Goal: Task Accomplishment & Management: Manage account settings

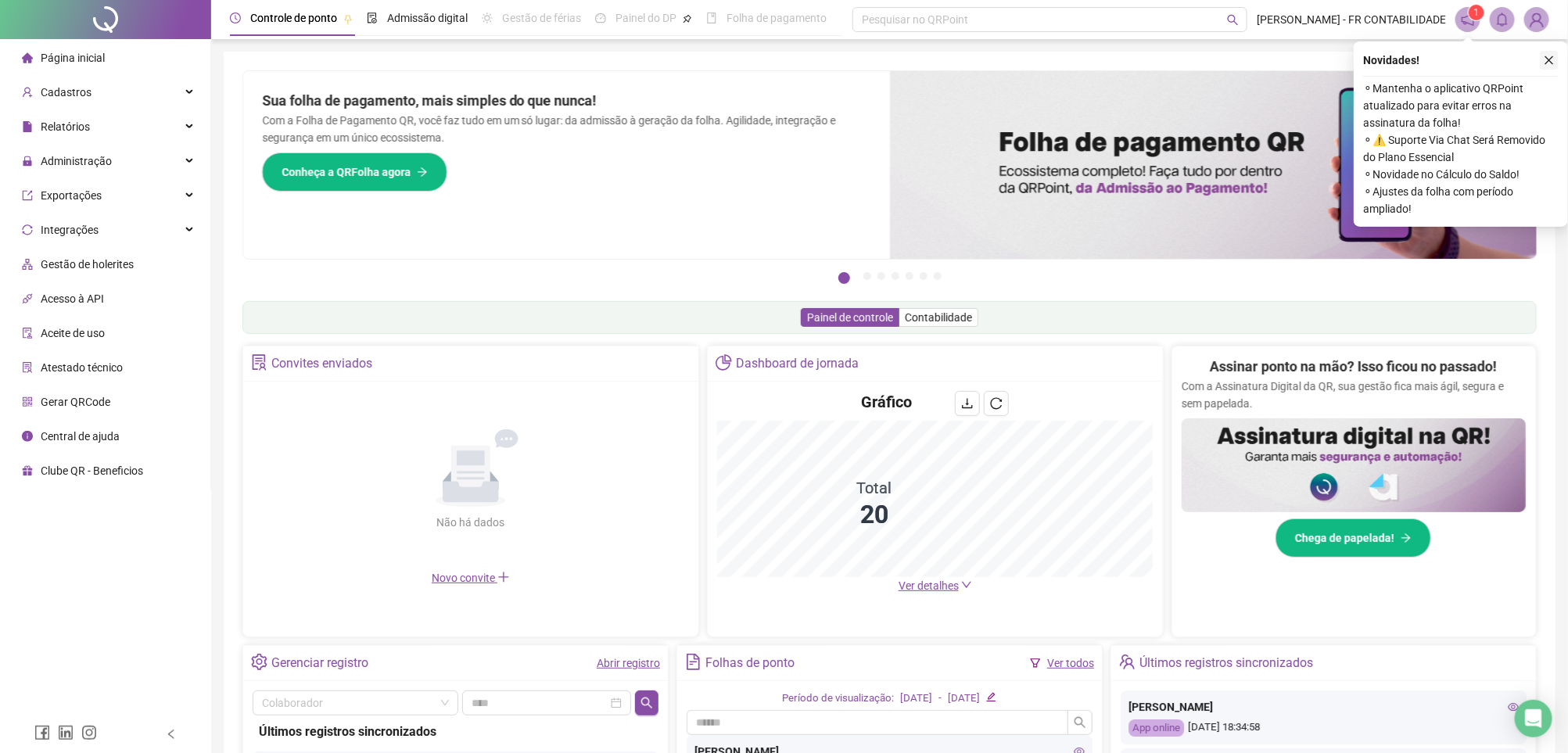
click at [1547, 55] on icon "close" at bounding box center [1549, 60] width 11 height 11
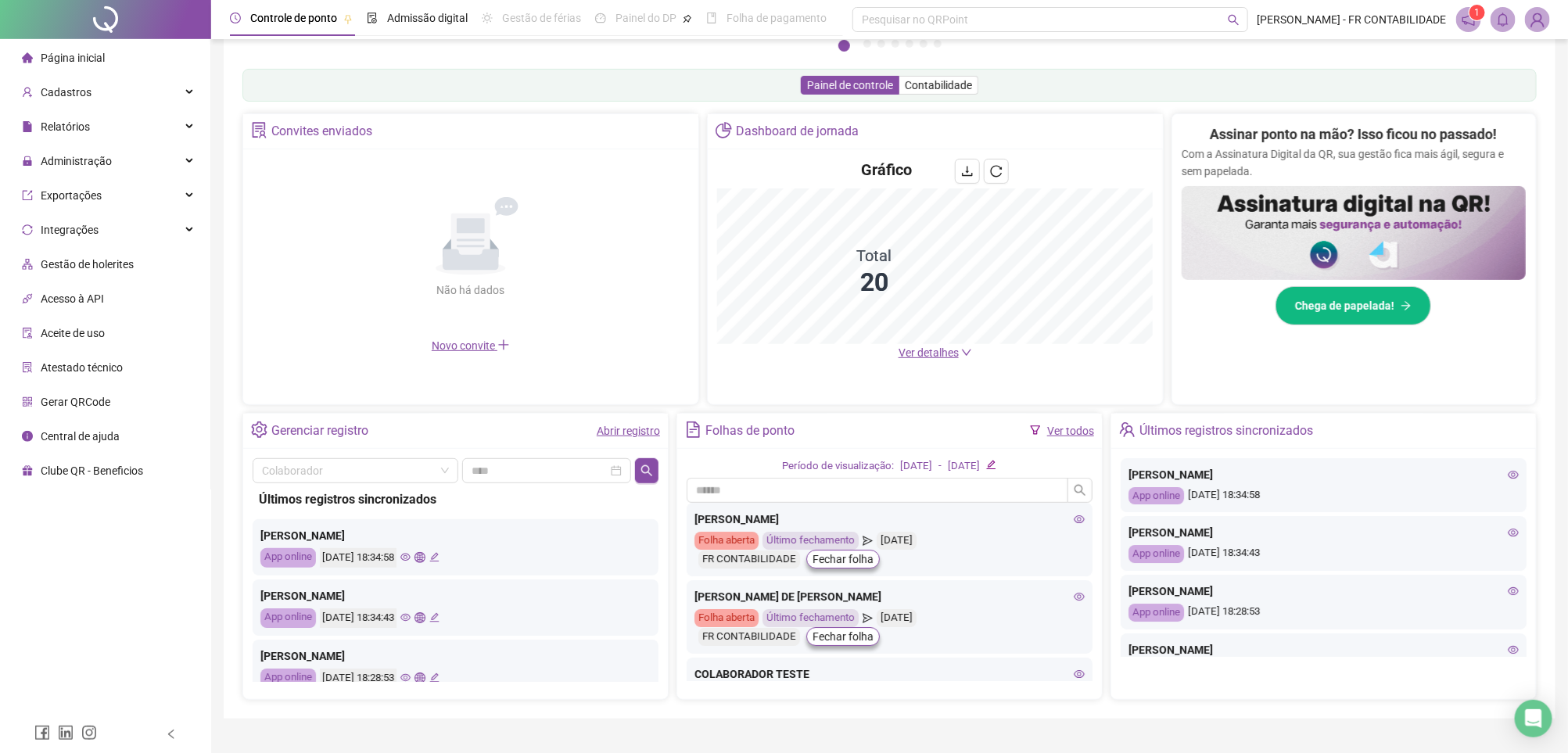
scroll to position [268, 0]
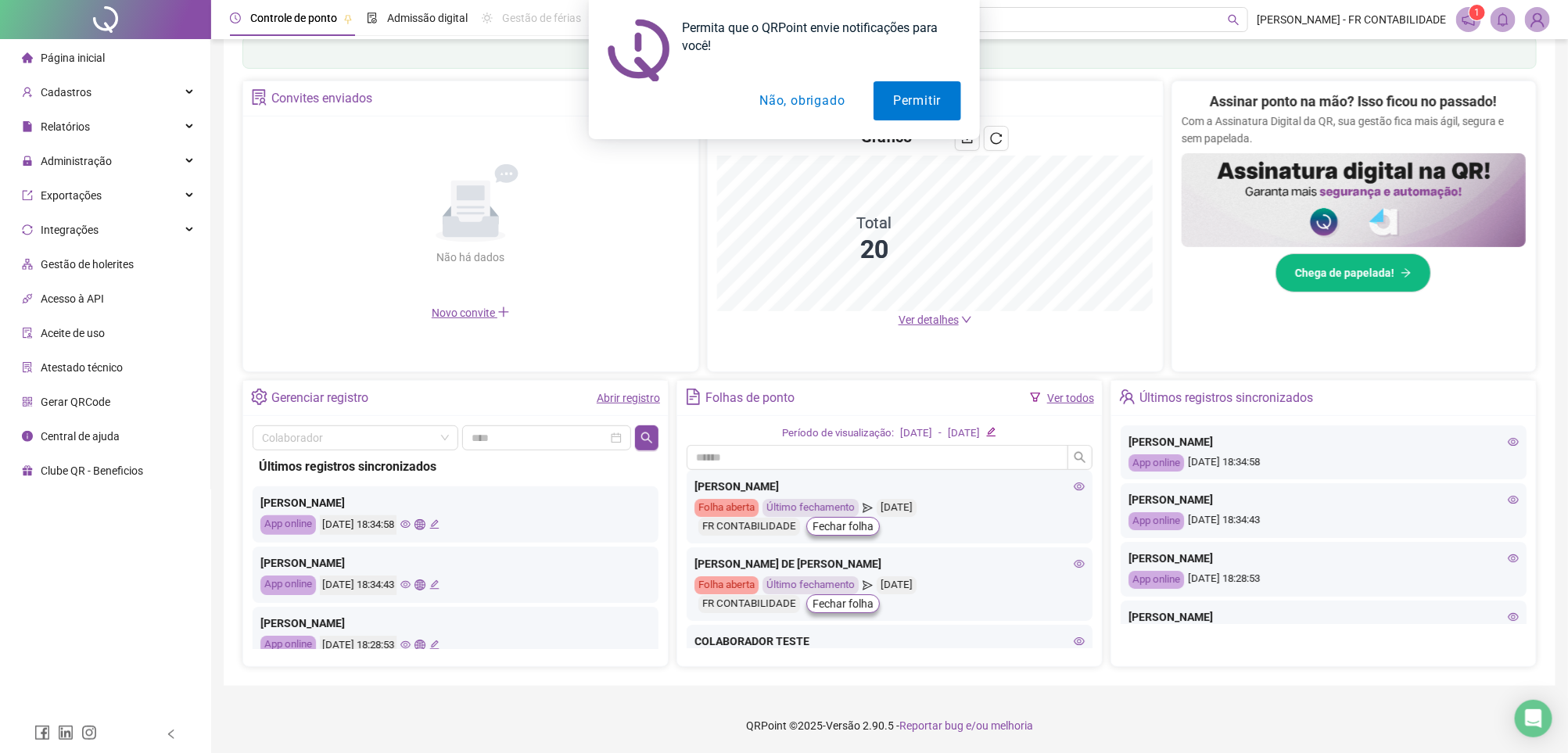
click at [833, 94] on button "Não, obrigado" at bounding box center [802, 100] width 124 height 39
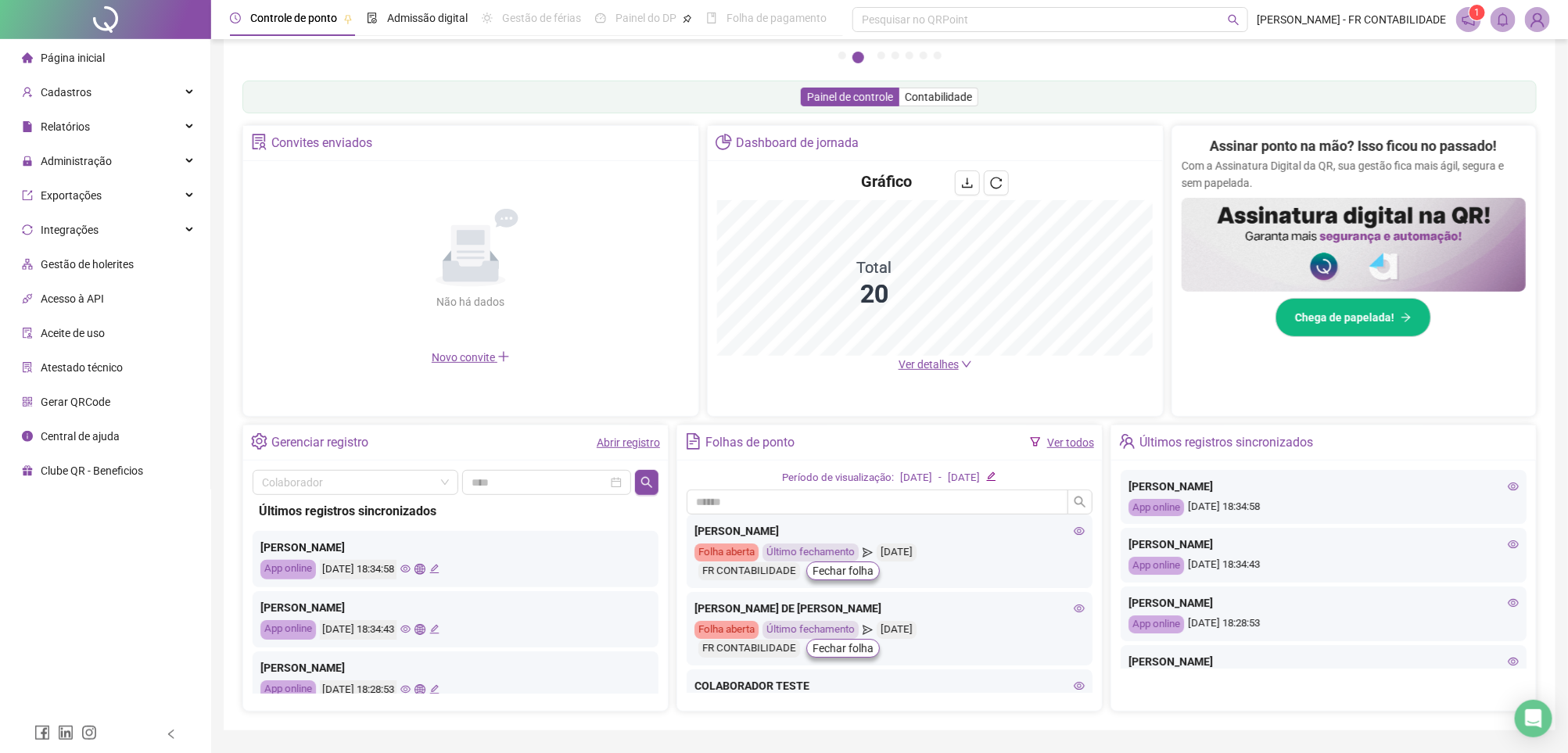
scroll to position [34, 0]
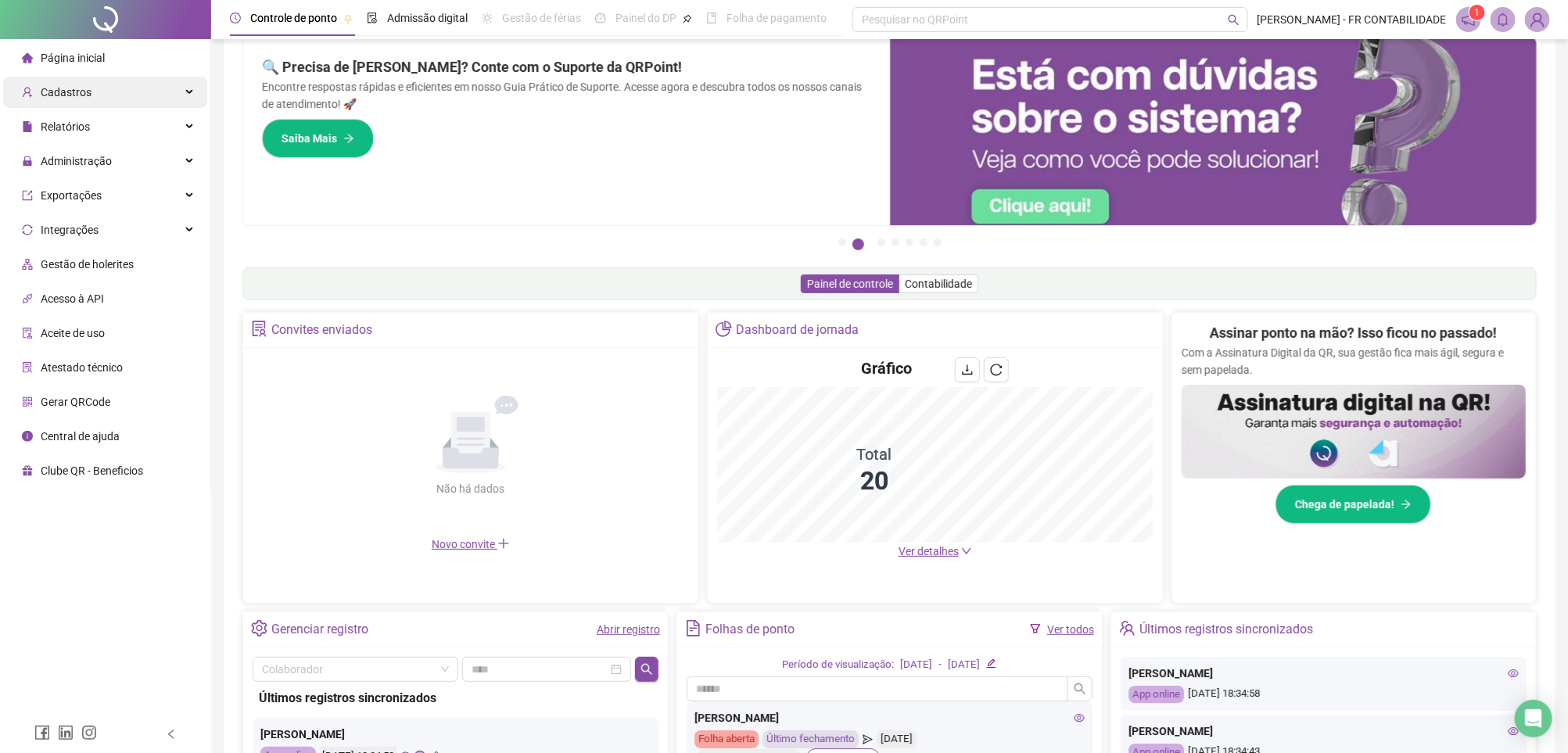
click at [129, 88] on div "Cadastros" at bounding box center [105, 92] width 204 height 31
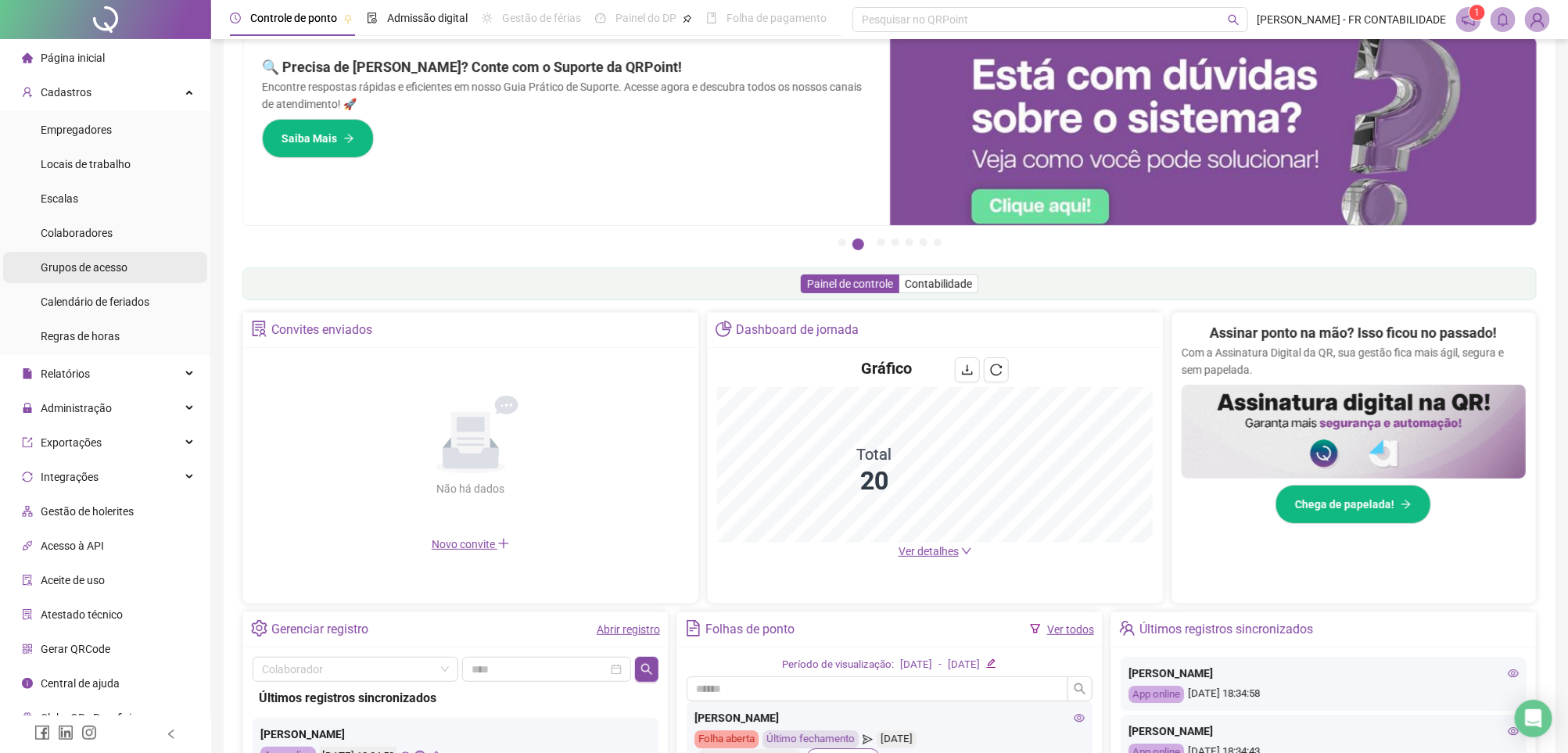
click at [143, 277] on li "Grupos de acesso" at bounding box center [105, 267] width 204 height 31
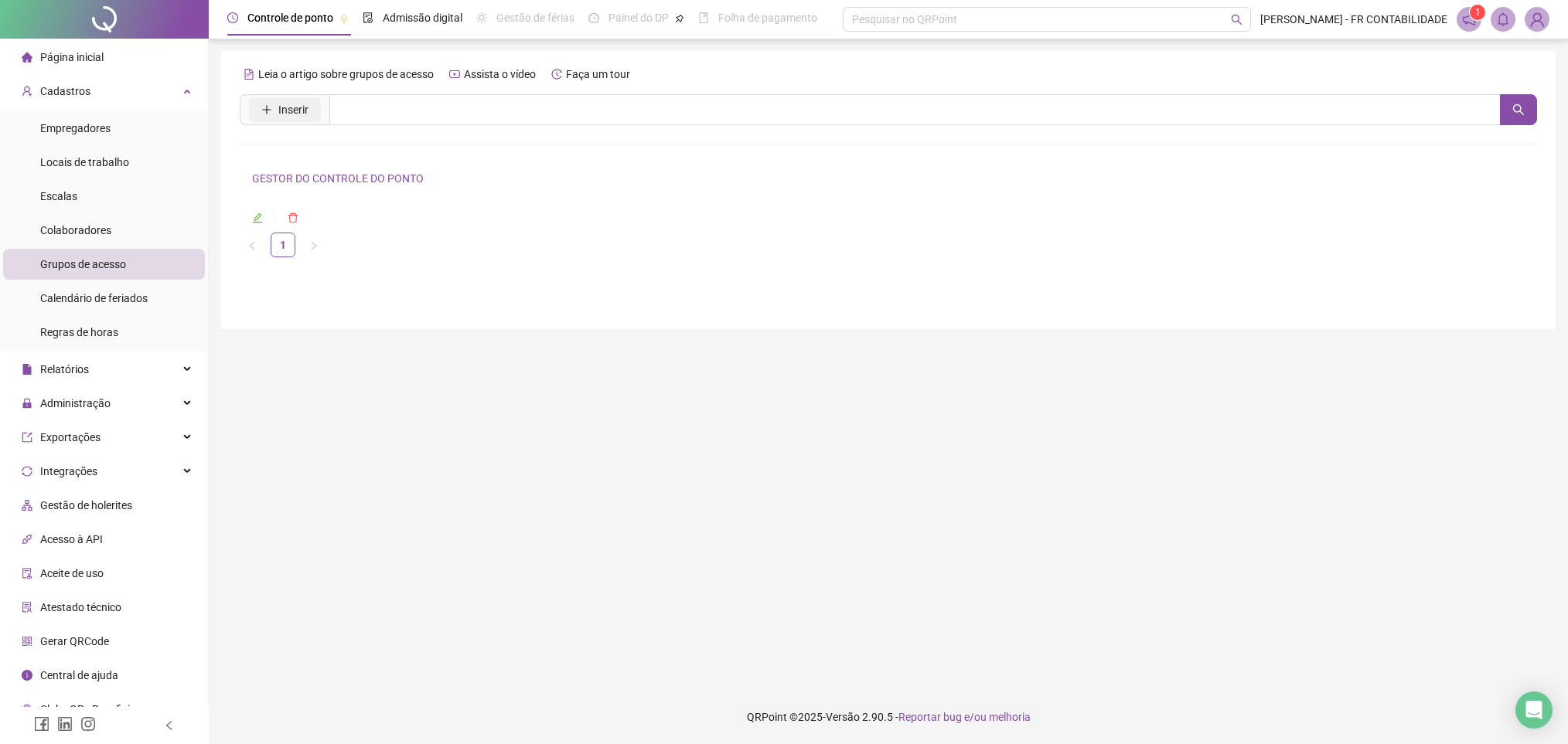
click at [281, 114] on span "Inserir" at bounding box center [293, 110] width 30 height 17
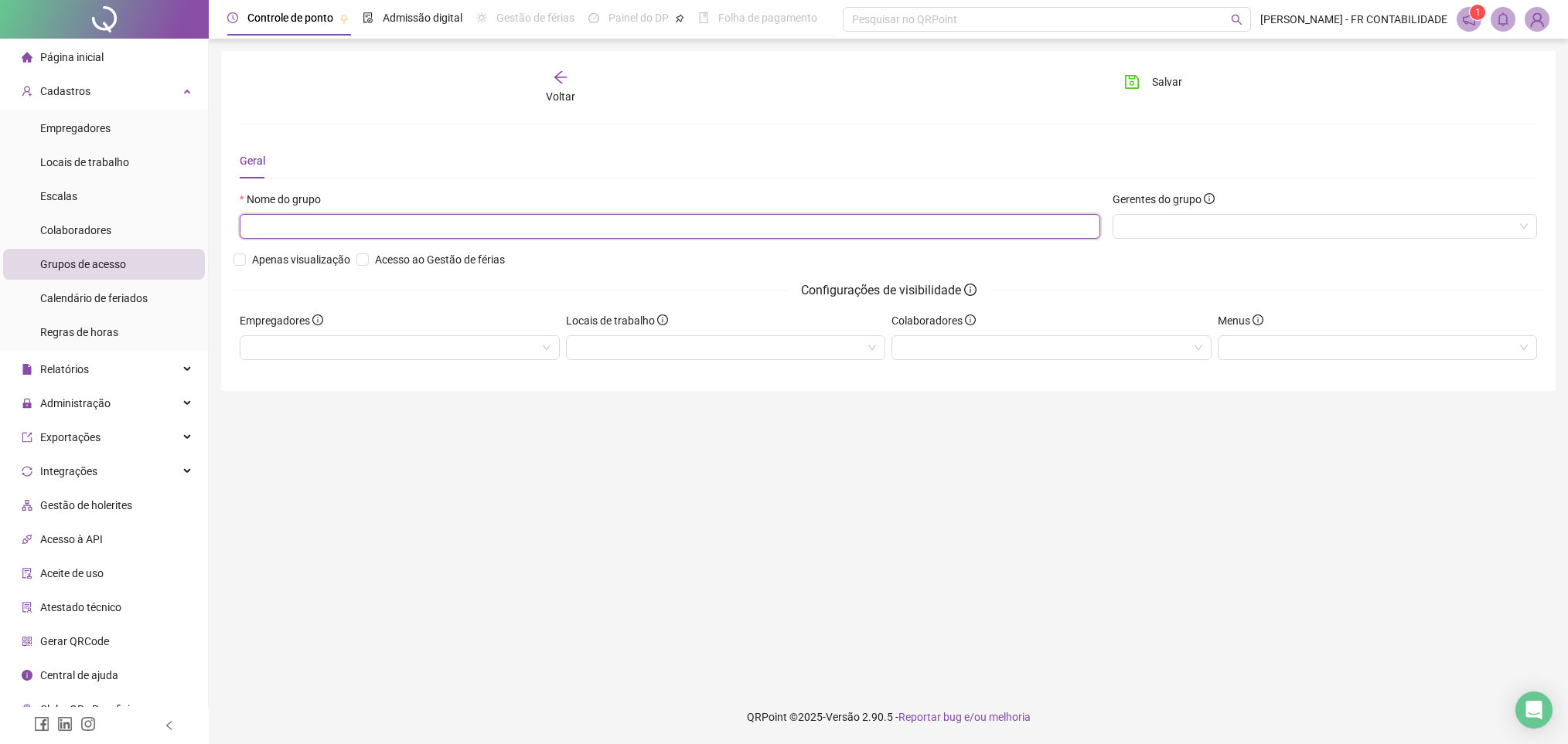
click at [334, 232] on input "text" at bounding box center [670, 226] width 861 height 25
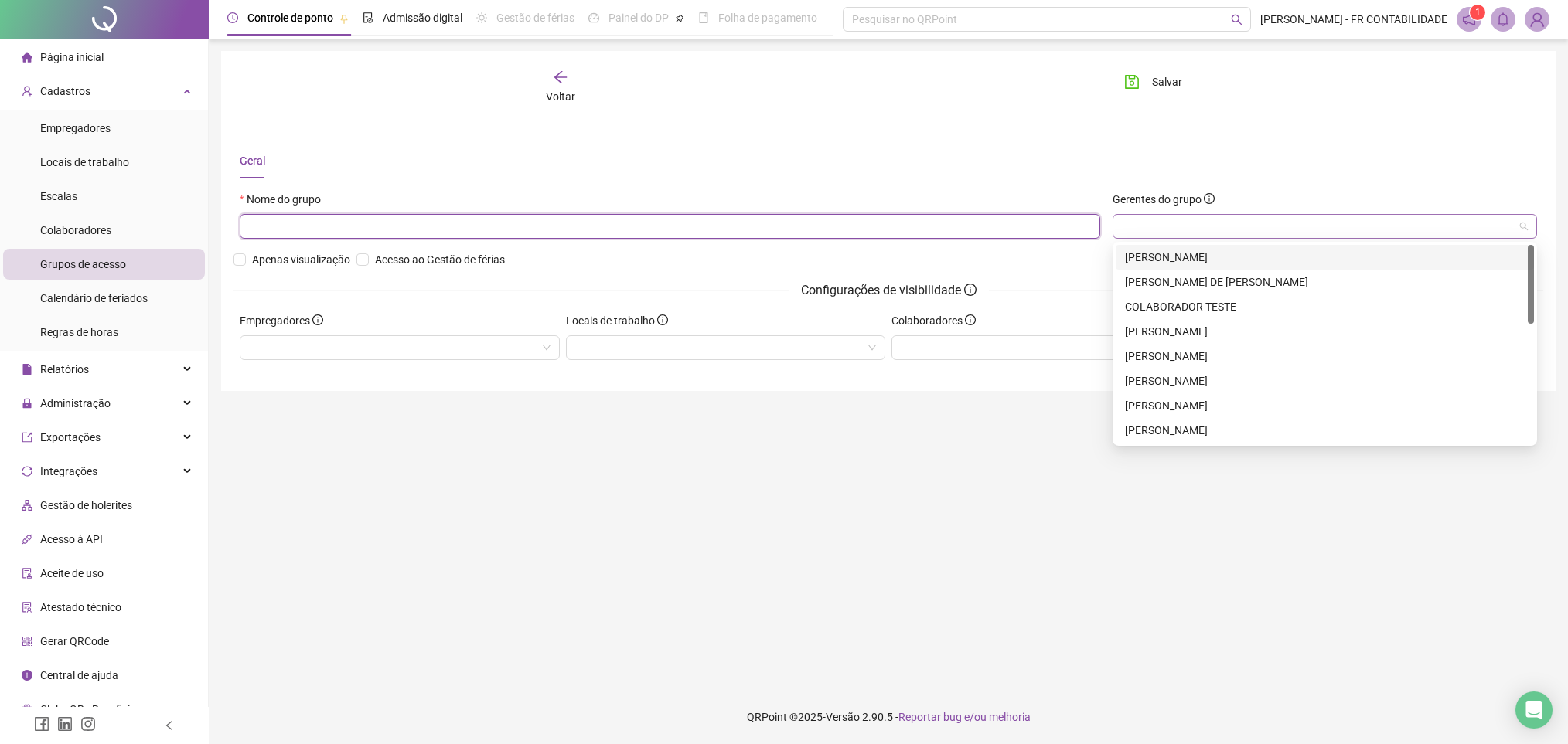
click at [1213, 224] on div at bounding box center [1324, 226] width 424 height 25
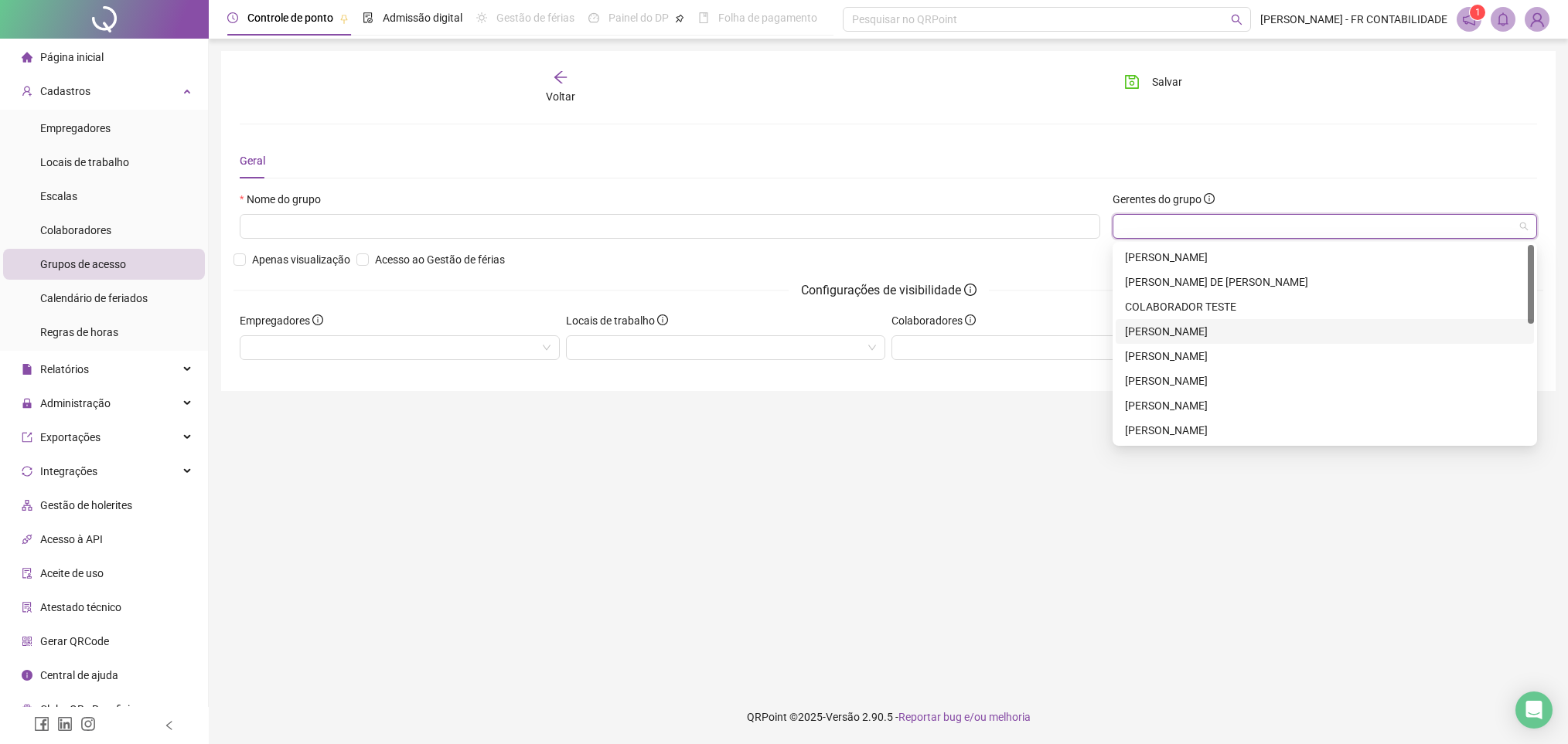
click at [1195, 325] on div "[PERSON_NAME]" at bounding box center [1324, 331] width 399 height 17
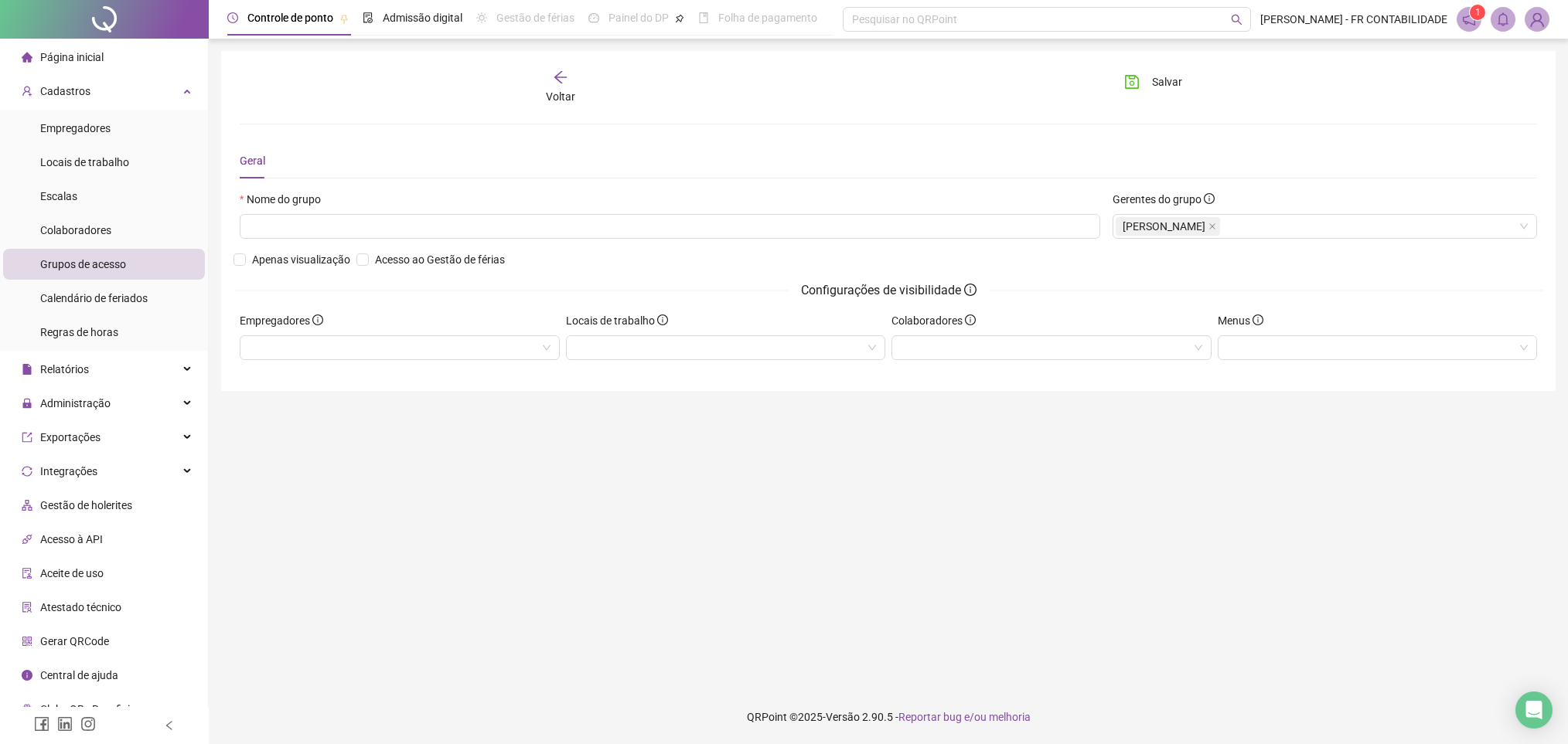
click at [903, 209] on div "Nome do grupo" at bounding box center [670, 202] width 861 height 23
click at [918, 234] on input "text" at bounding box center [670, 226] width 861 height 25
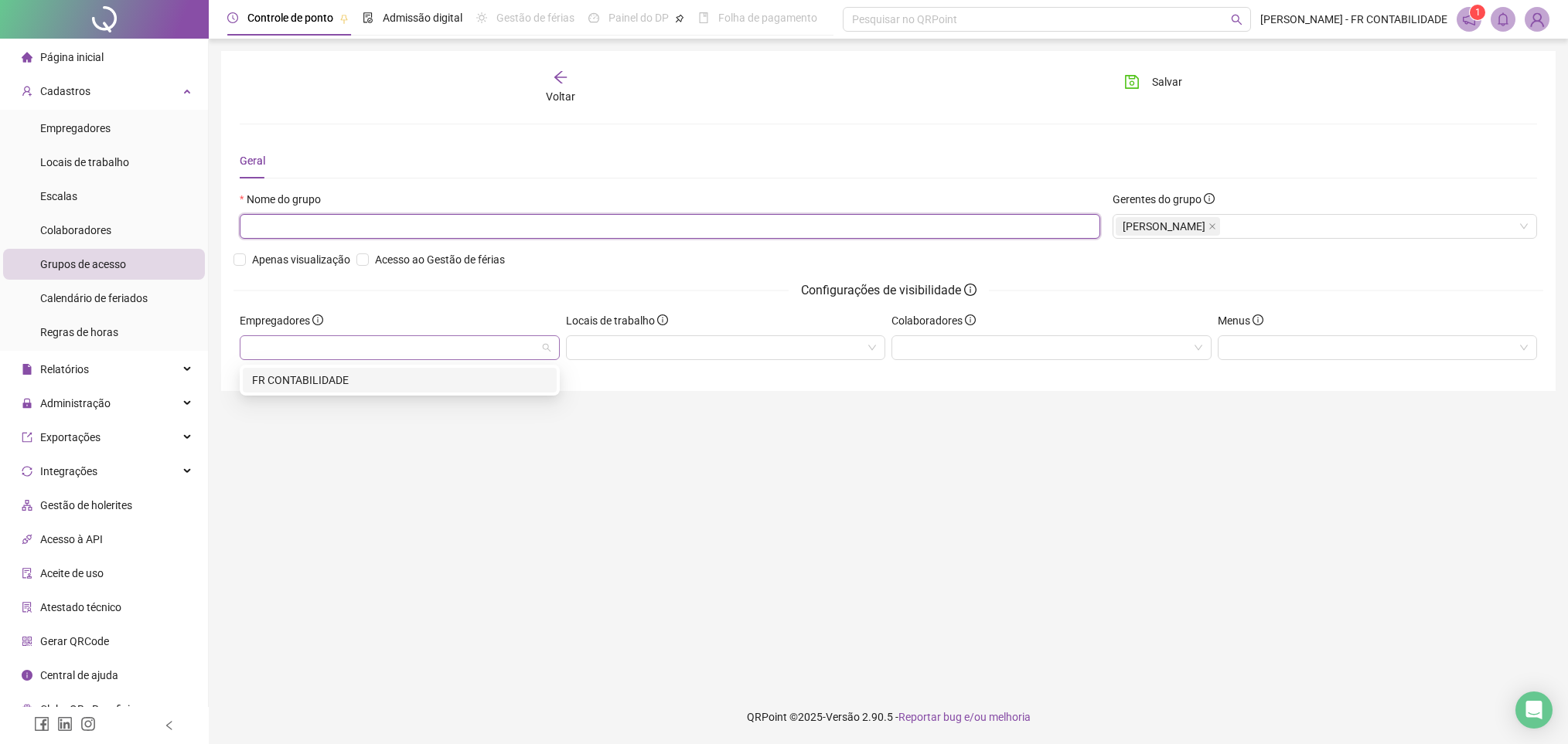
click at [376, 339] on div at bounding box center [399, 347] width 320 height 25
drag, startPoint x: 398, startPoint y: 372, endPoint x: 421, endPoint y: 371, distance: 23.0
click at [398, 372] on div "FR CONTABILIDADE" at bounding box center [399, 380] width 295 height 17
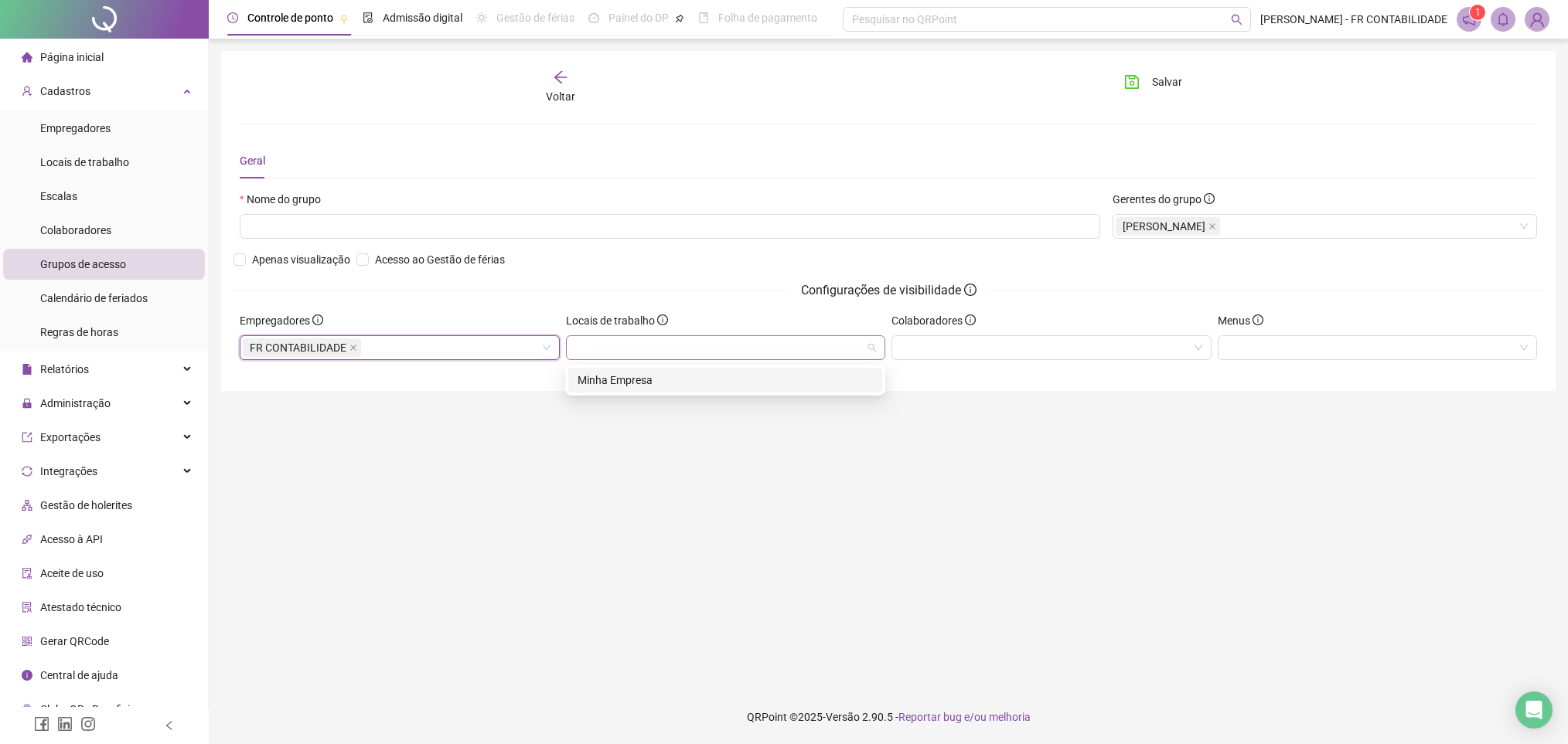
click at [694, 341] on div at bounding box center [725, 347] width 320 height 25
click at [682, 378] on div "Minha Empresa" at bounding box center [725, 380] width 295 height 17
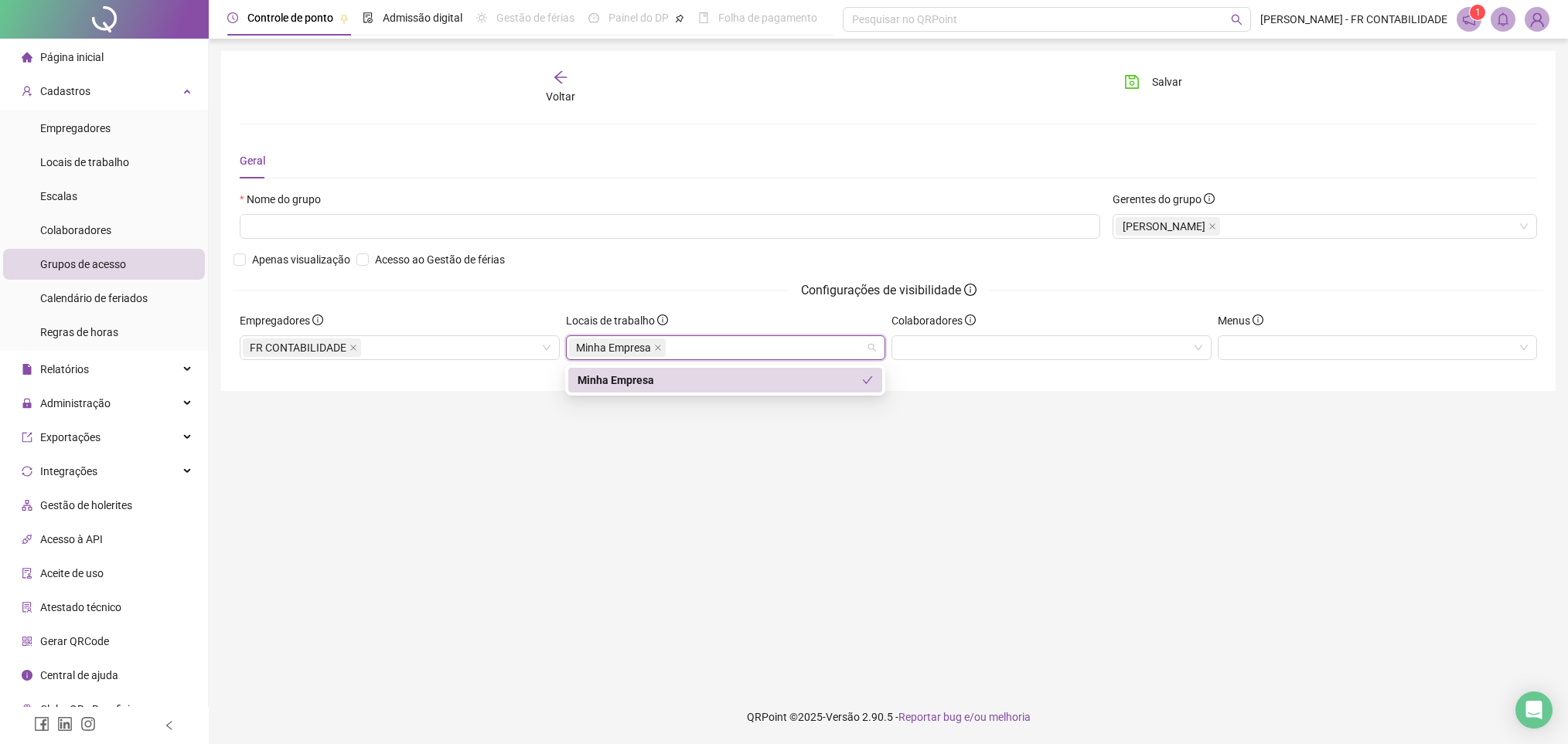
click at [985, 327] on div "Colaboradores" at bounding box center [1052, 323] width 320 height 23
click at [983, 345] on div at bounding box center [1052, 347] width 320 height 25
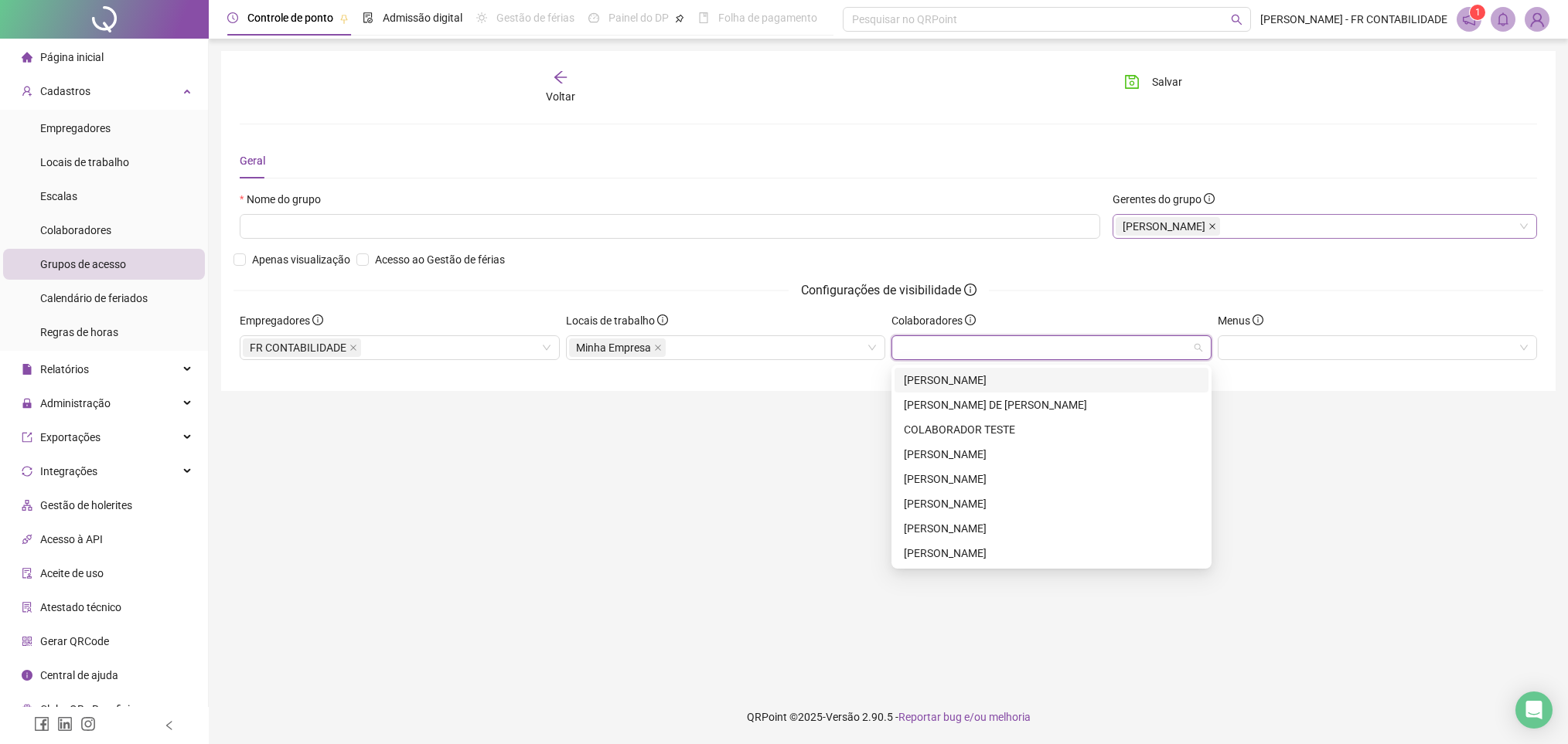
click at [1216, 230] on icon "close" at bounding box center [1212, 226] width 8 height 8
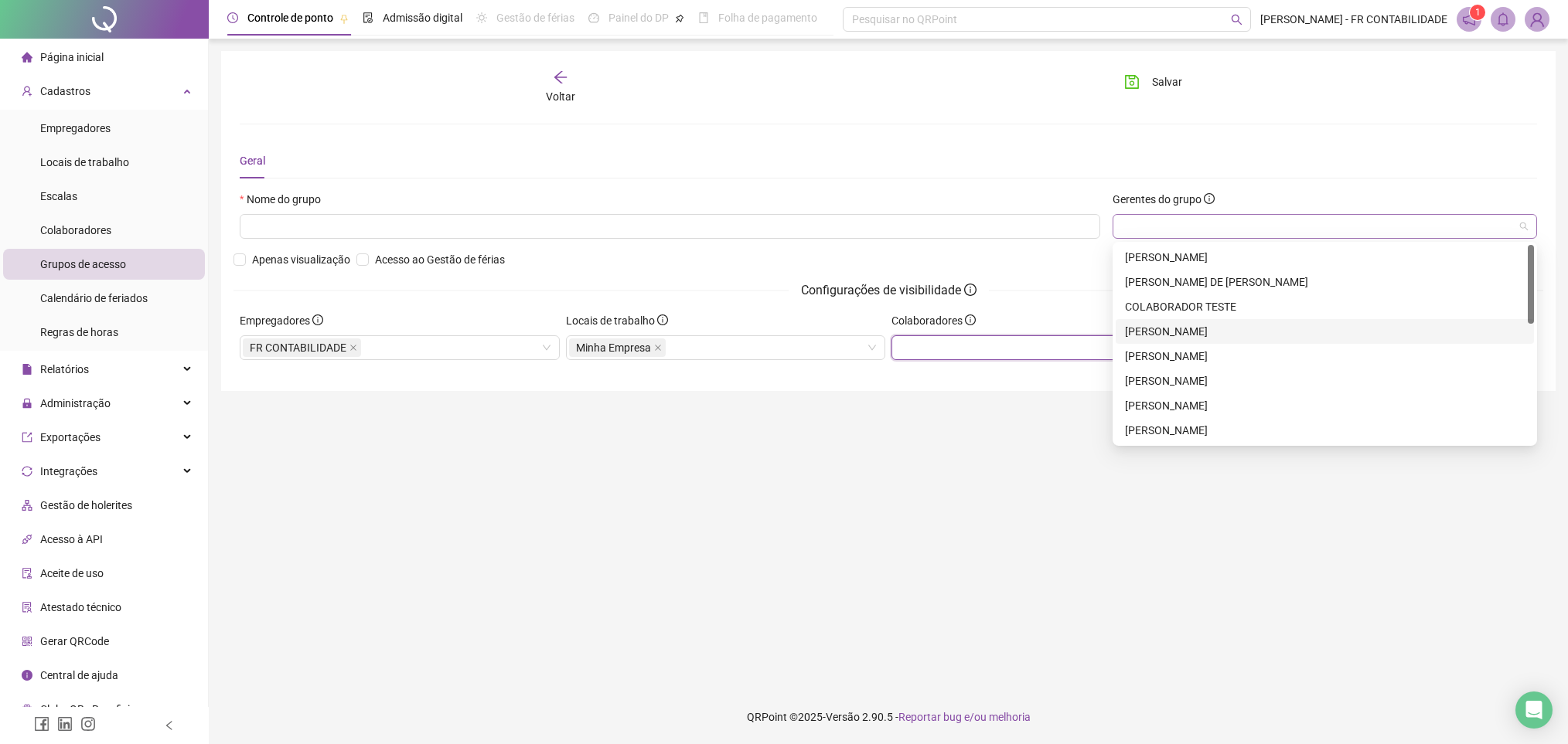
click at [1301, 230] on div at bounding box center [1324, 226] width 424 height 25
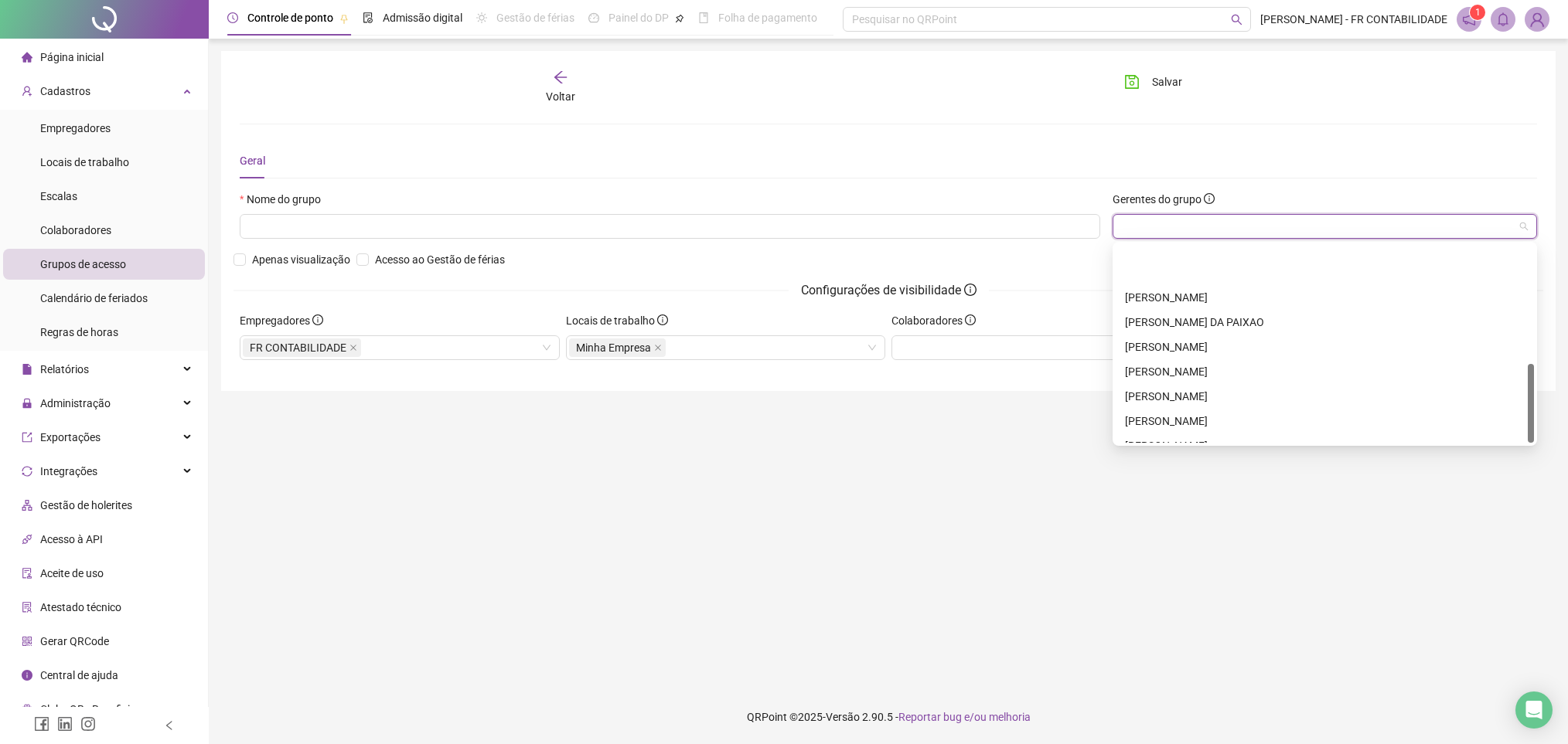
scroll to position [297, 0]
click at [1256, 427] on div "[PERSON_NAME]" at bounding box center [1324, 430] width 399 height 17
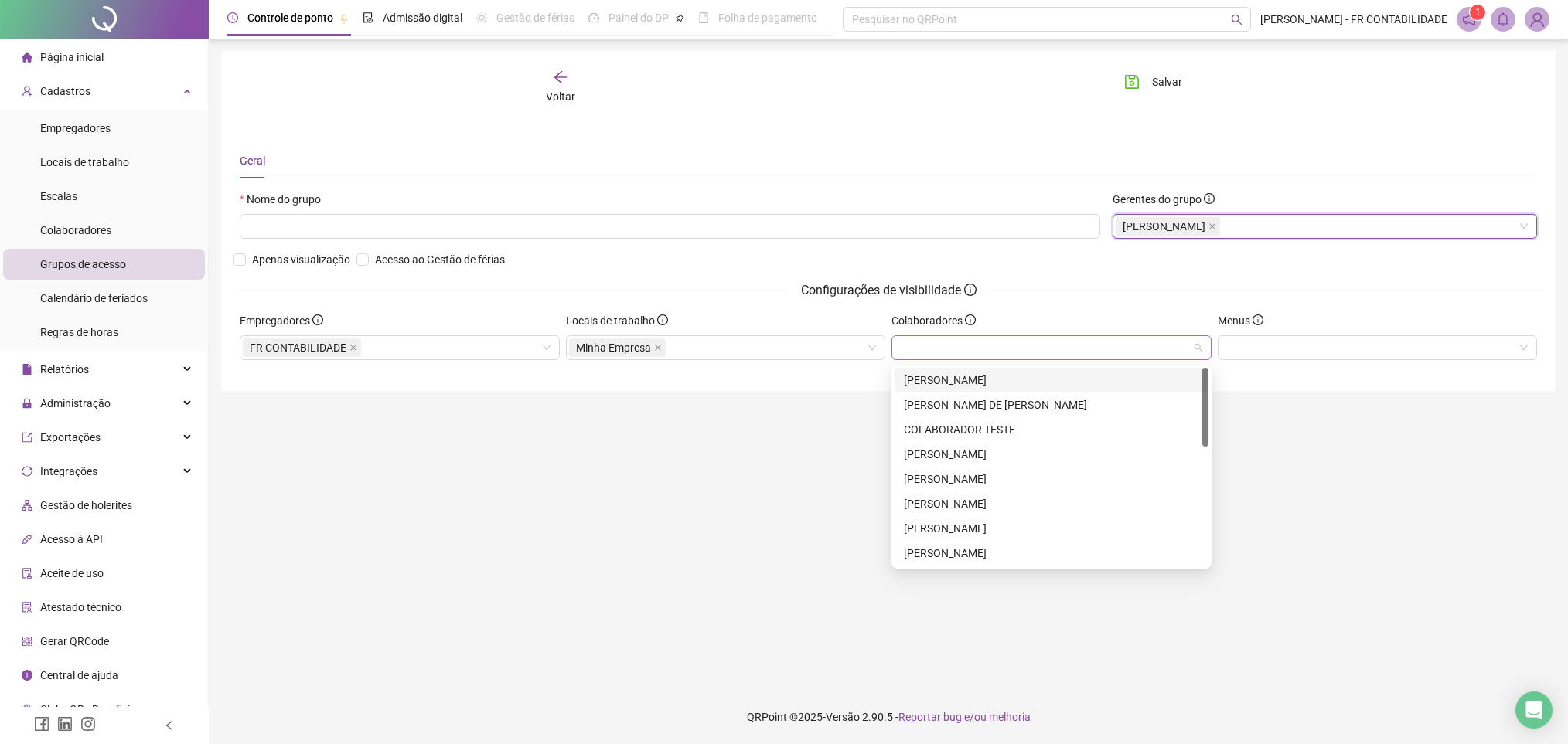
click at [1011, 350] on div at bounding box center [1052, 347] width 320 height 25
click at [1014, 373] on div "[PERSON_NAME]" at bounding box center [1051, 380] width 295 height 17
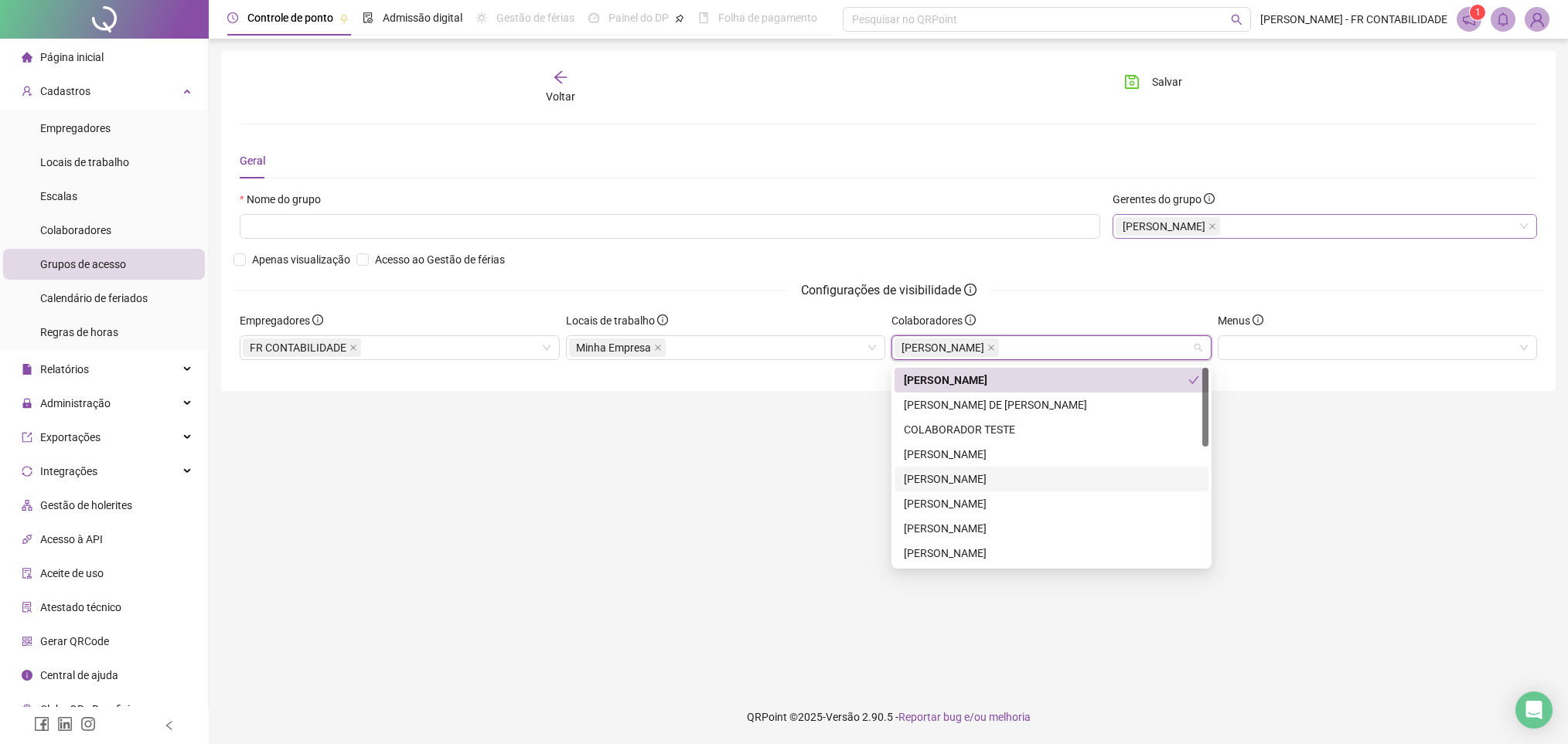
click at [1026, 467] on div "[PERSON_NAME]" at bounding box center [1051, 479] width 314 height 25
click at [1022, 498] on div "[PERSON_NAME]" at bounding box center [1051, 504] width 295 height 17
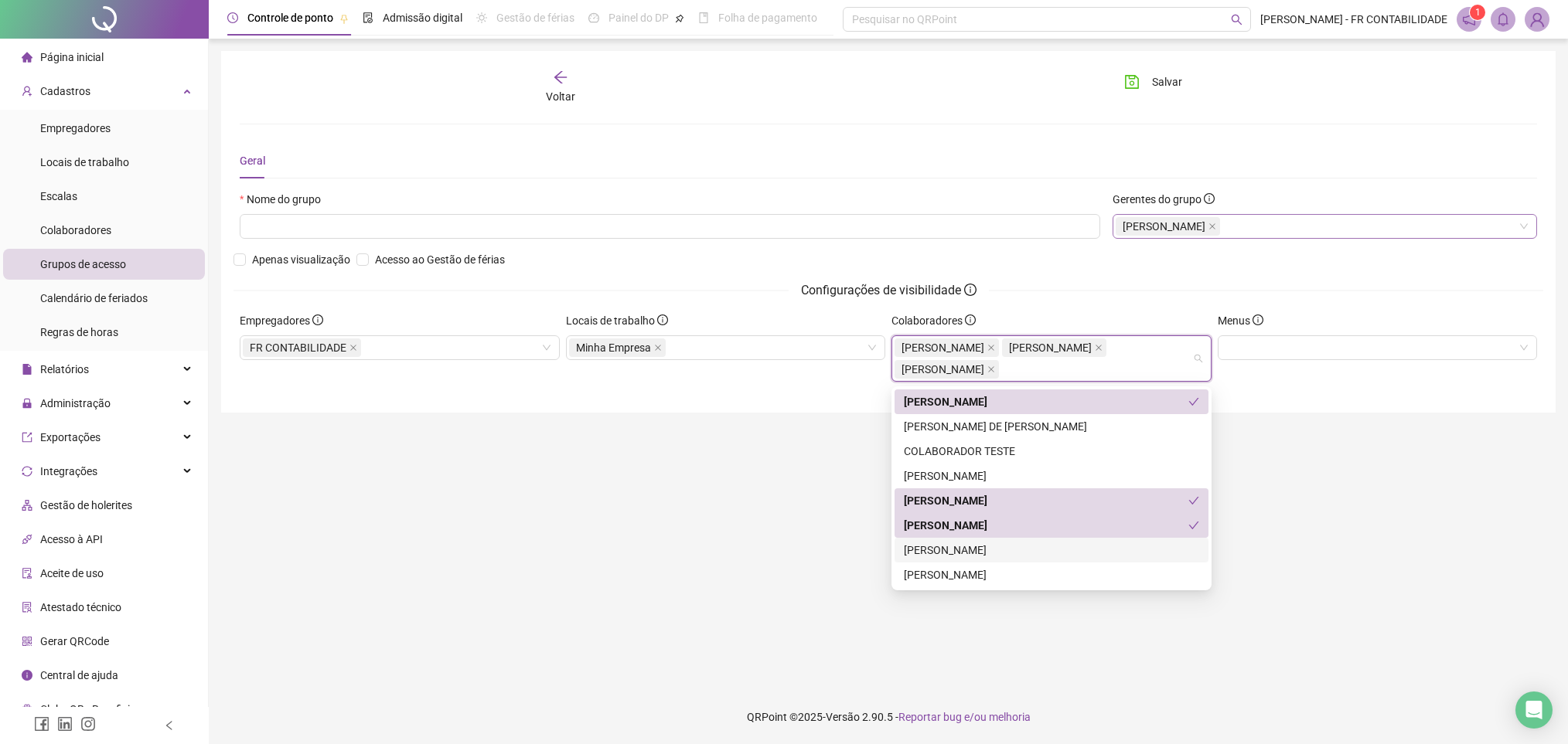
click at [1023, 543] on div "[PERSON_NAME]" at bounding box center [1051, 550] width 295 height 17
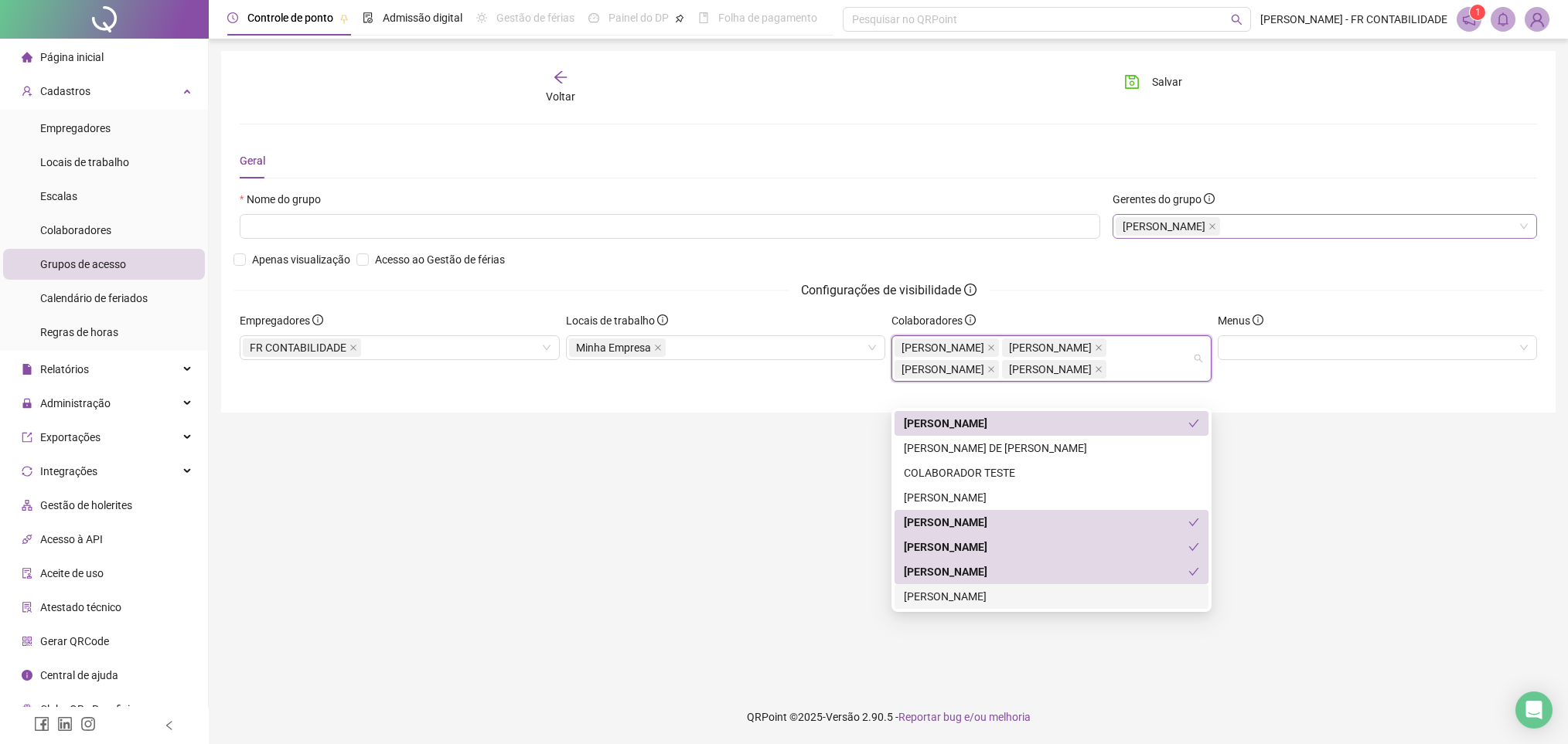
click at [1030, 601] on div "[PERSON_NAME]" at bounding box center [1051, 597] width 295 height 17
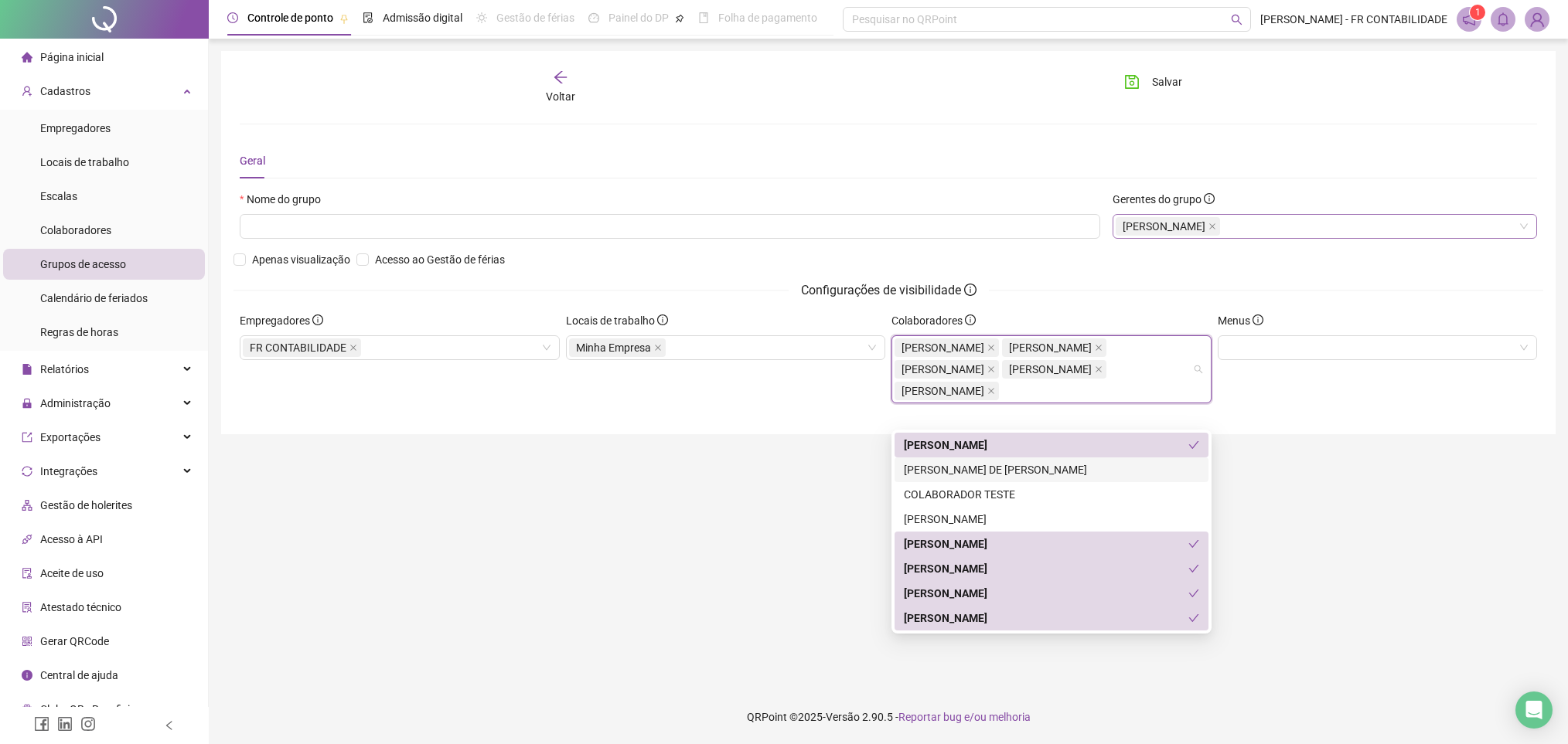
click at [1028, 462] on div "[PERSON_NAME] DE [PERSON_NAME]" at bounding box center [1051, 470] width 295 height 17
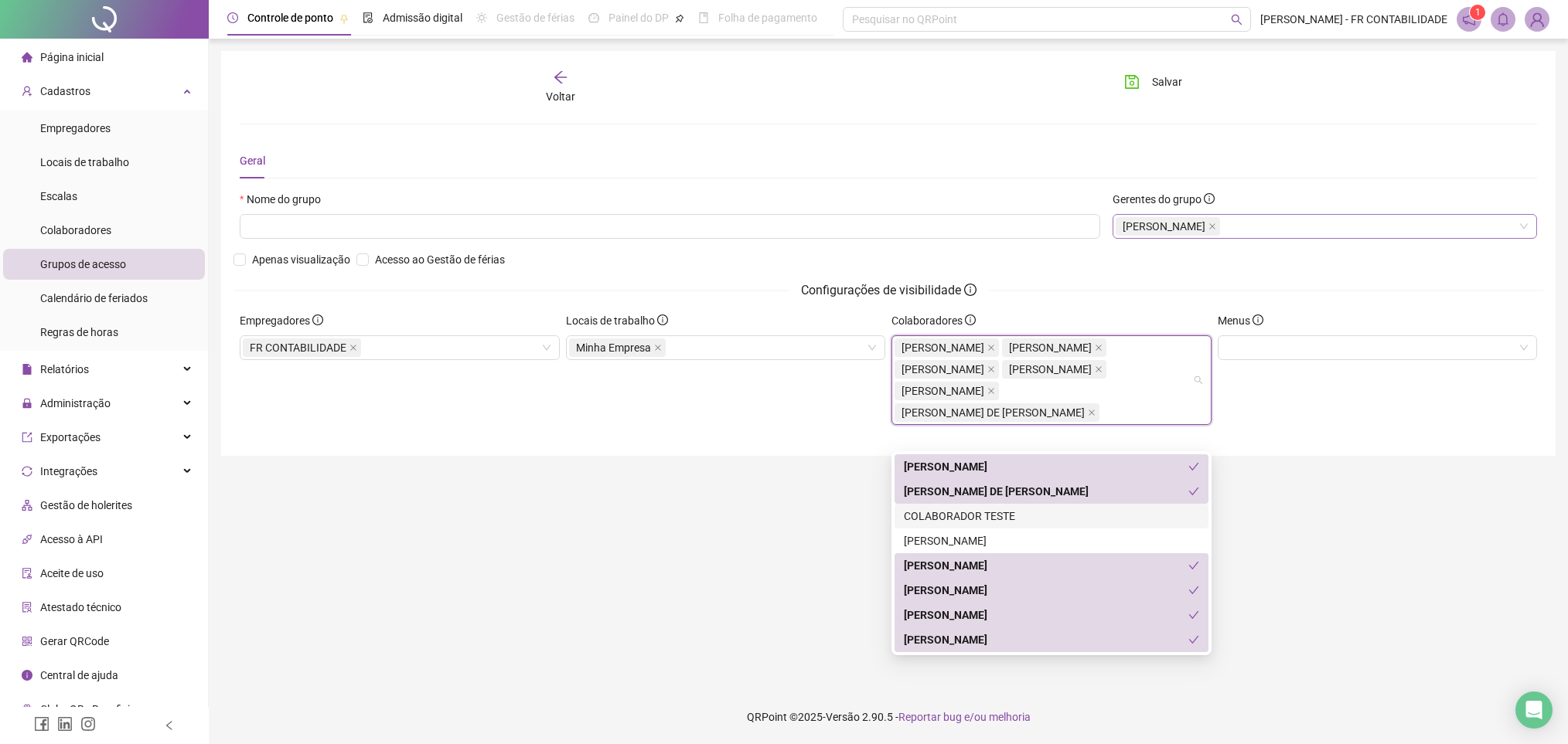
scroll to position [116, 0]
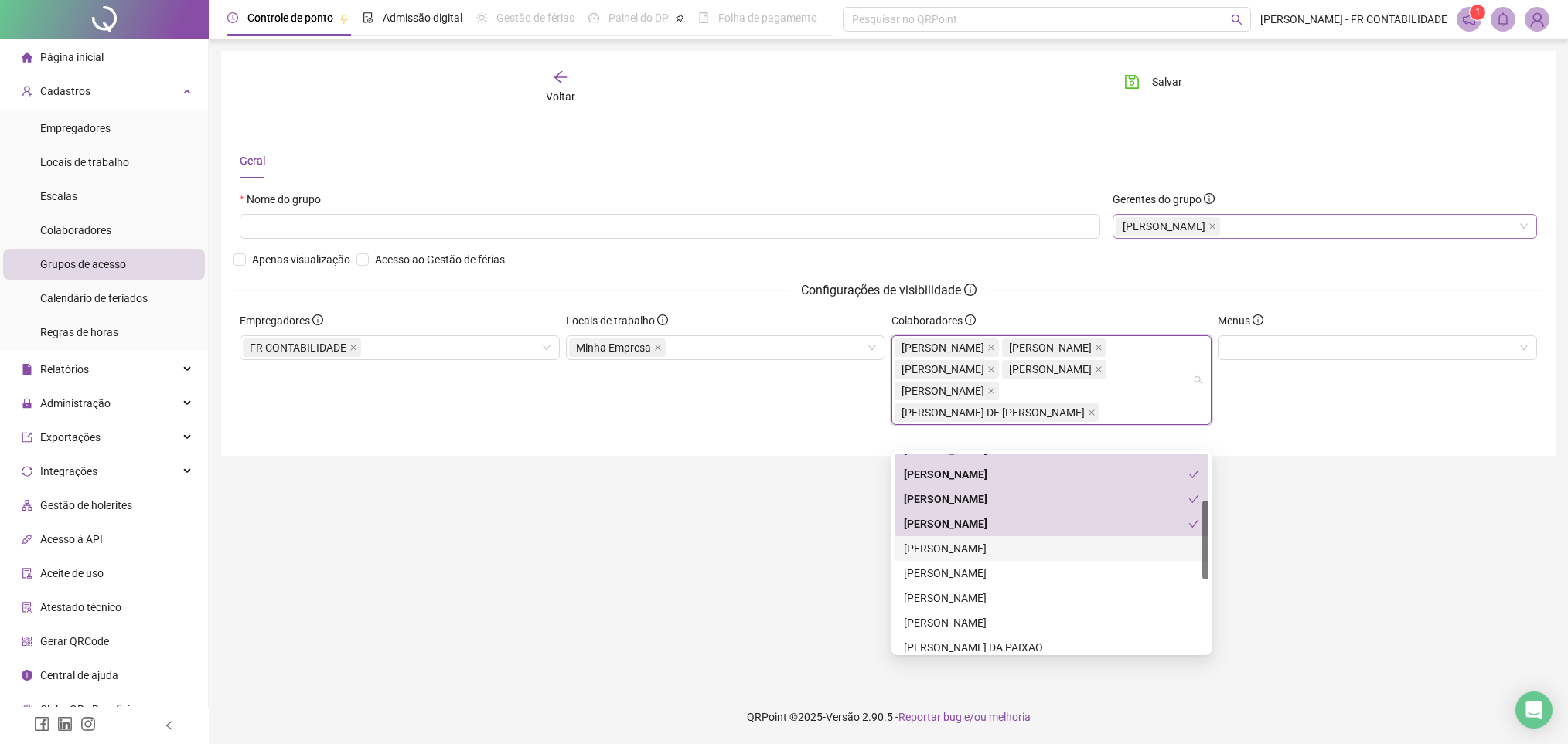
click at [1040, 548] on div "[PERSON_NAME]" at bounding box center [1051, 549] width 295 height 17
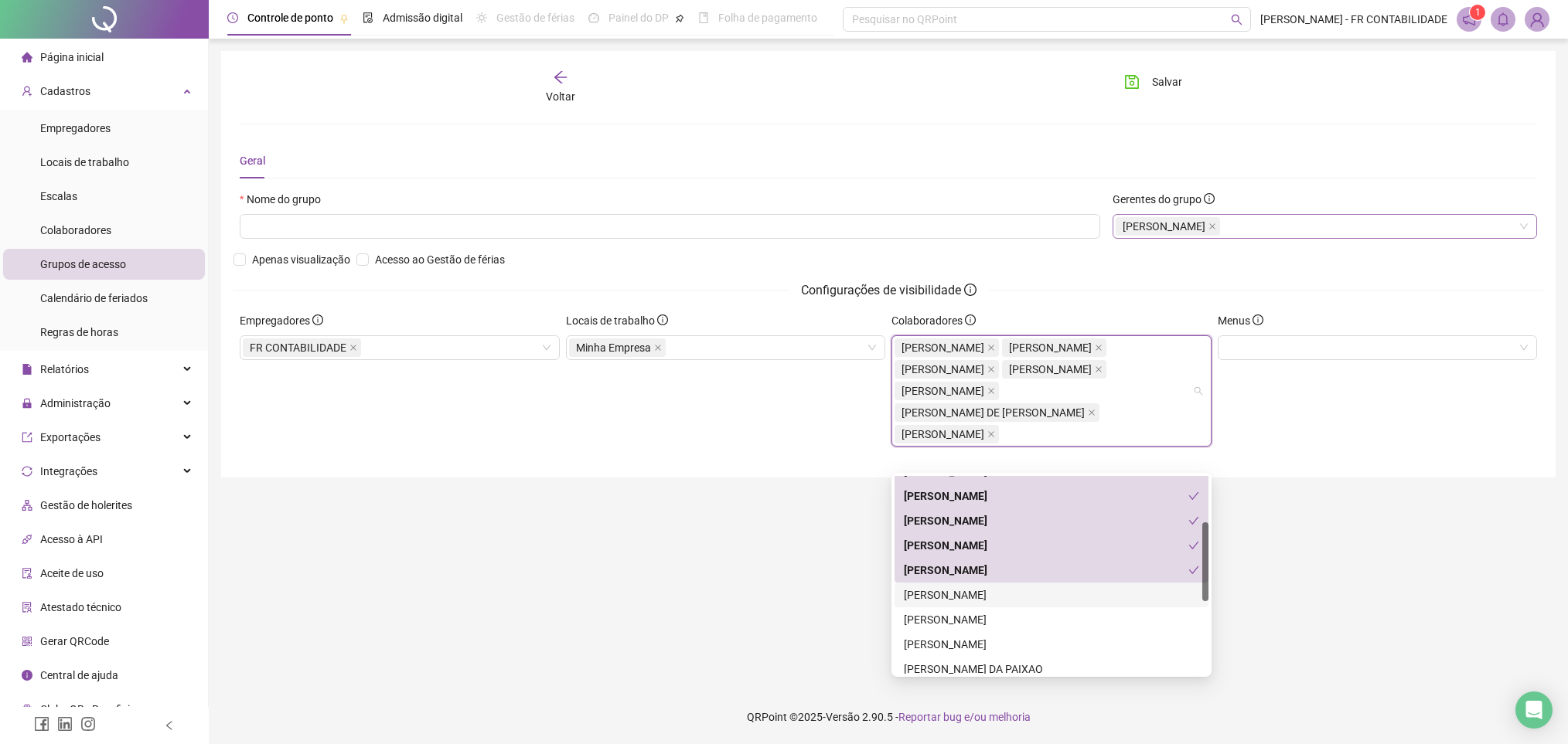
click at [1011, 600] on div "[PERSON_NAME]" at bounding box center [1051, 595] width 295 height 17
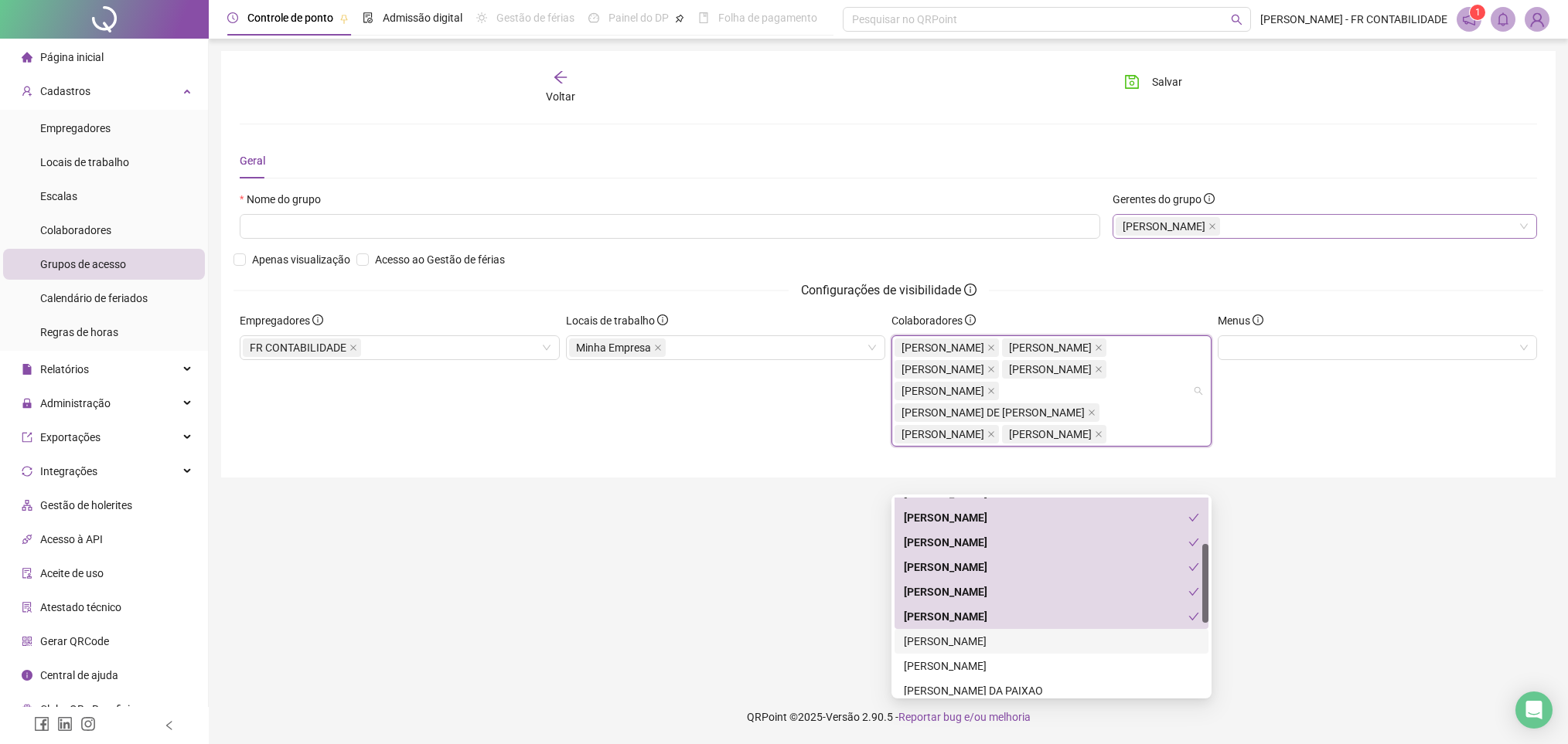
click at [1014, 636] on div "[PERSON_NAME]" at bounding box center [1051, 642] width 295 height 17
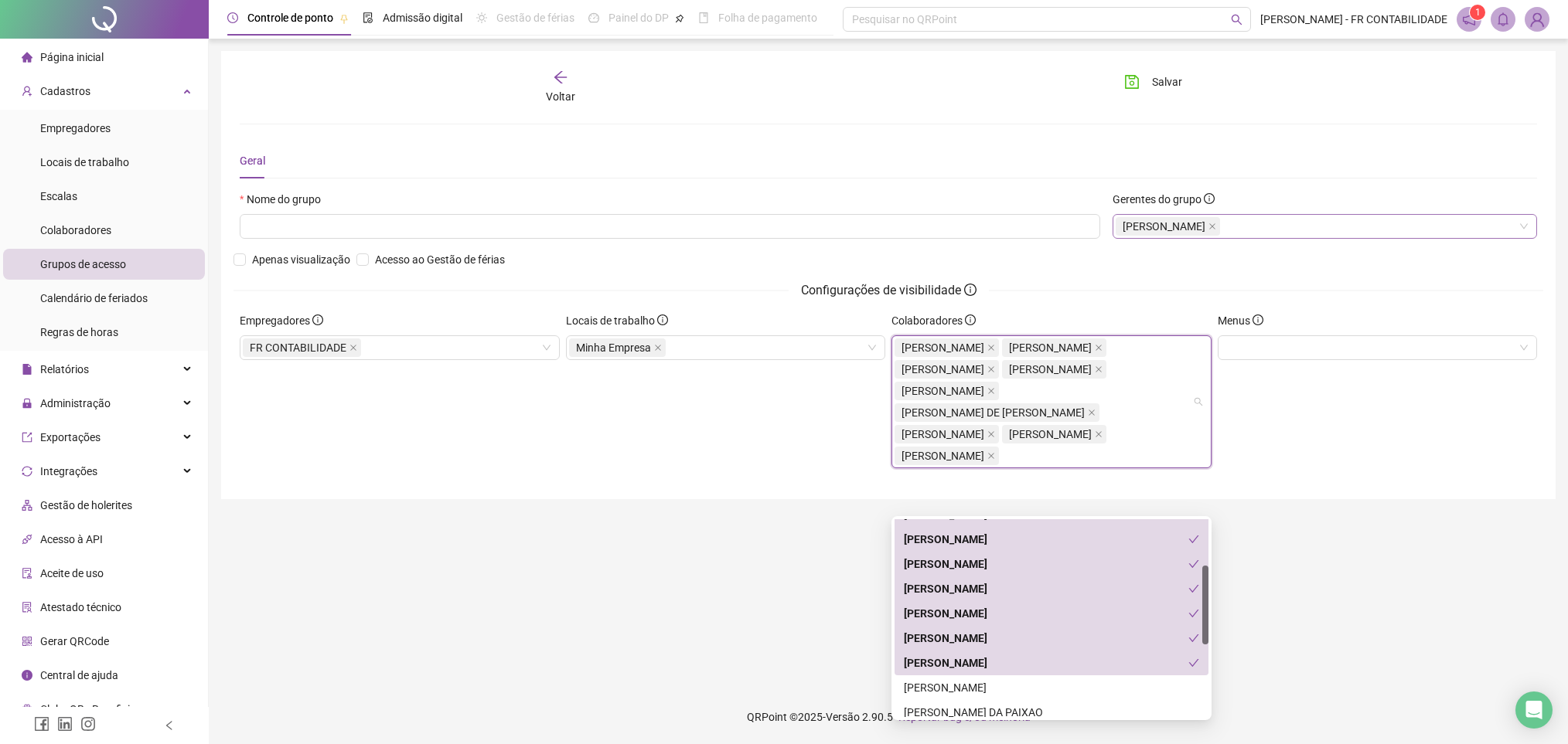
scroll to position [231, 0]
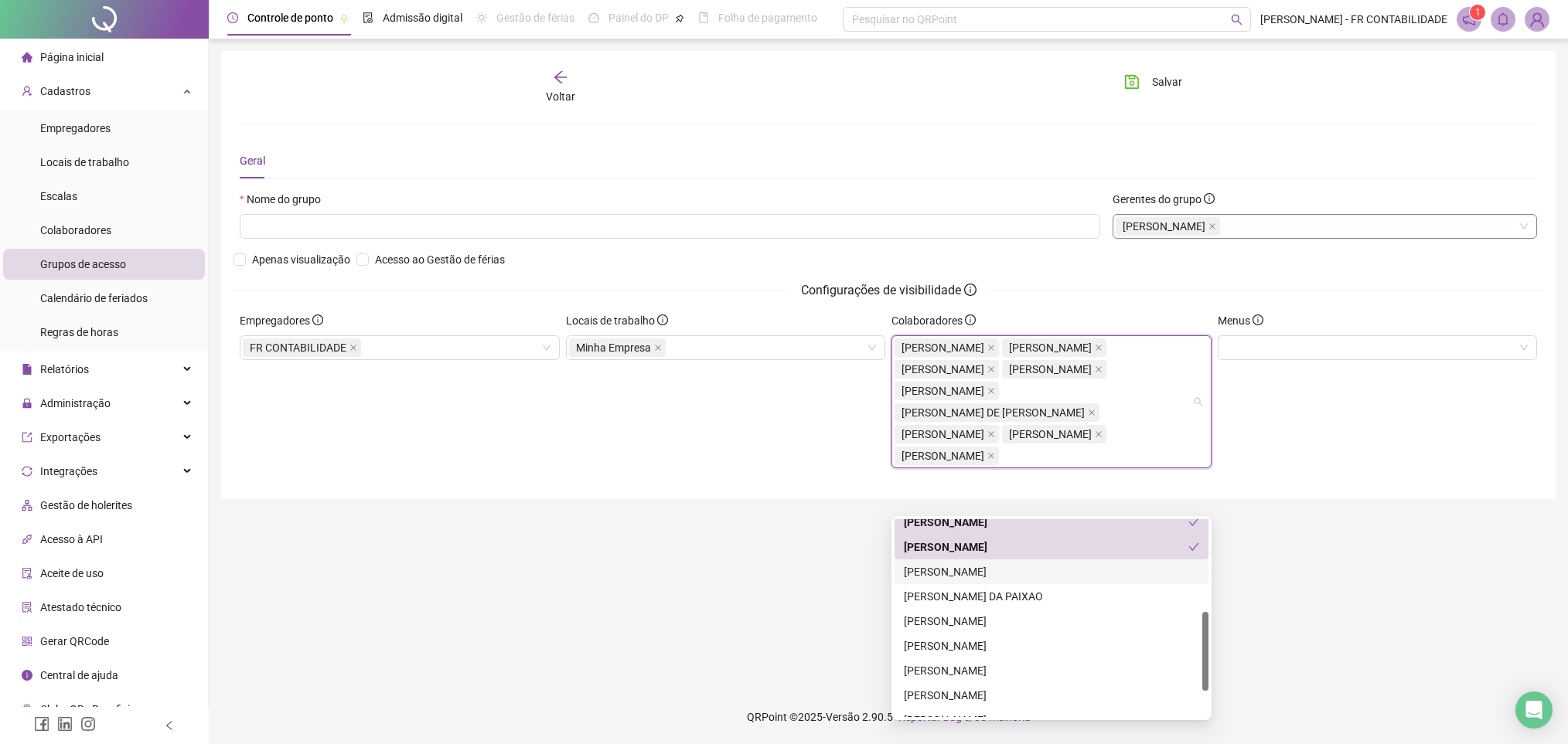
click at [998, 575] on div "[PERSON_NAME]" at bounding box center [1051, 572] width 295 height 17
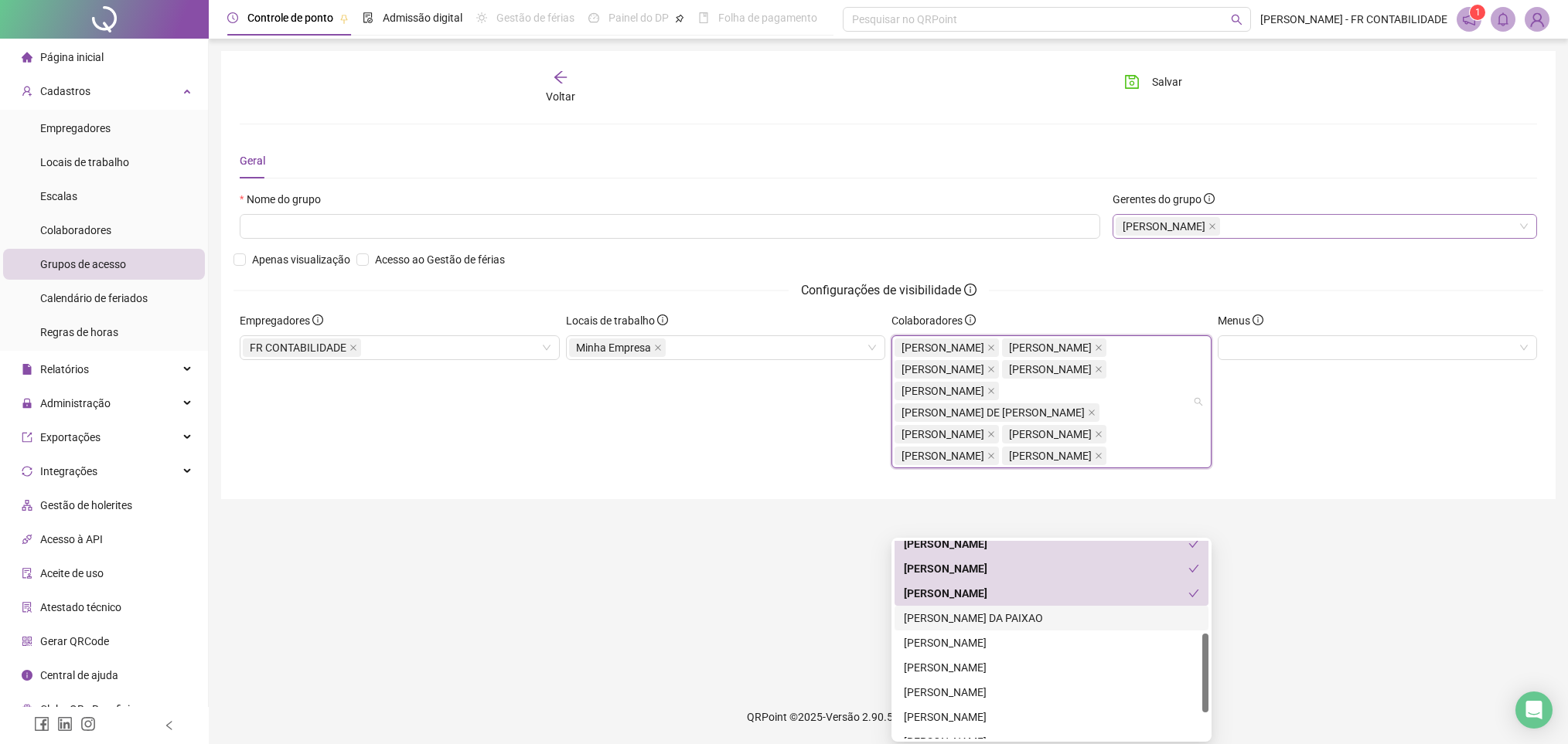
click at [999, 617] on div "[PERSON_NAME] DA PAIXAO" at bounding box center [1051, 618] width 295 height 17
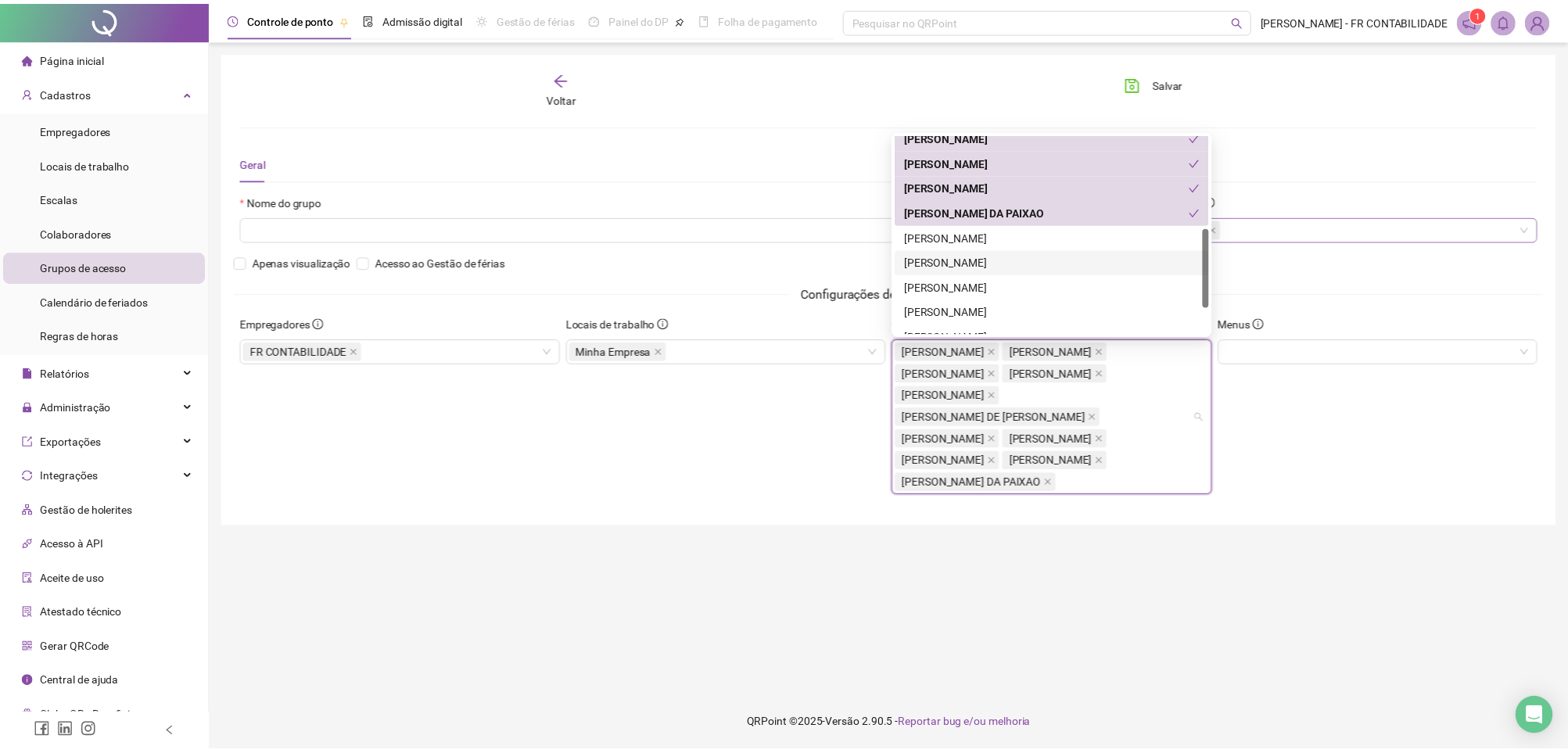
scroll to position [300, 0]
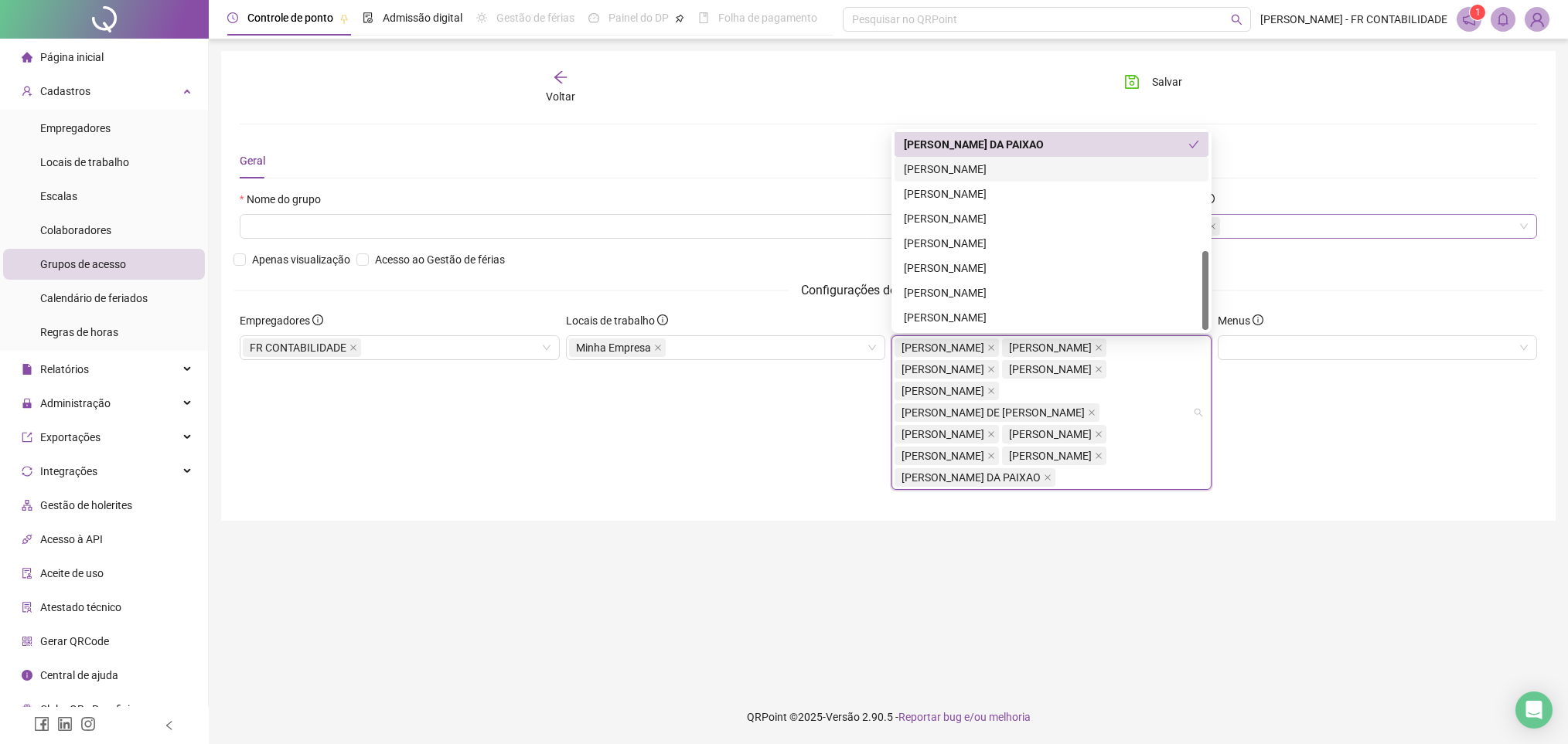
click at [1014, 175] on div "[PERSON_NAME]" at bounding box center [1051, 169] width 295 height 17
click at [1009, 197] on div "[PERSON_NAME]" at bounding box center [1051, 194] width 295 height 17
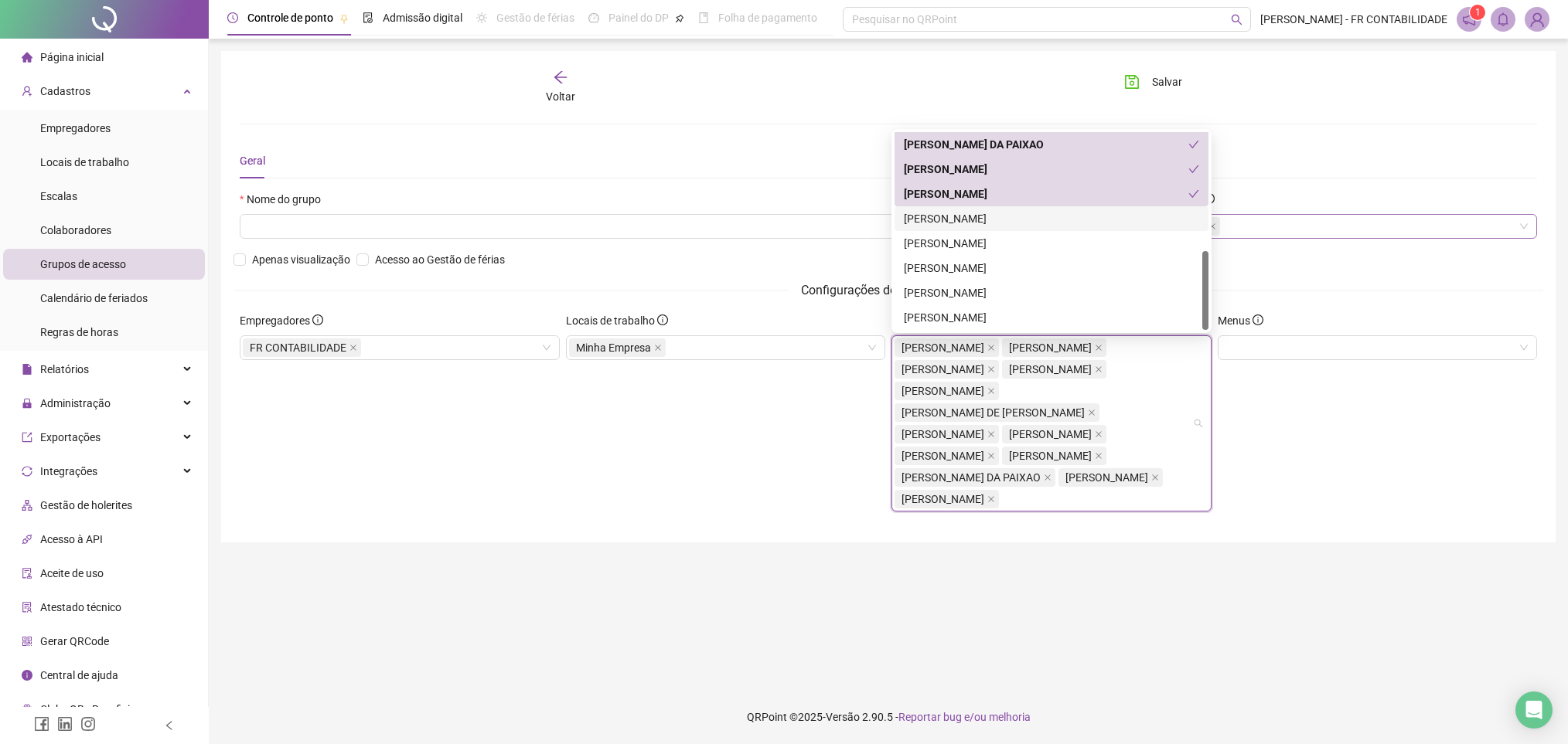
click at [1012, 218] on div "[PERSON_NAME]" at bounding box center [1051, 218] width 295 height 17
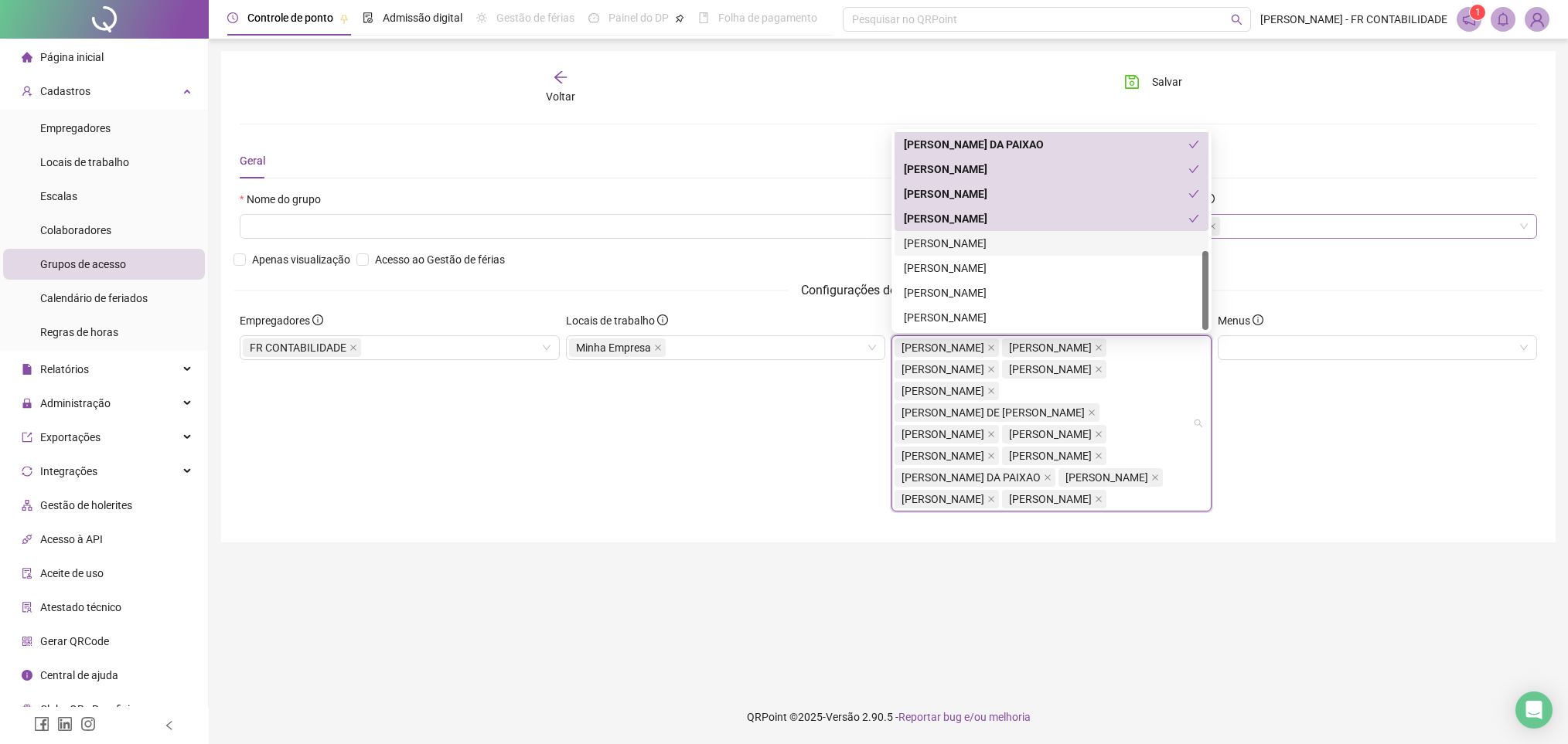
click at [1012, 235] on div "[PERSON_NAME]" at bounding box center [1051, 243] width 295 height 17
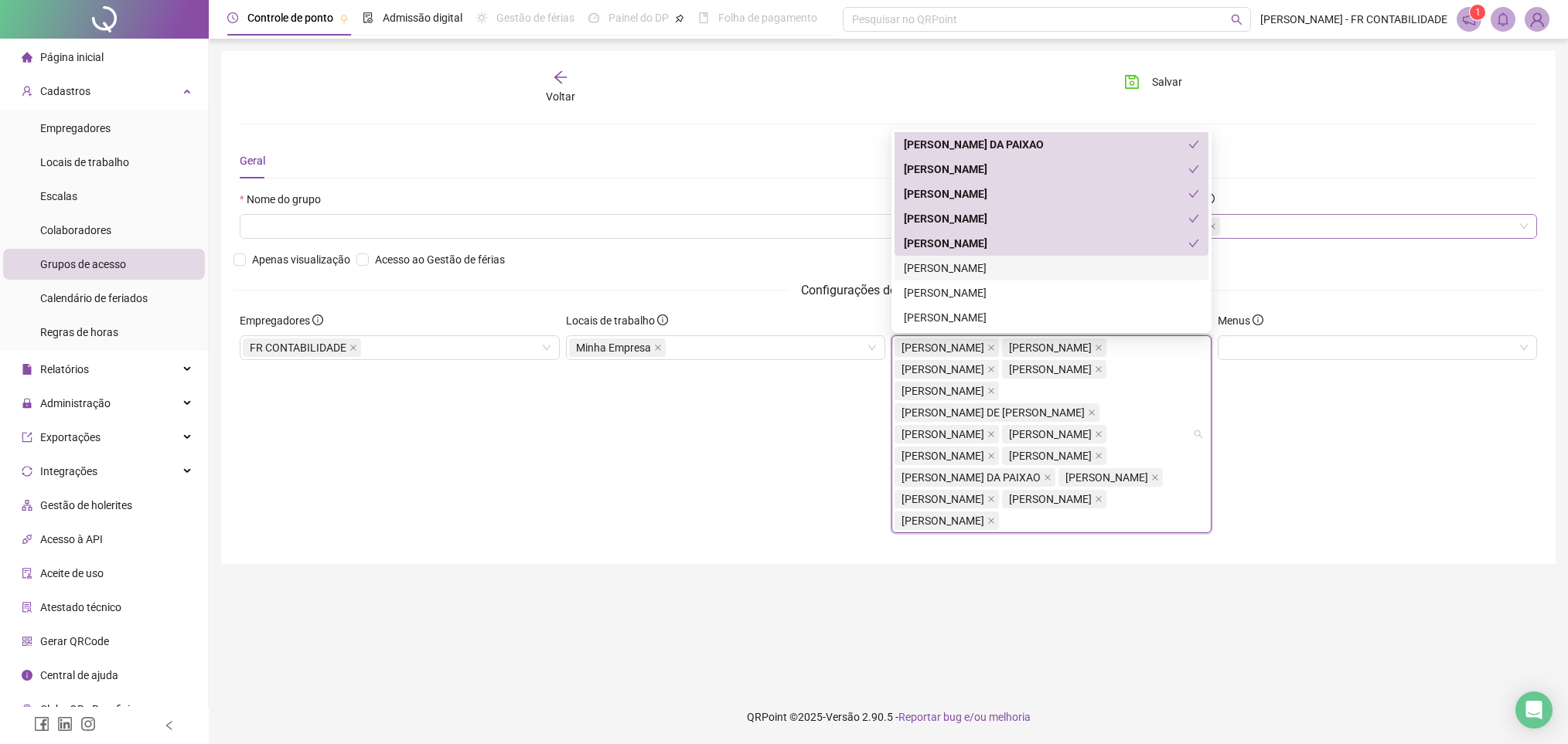
click at [1012, 267] on div "[PERSON_NAME]" at bounding box center [1051, 268] width 295 height 17
click at [1014, 304] on div "[PERSON_NAME]" at bounding box center [1040, 292] width 309 height 25
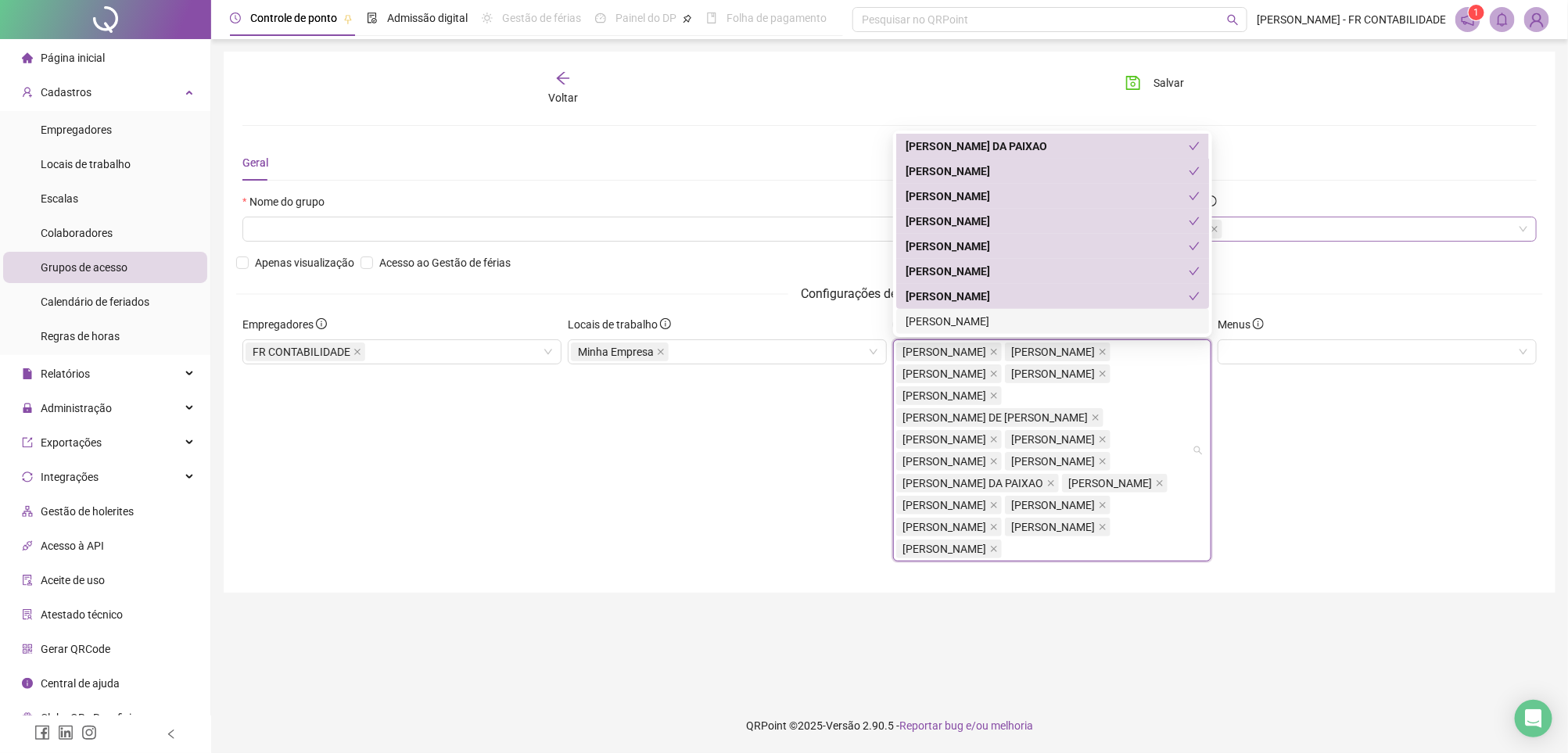
click at [1030, 319] on div "[PERSON_NAME]" at bounding box center [1053, 321] width 294 height 17
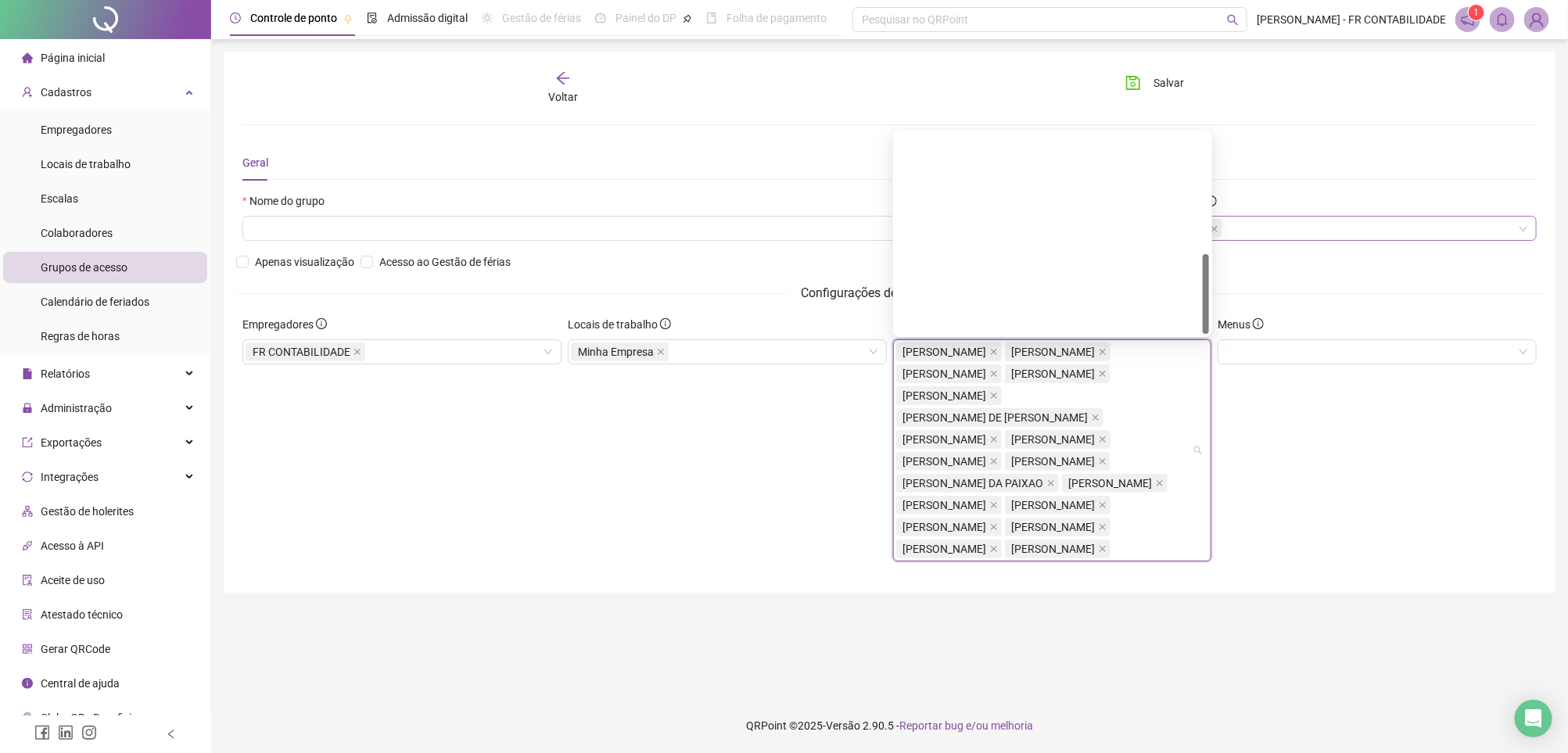
scroll to position [0, 0]
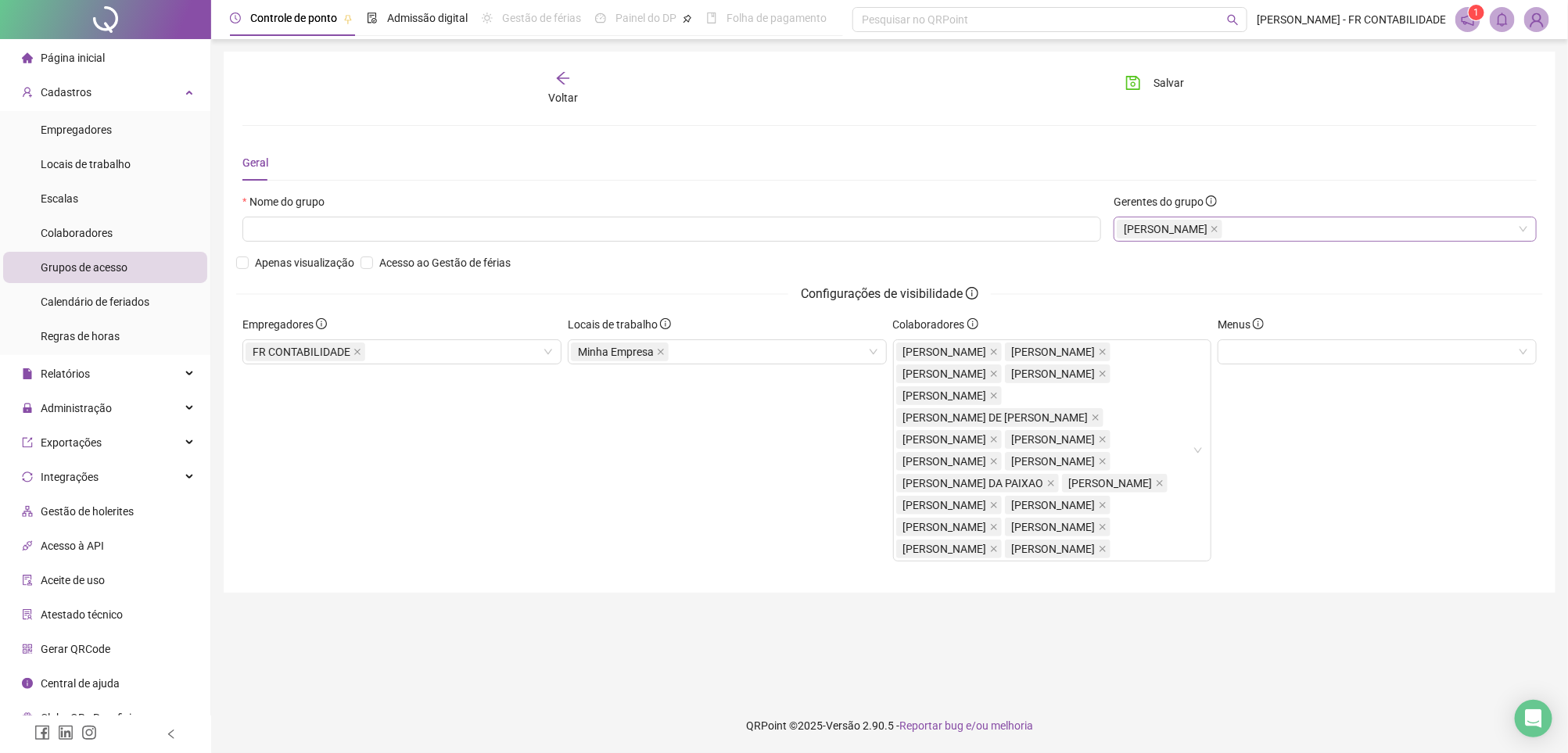
click at [1358, 281] on div "Nome do grupo Gerentes do grupo TALITA NASCIMENTOS RAMOS Apenas visualização Ac…" at bounding box center [889, 254] width 1307 height 123
click at [1218, 233] on span at bounding box center [1214, 229] width 8 height 17
click at [1279, 233] on div at bounding box center [1325, 229] width 423 height 25
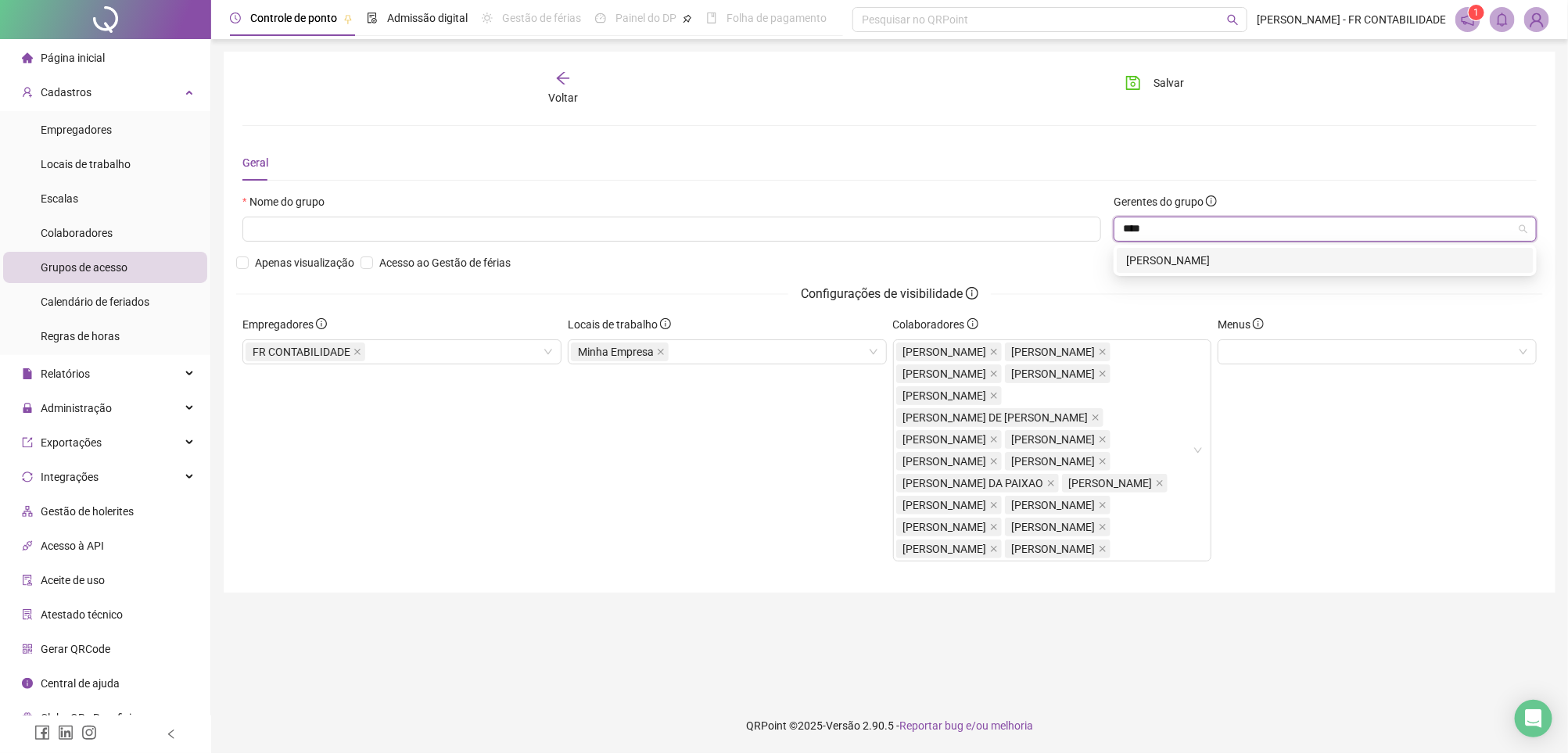
type input "*****"
click at [1187, 265] on div "[PERSON_NAME]" at bounding box center [1324, 260] width 398 height 17
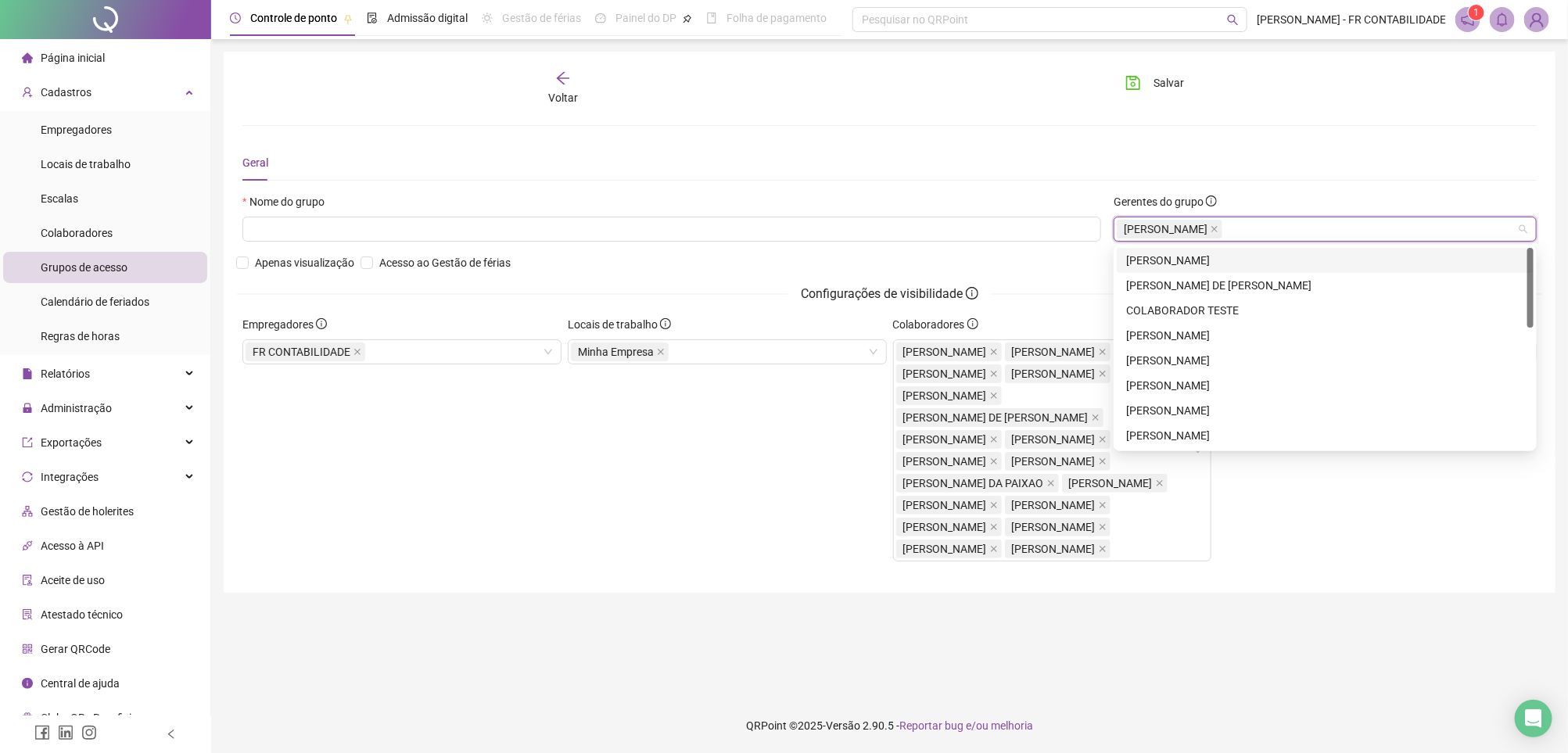
click at [814, 214] on div "Nome do grupo" at bounding box center [671, 205] width 858 height 24
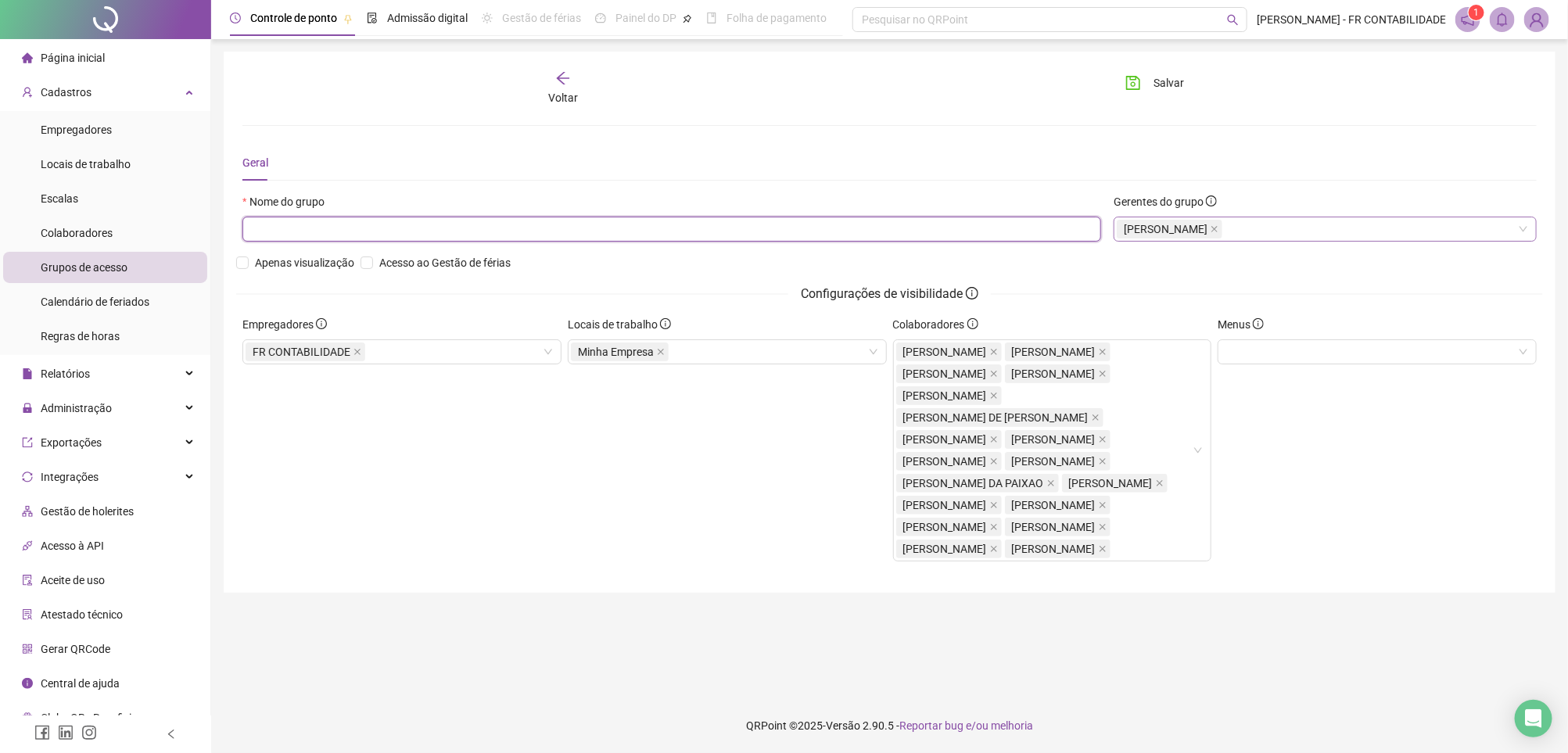
click at [811, 223] on input "text" at bounding box center [671, 229] width 858 height 25
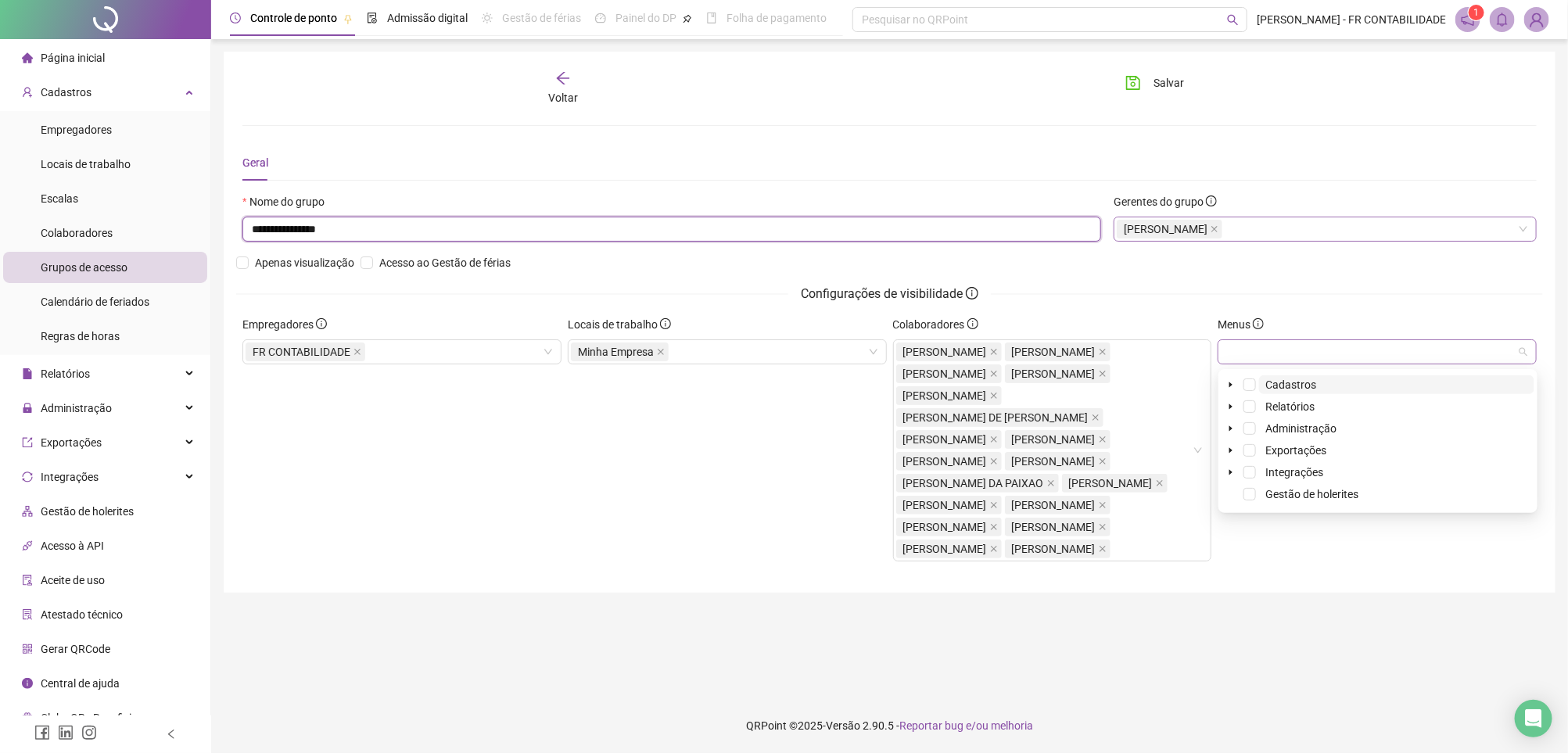
click at [1265, 346] on div at bounding box center [1376, 352] width 319 height 25
type input "**********"
click at [1251, 382] on span at bounding box center [1249, 385] width 12 height 12
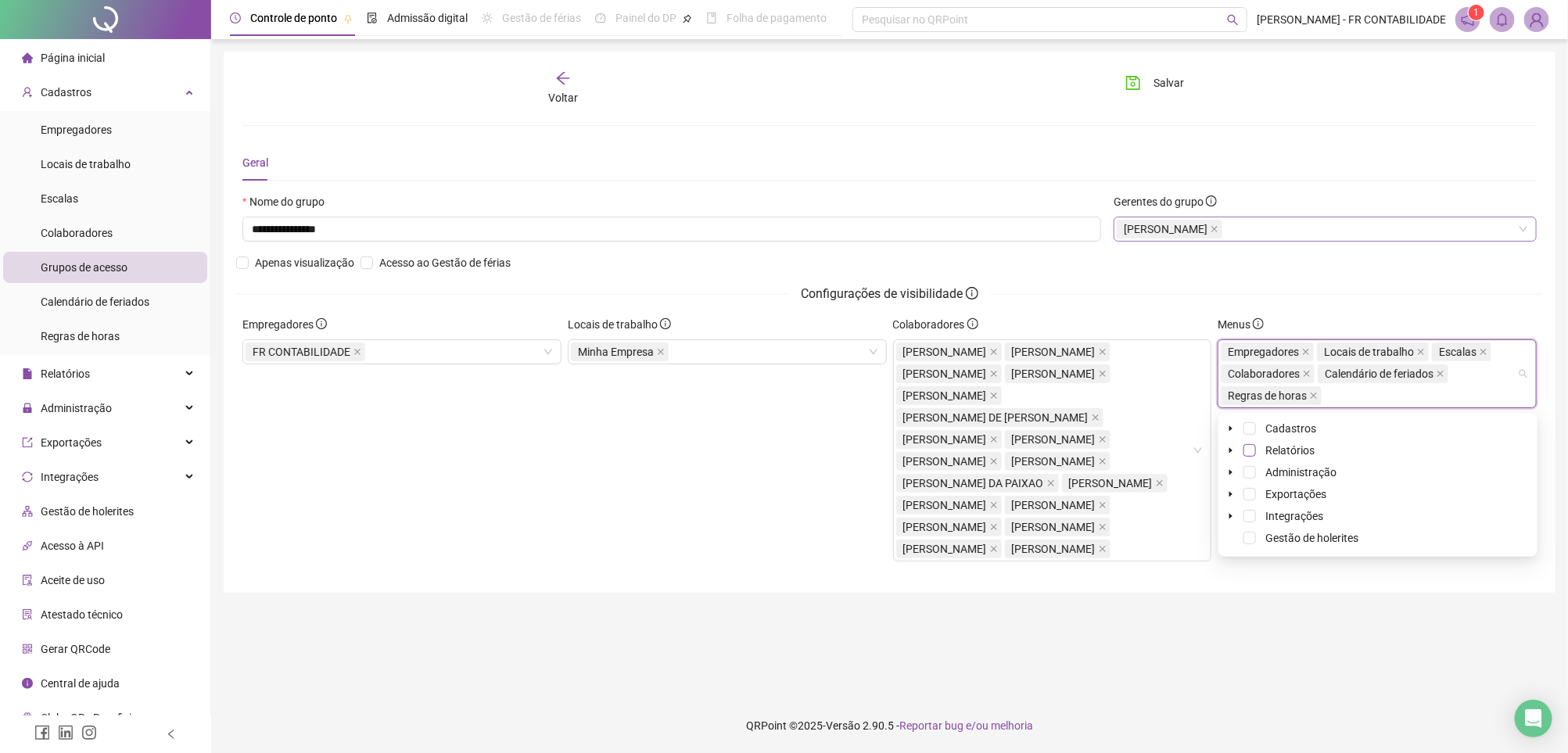
click at [1254, 450] on span at bounding box center [1249, 450] width 12 height 12
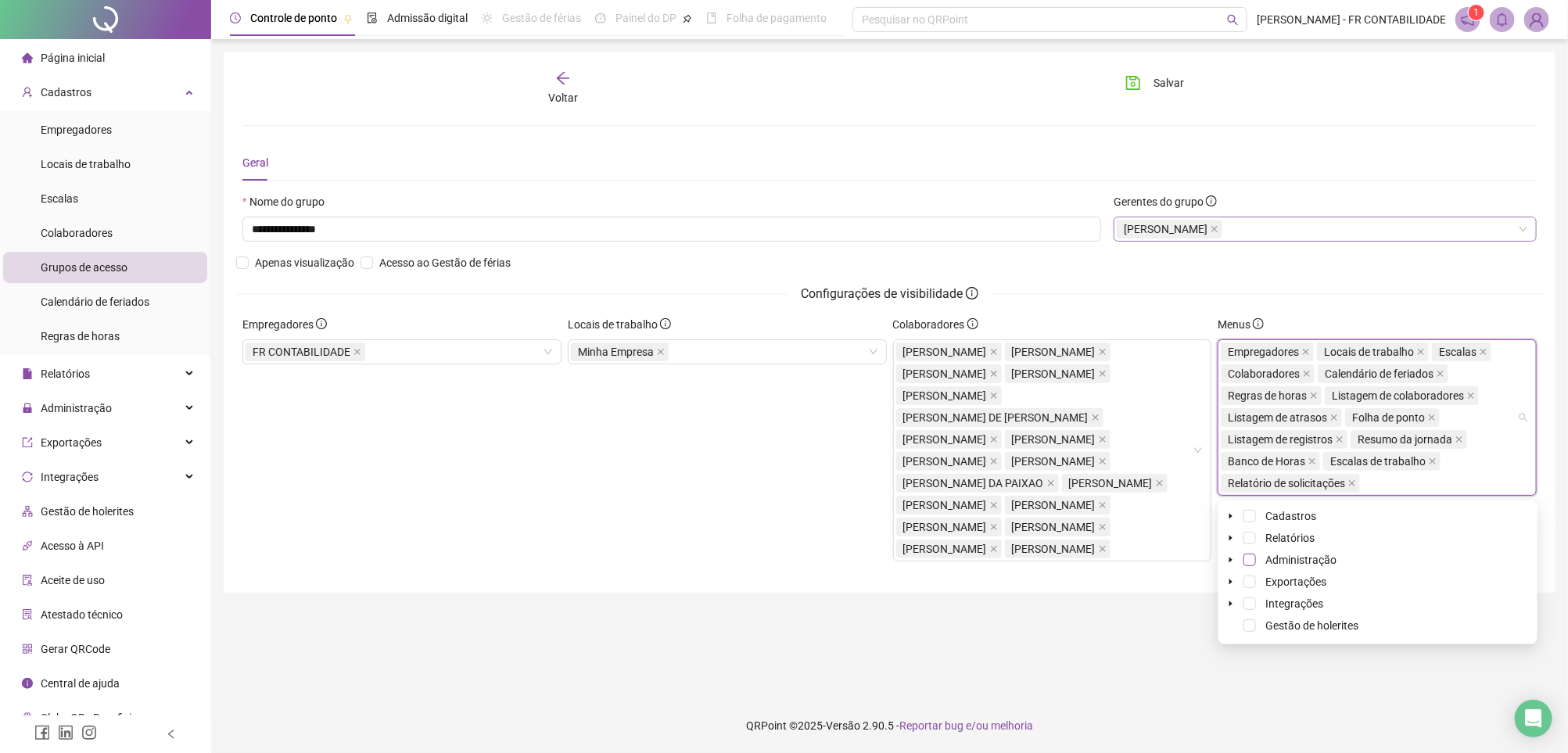
click at [1255, 559] on span at bounding box center [1249, 560] width 12 height 12
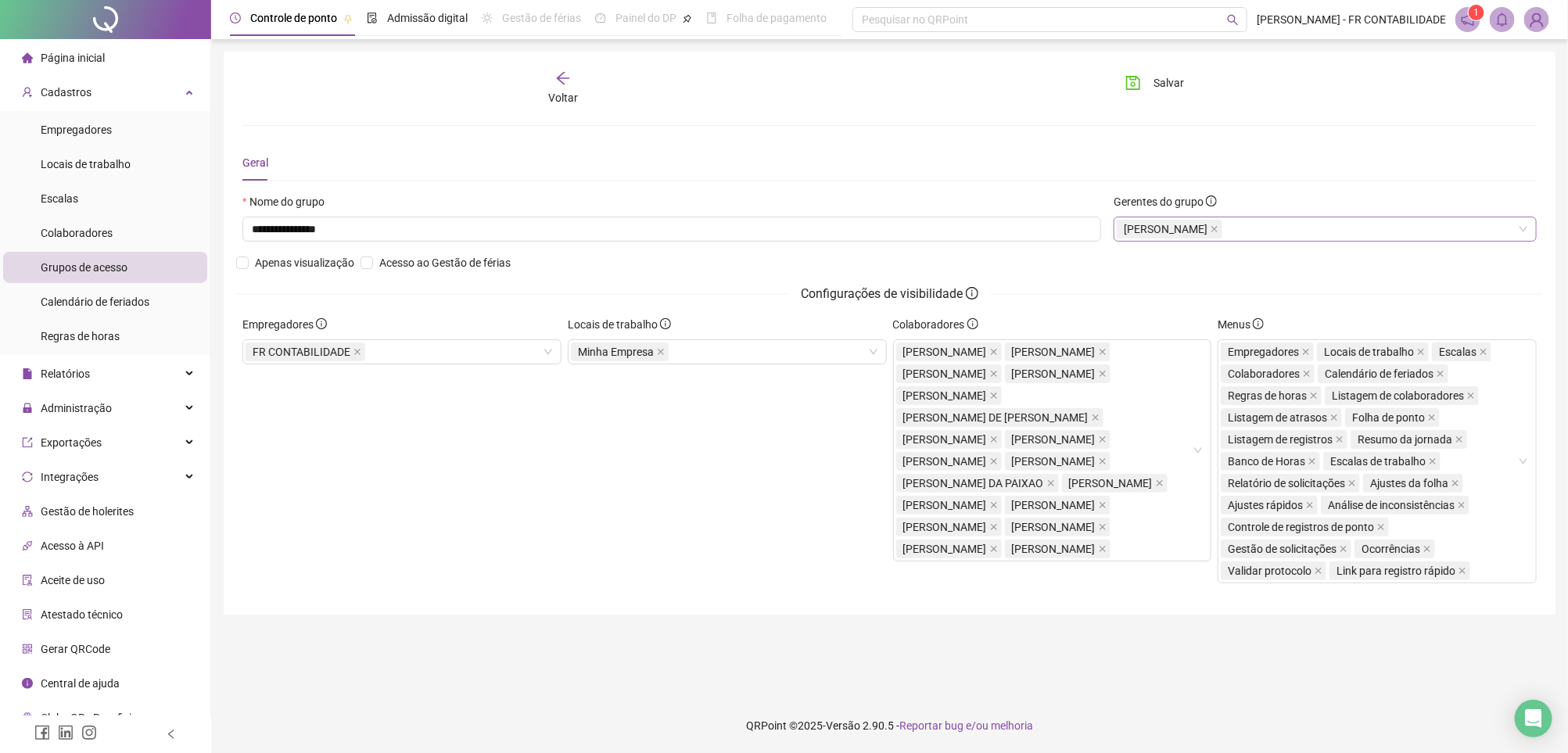
click at [1156, 615] on div "**********" at bounding box center [890, 333] width 1332 height 563
click at [1152, 84] on button "Salvar" at bounding box center [1154, 83] width 82 height 25
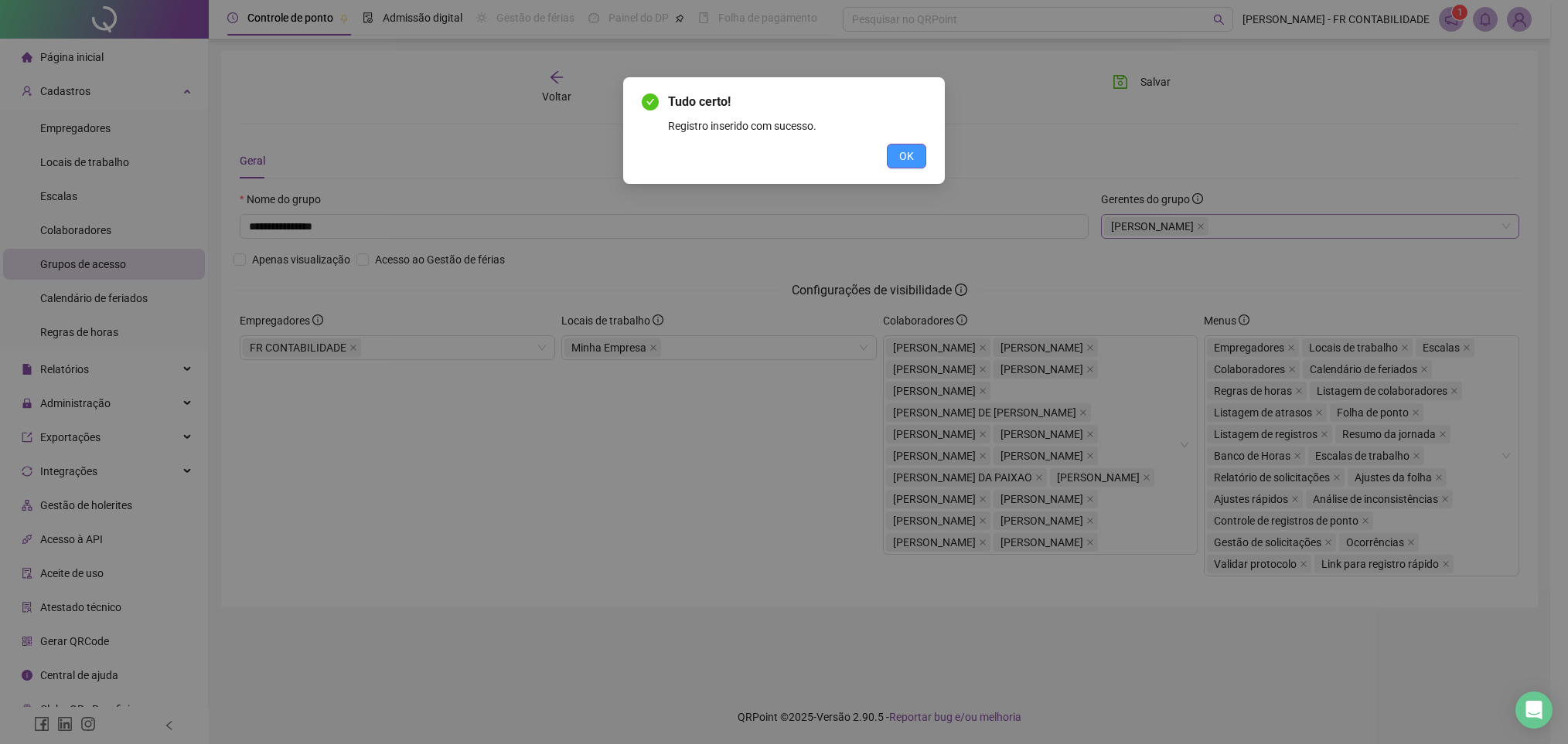
click at [902, 151] on span "OK" at bounding box center [906, 157] width 15 height 17
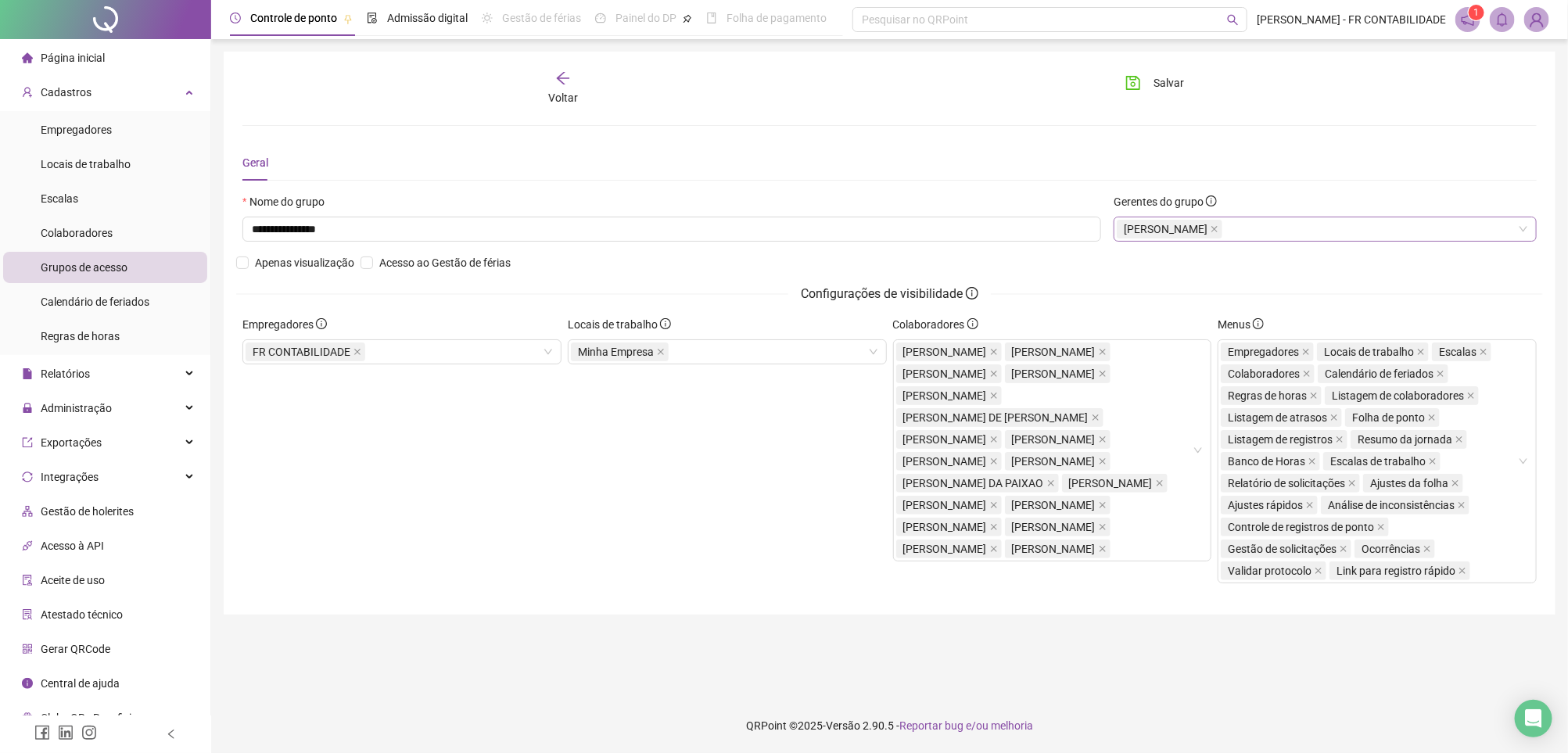
click at [569, 91] on span "Voltar" at bounding box center [563, 97] width 30 height 12
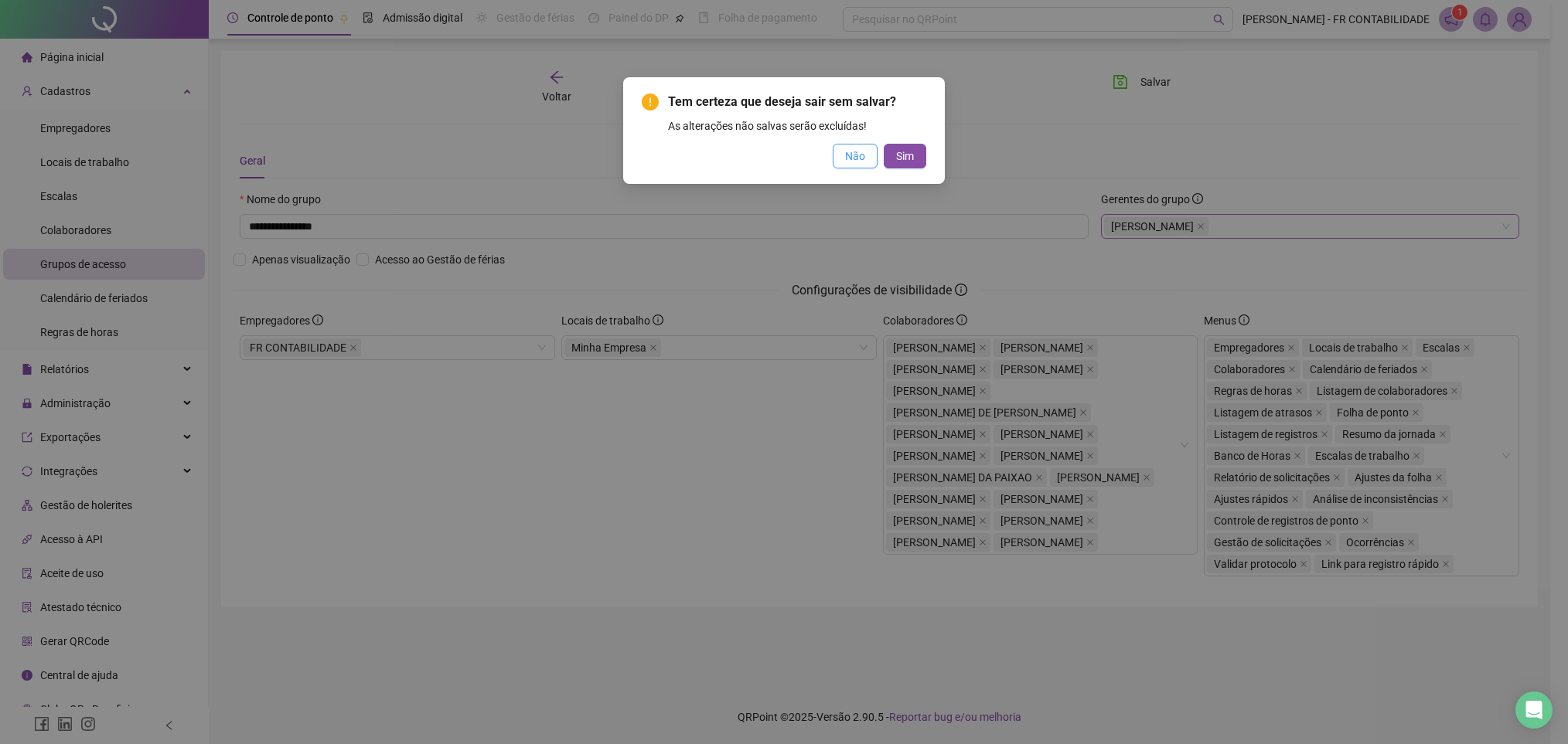
click at [862, 154] on span "Não" at bounding box center [855, 157] width 20 height 17
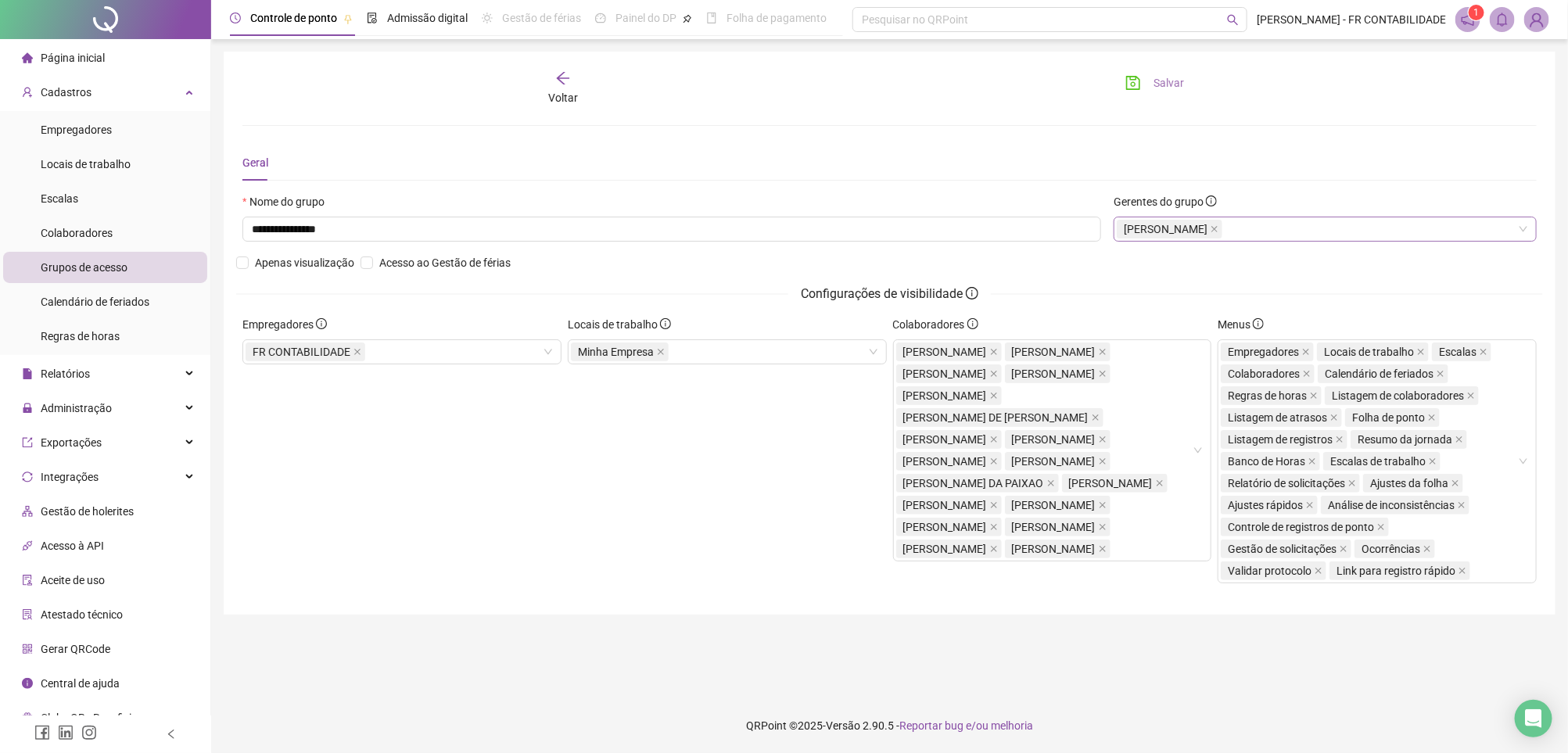
click at [1160, 84] on span "Salvar" at bounding box center [1168, 83] width 30 height 17
click at [104, 272] on span "Grupos de acesso" at bounding box center [84, 267] width 87 height 12
click at [116, 298] on span "Calendário de feriados" at bounding box center [95, 302] width 109 height 12
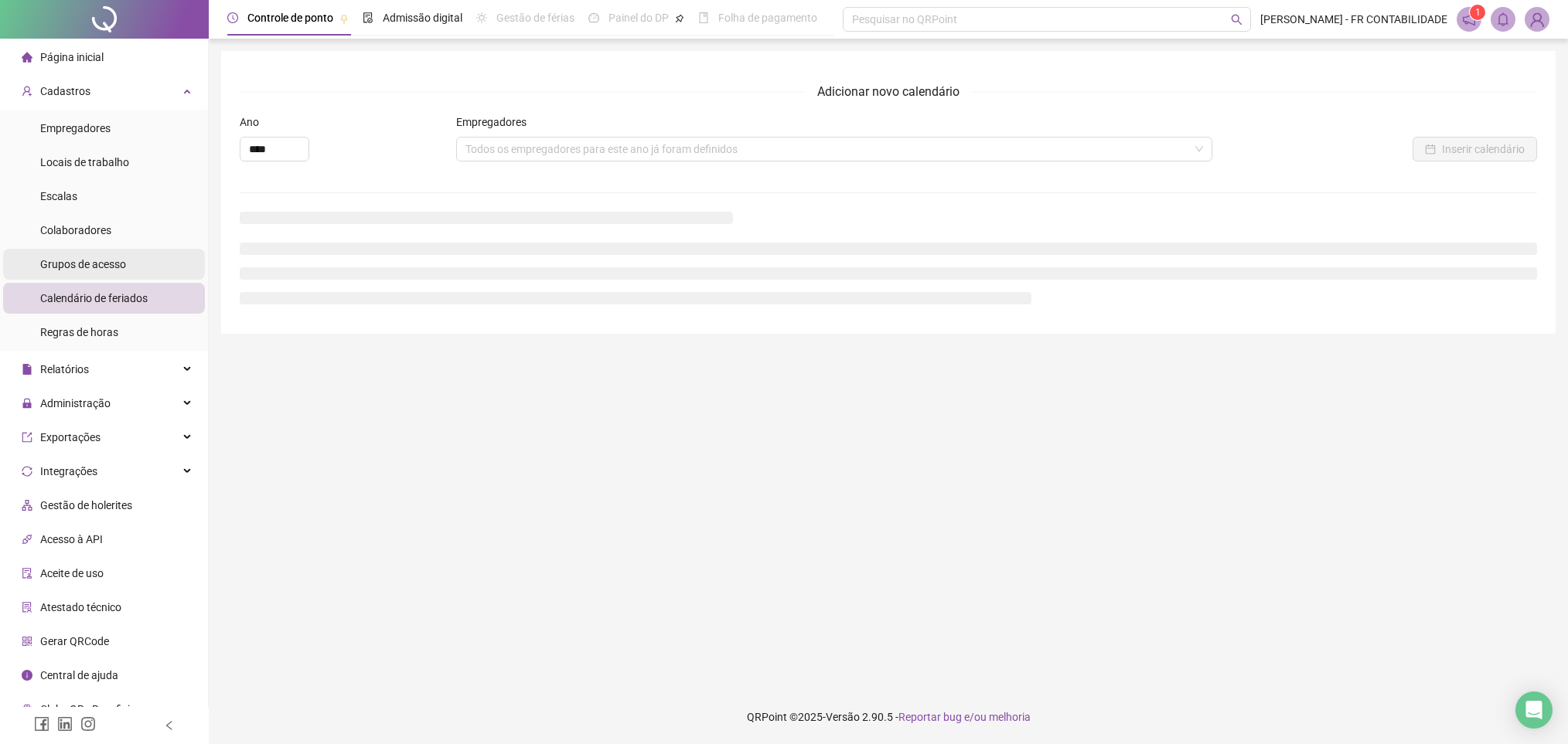
click at [138, 269] on li "Grupos de acesso" at bounding box center [104, 264] width 201 height 31
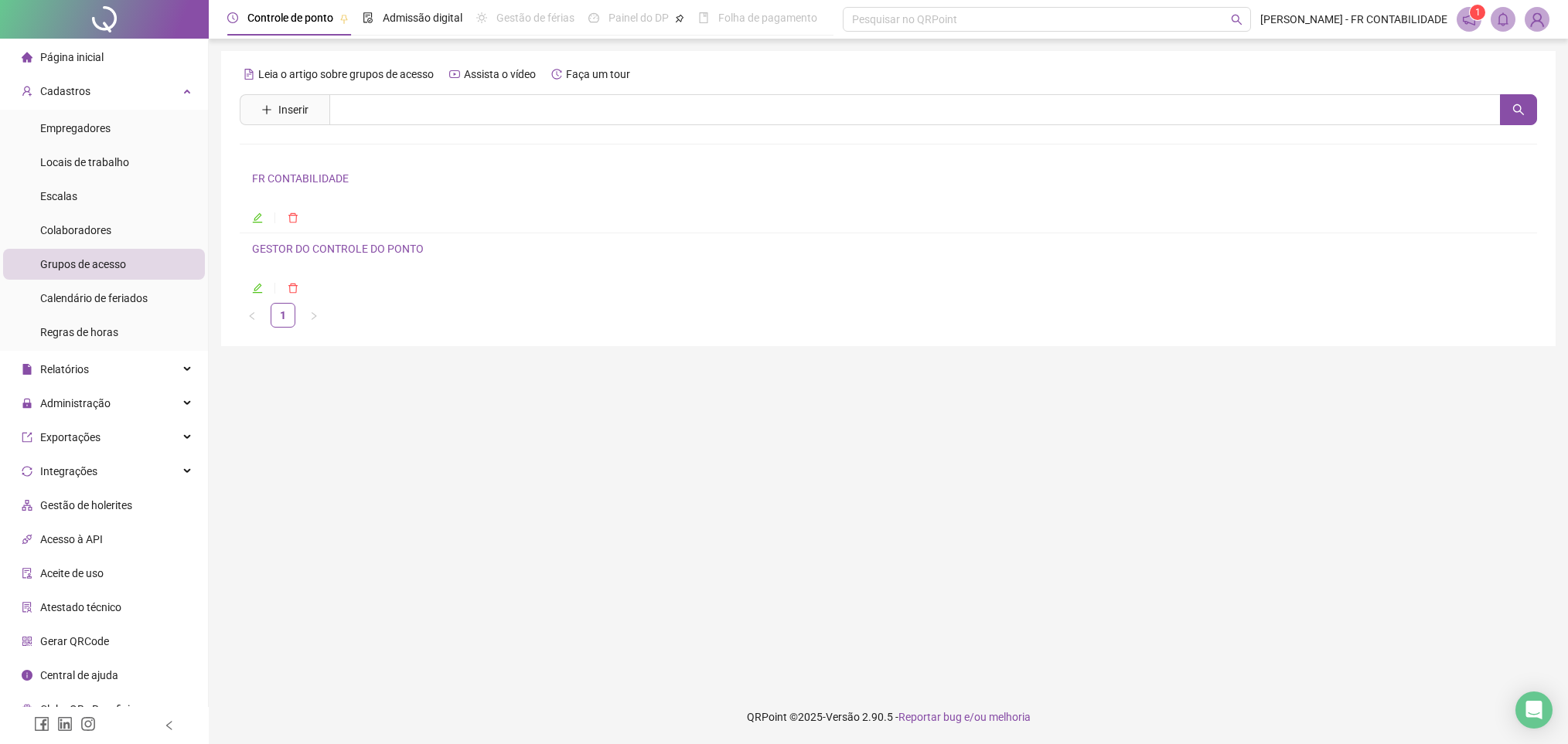
click at [254, 286] on icon "edit" at bounding box center [257, 288] width 11 height 11
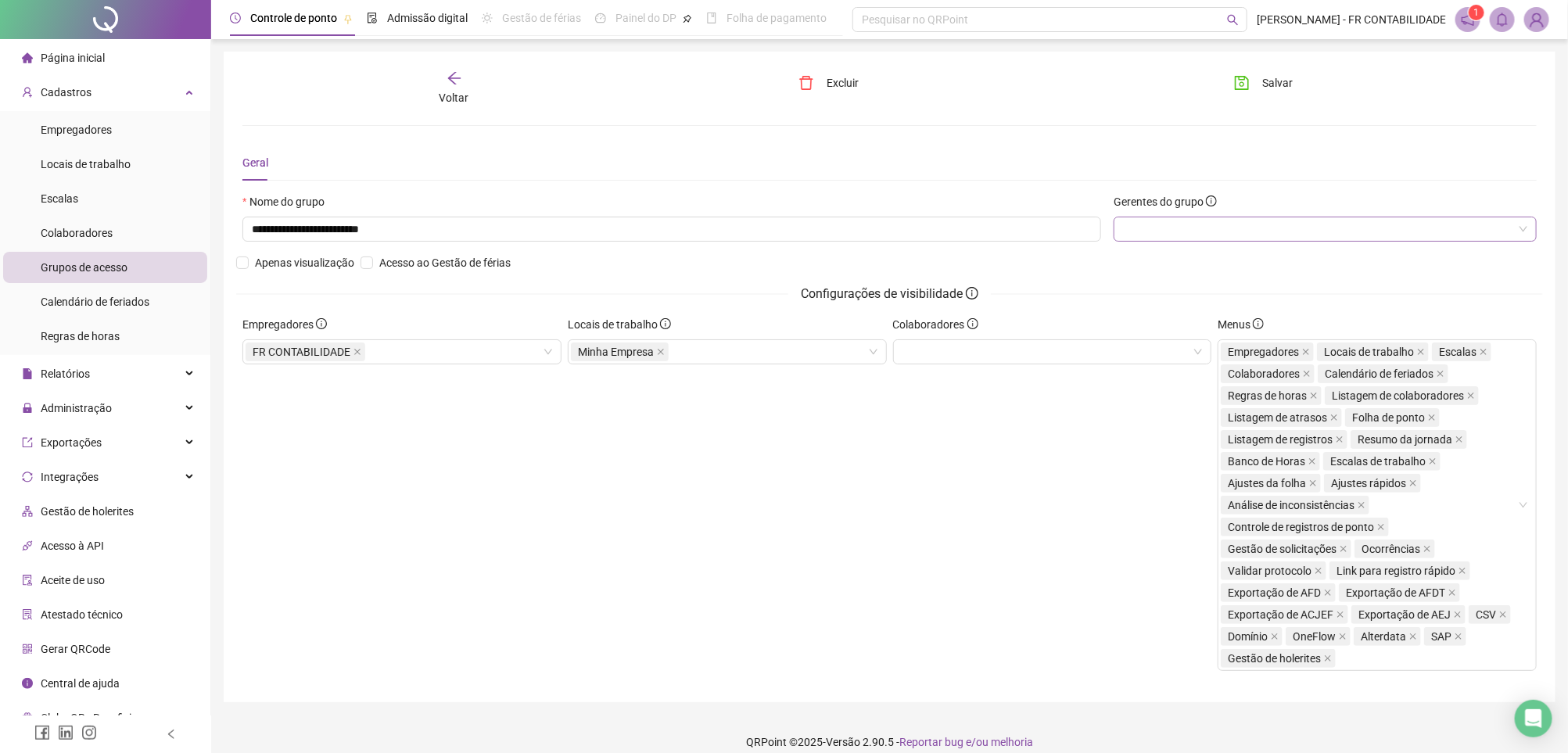
click at [1221, 232] on div at bounding box center [1325, 229] width 423 height 25
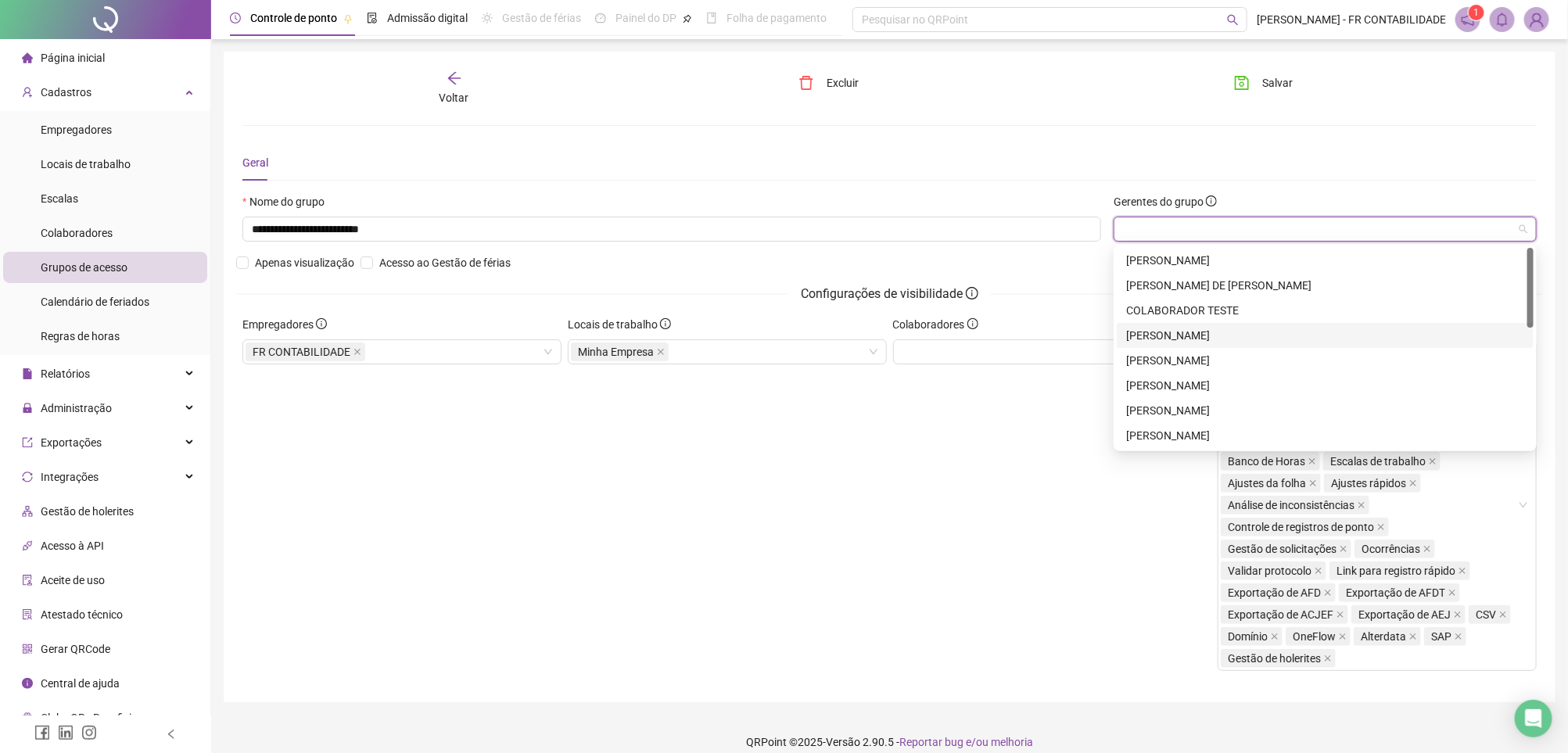
click at [1213, 325] on div "[PERSON_NAME]" at bounding box center [1325, 335] width 417 height 25
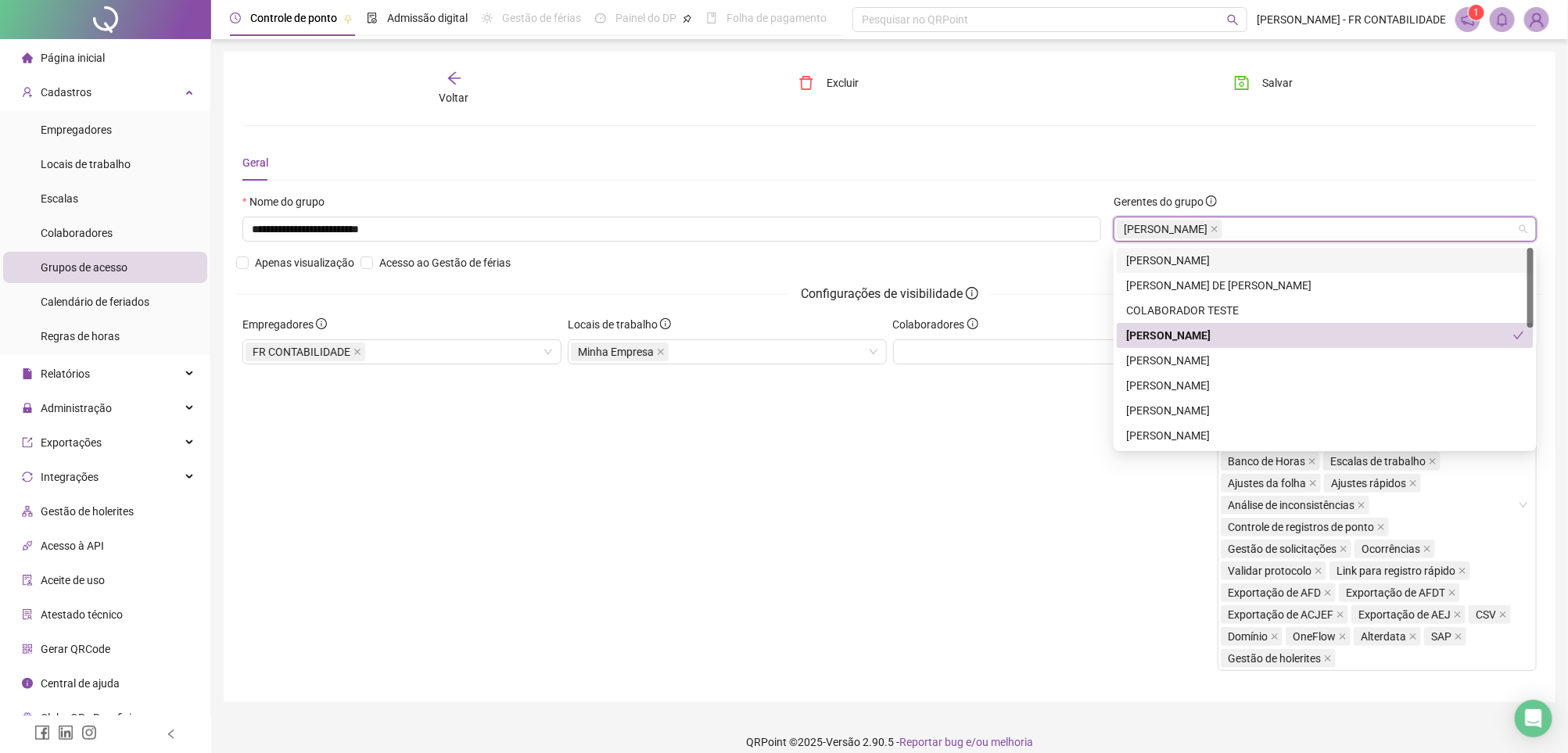
click at [1261, 66] on div "**********" at bounding box center [890, 376] width 1332 height 650
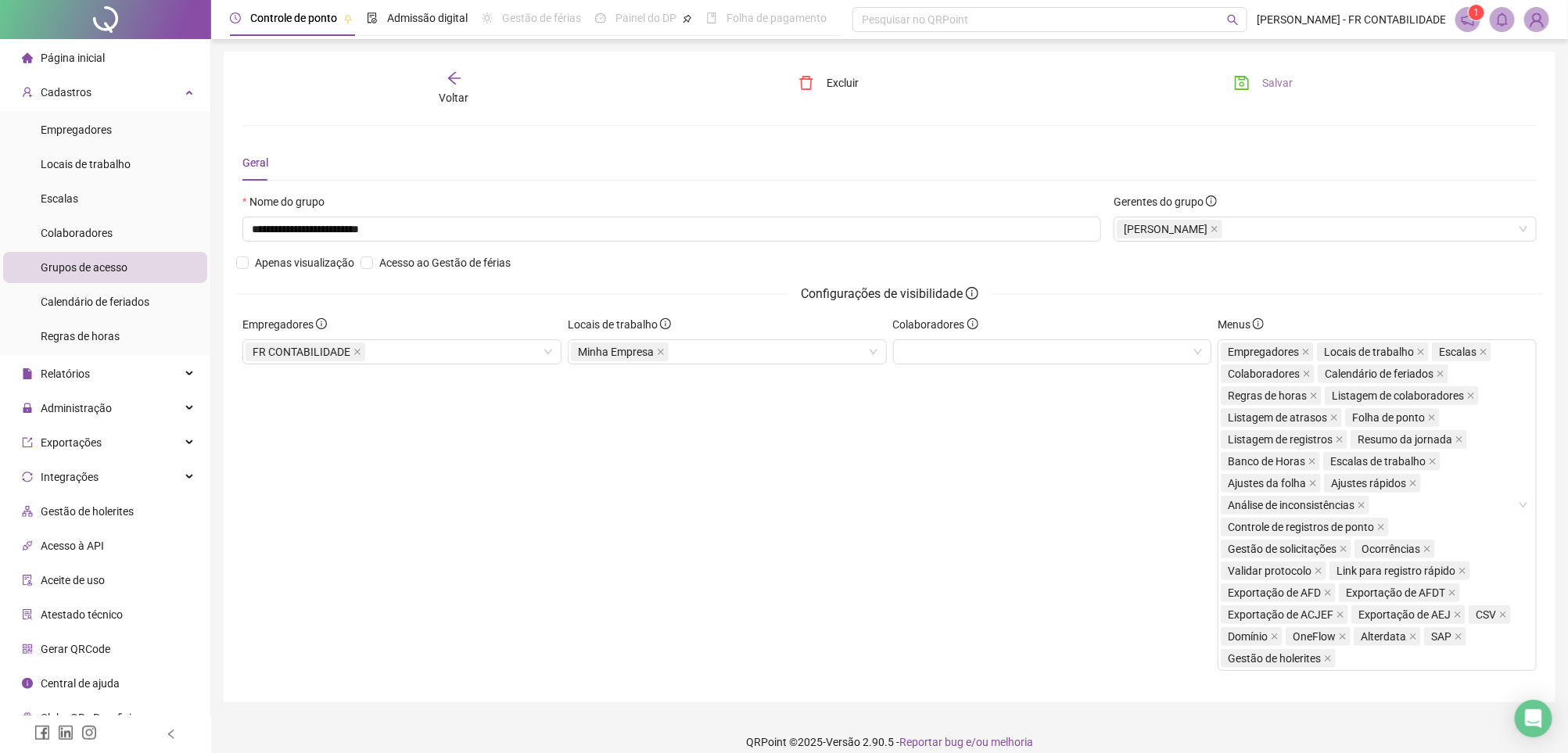
click at [1254, 71] on button "Salvar" at bounding box center [1263, 83] width 82 height 25
click at [119, 261] on span "Grupos de acesso" at bounding box center [84, 267] width 87 height 12
click at [444, 82] on div "Voltar" at bounding box center [454, 88] width 205 height 36
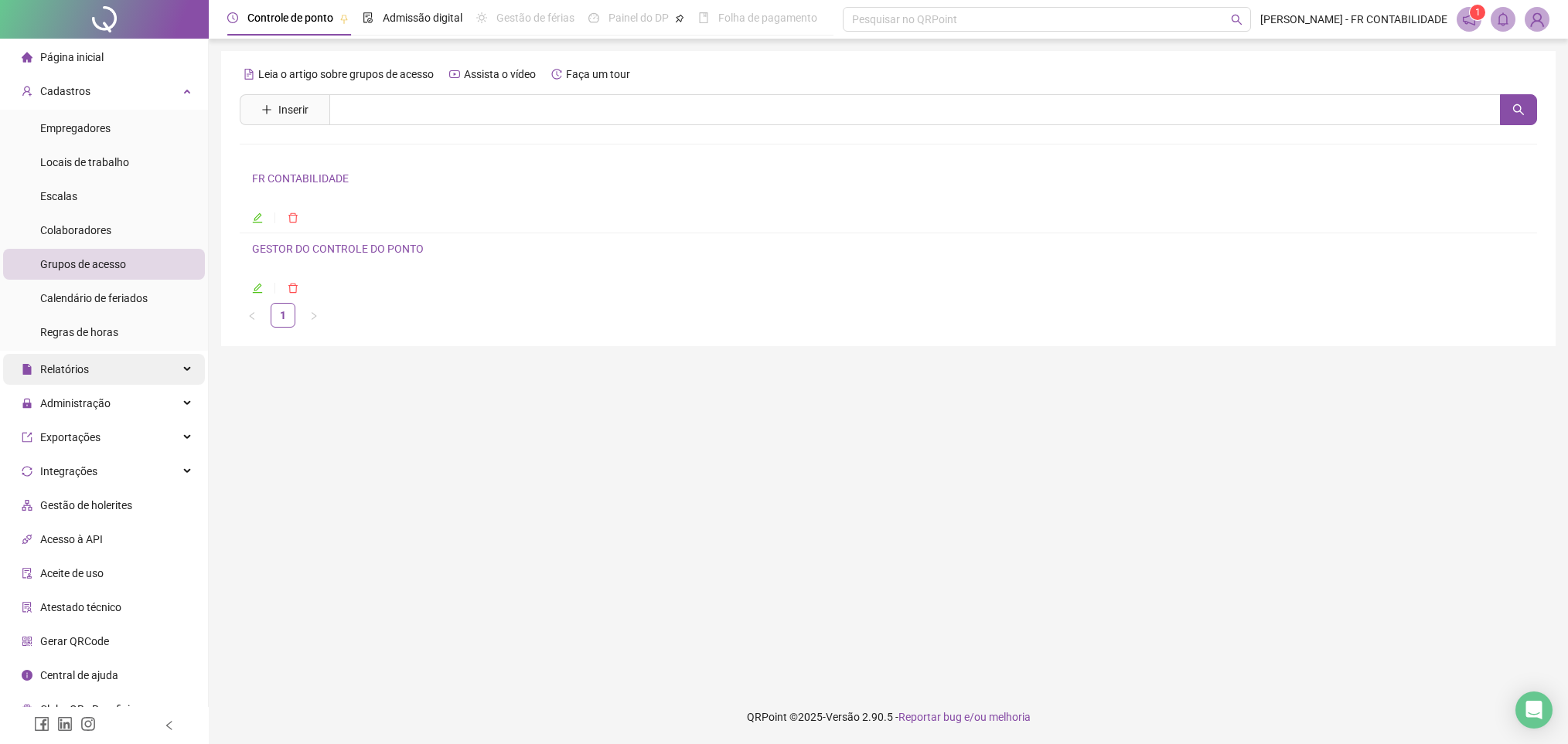
click at [145, 357] on div "Relatórios" at bounding box center [104, 369] width 201 height 31
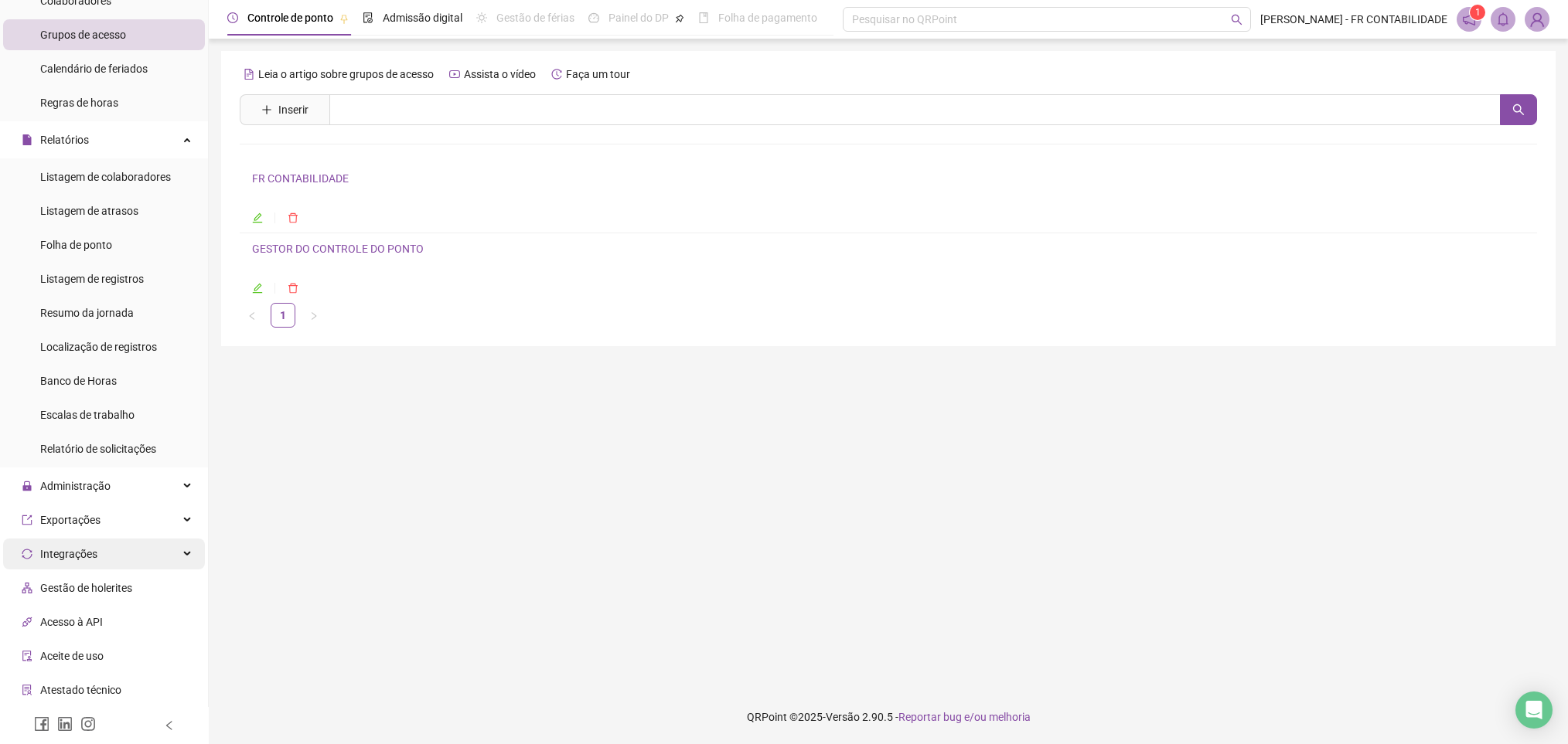
scroll to position [231, 0]
click at [126, 476] on div "Administração" at bounding box center [104, 483] width 201 height 31
click at [257, 288] on icon "edit" at bounding box center [257, 288] width 11 height 11
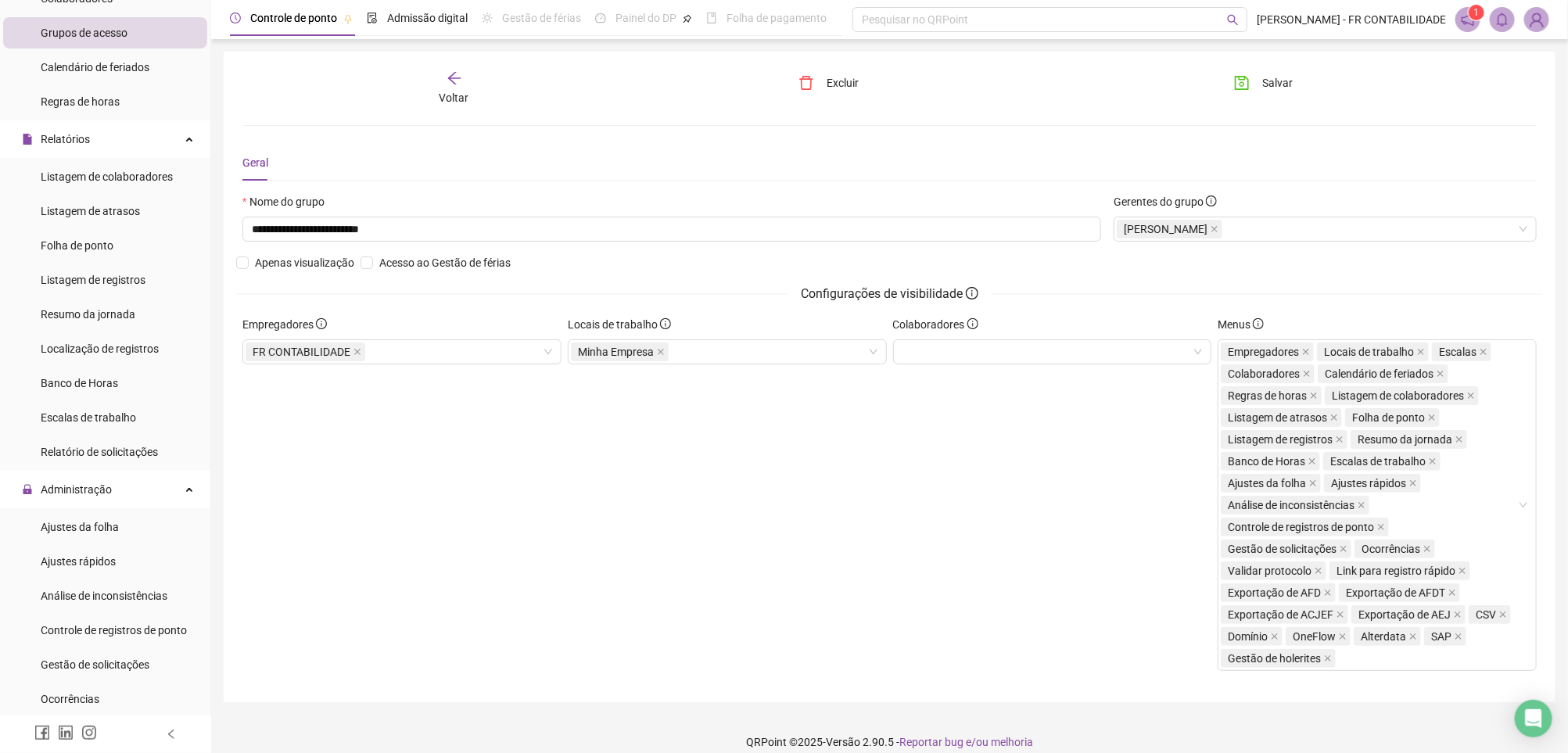
click at [439, 83] on div "Voltar" at bounding box center [454, 88] width 205 height 36
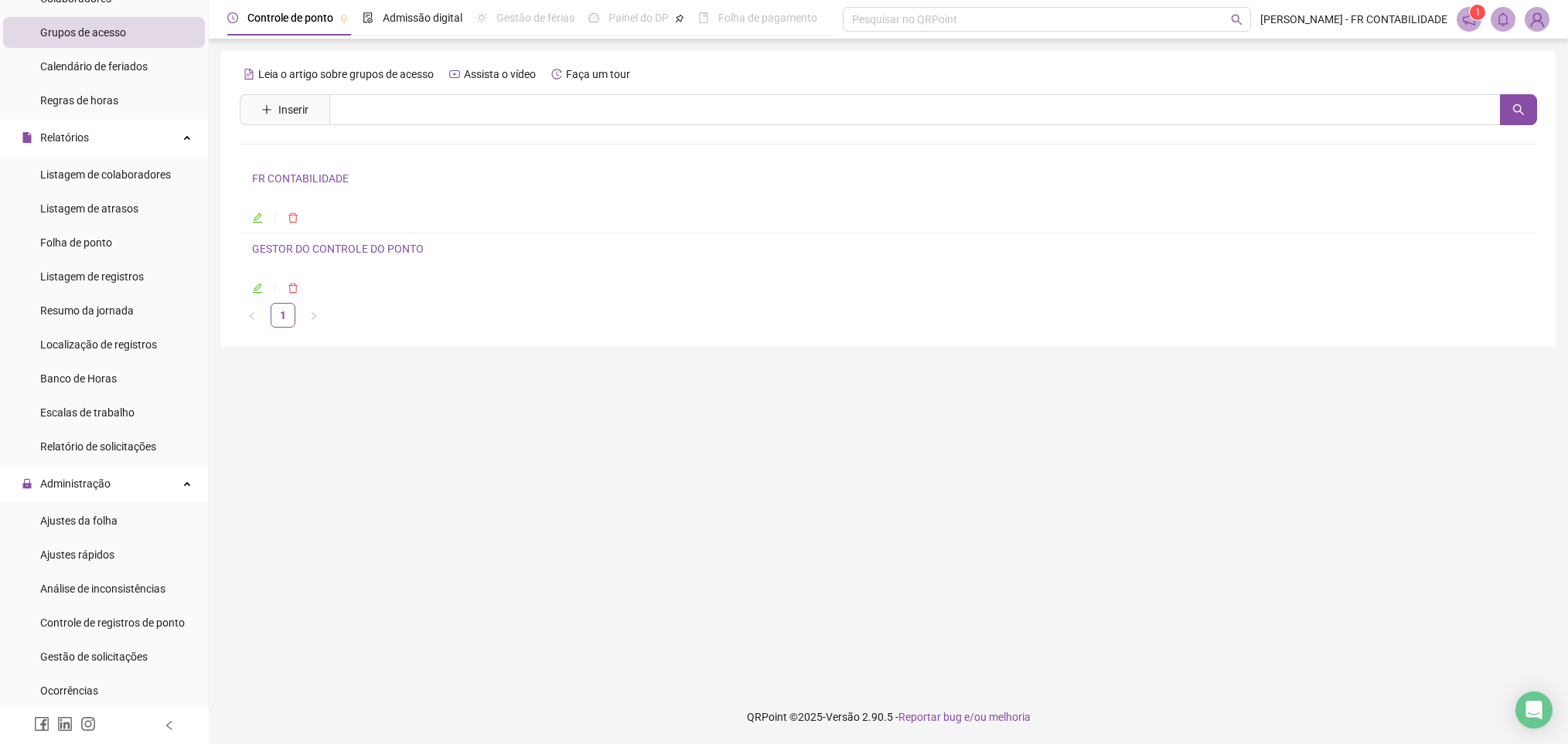
click at [255, 218] on icon "edit" at bounding box center [258, 218] width 10 height 10
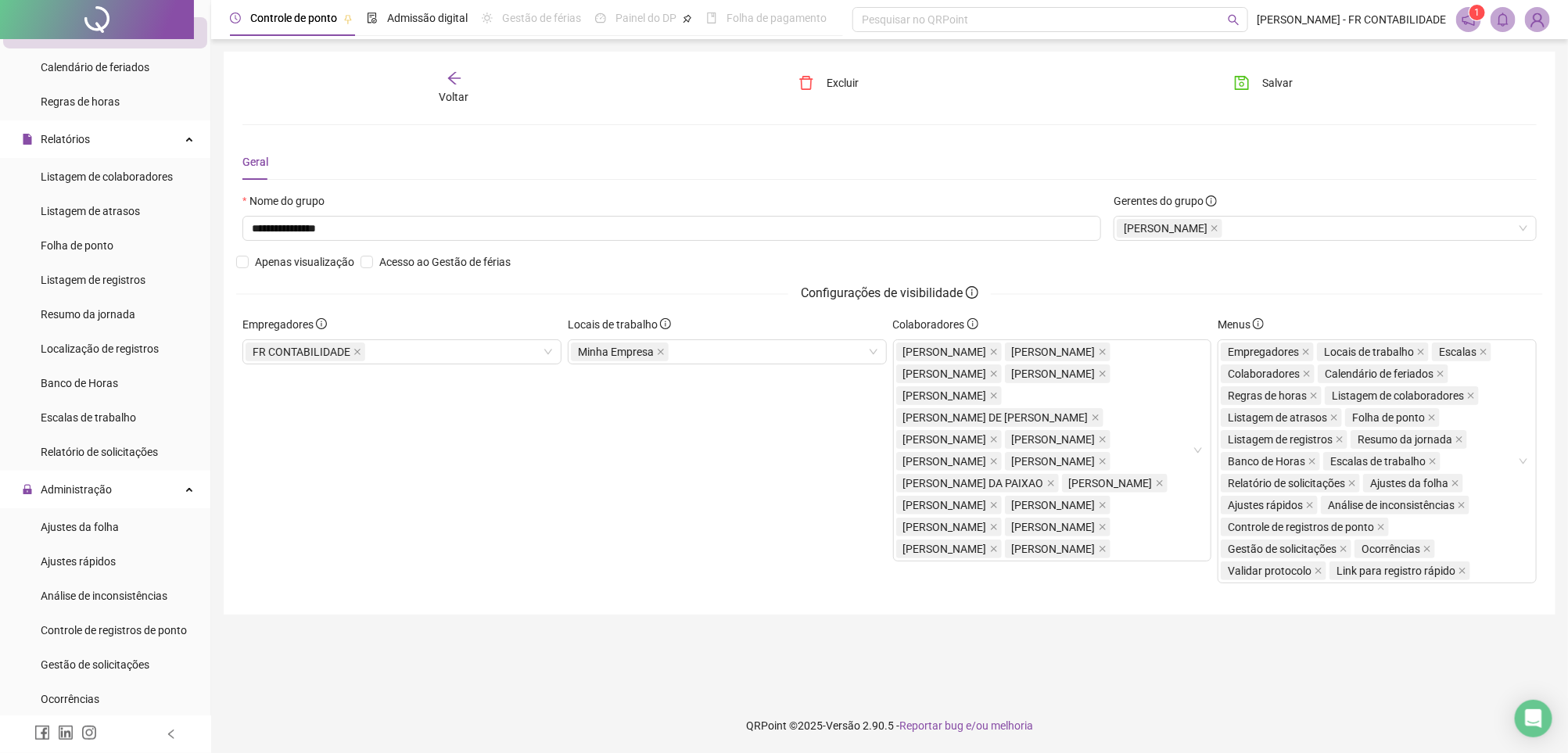
scroll to position [0, 0]
click at [434, 81] on div "Voltar" at bounding box center [454, 88] width 205 height 36
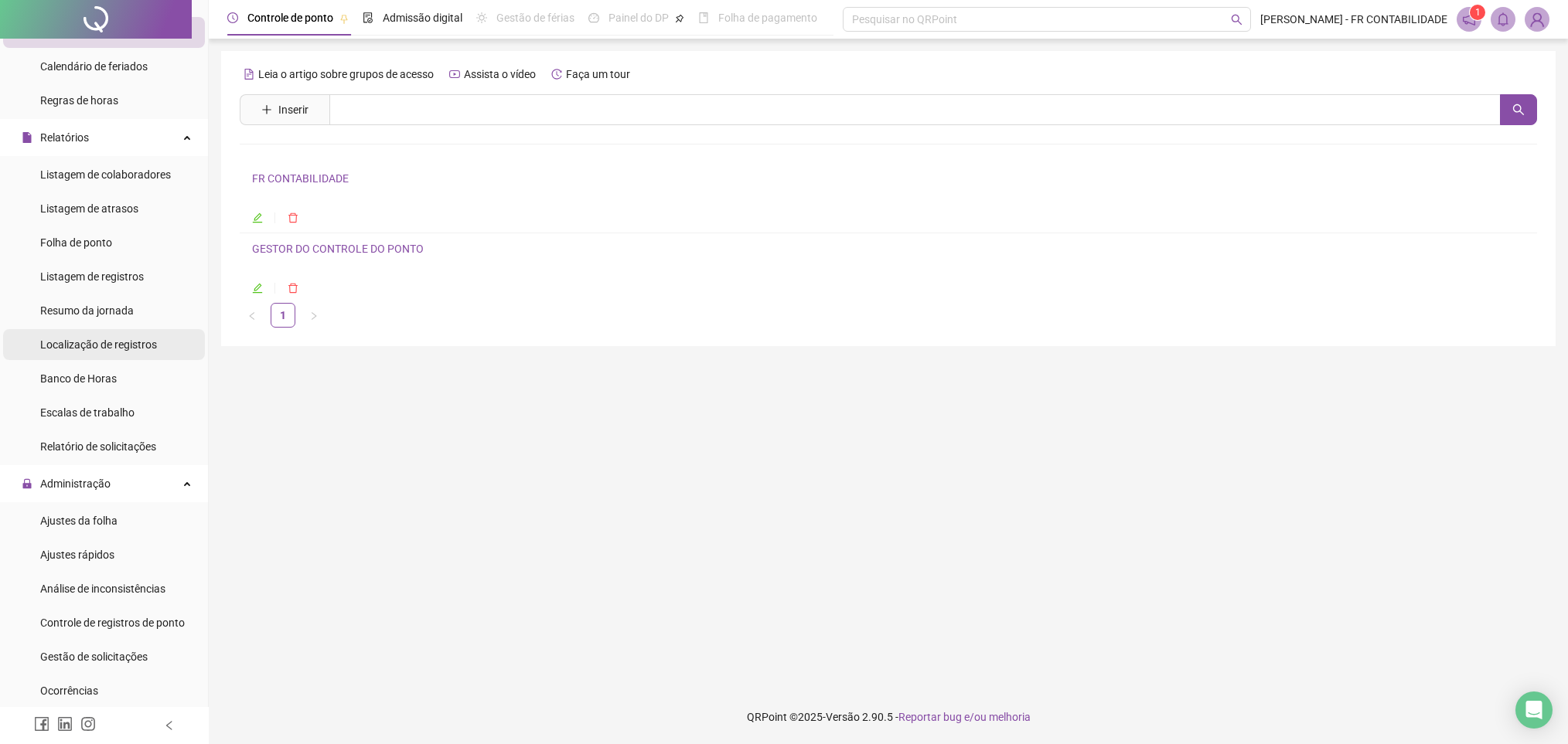
click at [127, 345] on span "Localização de registros" at bounding box center [99, 344] width 117 height 12
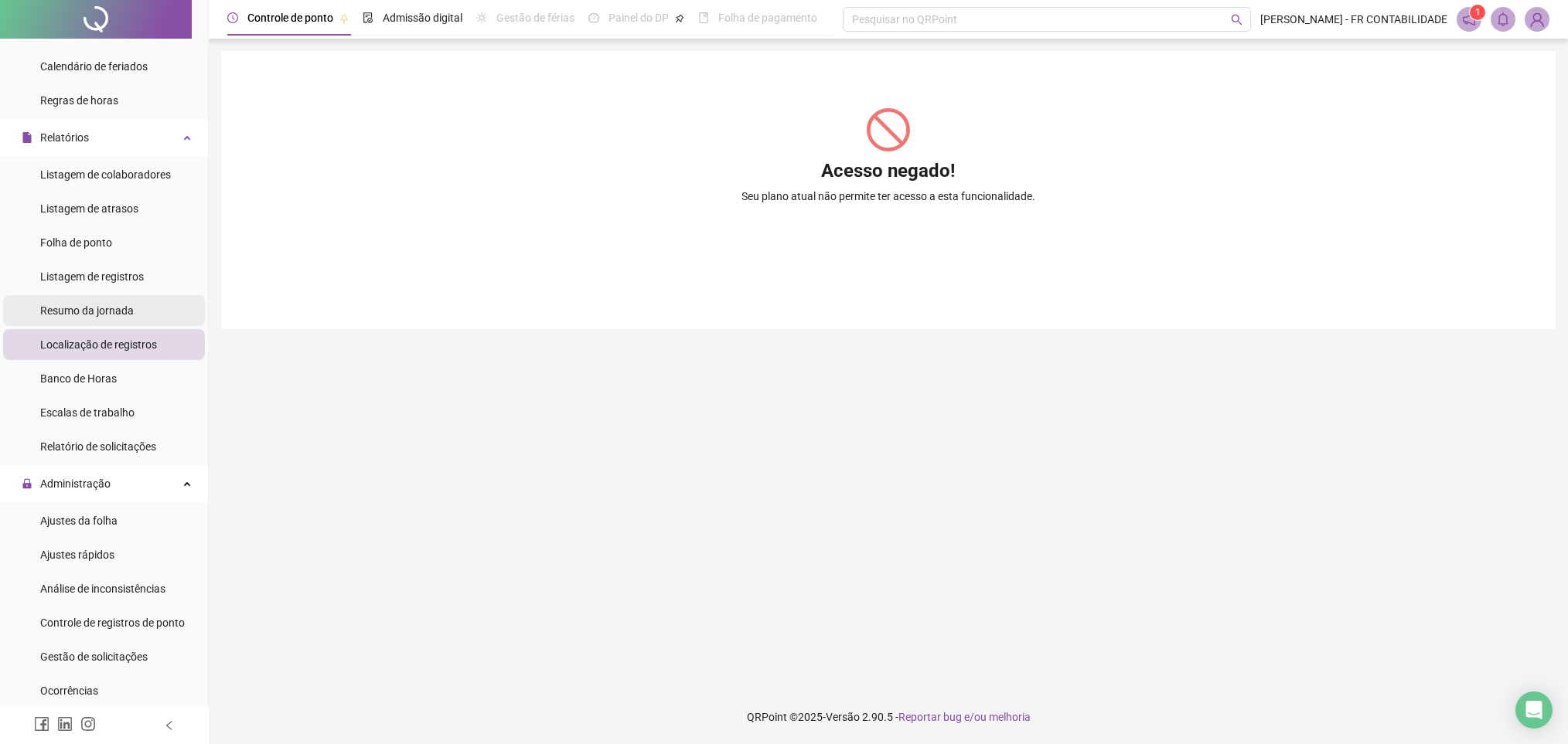
click at [119, 311] on span "Resumo da jornada" at bounding box center [87, 311] width 94 height 12
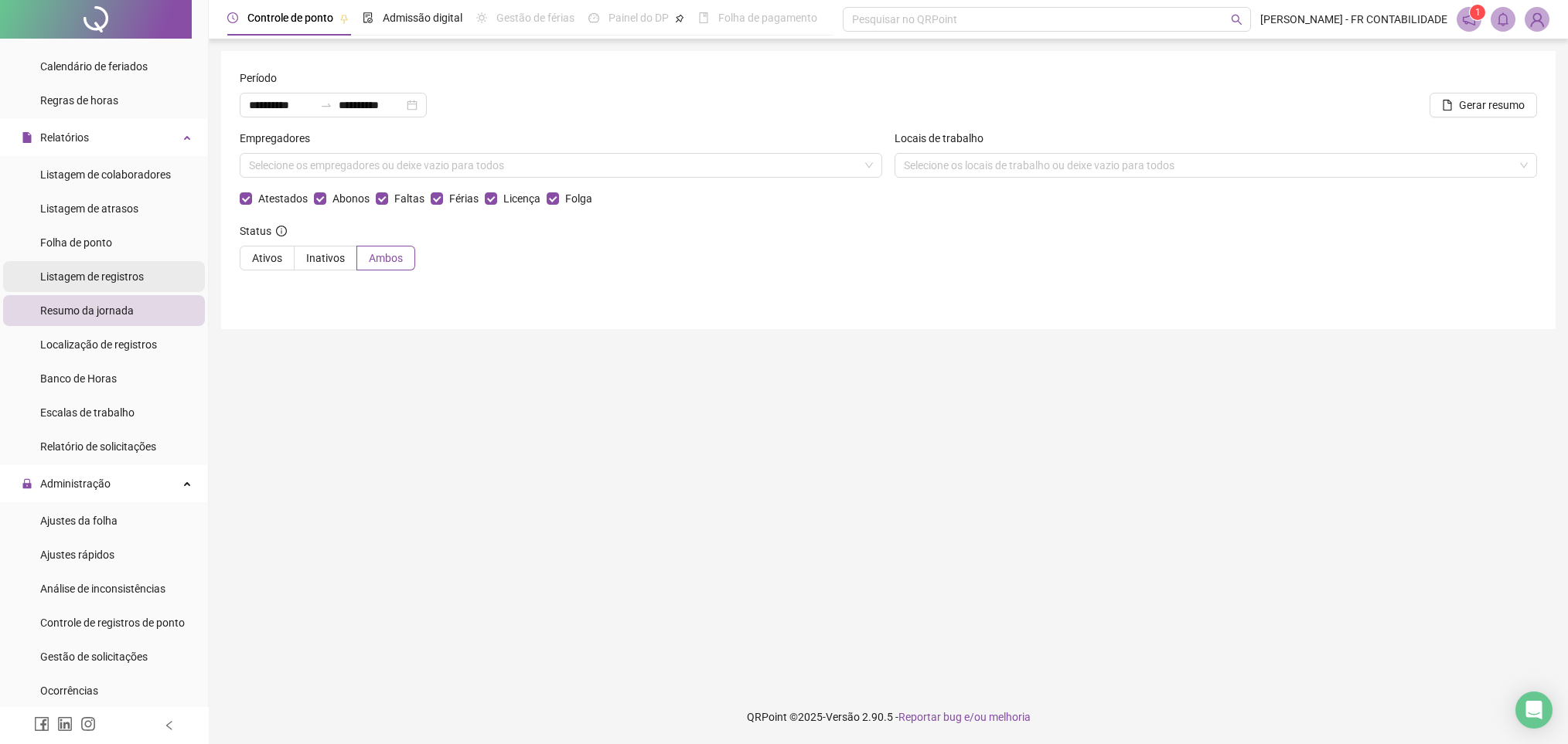
click at [140, 281] on span "Listagem de registros" at bounding box center [92, 276] width 103 height 12
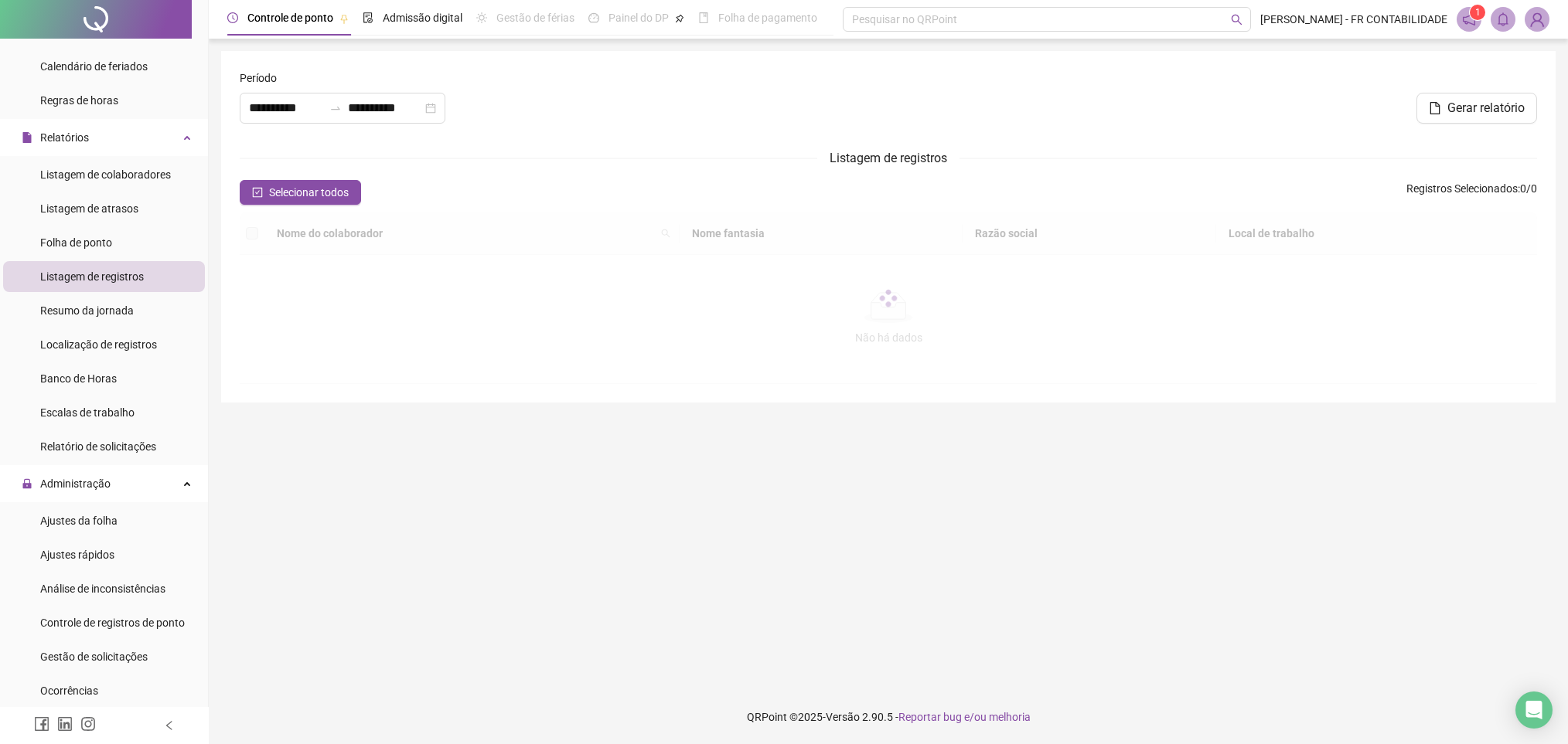
type input "**********"
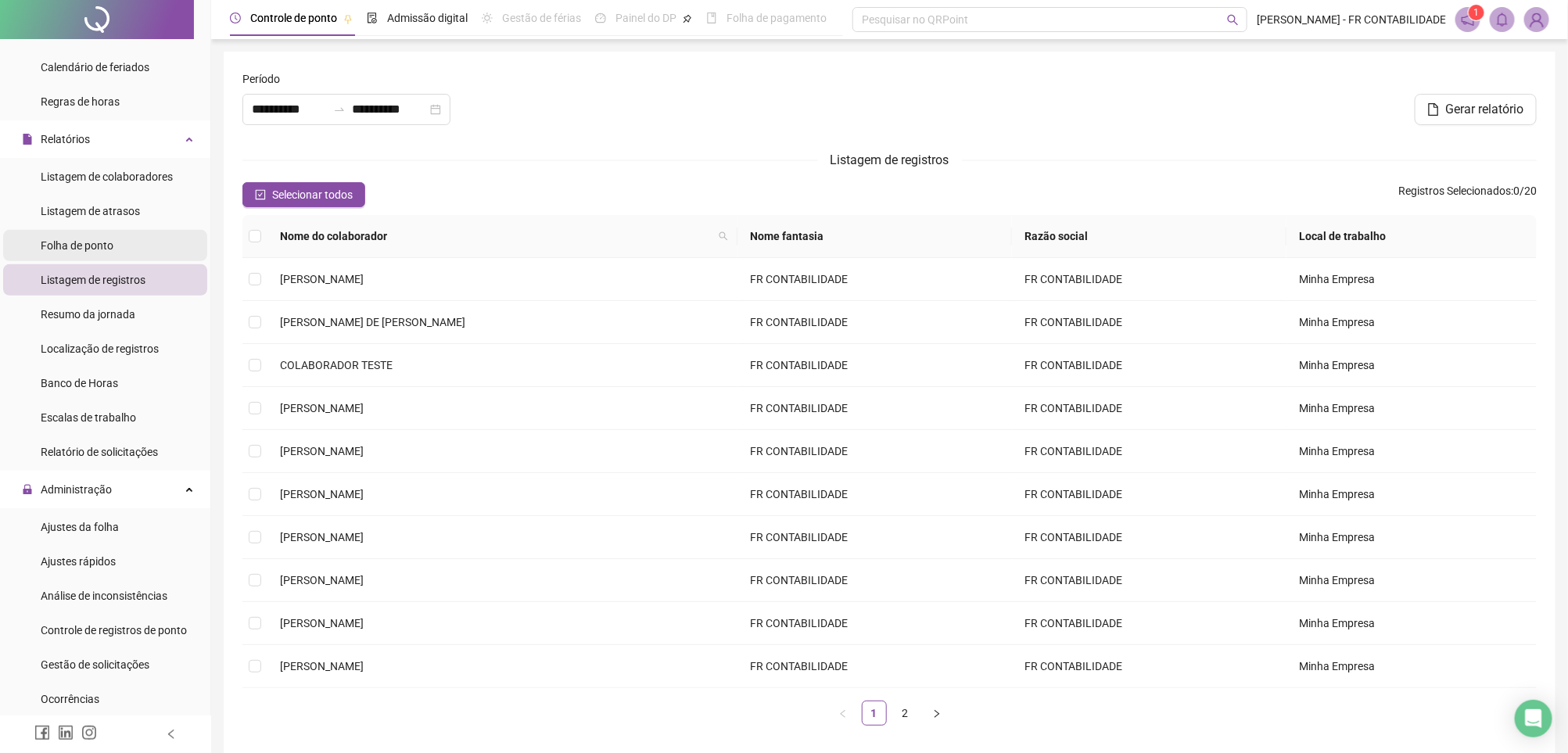
click at [142, 256] on li "Folha de ponto" at bounding box center [105, 245] width 204 height 31
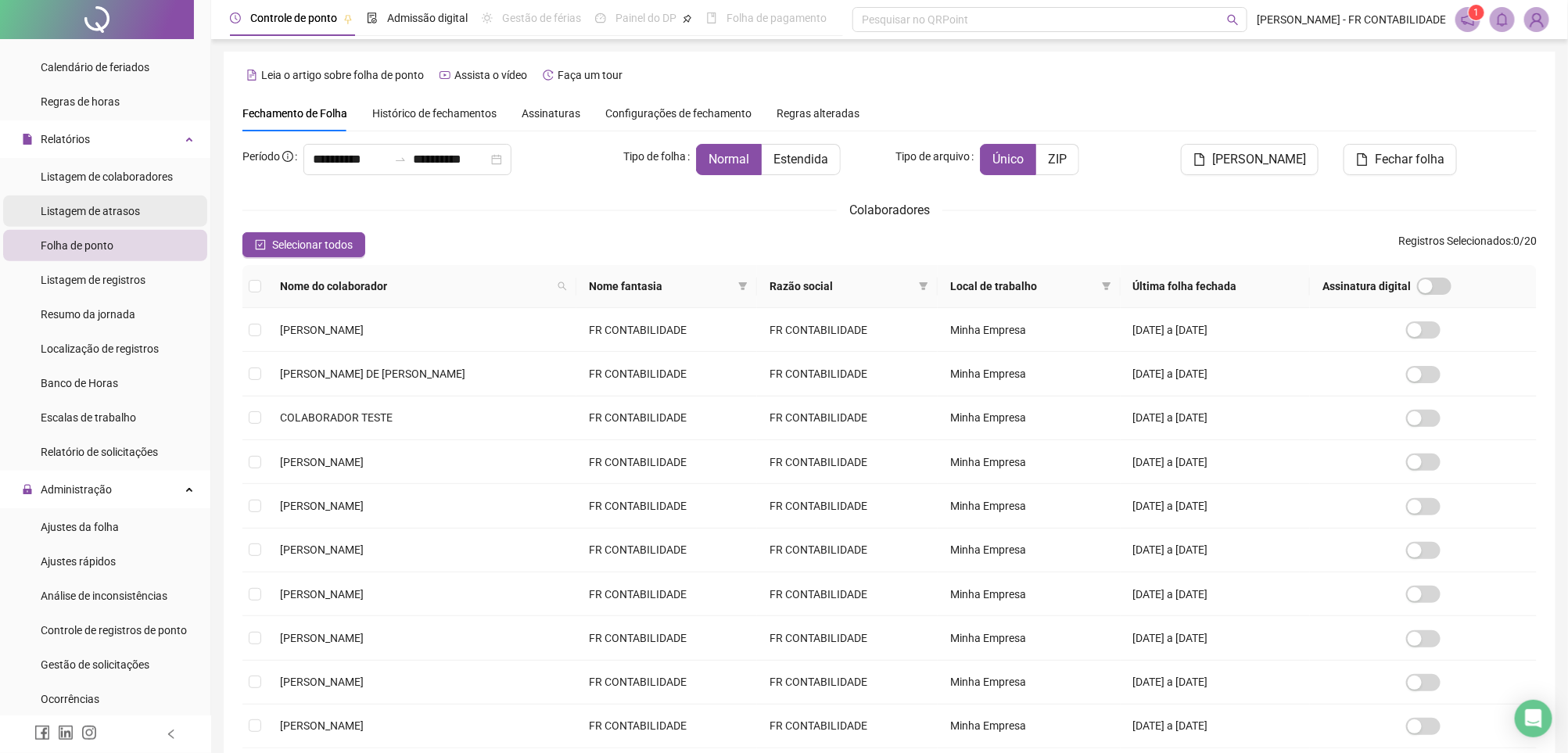
click at [145, 217] on li "Listagem de atrasos" at bounding box center [105, 212] width 204 height 31
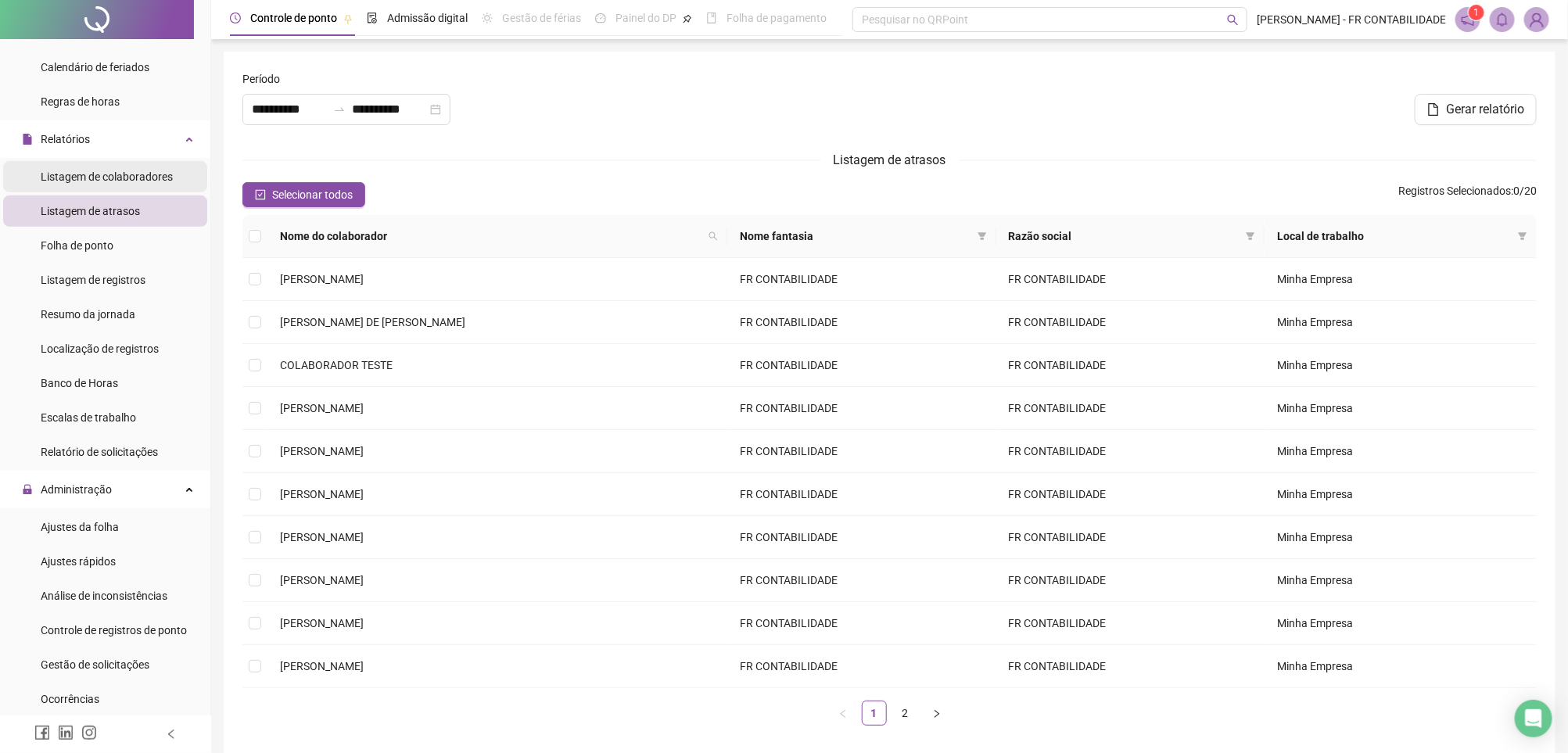
click at [145, 179] on span "Listagem de colaboradores" at bounding box center [107, 177] width 132 height 12
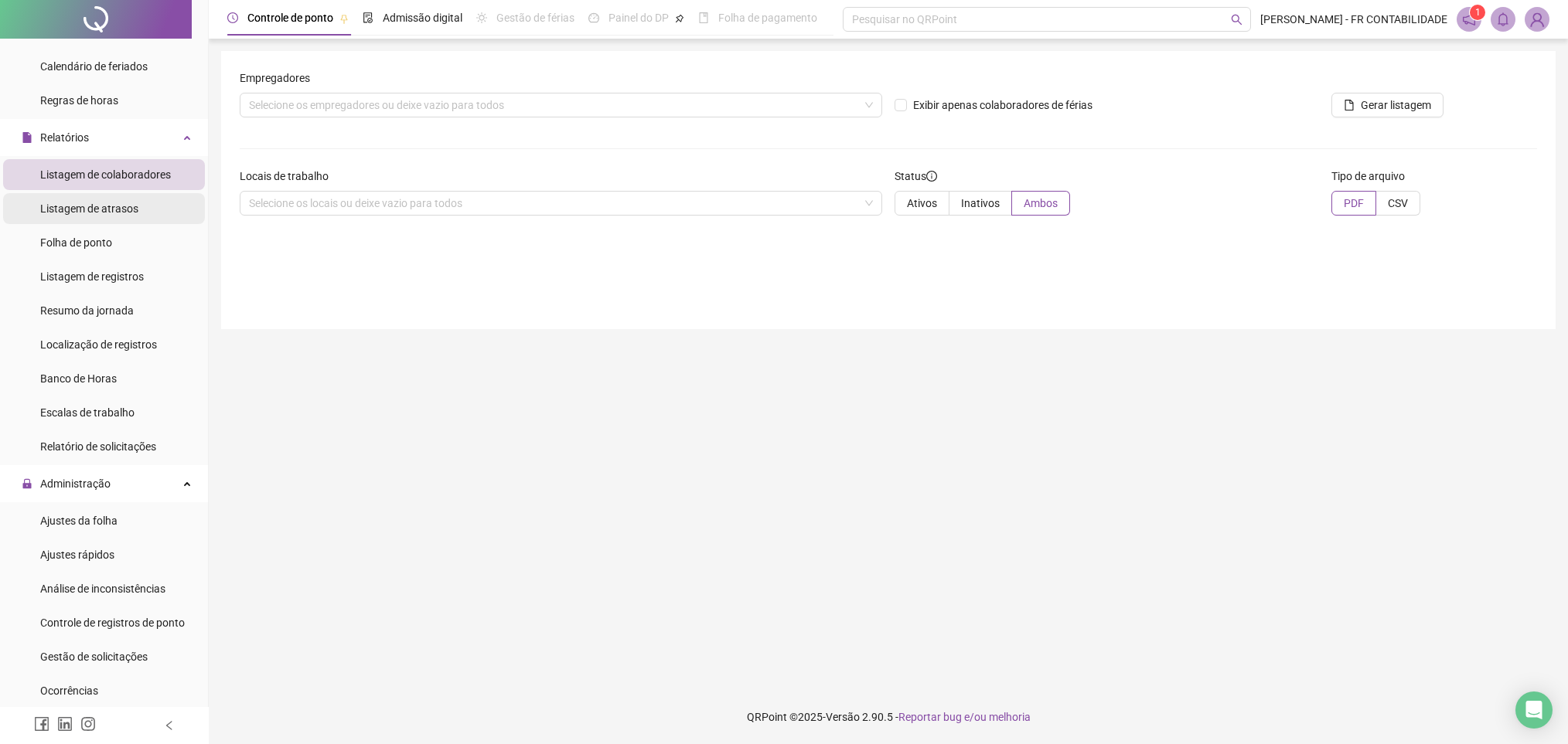
click at [133, 209] on span "Listagem de atrasos" at bounding box center [90, 208] width 98 height 12
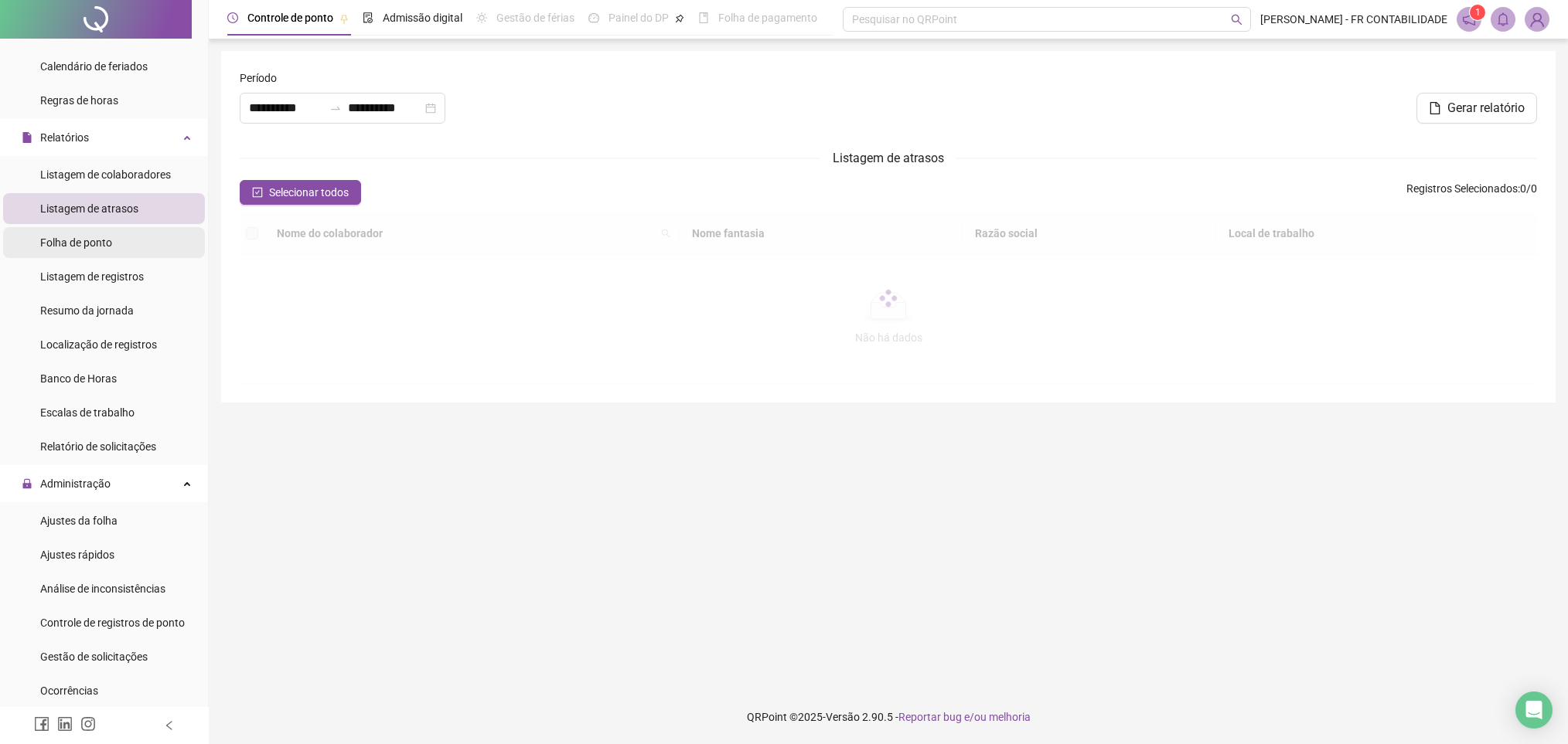
type input "**********"
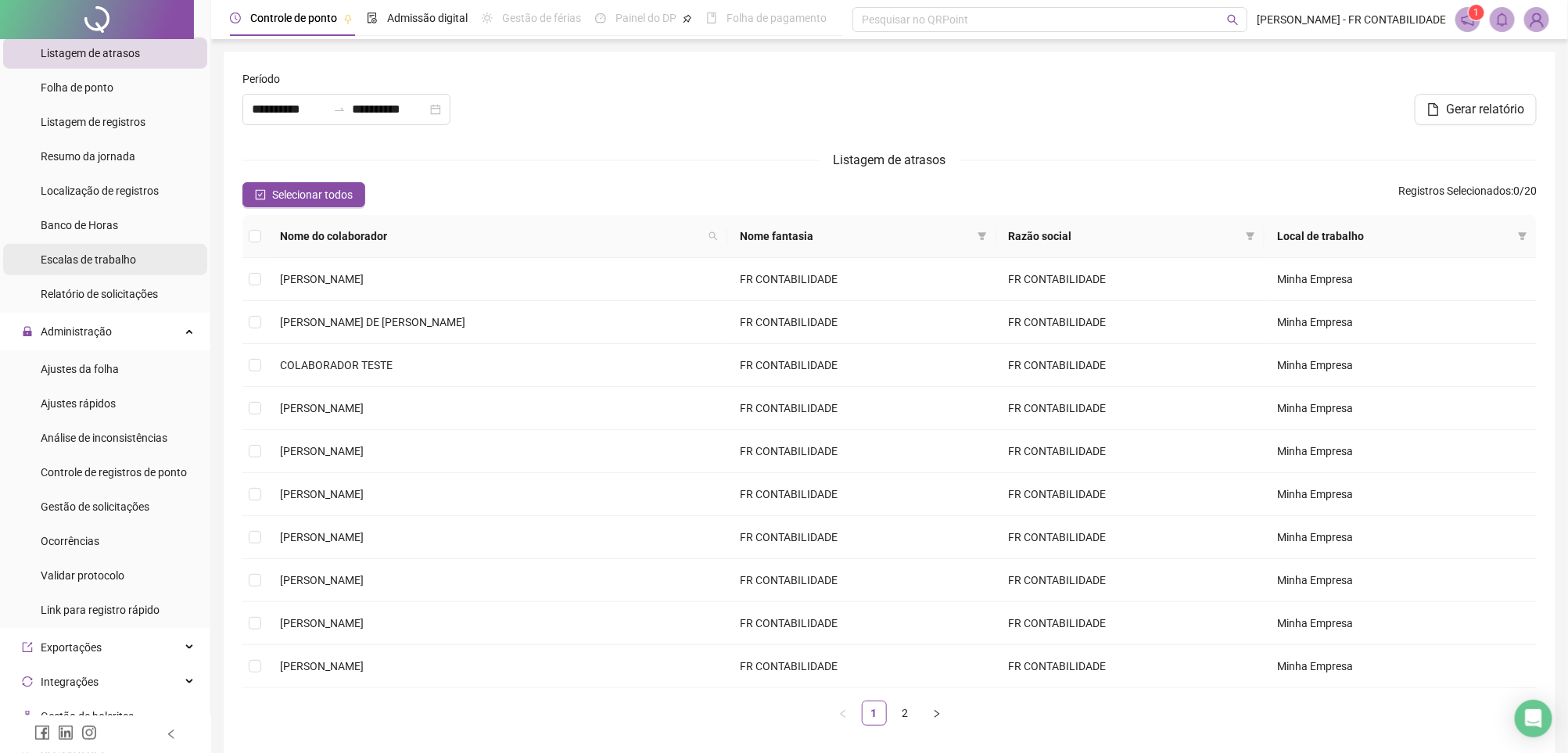
scroll to position [469, 0]
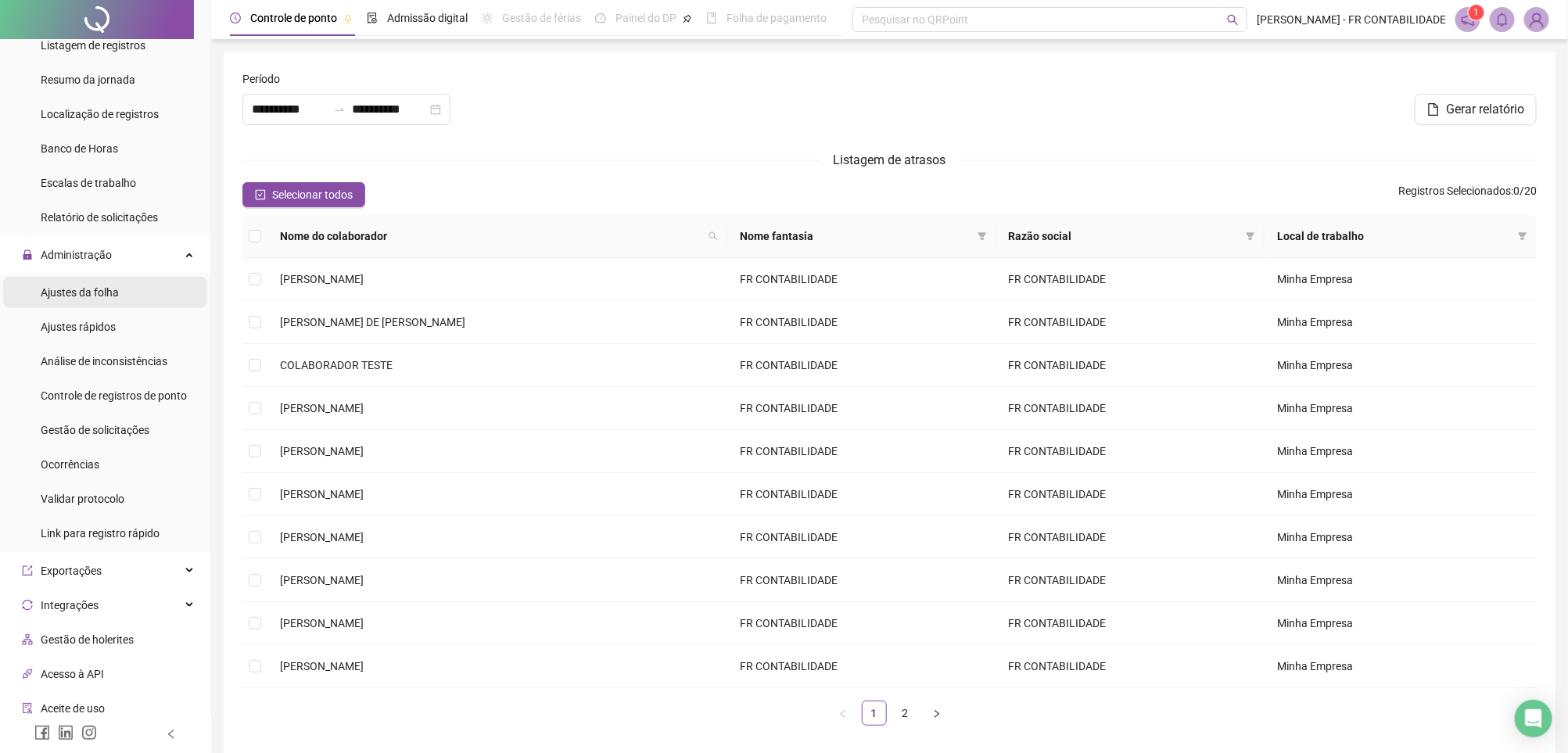
click at [139, 307] on li "Ajustes da folha" at bounding box center [105, 292] width 204 height 31
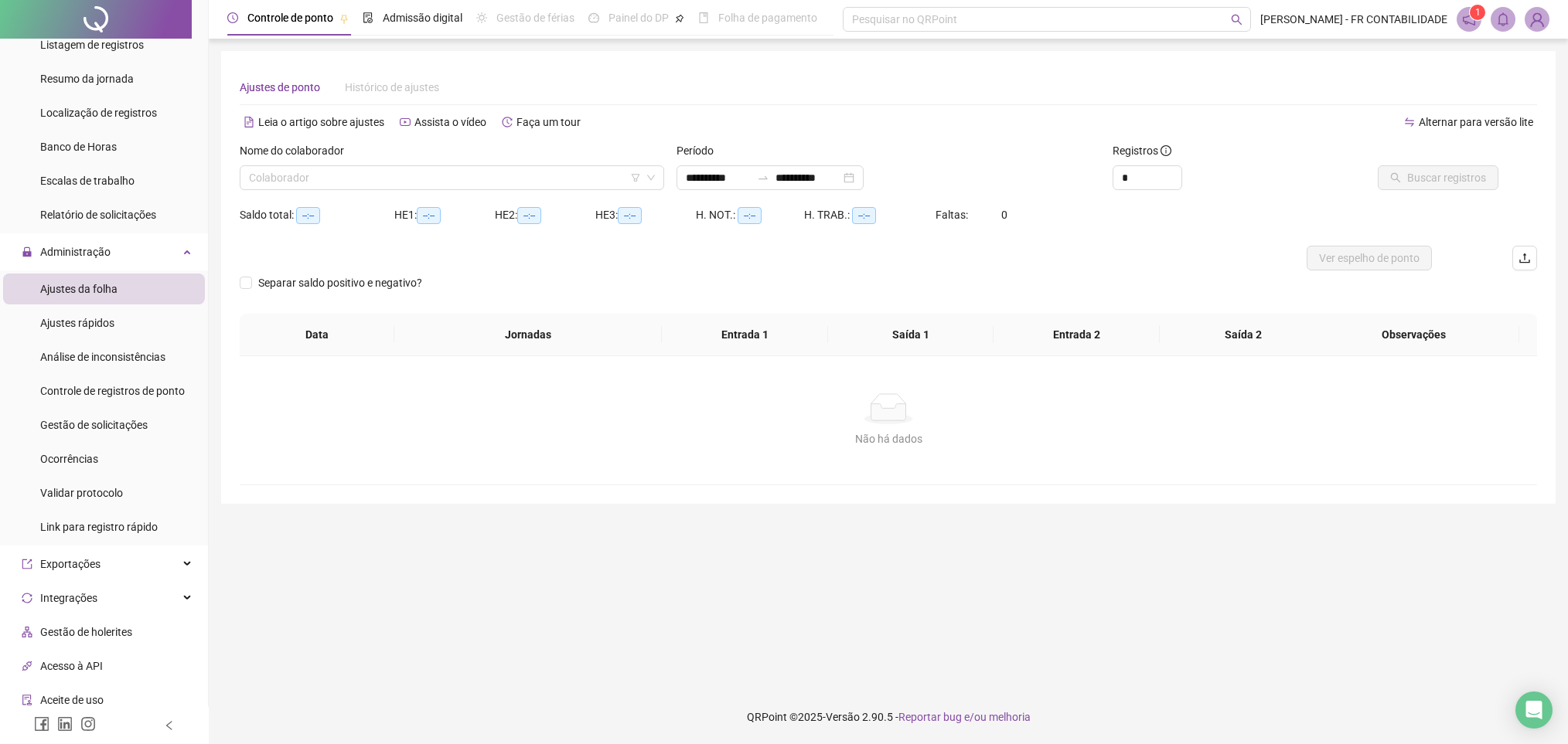
type input "**********"
click at [140, 327] on li "Ajustes rápidos" at bounding box center [104, 323] width 201 height 31
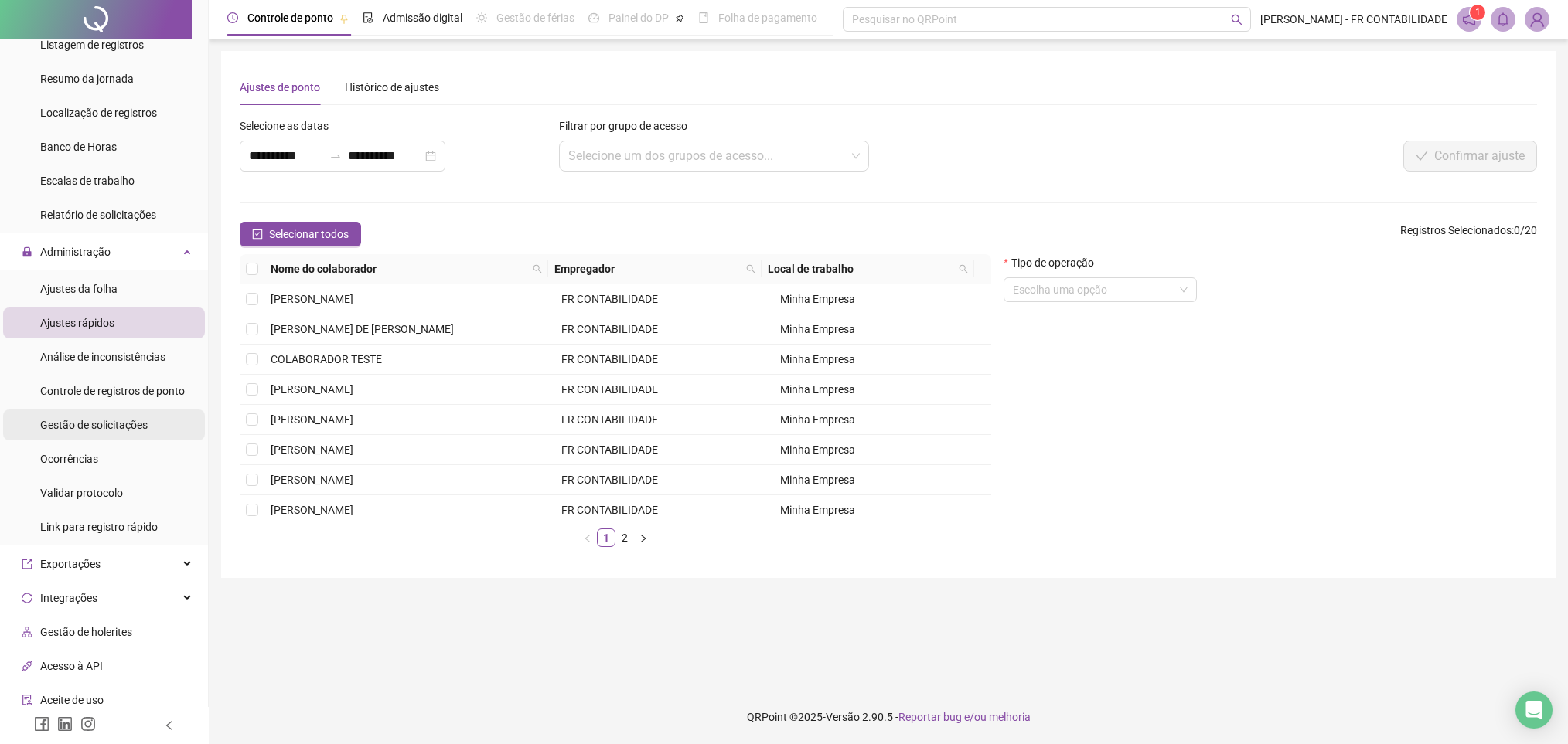
click at [120, 425] on span "Gestão de solicitações" at bounding box center [94, 425] width 108 height 12
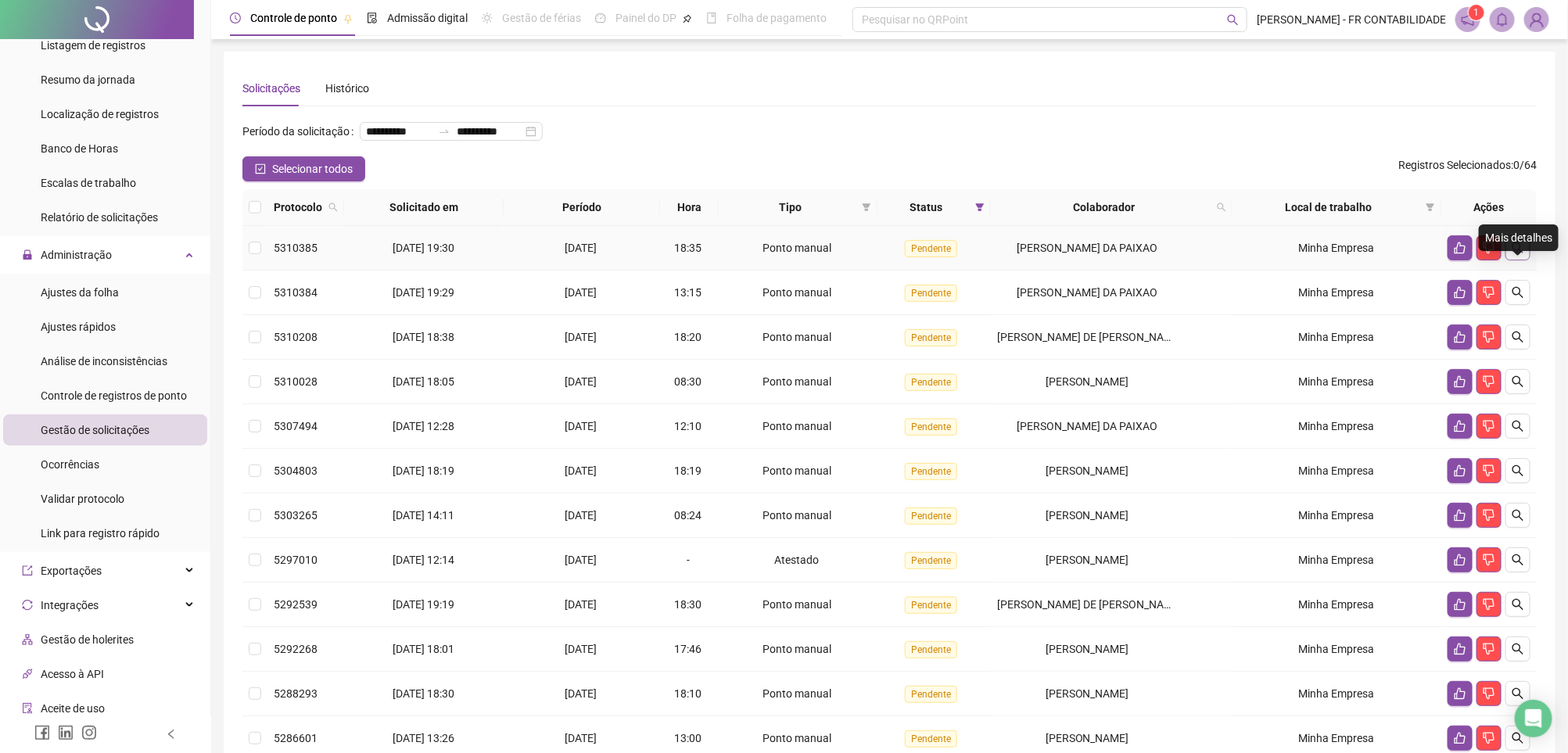
click at [1527, 260] on button "button" at bounding box center [1518, 247] width 25 height 25
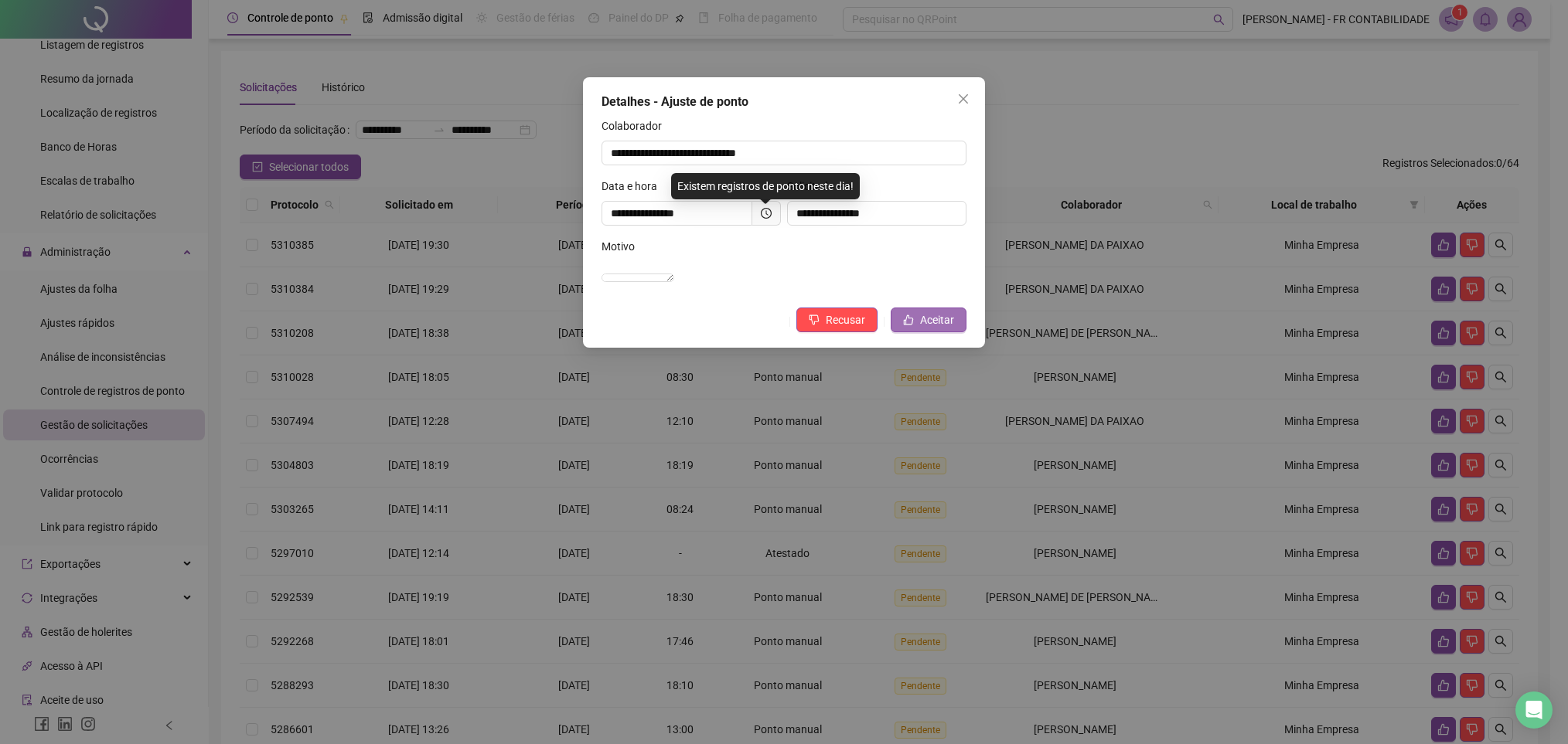
click at [915, 332] on button "Aceitar" at bounding box center [929, 319] width 76 height 25
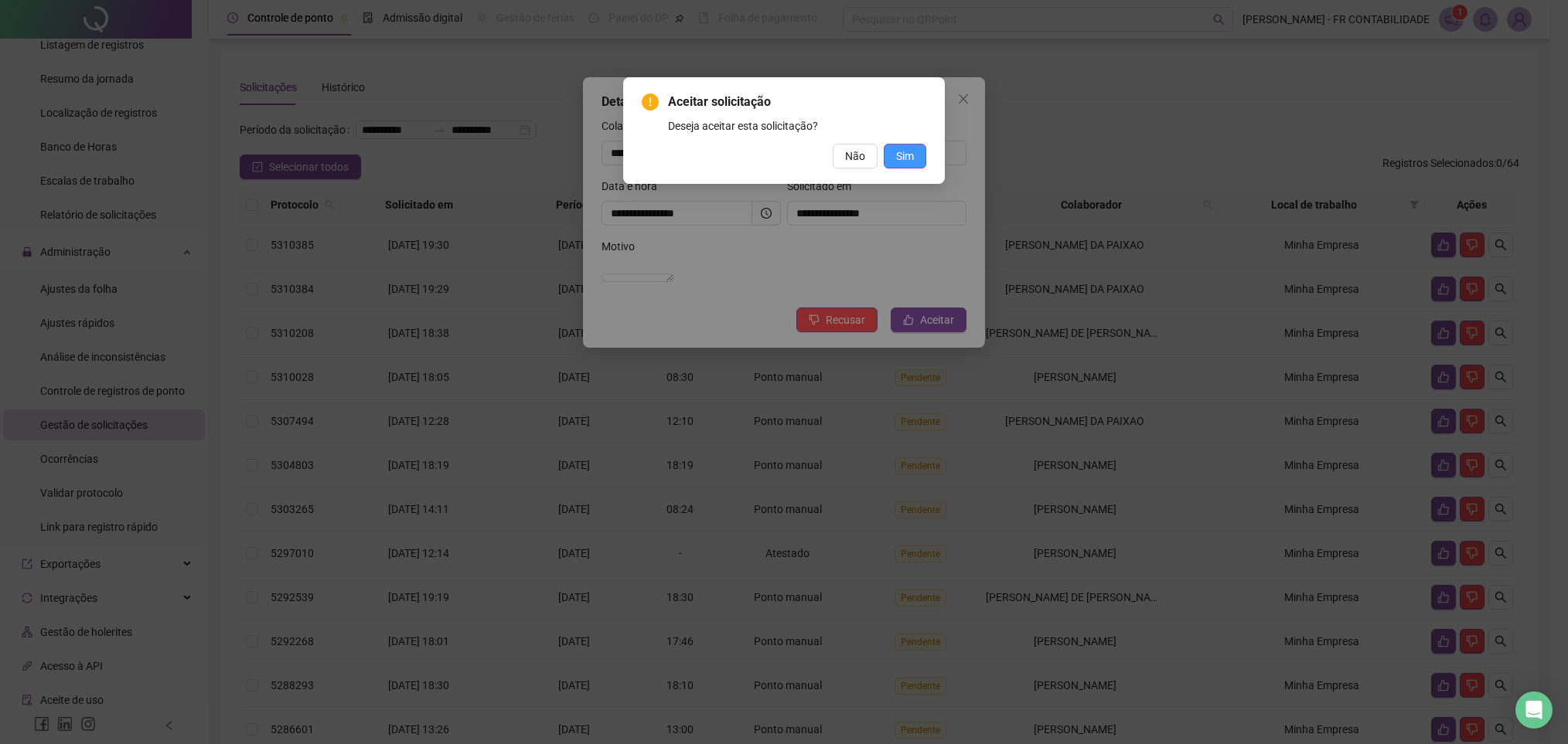
click at [922, 156] on button "Sim" at bounding box center [904, 156] width 42 height 25
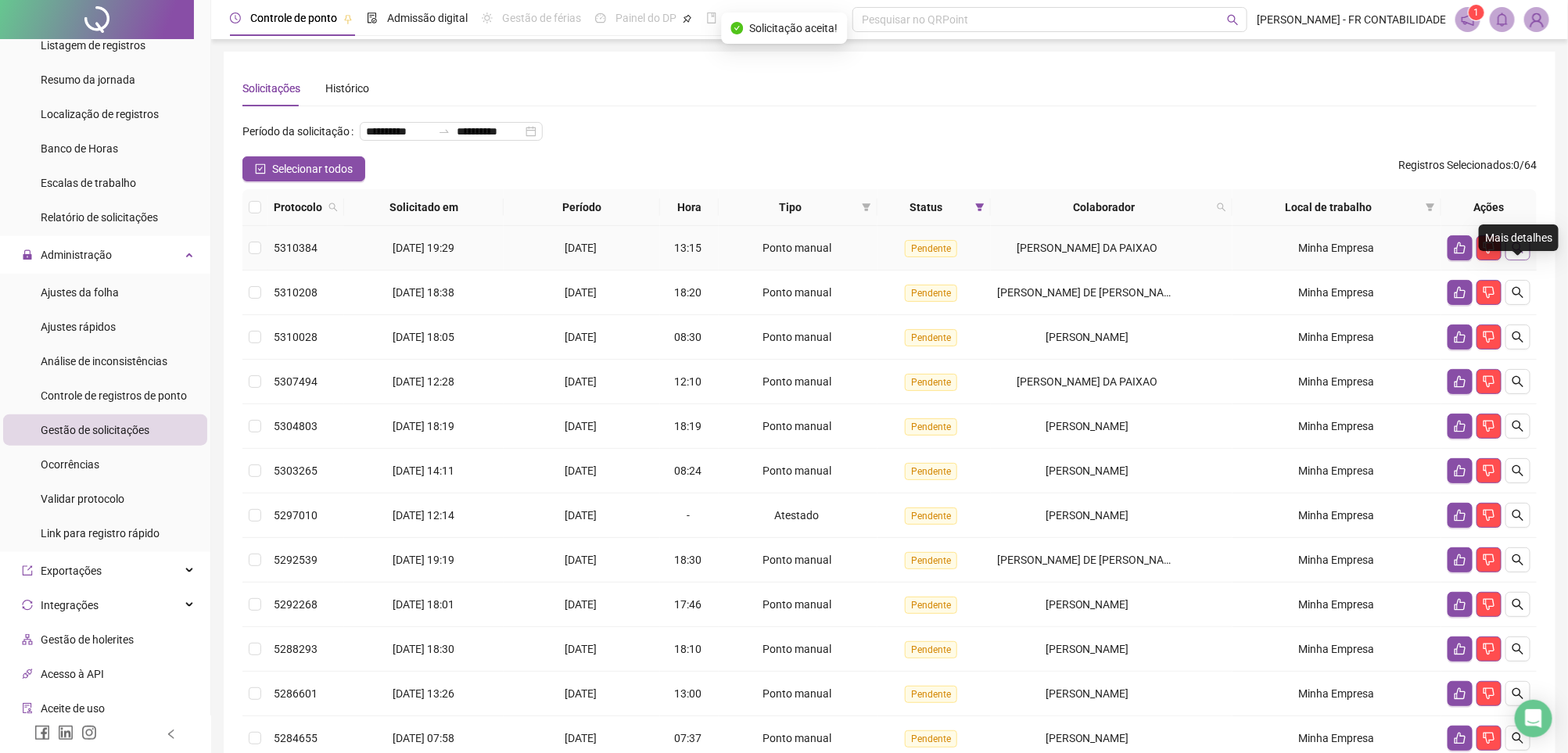
click at [1513, 254] on icon "search" at bounding box center [1518, 248] width 12 height 12
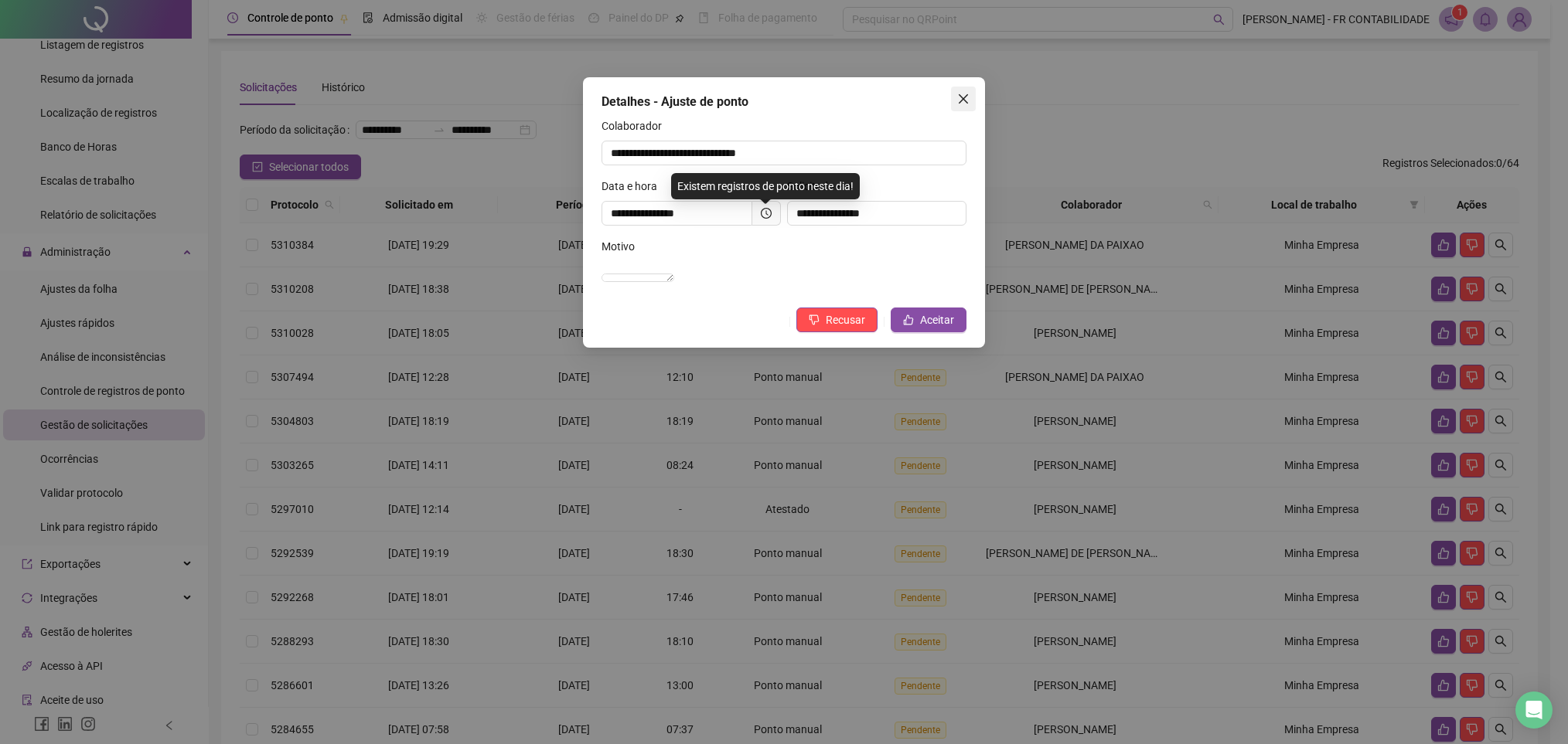
click at [968, 97] on icon "close" at bounding box center [963, 99] width 12 height 12
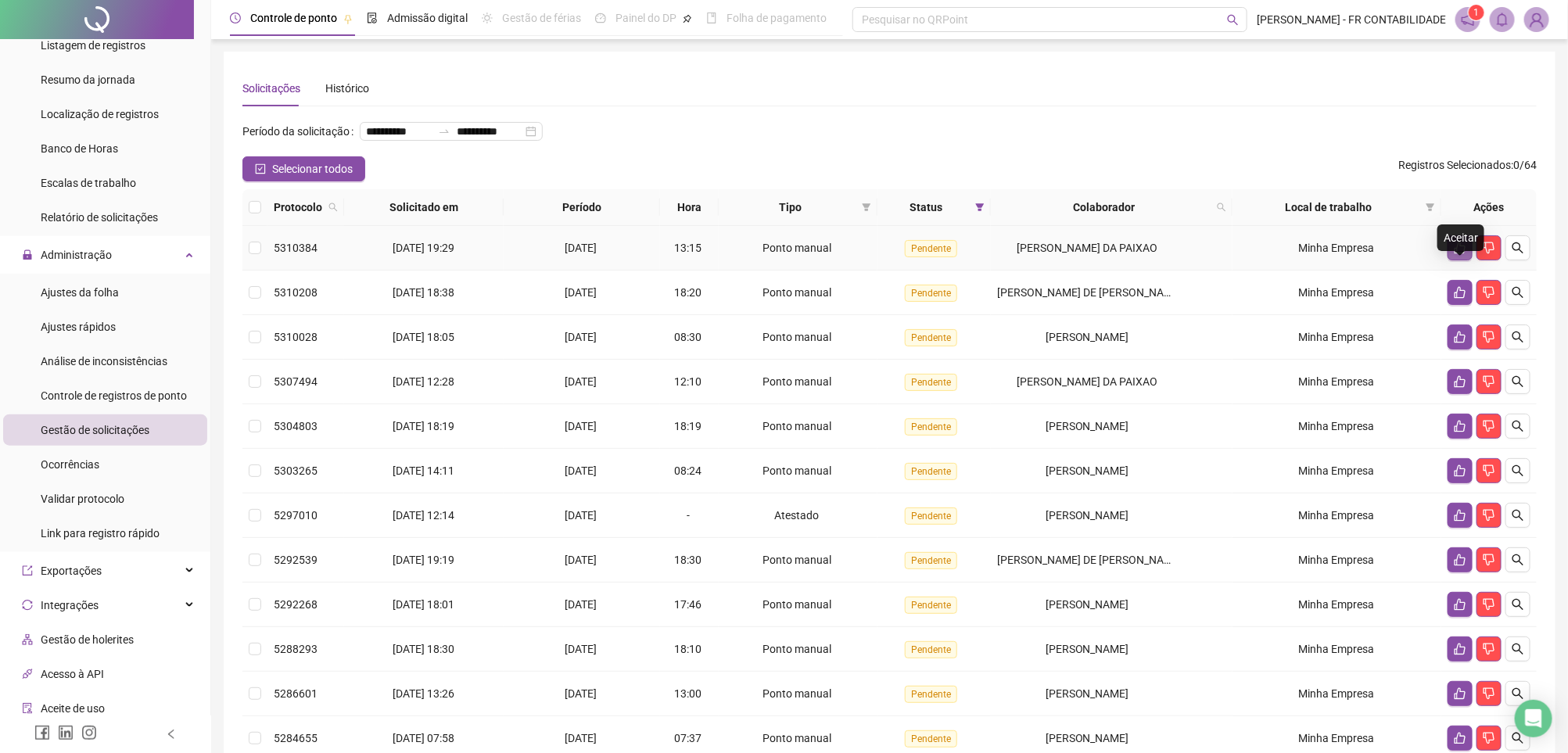
click at [1454, 254] on icon "like" at bounding box center [1460, 248] width 12 height 12
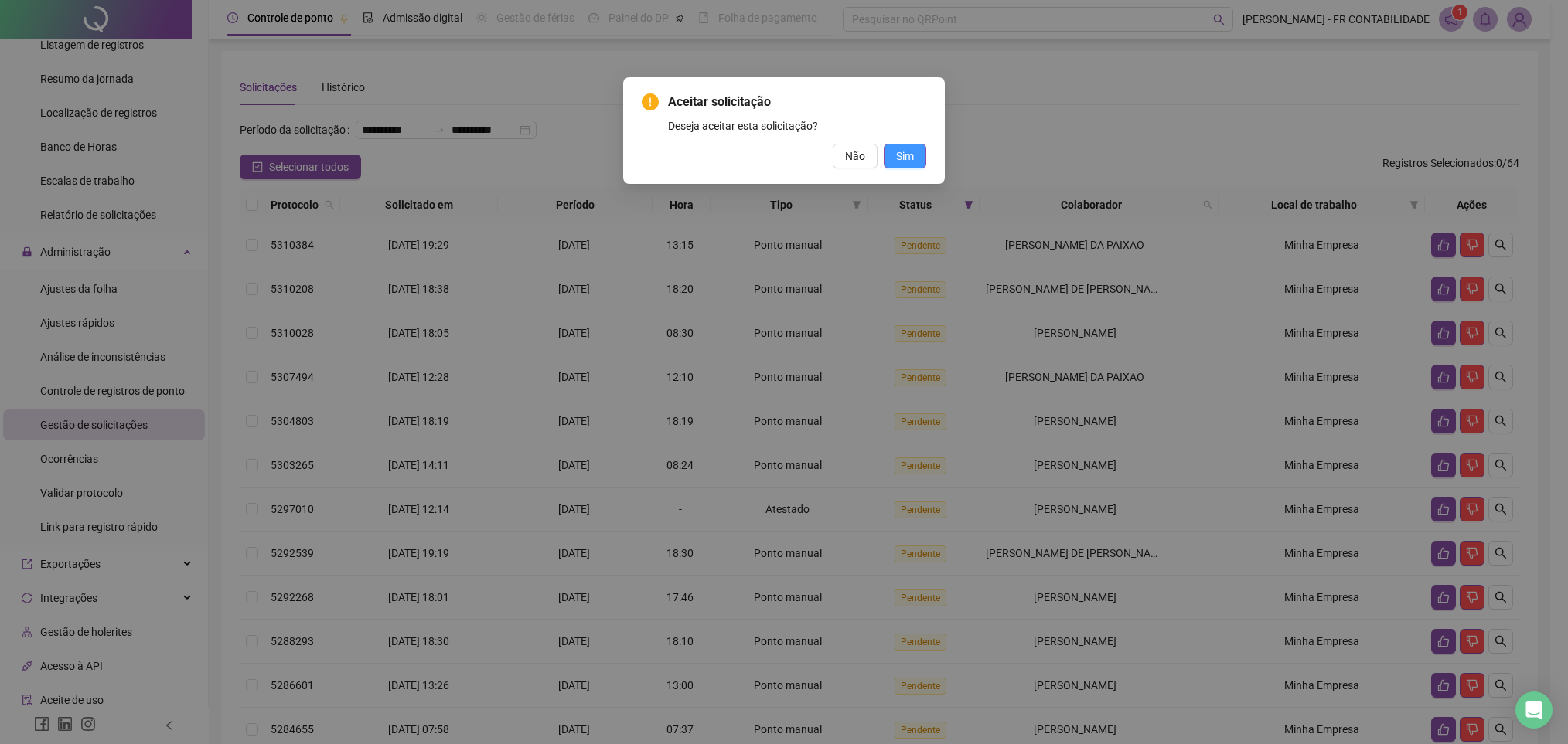
click at [896, 149] on span "Sim" at bounding box center [904, 157] width 18 height 17
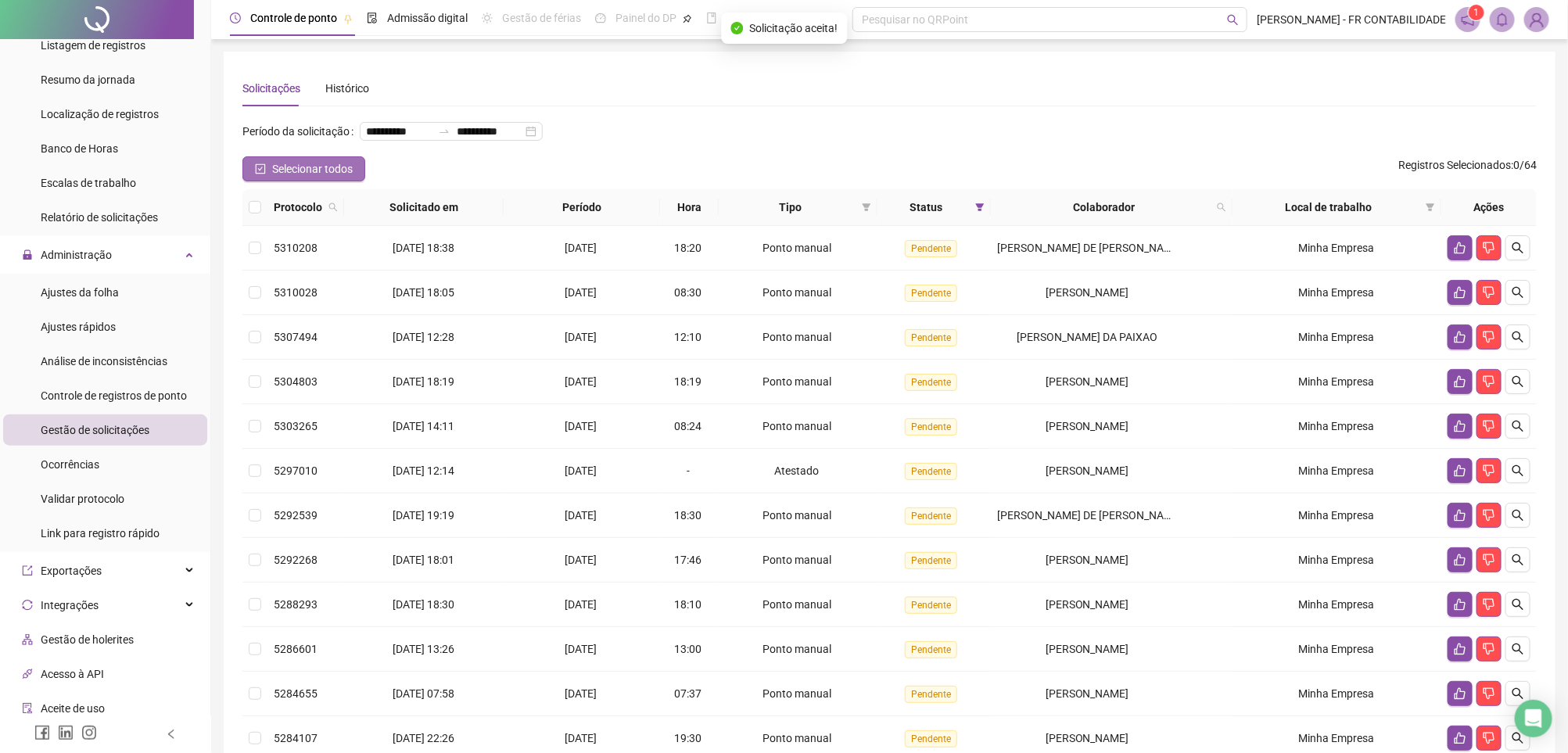
click at [307, 181] on button "Selecionar todos" at bounding box center [303, 169] width 123 height 25
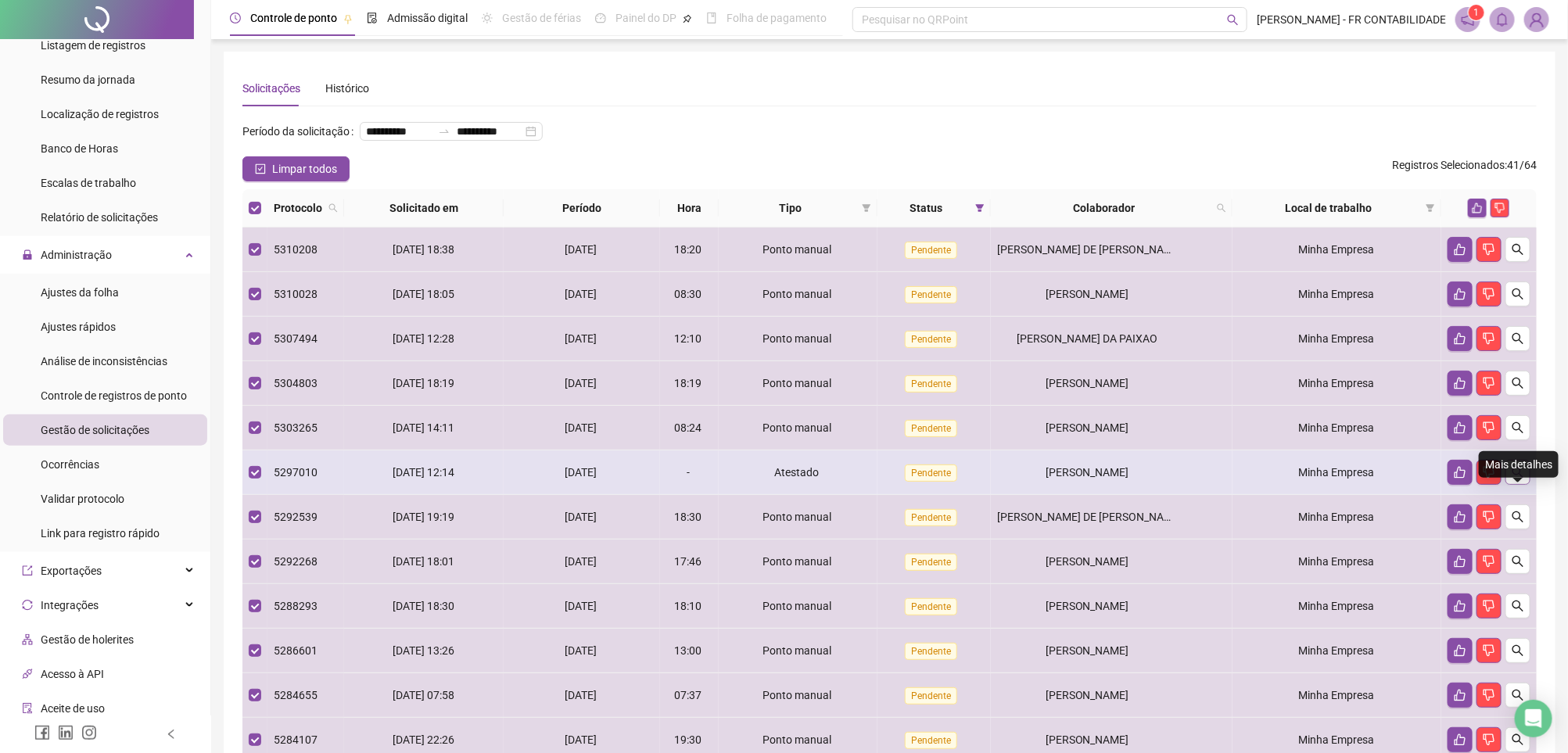
click at [1518, 479] on icon "search" at bounding box center [1518, 472] width 12 height 12
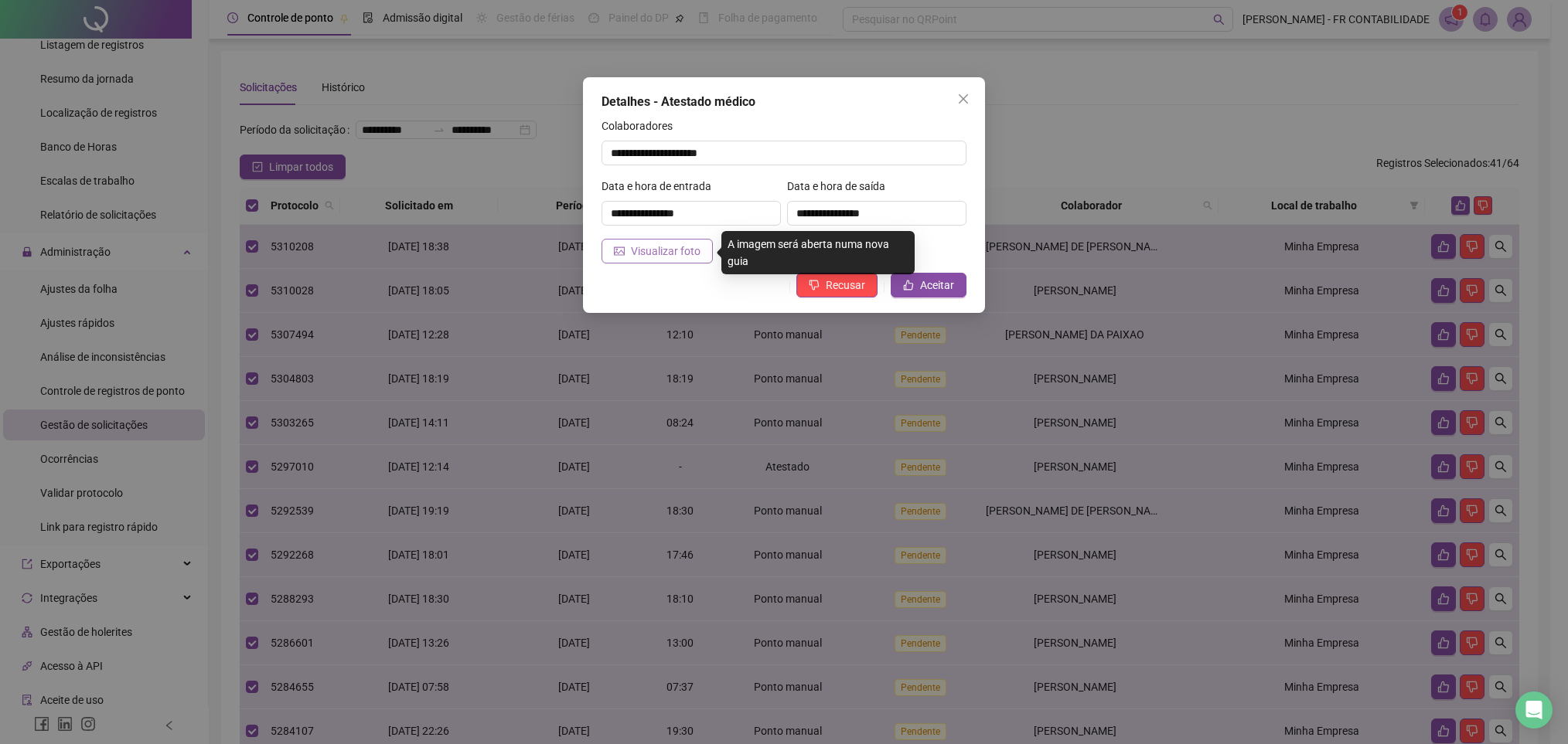
click at [689, 250] on span "Visualizar foto" at bounding box center [665, 251] width 70 height 17
click at [963, 95] on icon "close" at bounding box center [963, 99] width 12 height 12
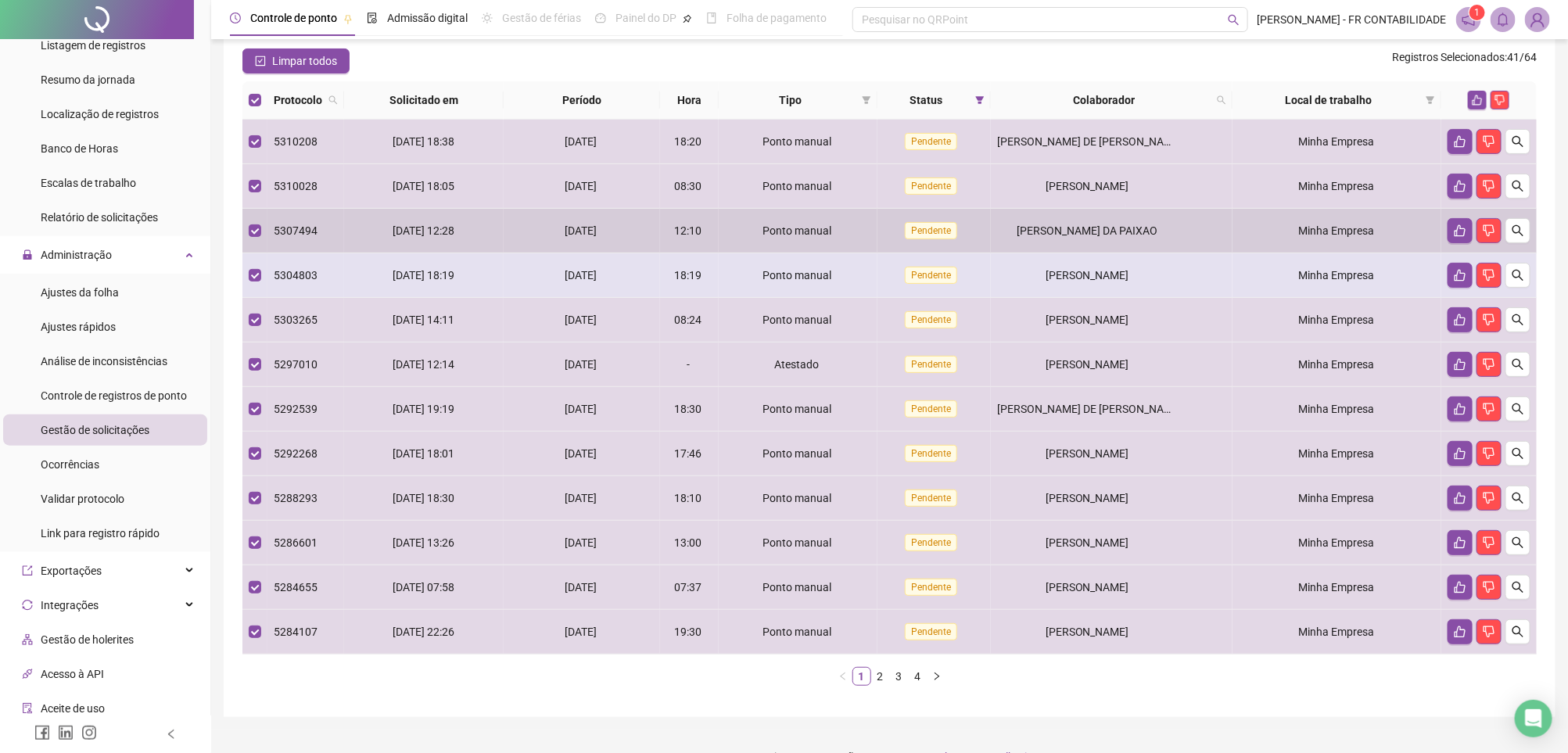
scroll to position [118, 0]
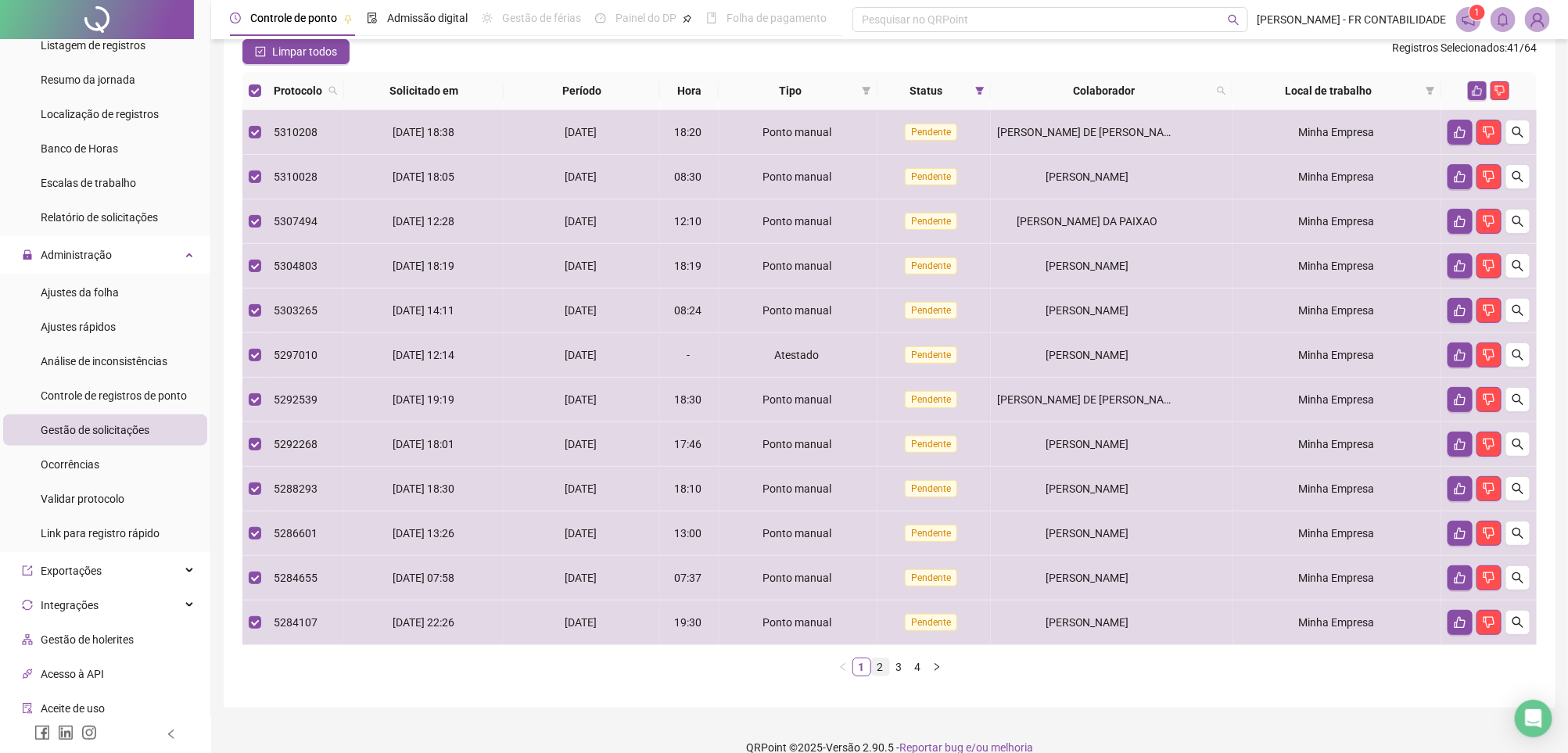
click at [876, 676] on link "2" at bounding box center [880, 667] width 17 height 17
click at [905, 676] on link "3" at bounding box center [899, 667] width 17 height 17
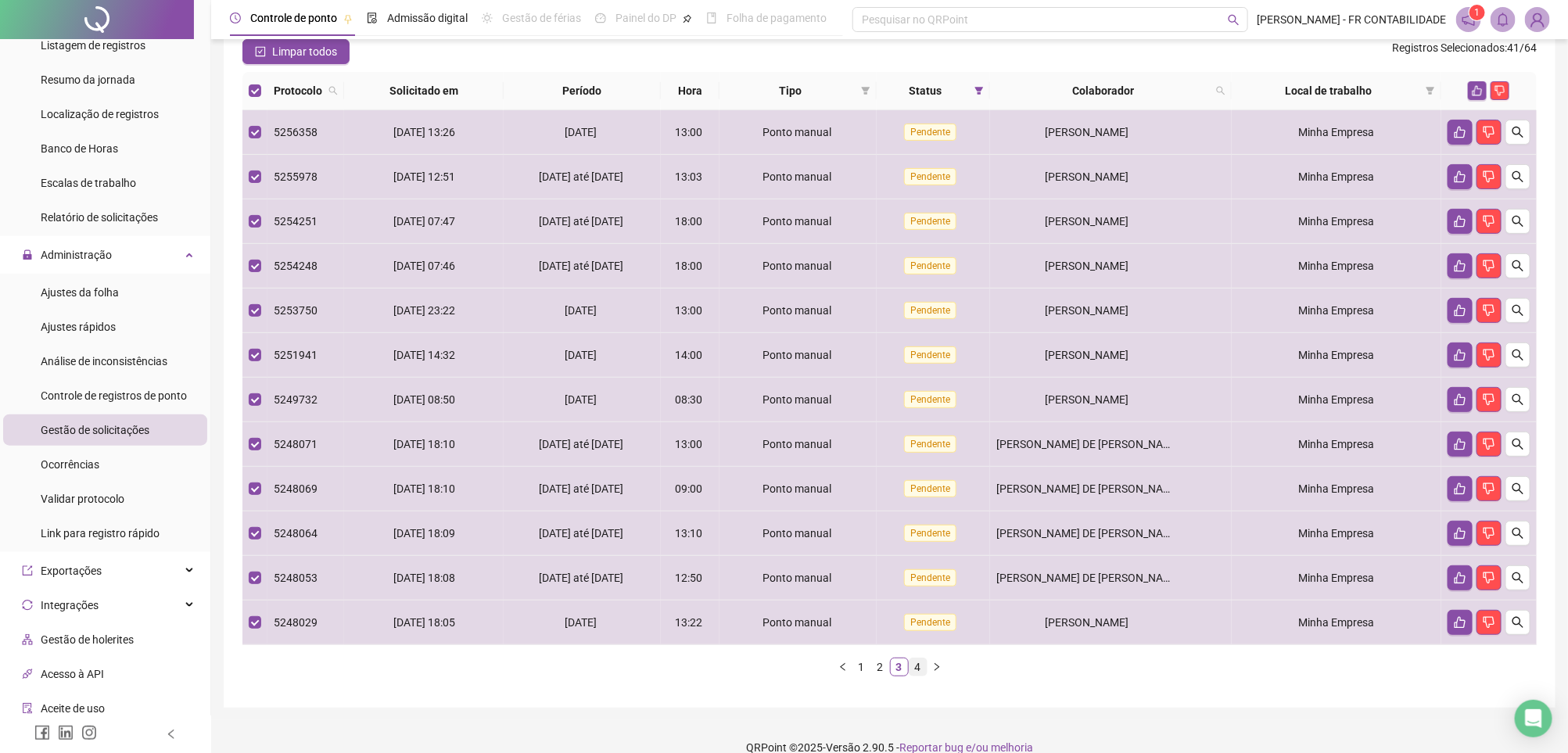
click at [915, 676] on link "4" at bounding box center [919, 667] width 17 height 17
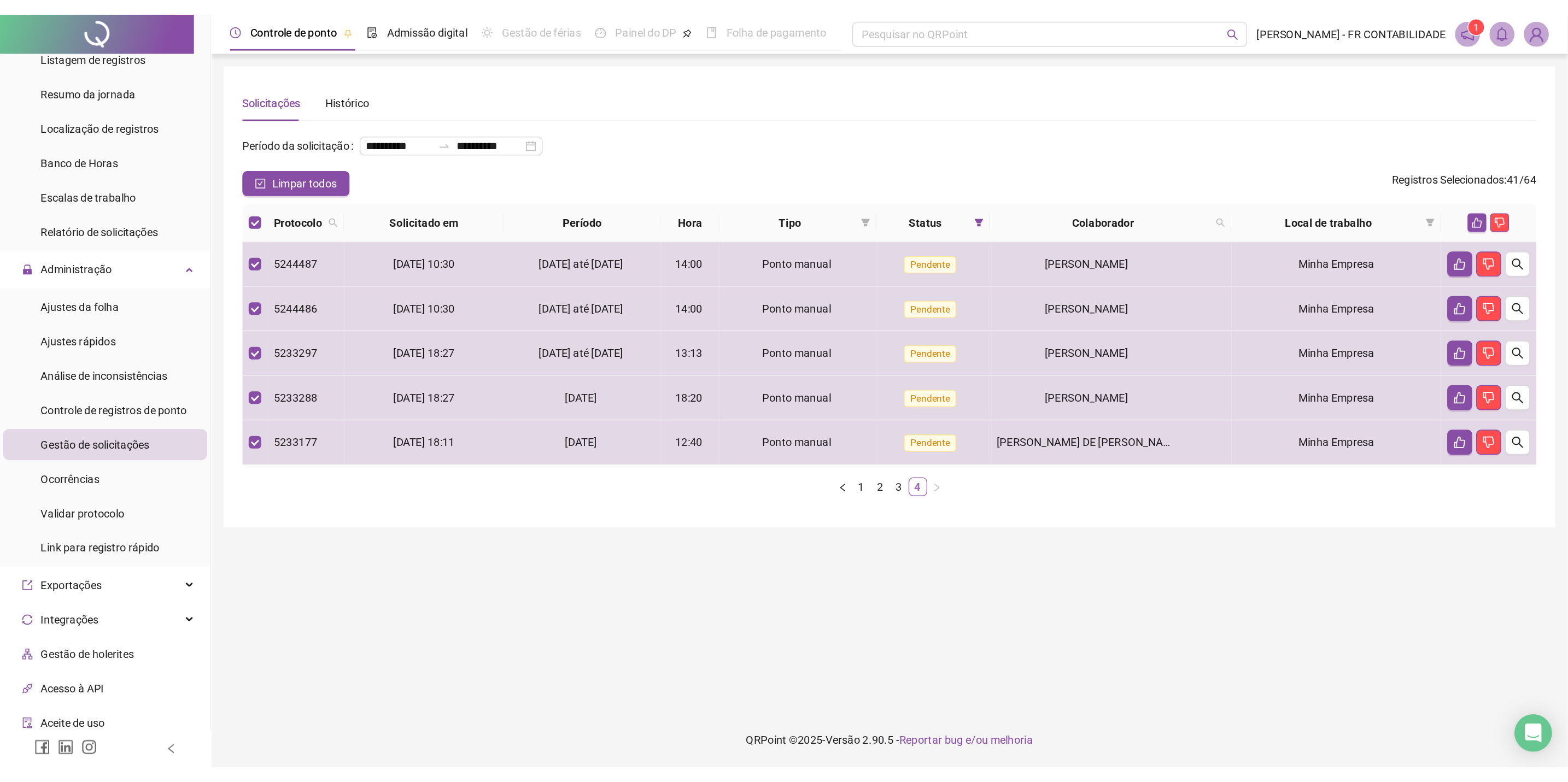
scroll to position [0, 0]
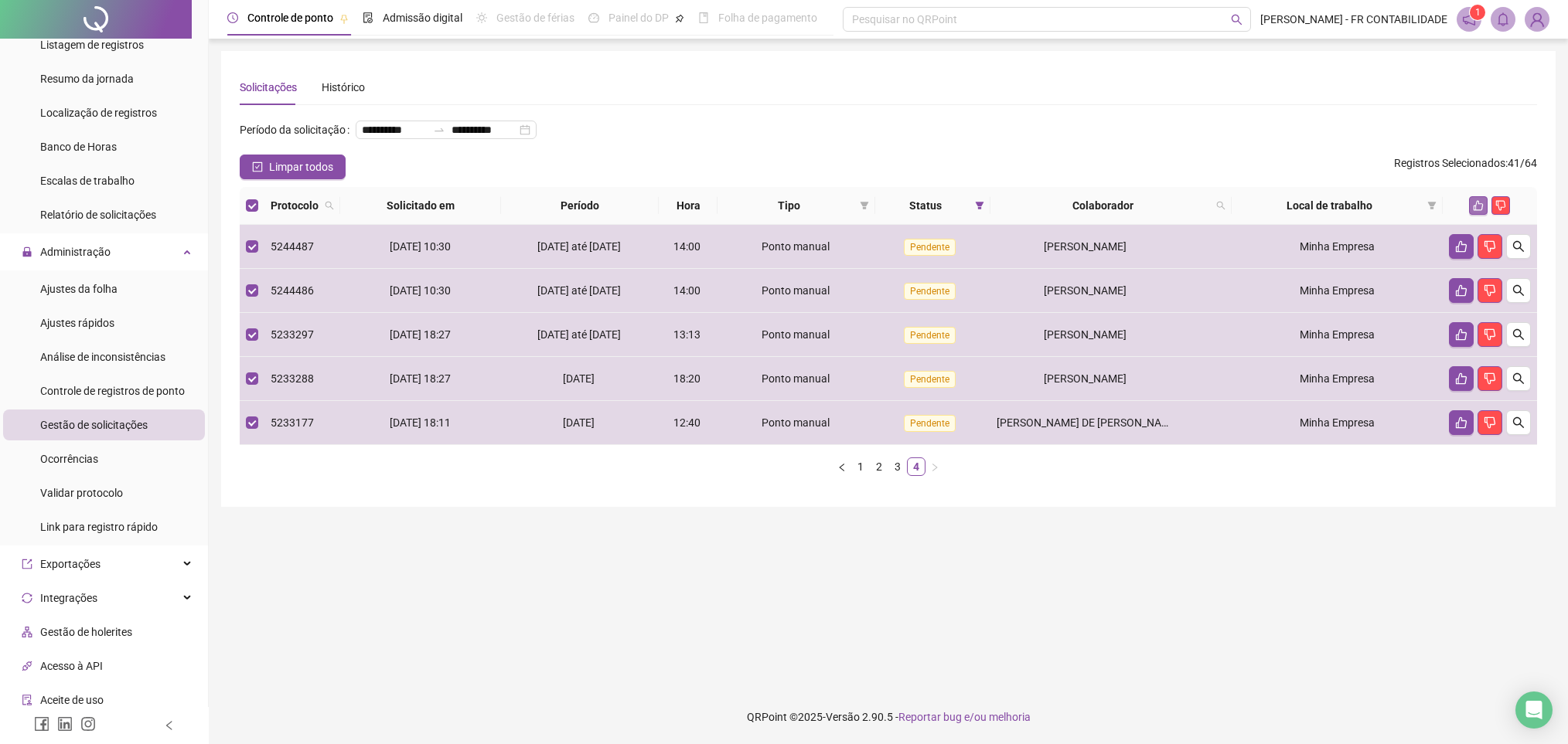
click at [1480, 211] on icon "like" at bounding box center [1478, 206] width 10 height 10
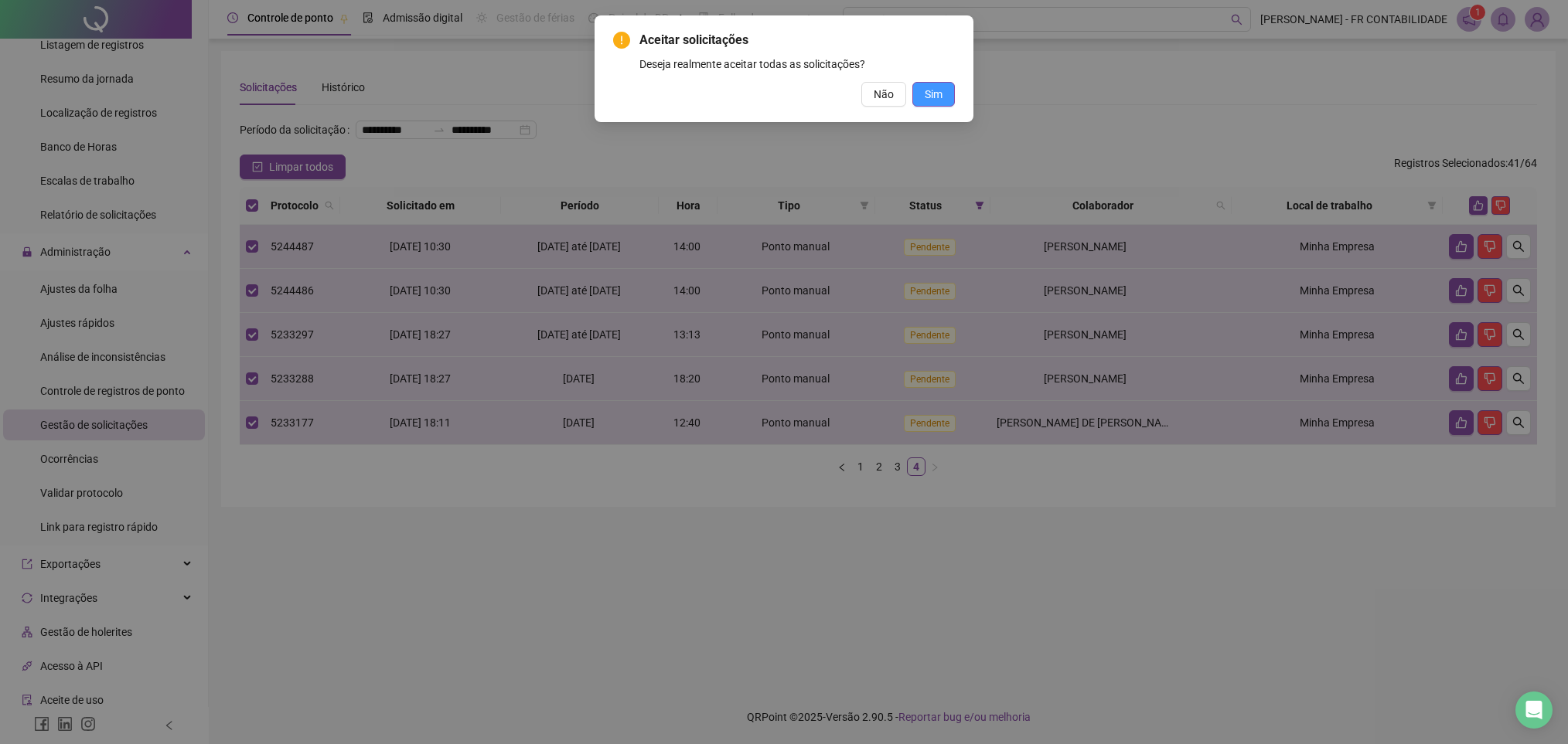
click at [921, 95] on button "Sim" at bounding box center [933, 94] width 42 height 25
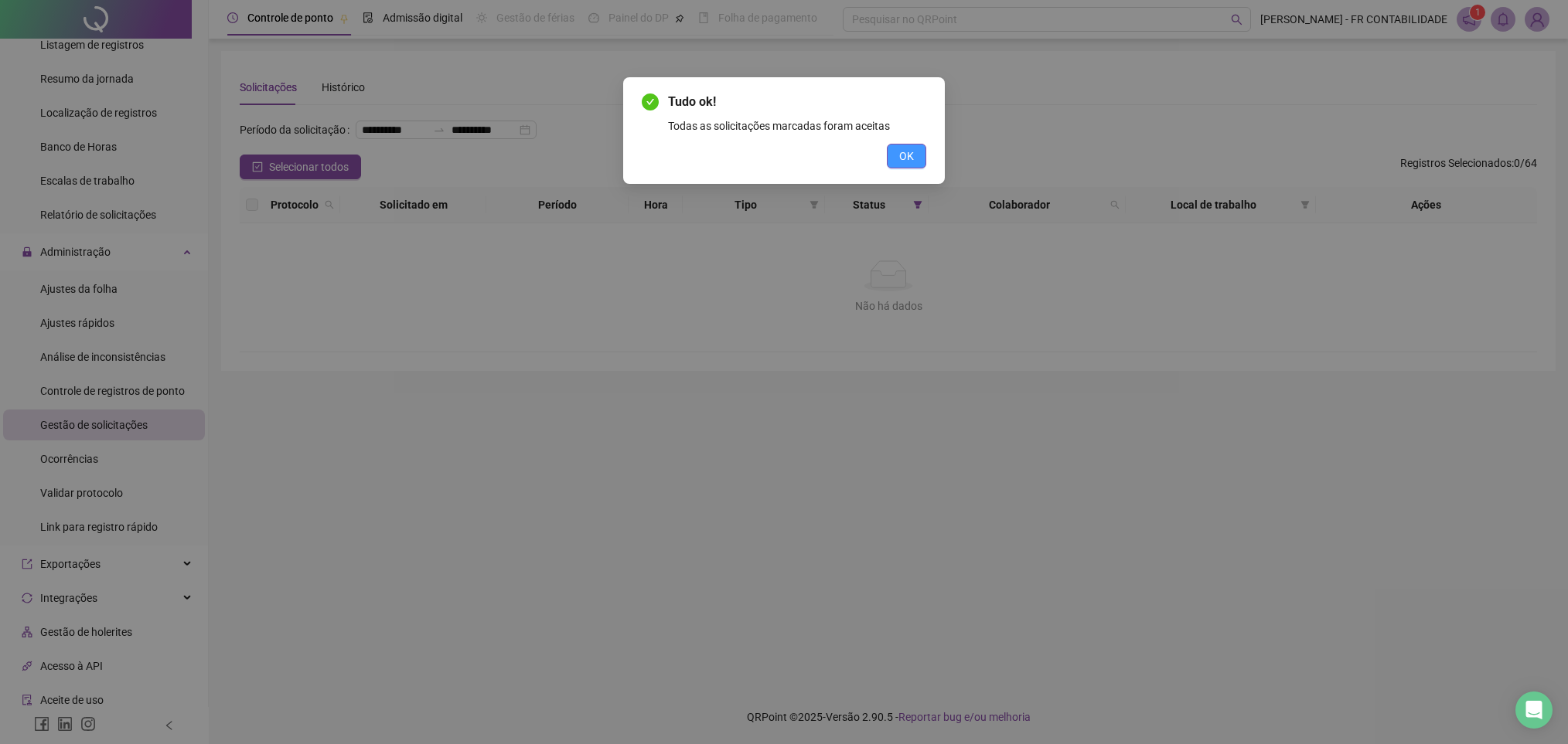
click at [909, 148] on span "OK" at bounding box center [906, 157] width 15 height 17
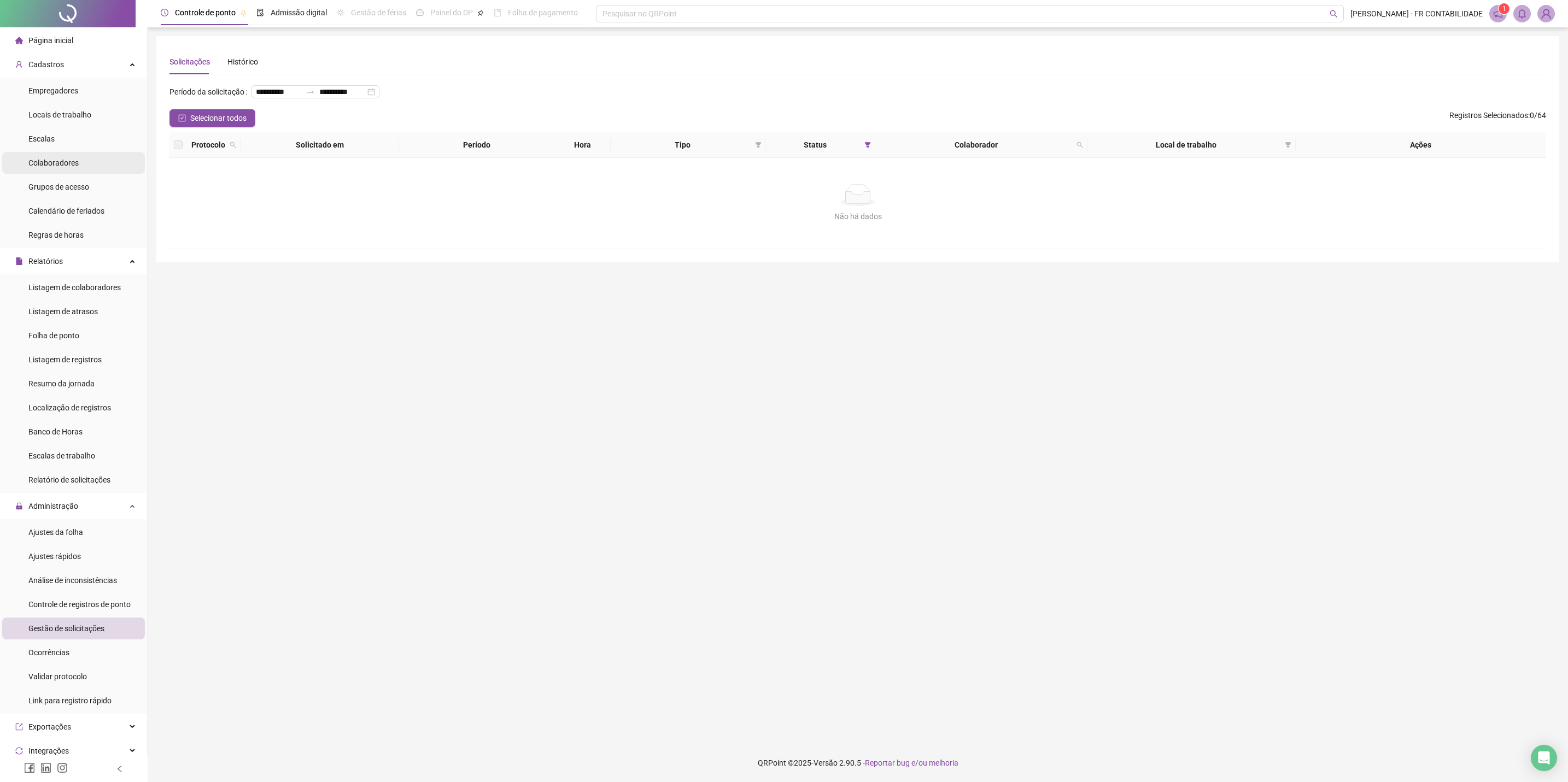
click at [75, 159] on span "Colaboradores" at bounding box center [54, 162] width 51 height 9
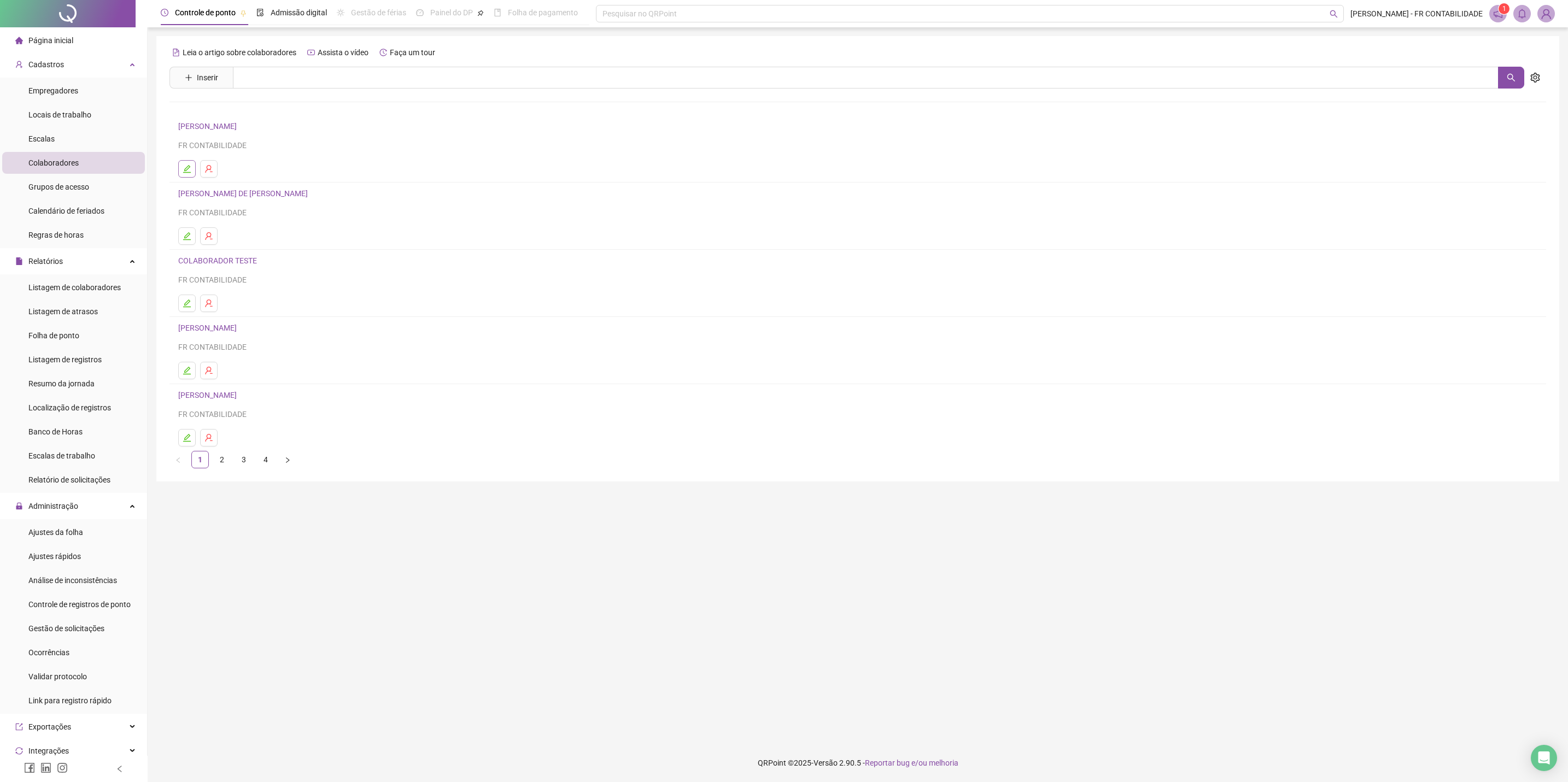
click at [191, 175] on button "button" at bounding box center [187, 169] width 18 height 18
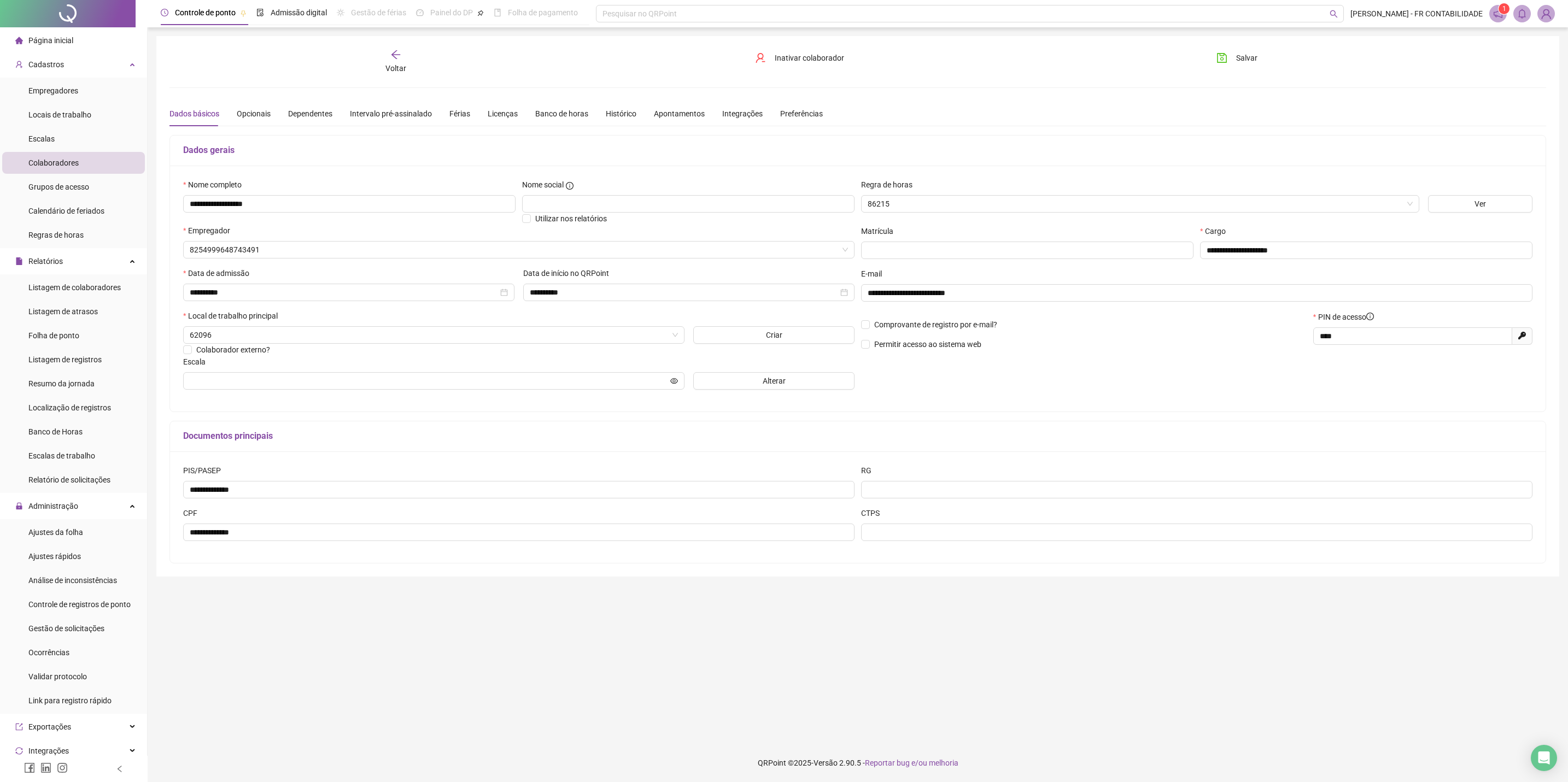
type input "**********"
click at [464, 119] on div "Férias" at bounding box center [460, 114] width 21 height 12
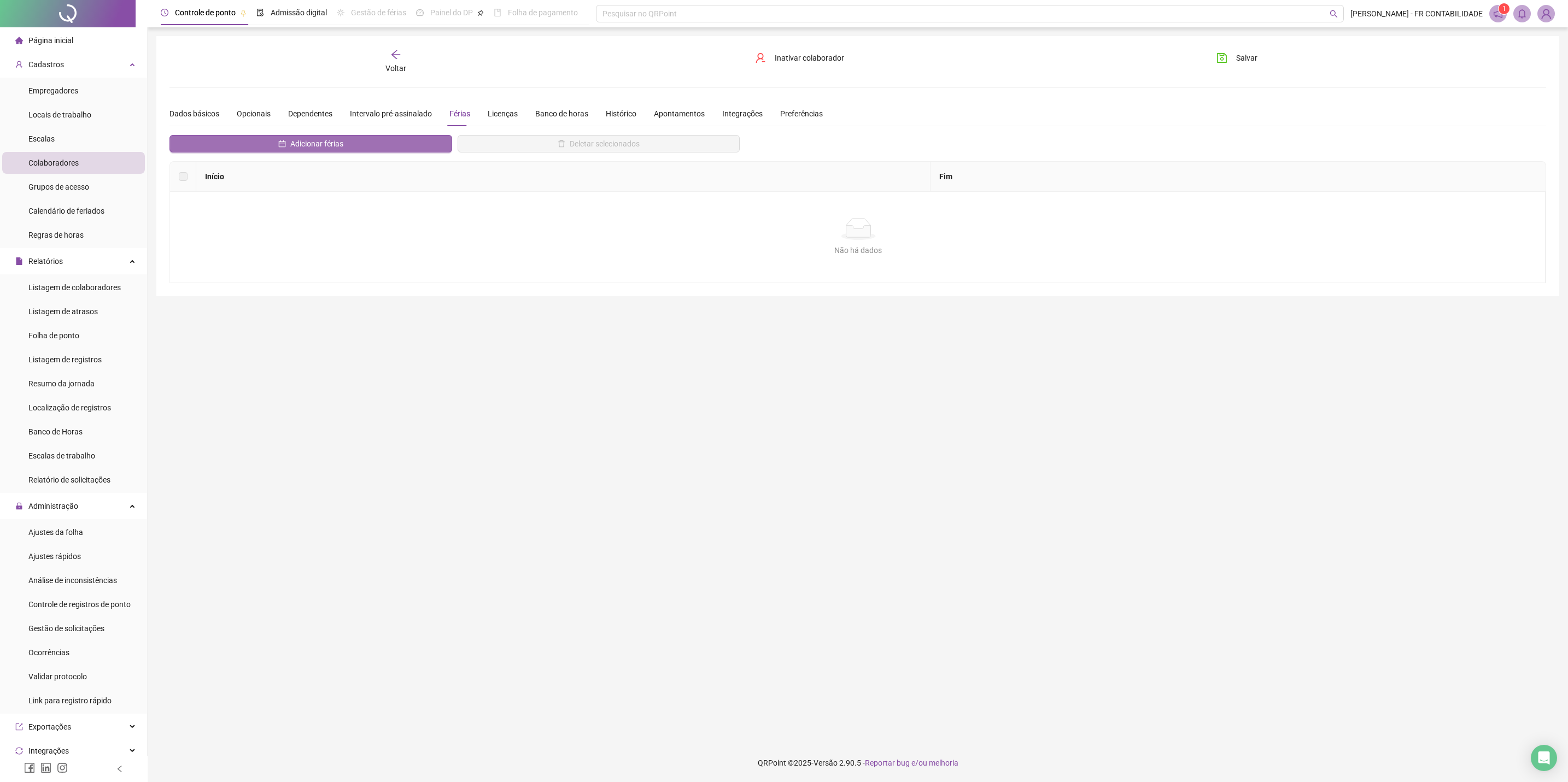
click at [411, 140] on button "Adicionar férias" at bounding box center [310, 144] width 282 height 18
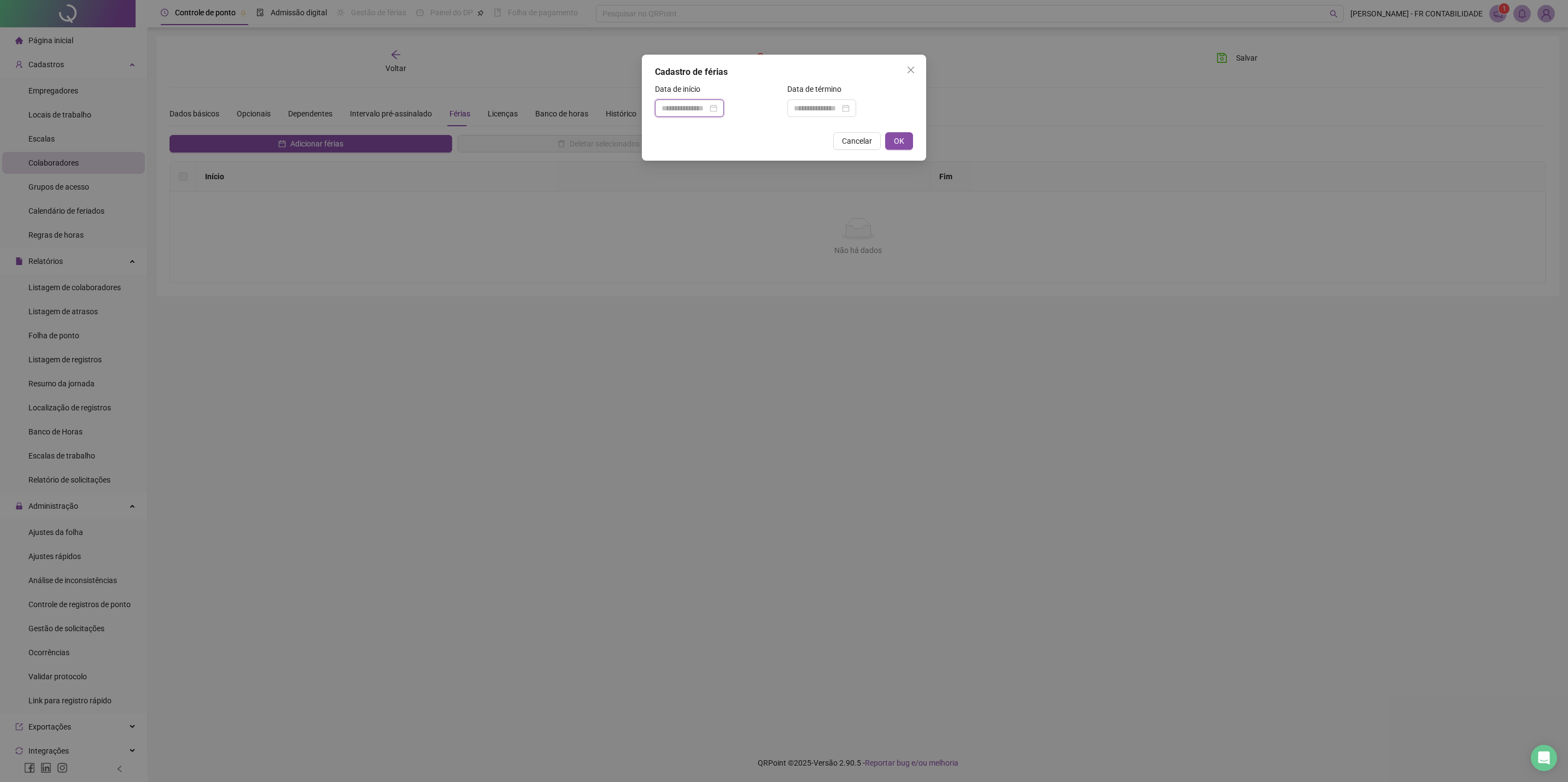
click at [678, 103] on input at bounding box center [684, 108] width 46 height 12
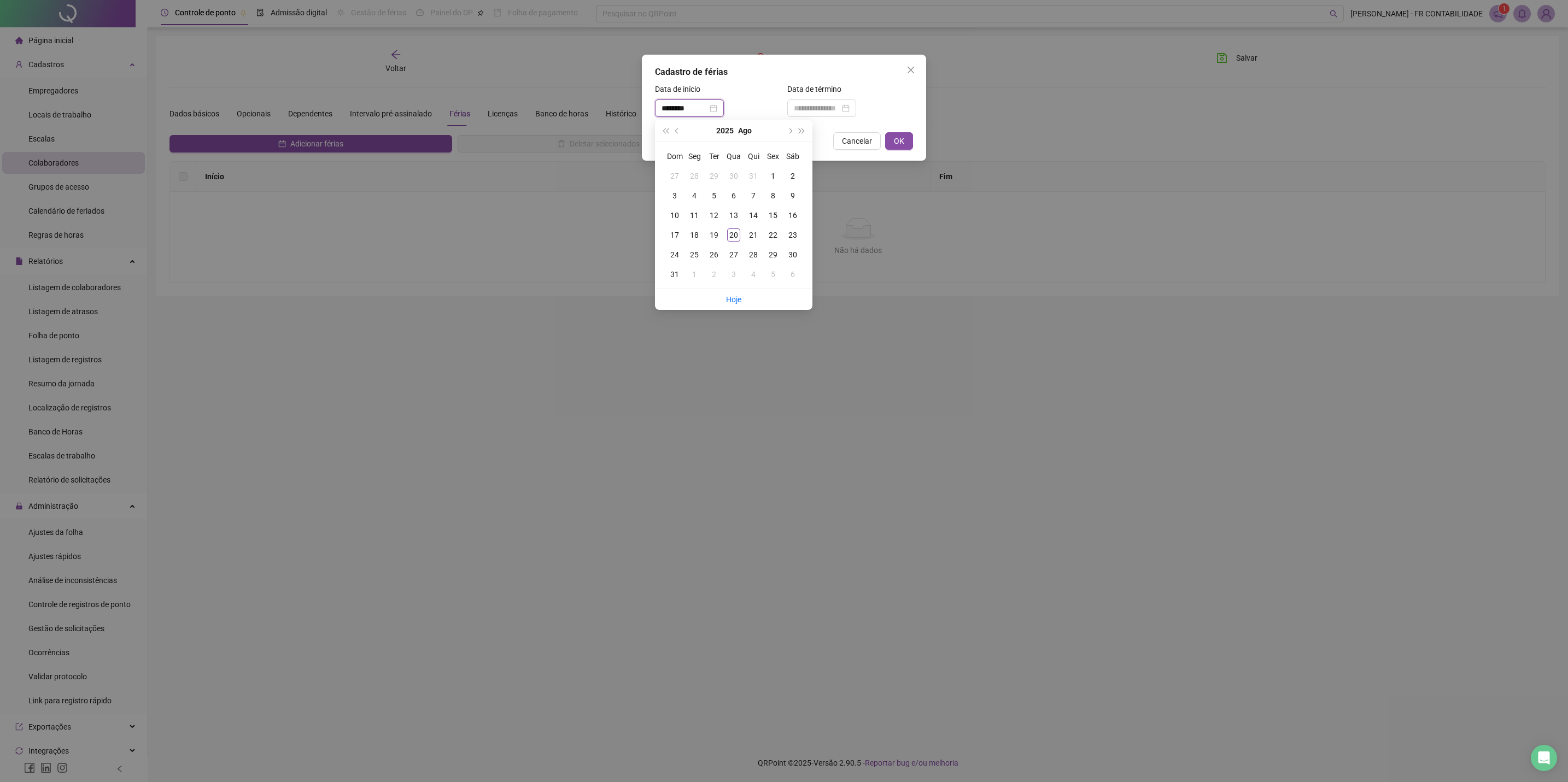
type input "********"
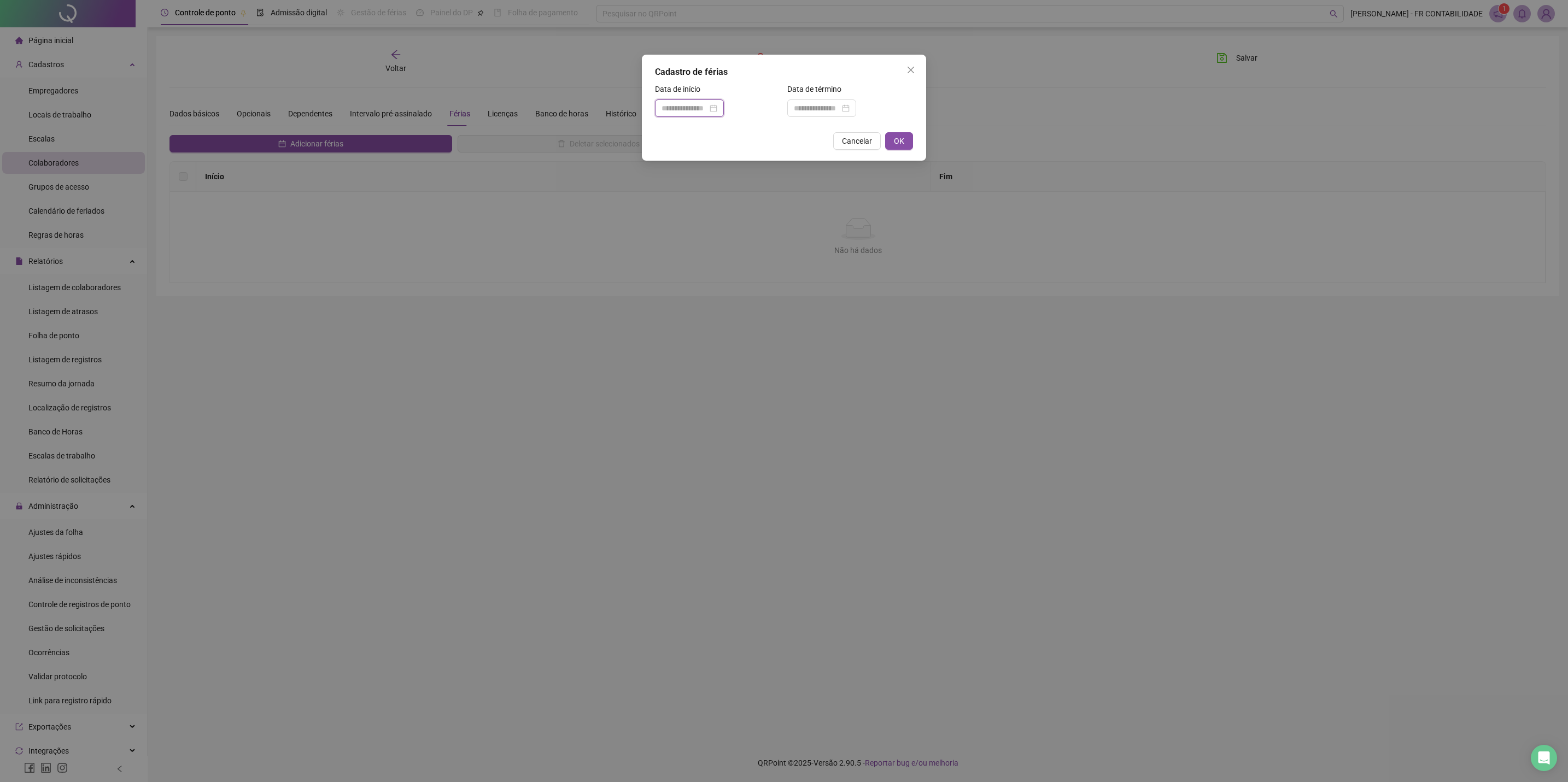
click at [678, 103] on input at bounding box center [684, 108] width 46 height 12
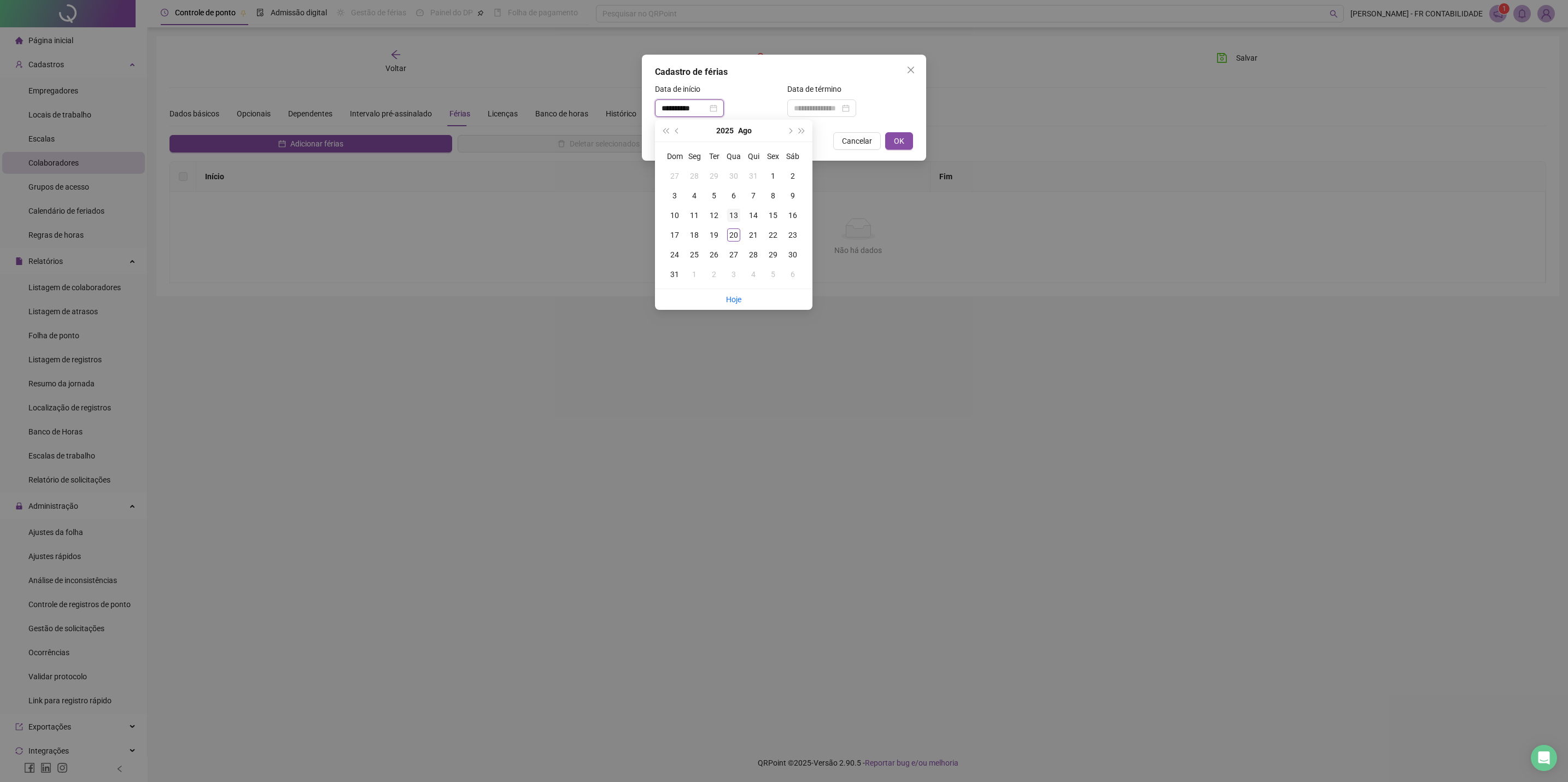
type input "**********"
click at [737, 218] on div "13" at bounding box center [734, 215] width 13 height 13
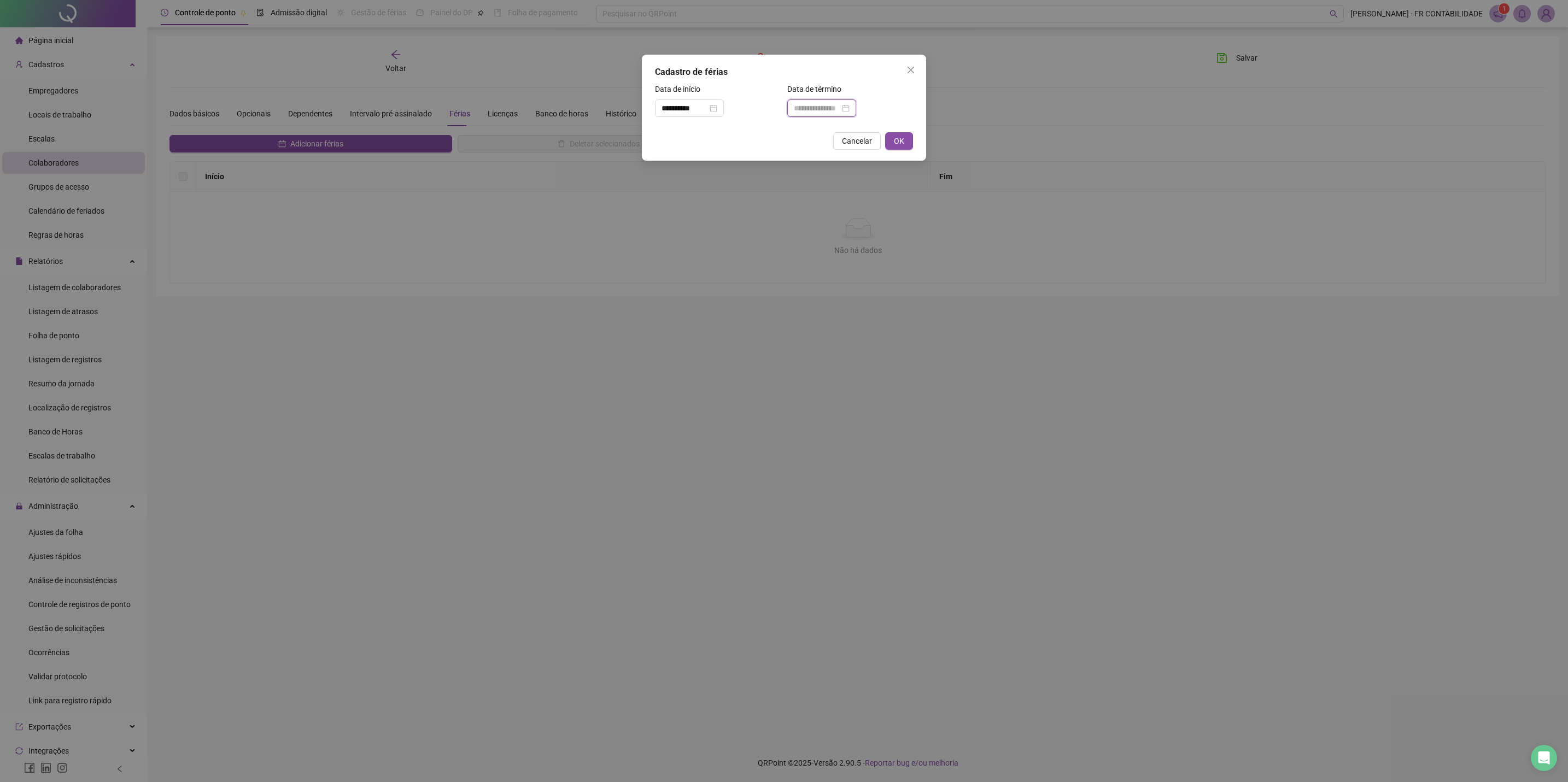
click at [819, 110] on input at bounding box center [816, 108] width 46 height 12
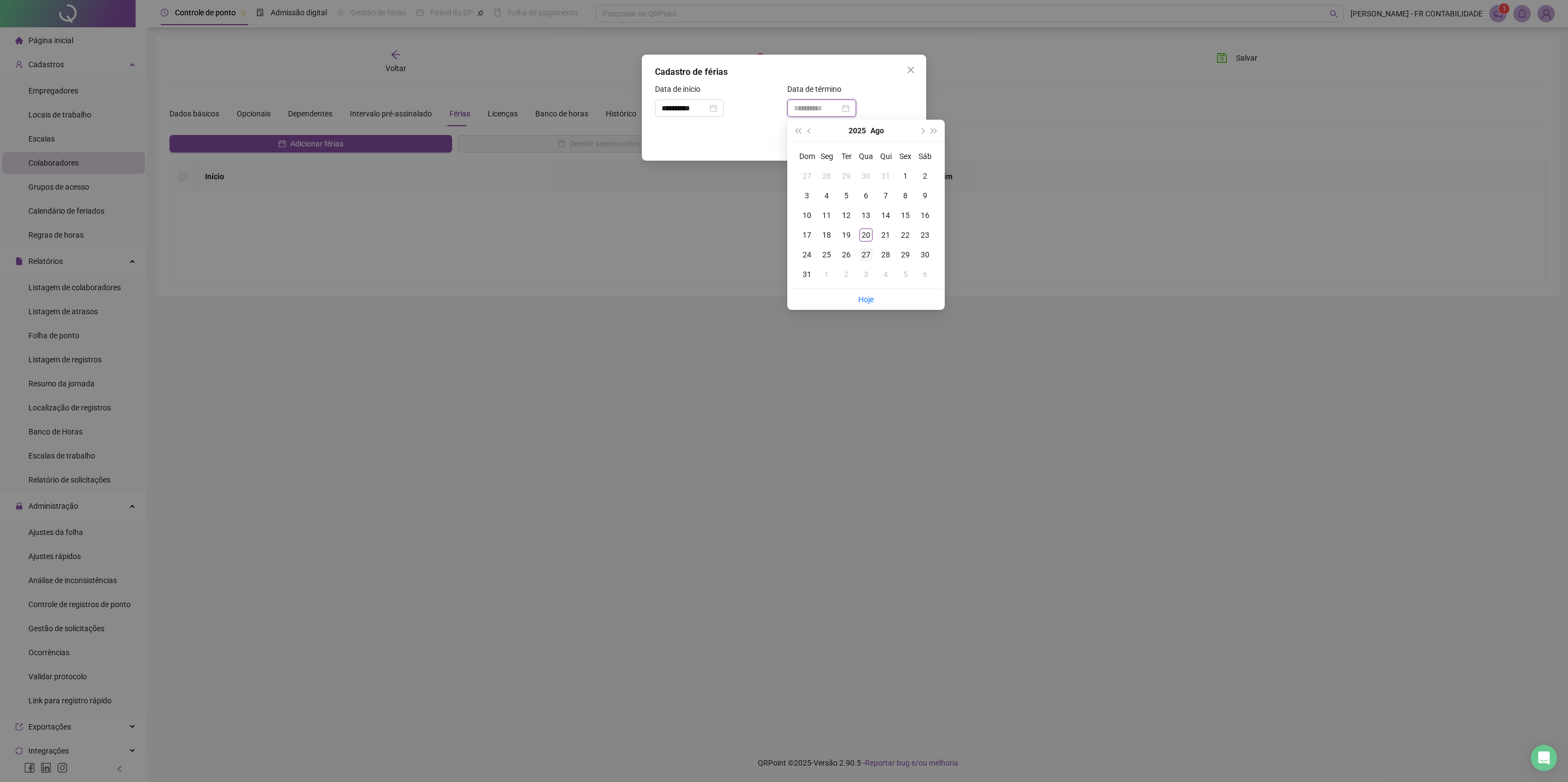
type input "**********"
click at [868, 257] on div "27" at bounding box center [866, 255] width 13 height 13
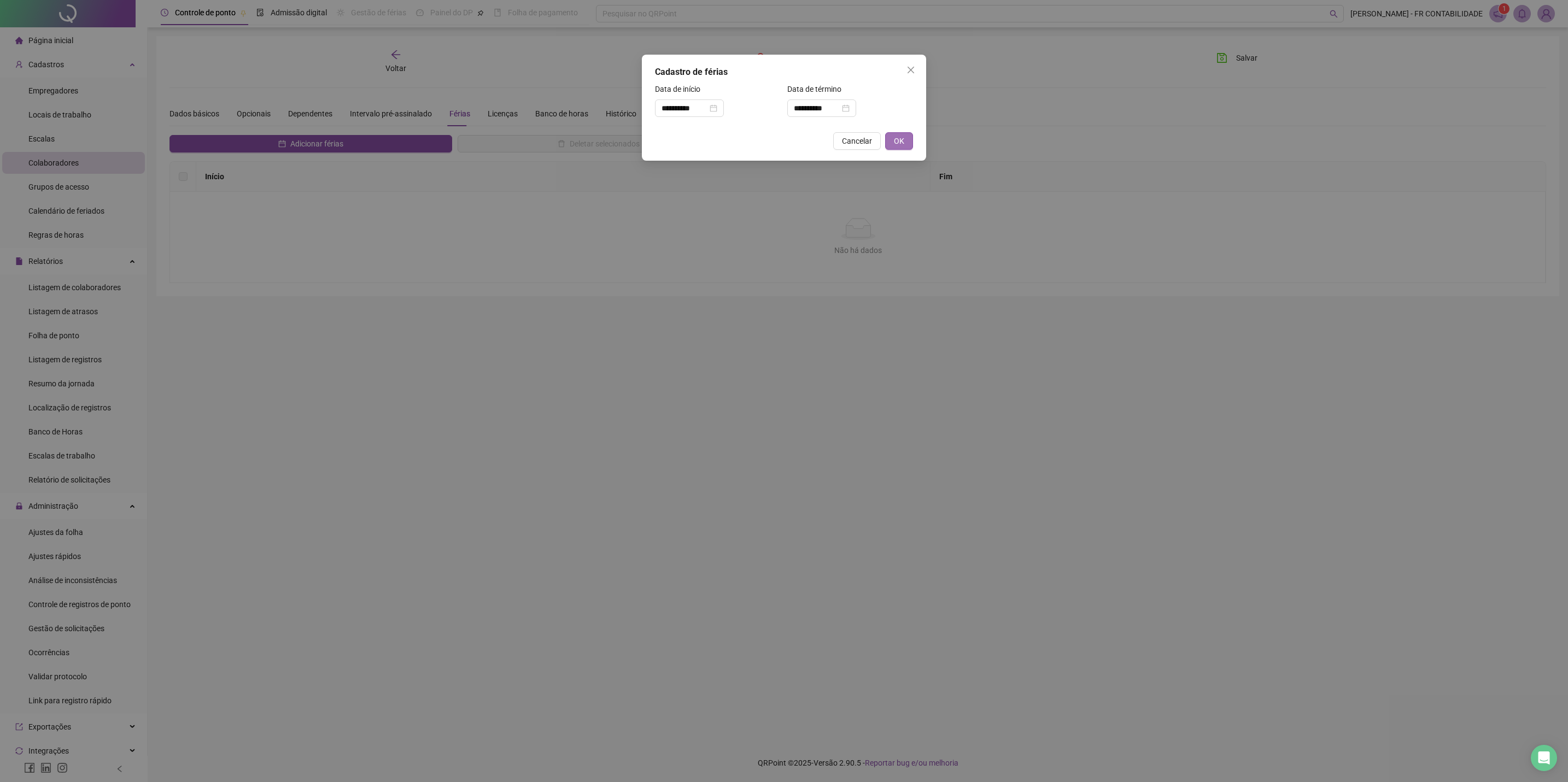
click at [900, 148] on button "OK" at bounding box center [899, 141] width 28 height 18
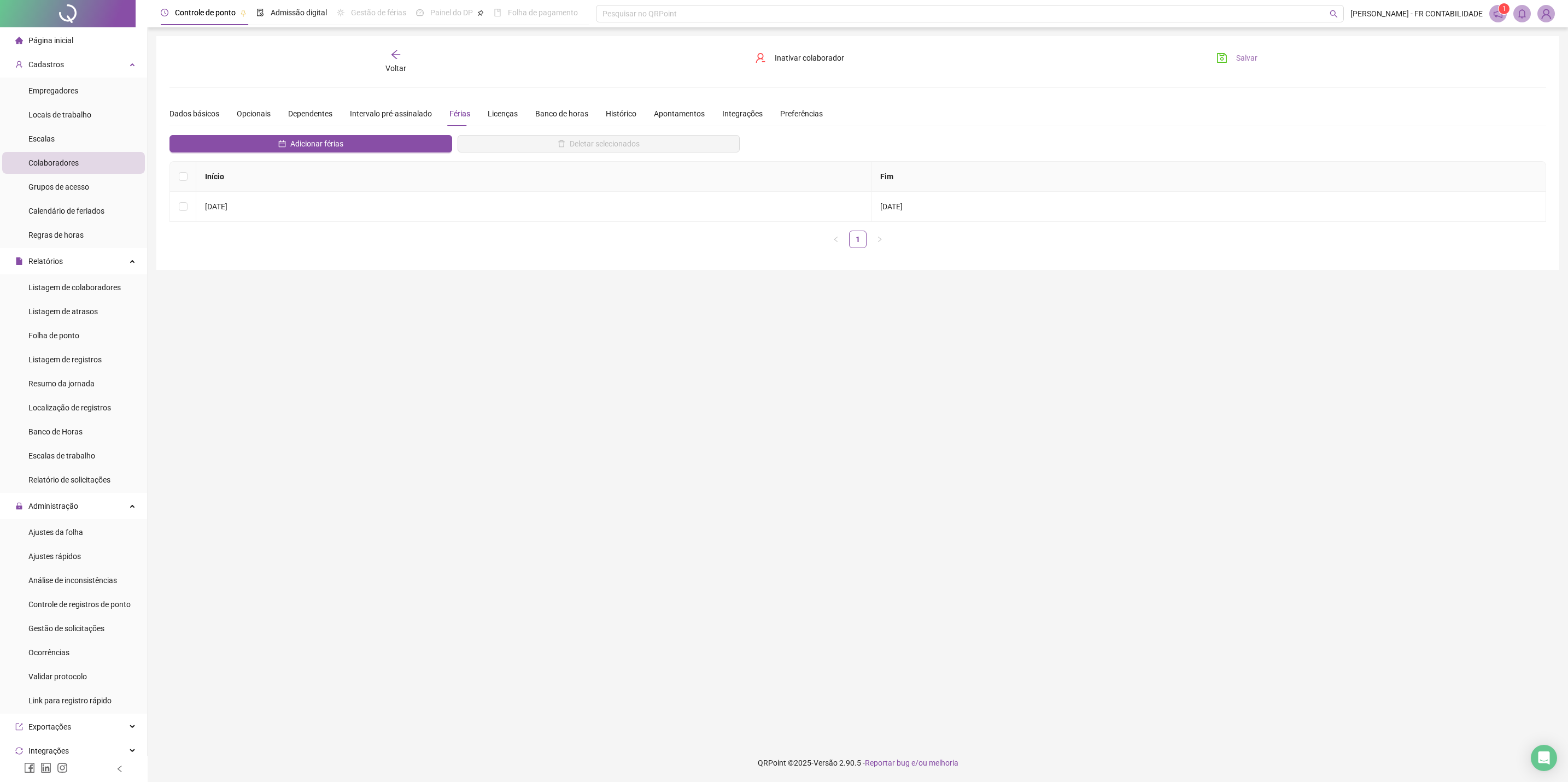
click at [1108, 54] on button "Salvar" at bounding box center [1237, 58] width 57 height 18
click at [396, 53] on icon "arrow-left" at bounding box center [396, 55] width 11 height 11
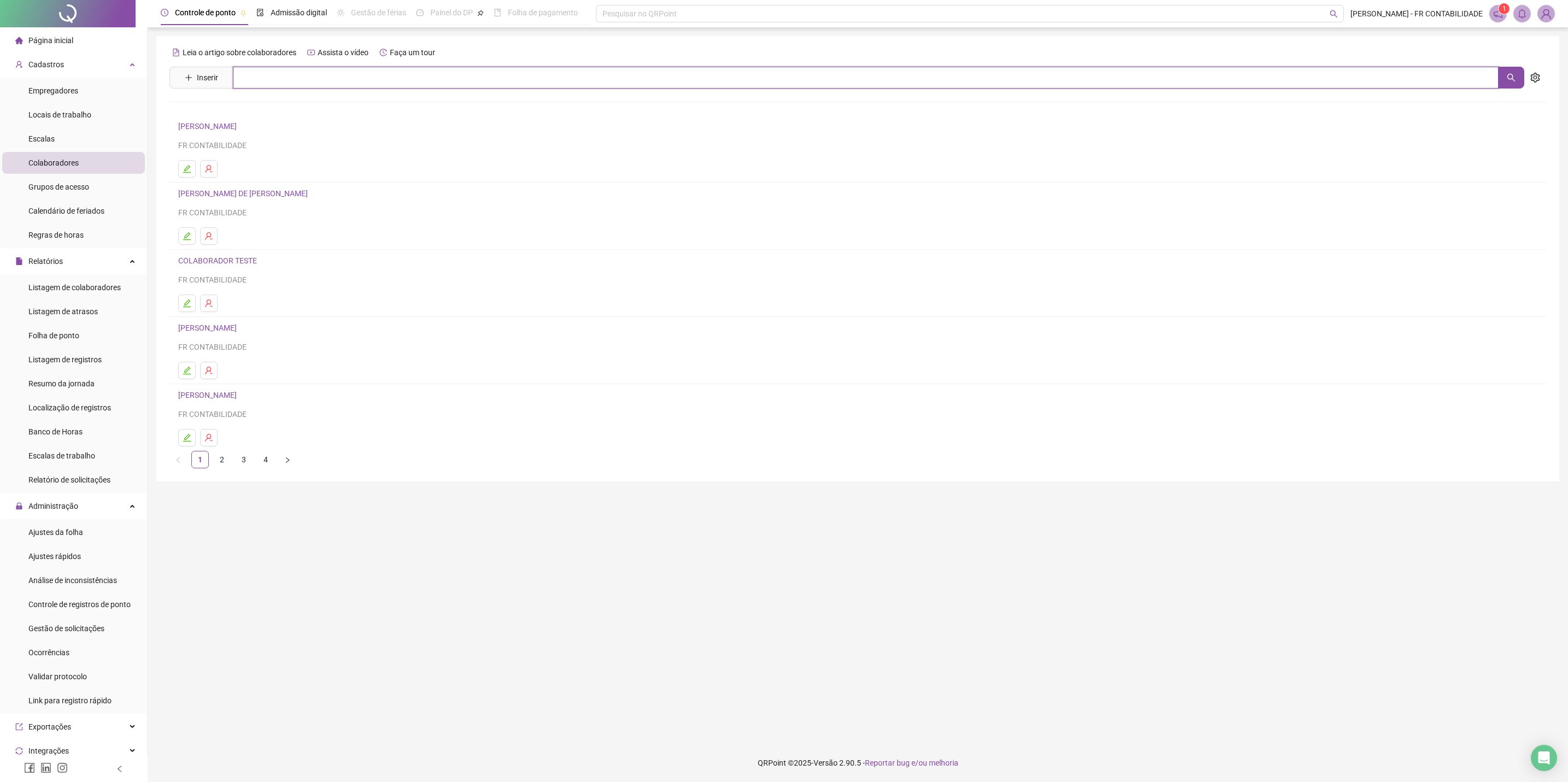
click at [385, 83] on input "text" at bounding box center [866, 78] width 1265 height 22
type input "*****"
click at [305, 110] on div "[PERSON_NAME]" at bounding box center [858, 111] width 1377 height 46
click at [264, 76] on input "*****" at bounding box center [866, 78] width 1265 height 22
click at [246, 106] on link "[PERSON_NAME]" at bounding box center [219, 110] width 58 height 9
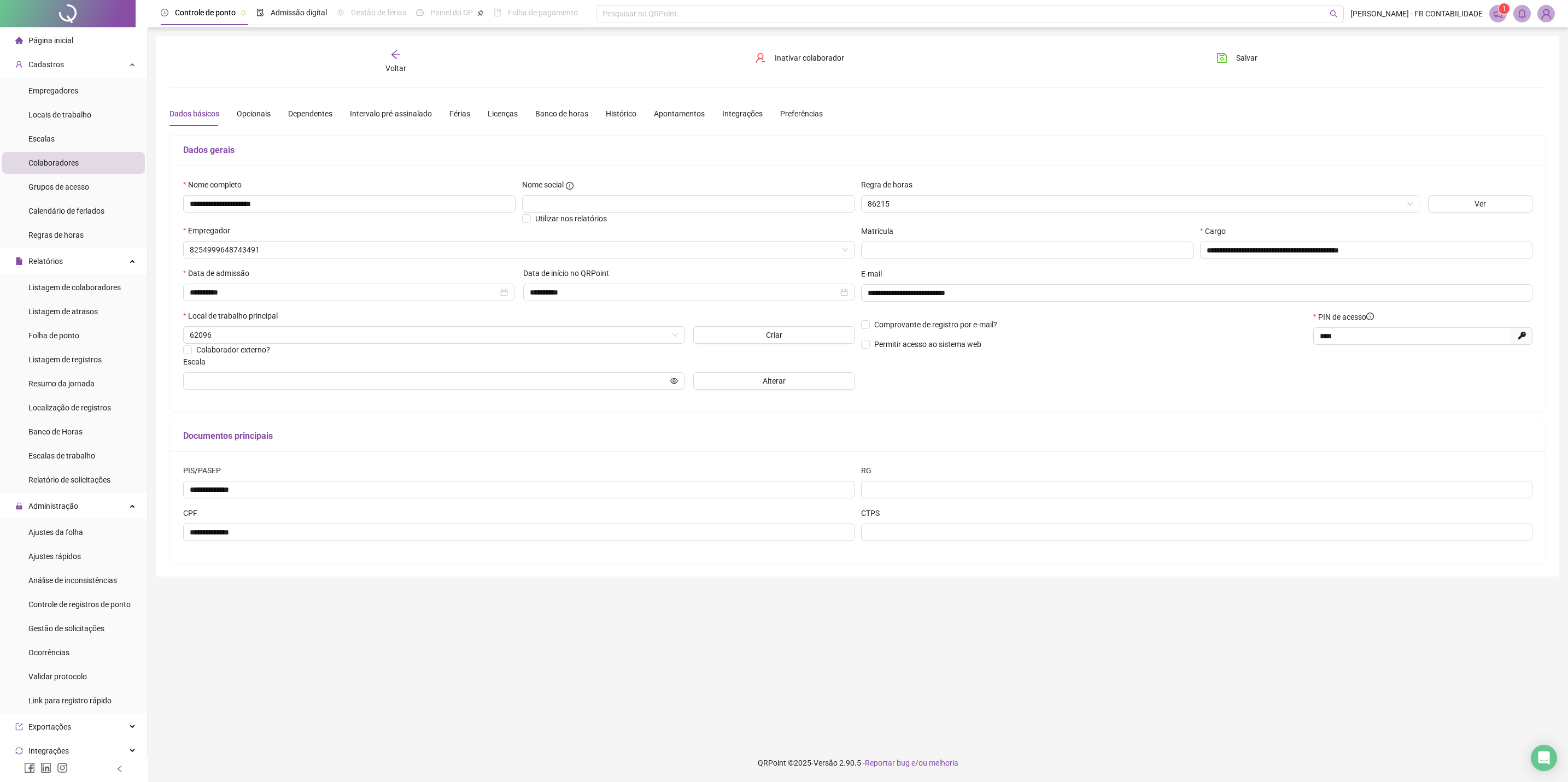
type input "**********"
click at [456, 116] on div "Férias" at bounding box center [460, 114] width 21 height 12
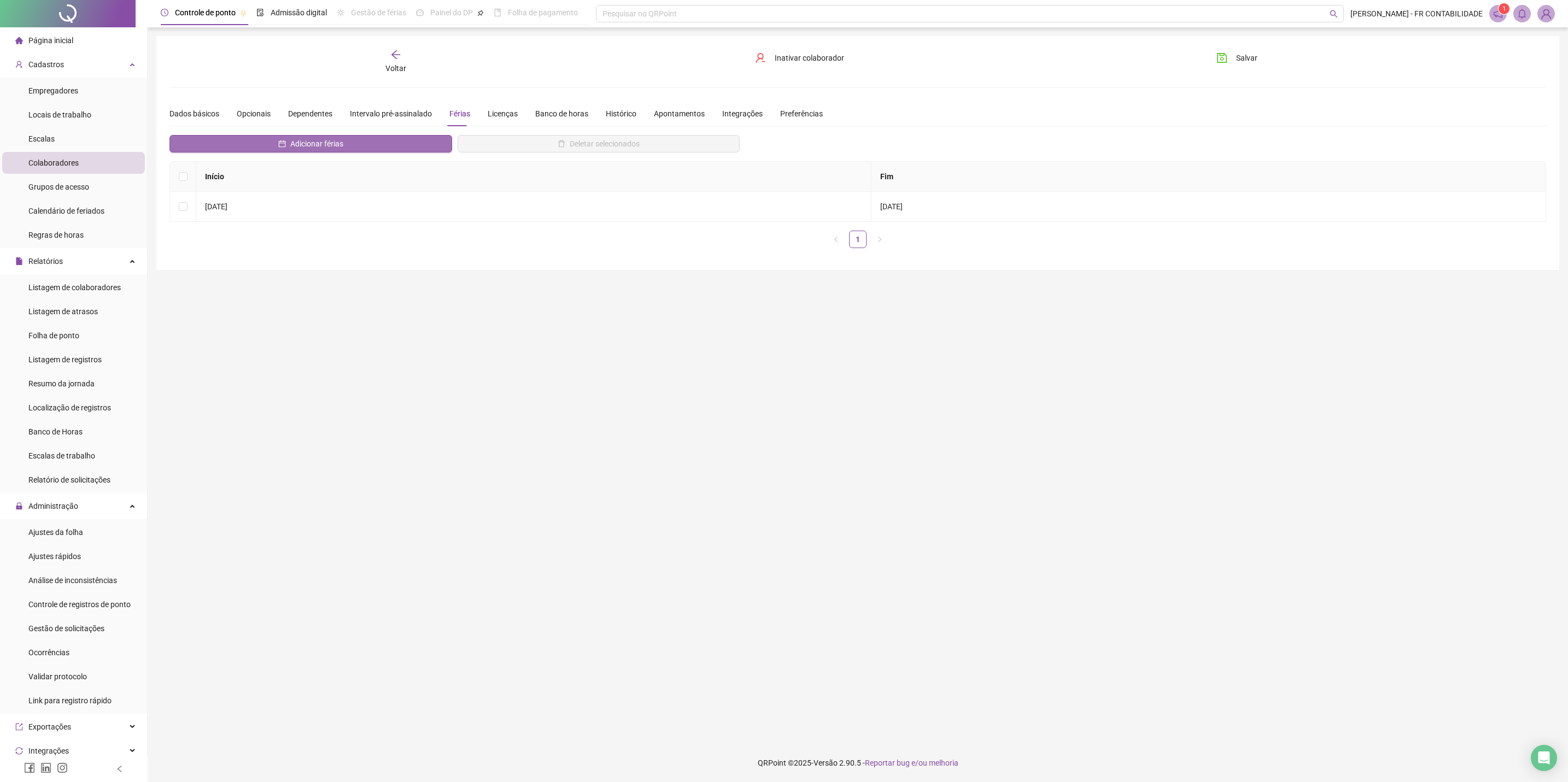
click at [297, 146] on span "Adicionar férias" at bounding box center [317, 144] width 53 height 12
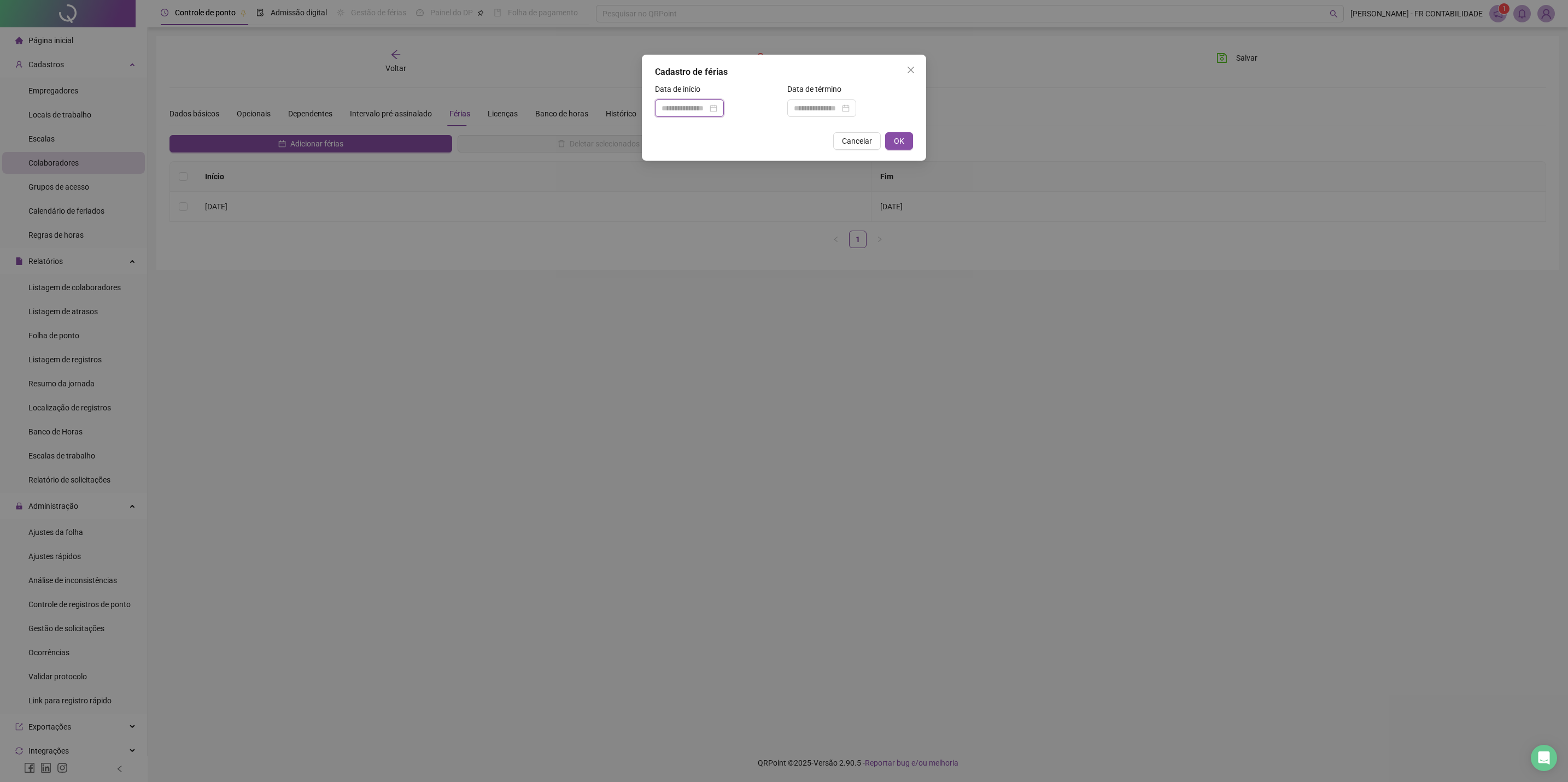
click at [686, 108] on input at bounding box center [684, 108] width 46 height 12
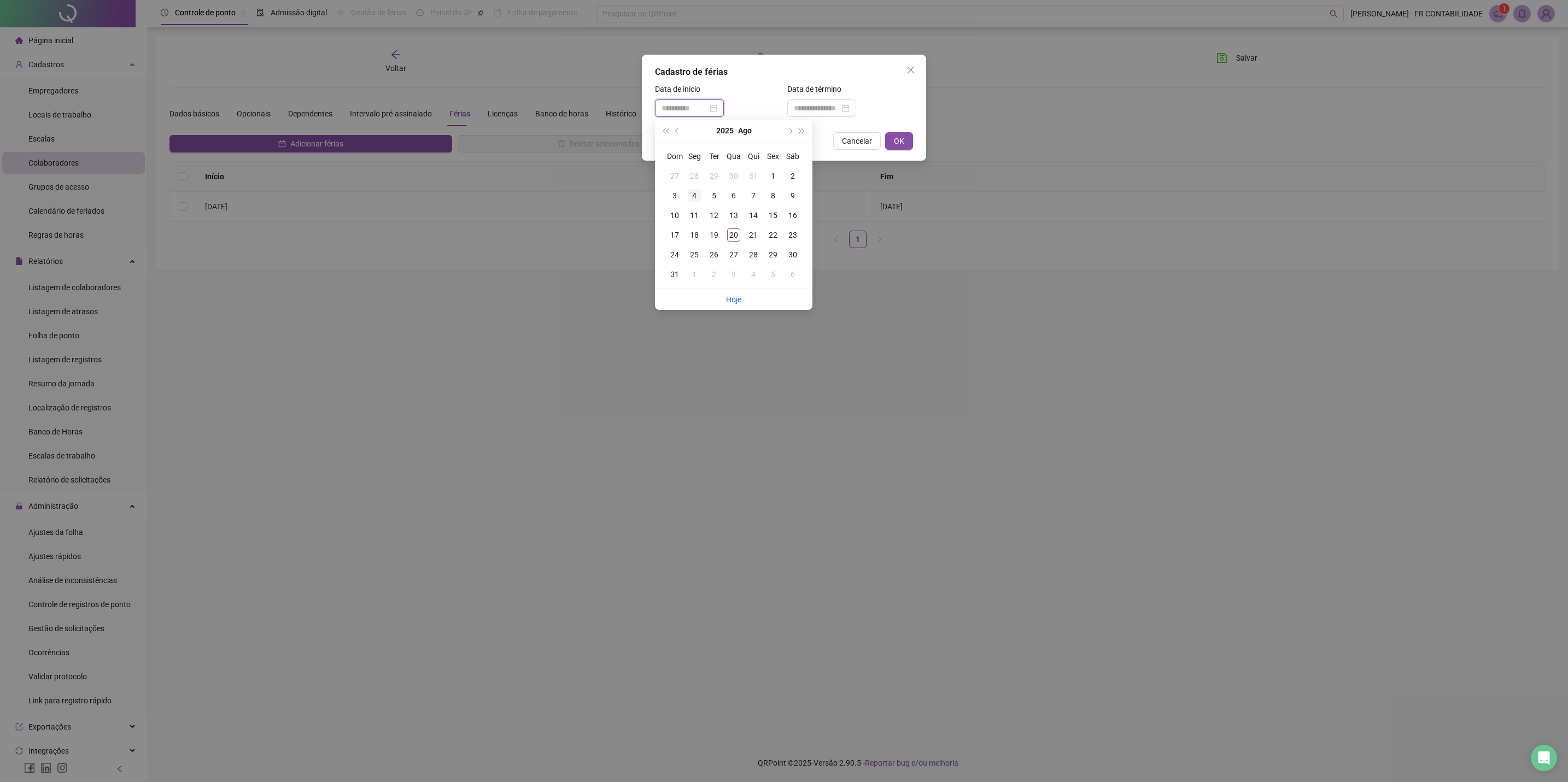
type input "**********"
click at [696, 200] on div "4" at bounding box center [695, 196] width 13 height 13
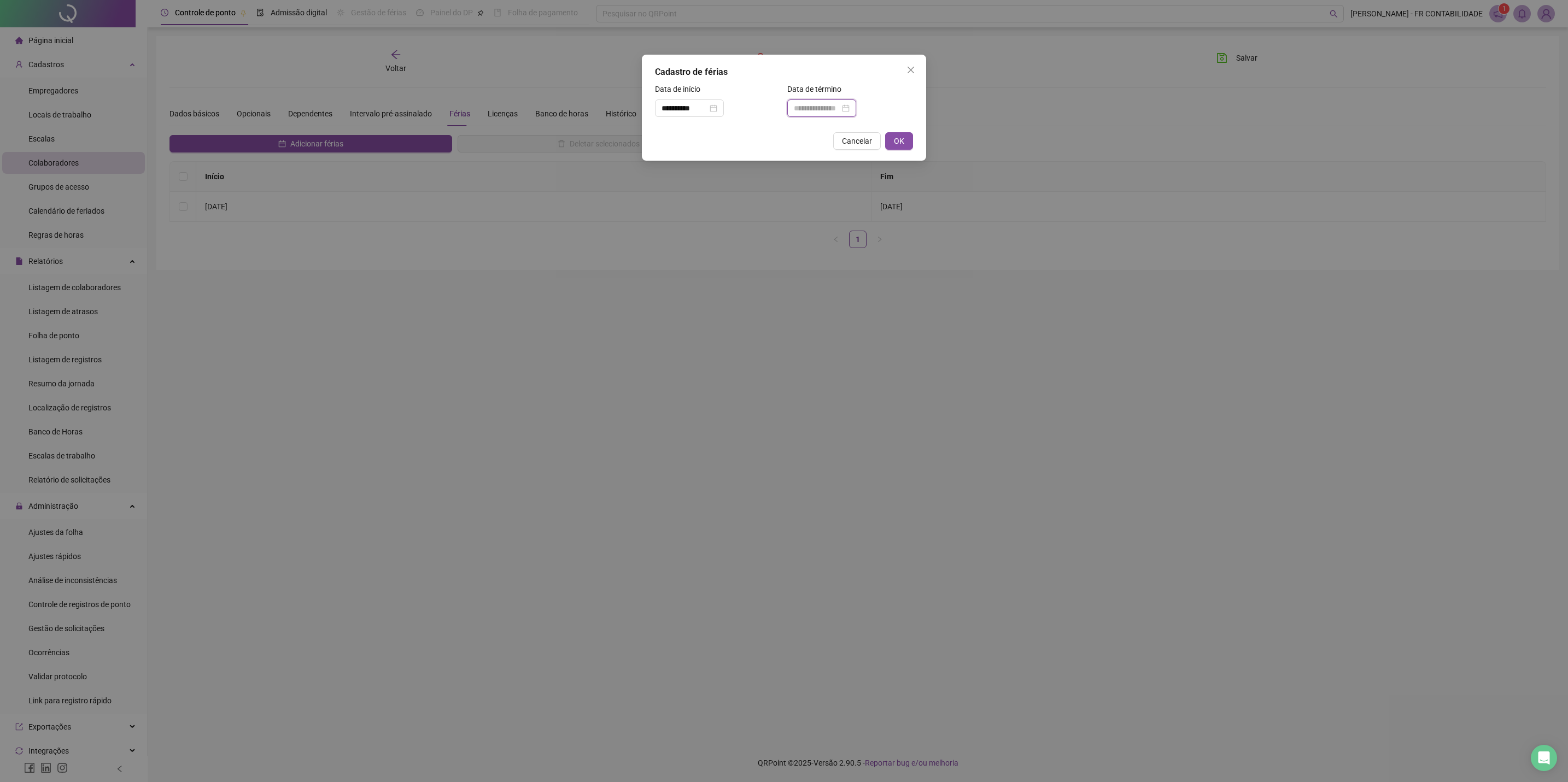
click at [830, 102] on input at bounding box center [816, 108] width 46 height 12
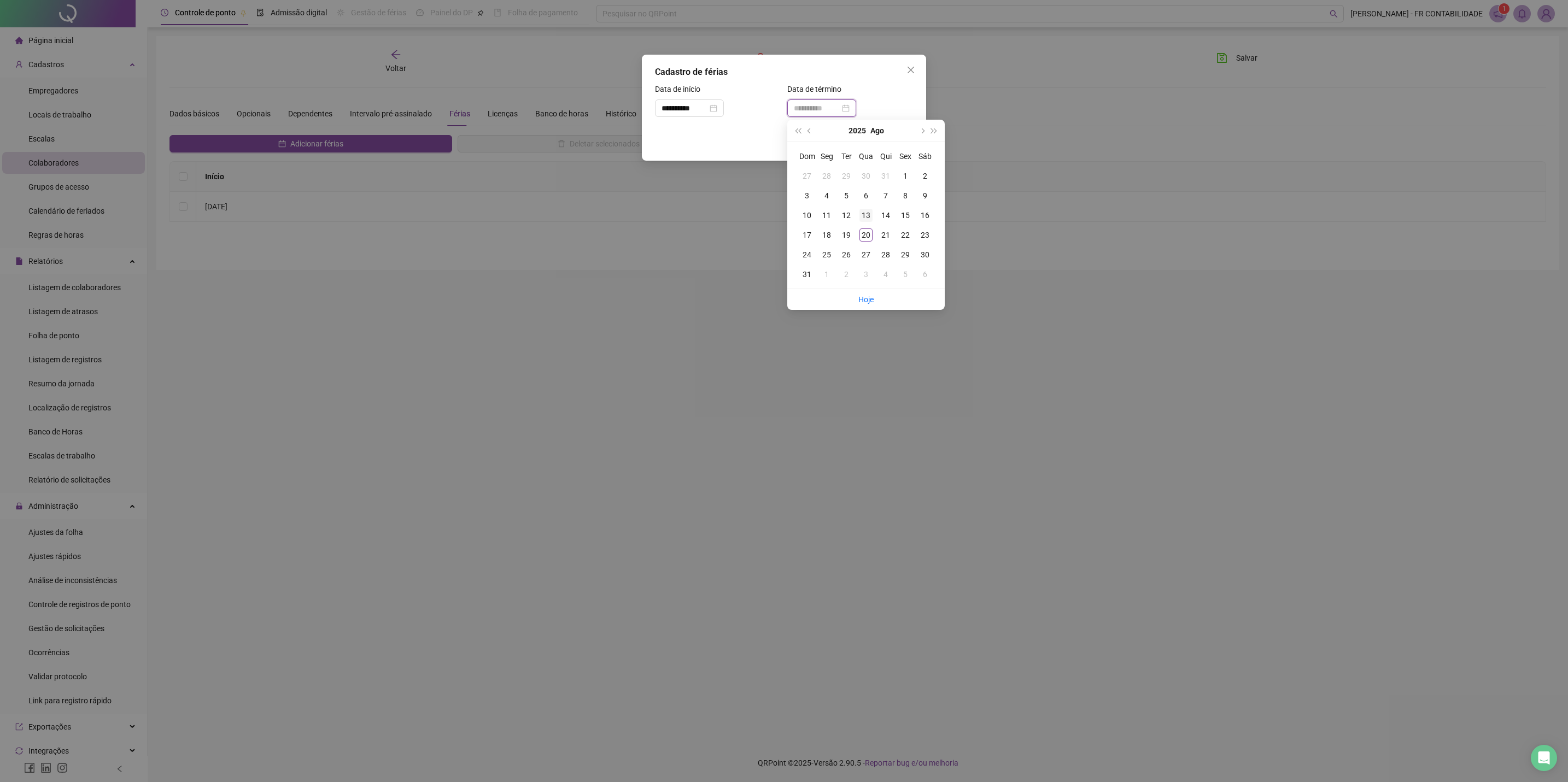
type input "**********"
click at [867, 215] on div "13" at bounding box center [866, 215] width 13 height 13
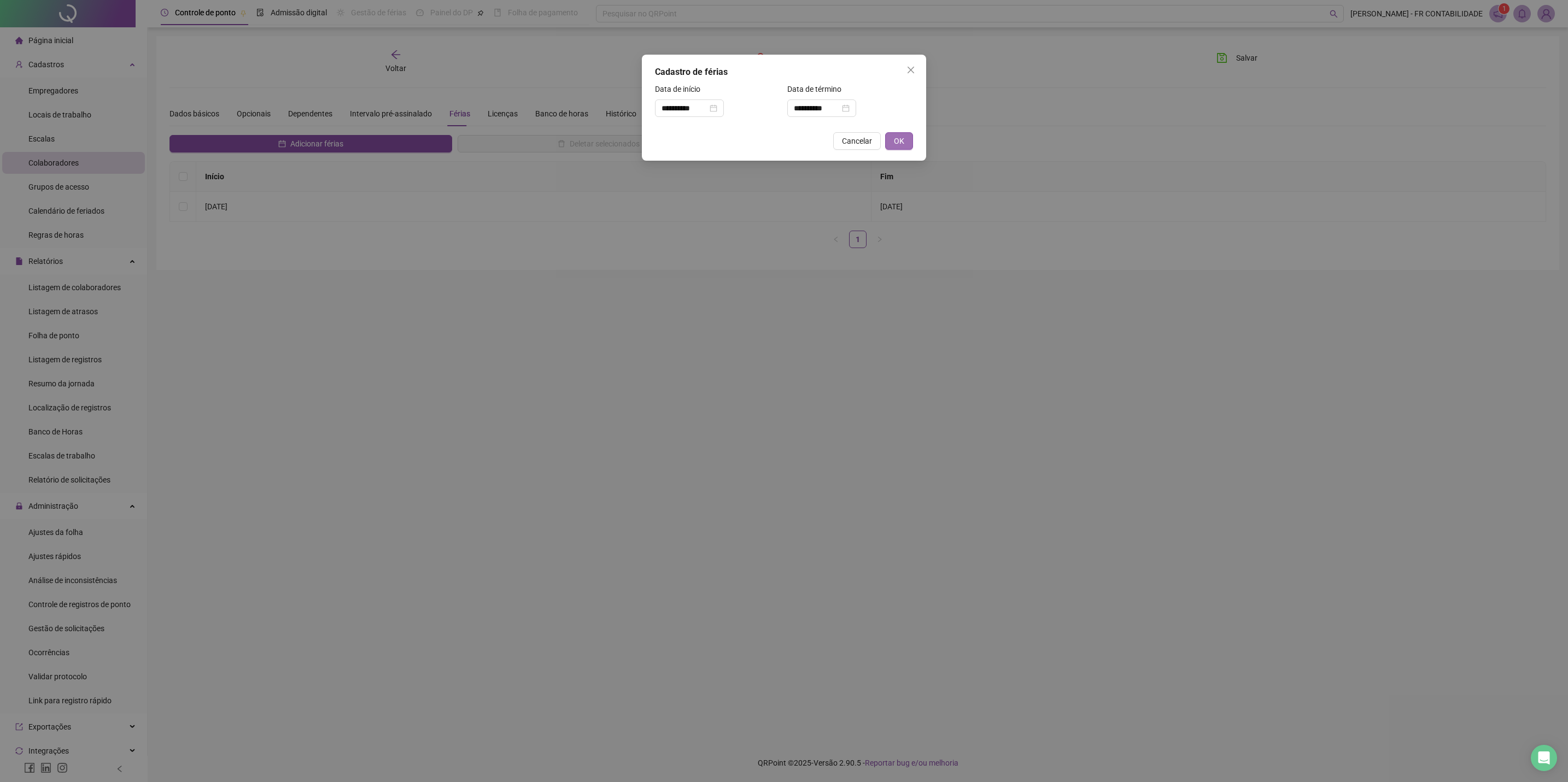
click at [900, 141] on span "OK" at bounding box center [899, 141] width 10 height 12
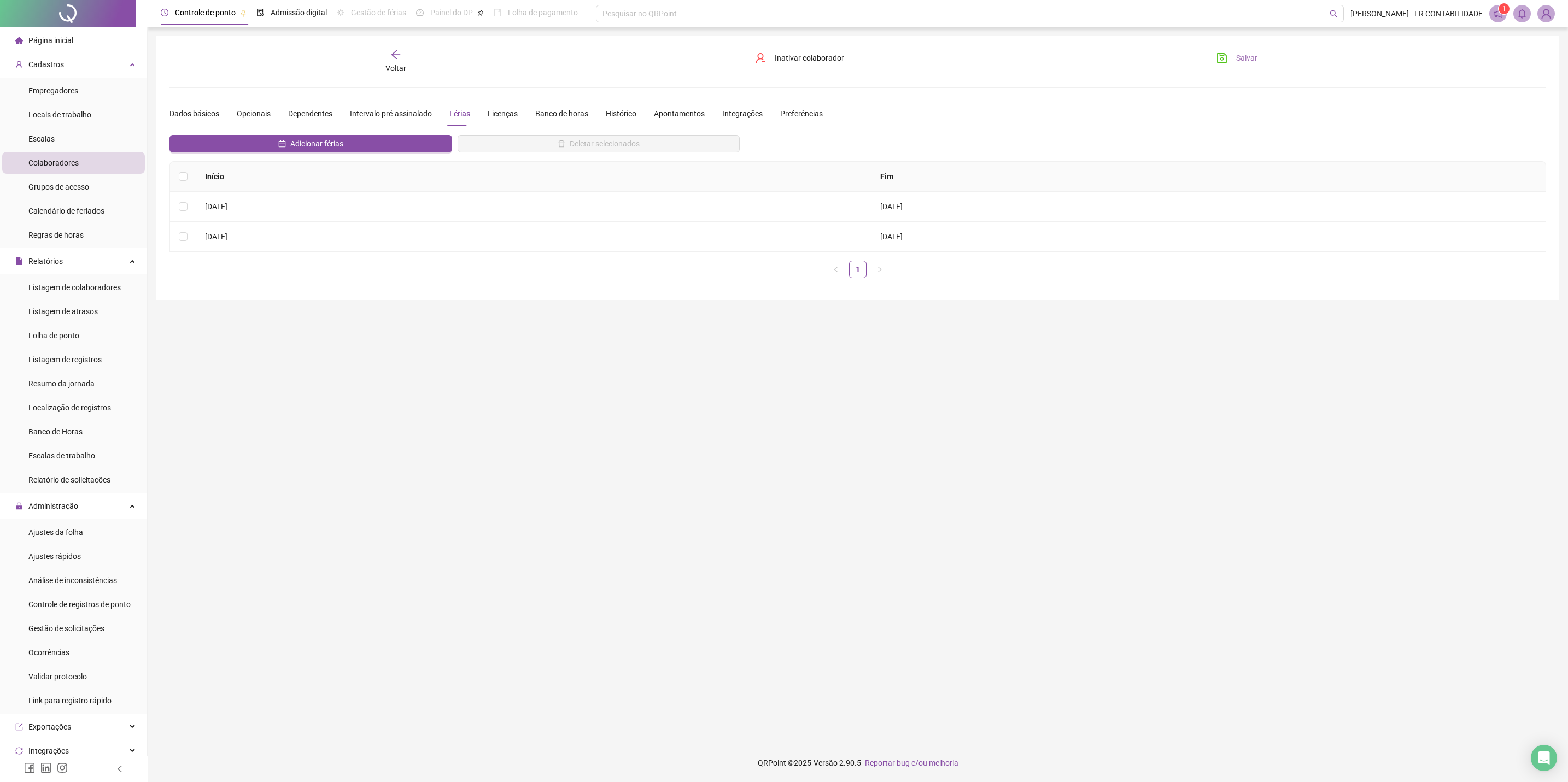
click at [1108, 62] on icon "save" at bounding box center [1222, 58] width 10 height 10
click at [396, 59] on icon "arrow-left" at bounding box center [396, 55] width 11 height 11
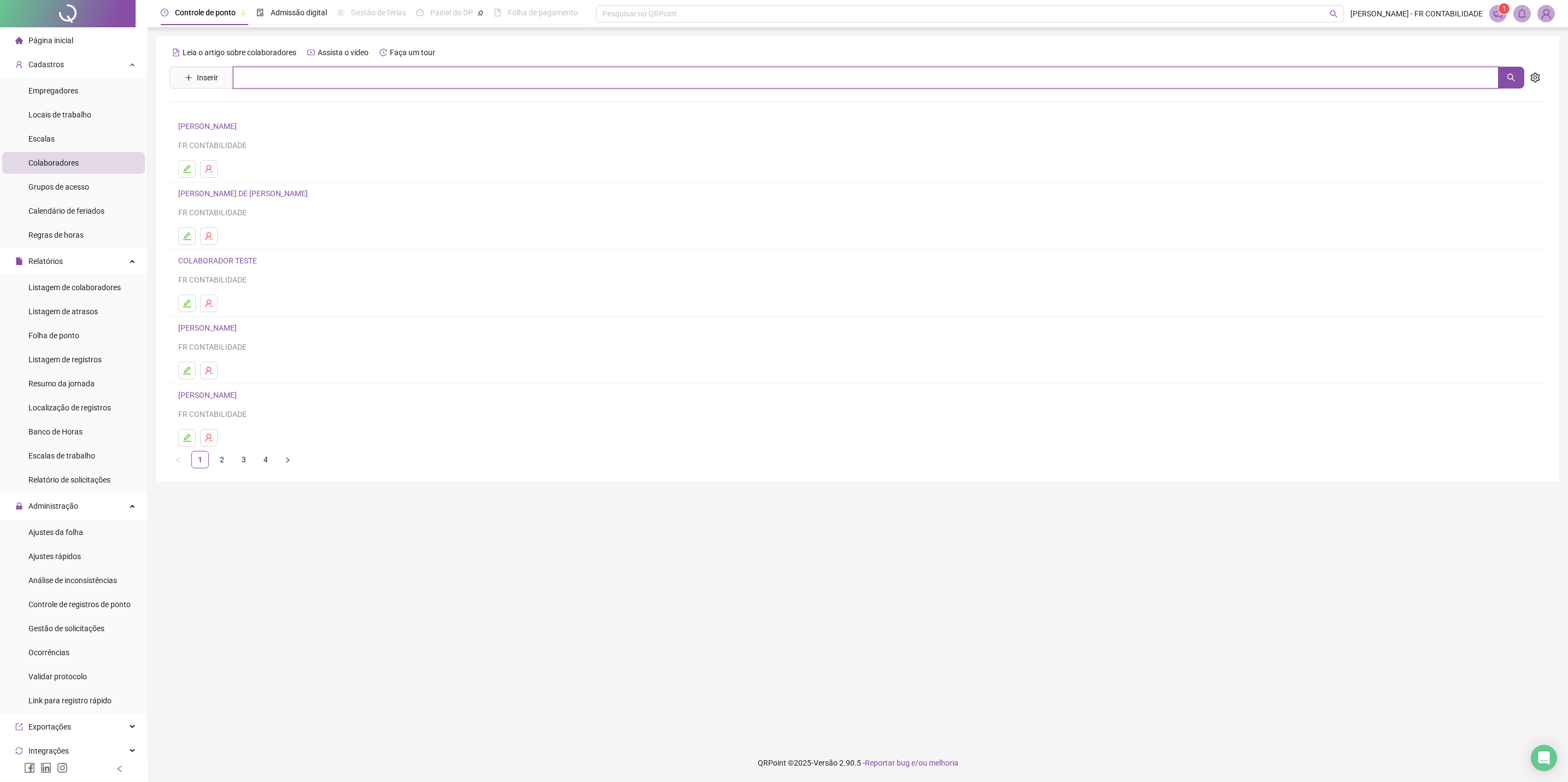
click at [324, 72] on input "text" at bounding box center [866, 78] width 1265 height 22
type input "*****"
click at [1108, 79] on icon "search" at bounding box center [1511, 77] width 9 height 9
click at [248, 110] on link "[PERSON_NAME]" at bounding box center [219, 110] width 58 height 9
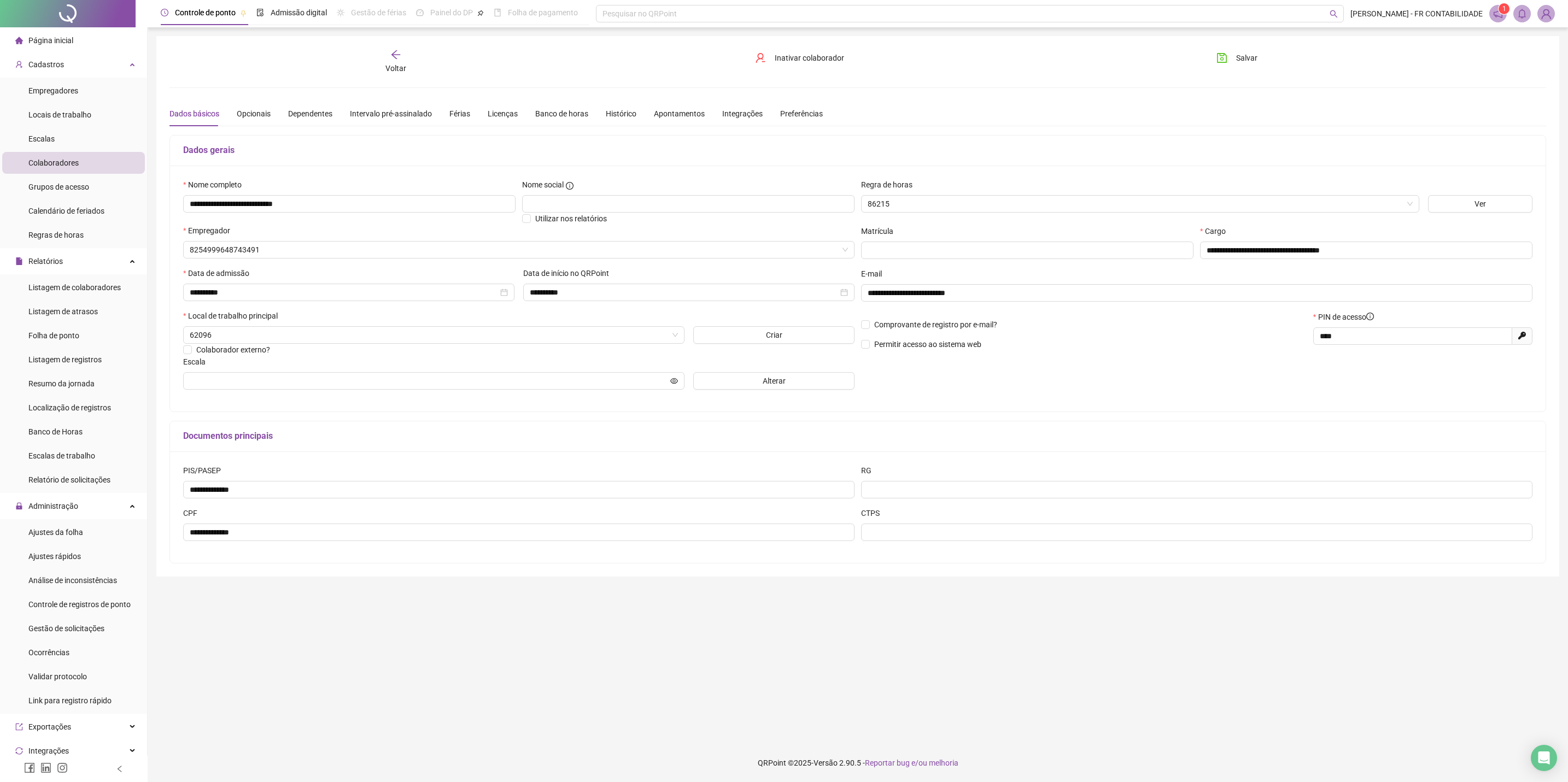
type input "**********"
click at [463, 117] on div "Férias" at bounding box center [460, 114] width 21 height 12
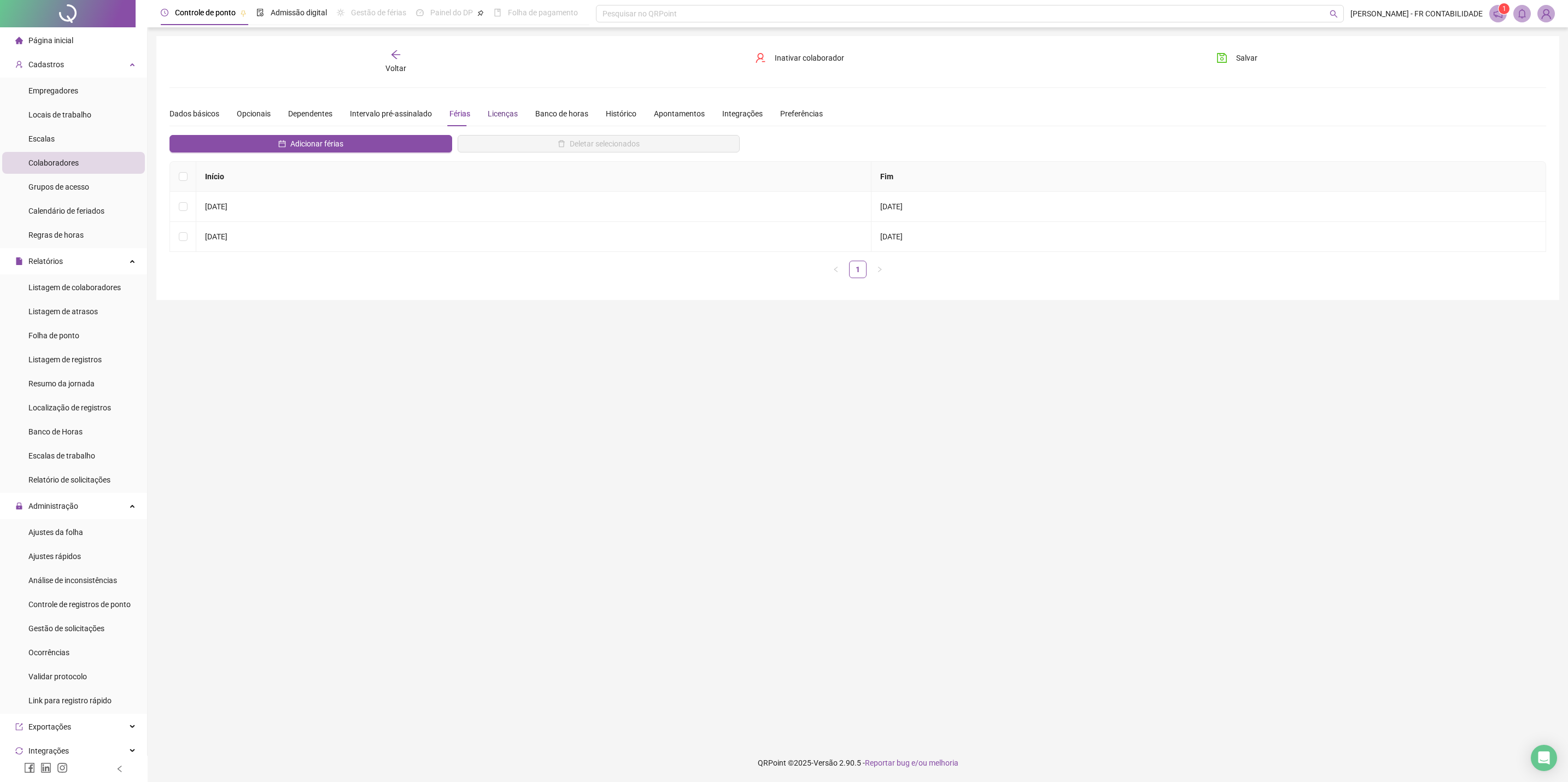
click at [510, 115] on div "Licenças" at bounding box center [502, 114] width 30 height 12
click at [388, 140] on button "Adicionar licença" at bounding box center [310, 144] width 282 height 18
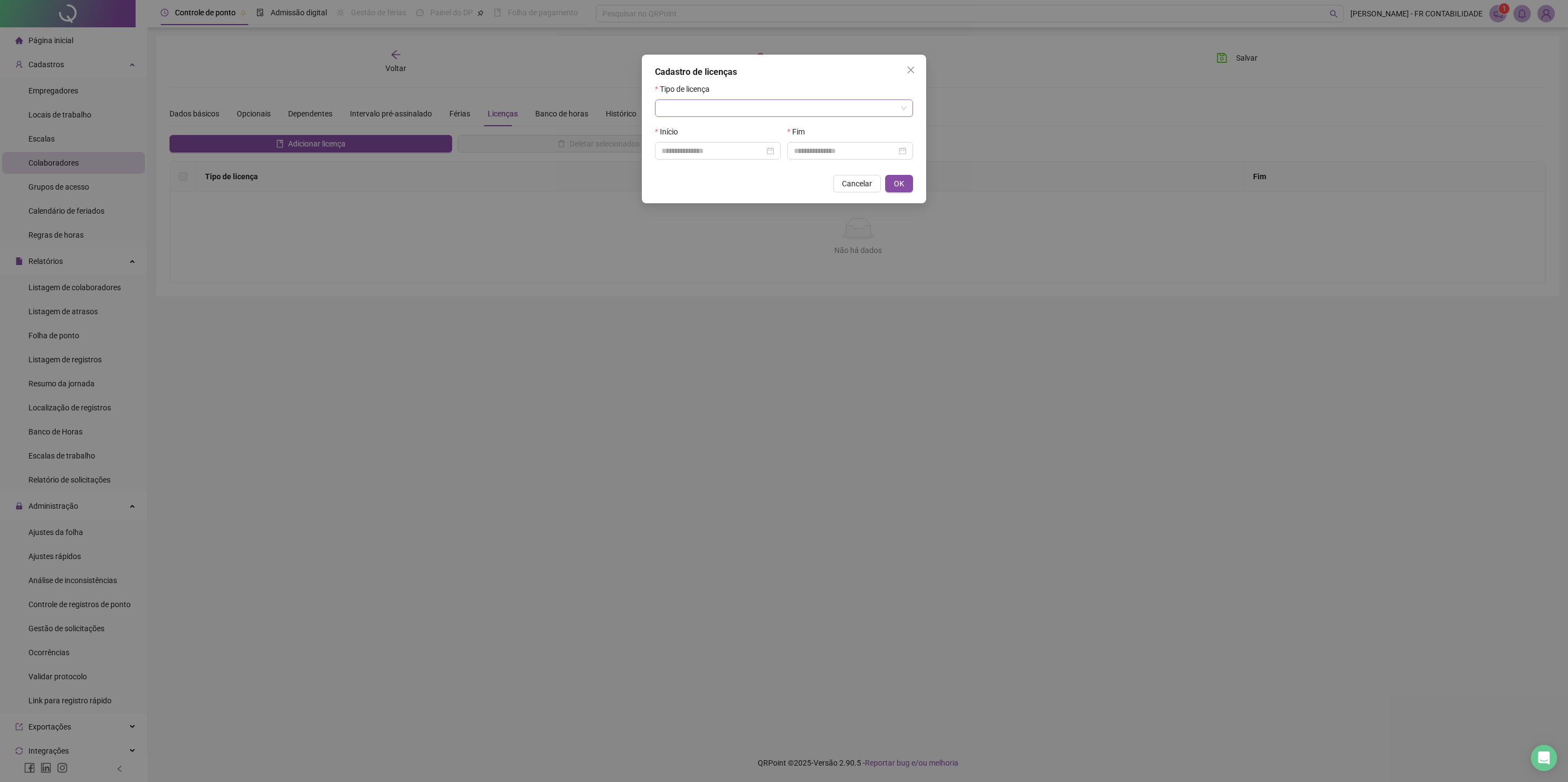
click at [710, 111] on input "search" at bounding box center [779, 108] width 235 height 16
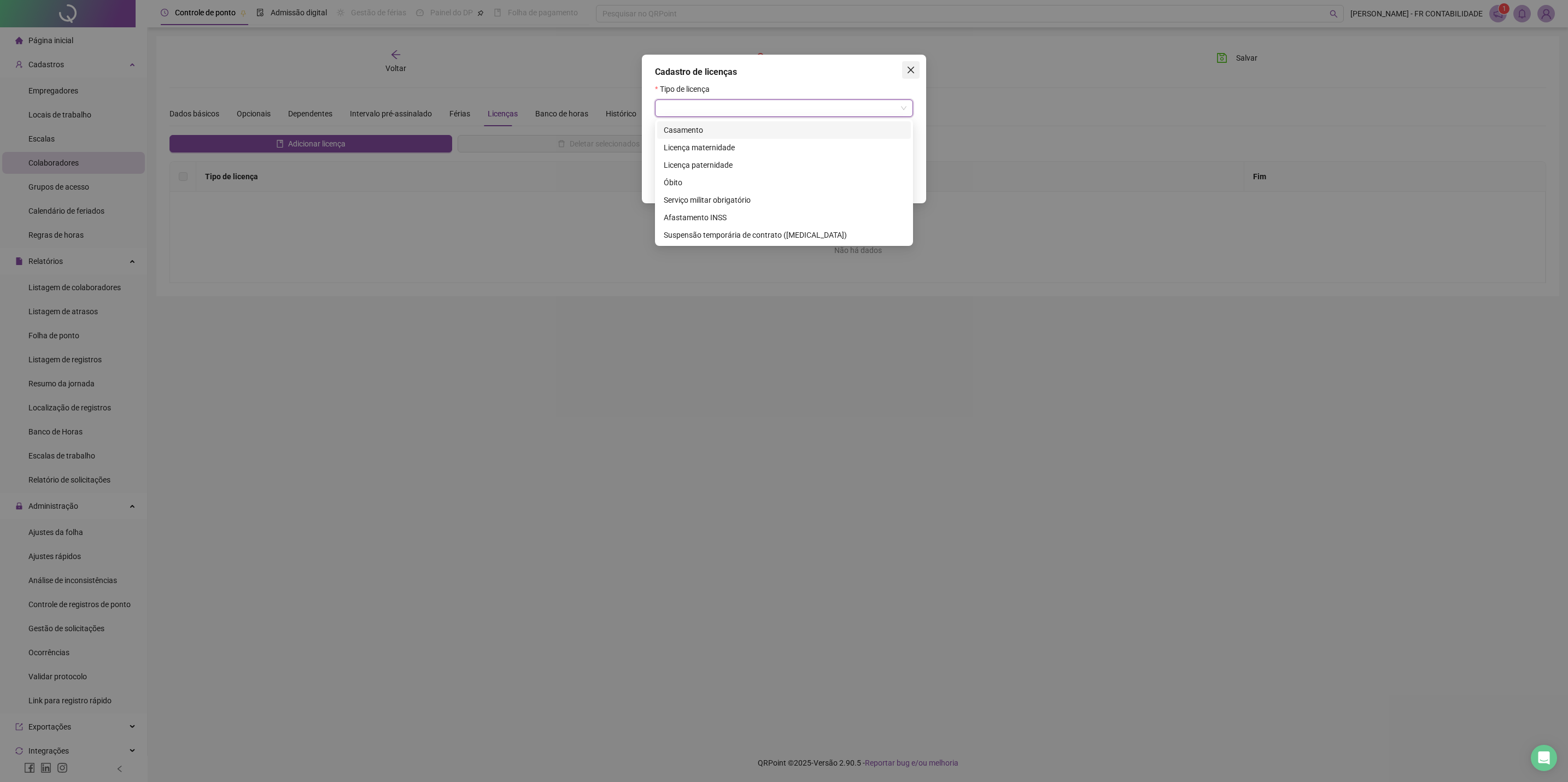
click at [912, 72] on icon "close" at bounding box center [911, 70] width 7 height 7
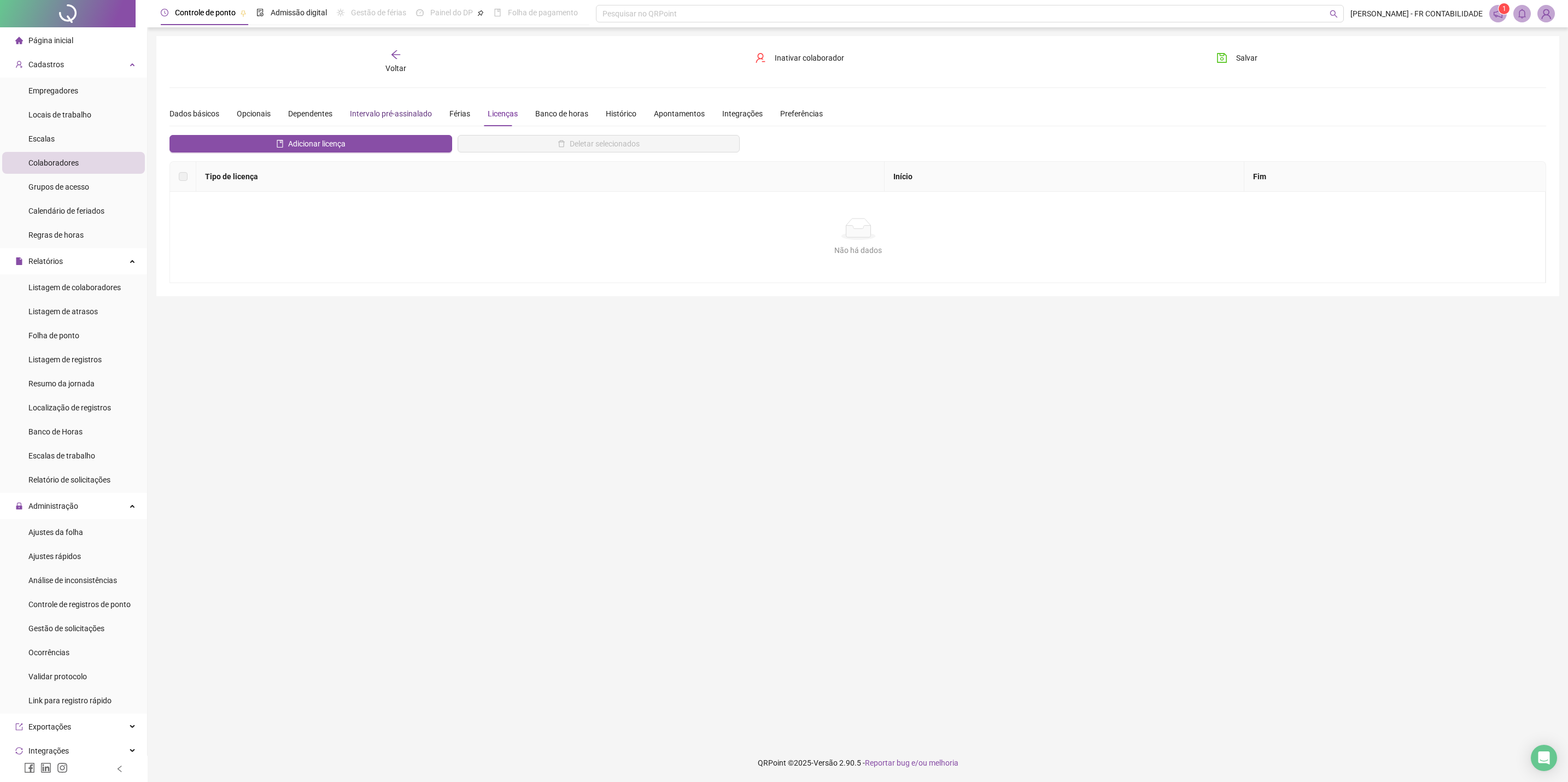
click at [422, 115] on div "Intervalo pré-assinalado" at bounding box center [391, 114] width 82 height 12
click at [510, 115] on div "Licenças" at bounding box center [502, 114] width 30 height 12
click at [324, 109] on div "Dependentes" at bounding box center [310, 114] width 44 height 12
click at [453, 108] on div "Férias" at bounding box center [460, 114] width 21 height 12
click at [513, 108] on div "Dados básicos Opcionais Dependentes Intervalo pré-assinalado Férias Licenças Ba…" at bounding box center [495, 113] width 653 height 25
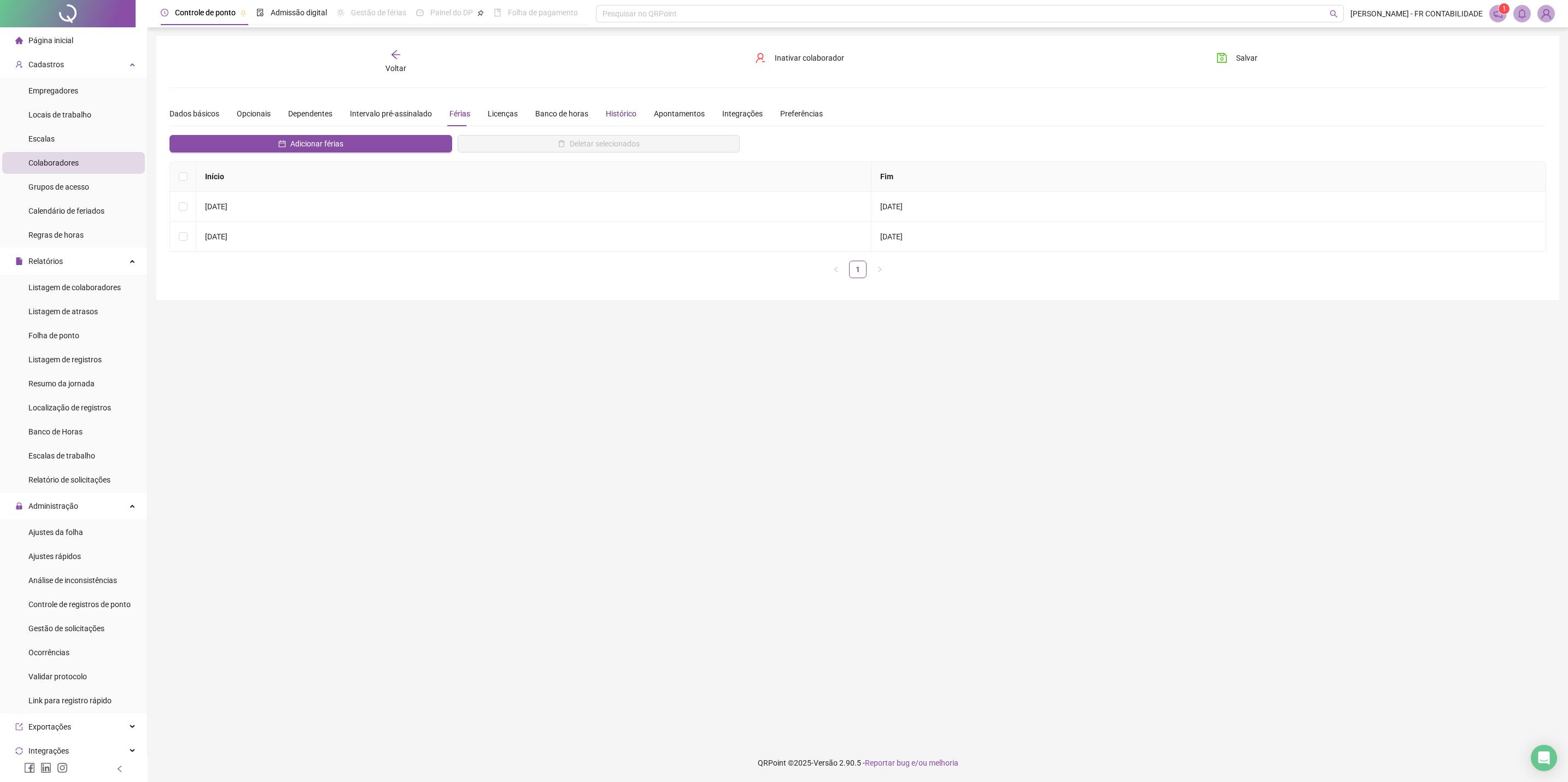
click at [617, 116] on div "Histórico" at bounding box center [621, 114] width 30 height 12
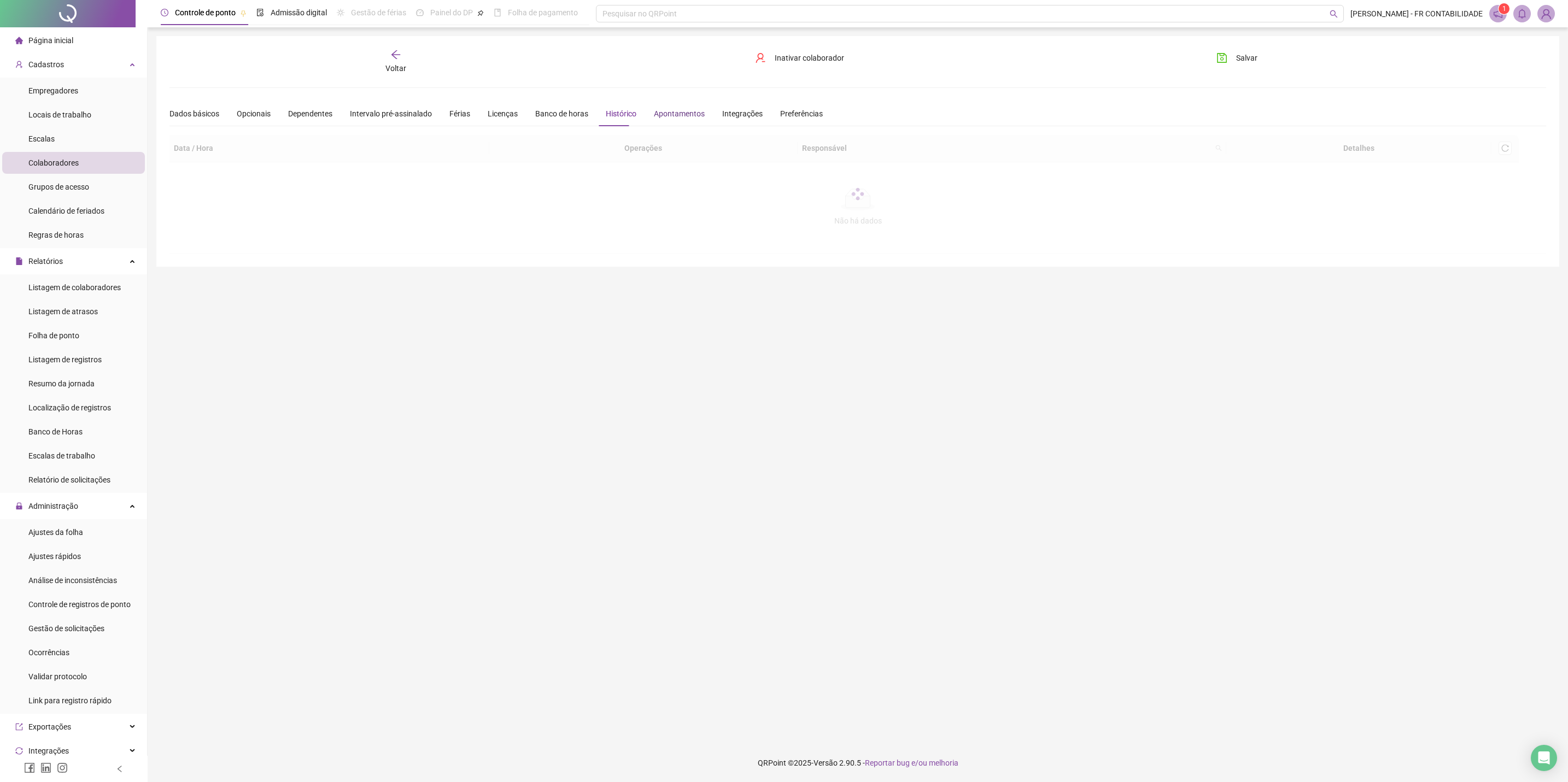
click at [671, 117] on div "Apontamentos" at bounding box center [679, 114] width 51 height 12
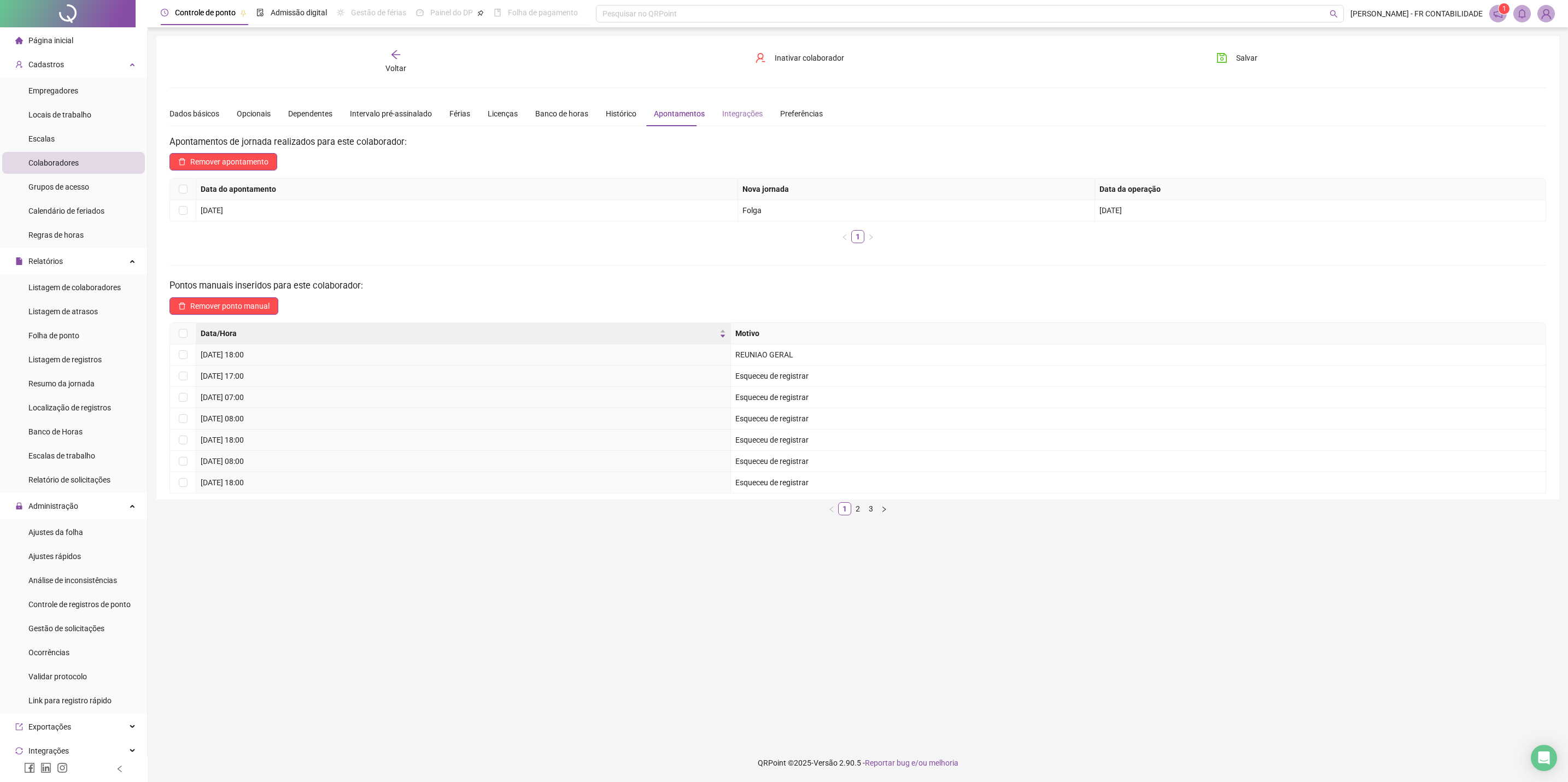
click at [740, 120] on div "Integrações" at bounding box center [743, 113] width 40 height 25
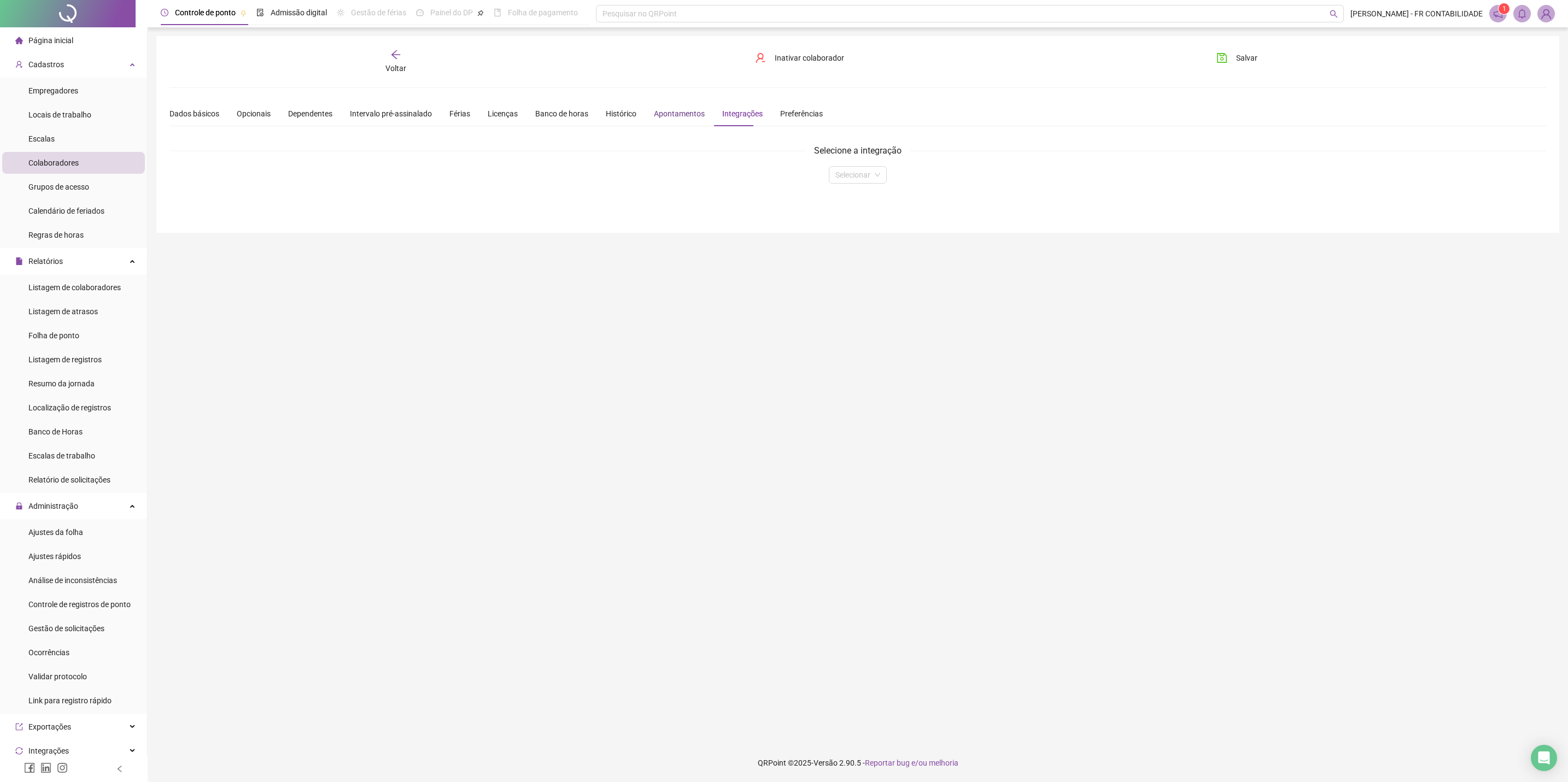
click at [668, 109] on div "Apontamentos" at bounding box center [679, 114] width 51 height 12
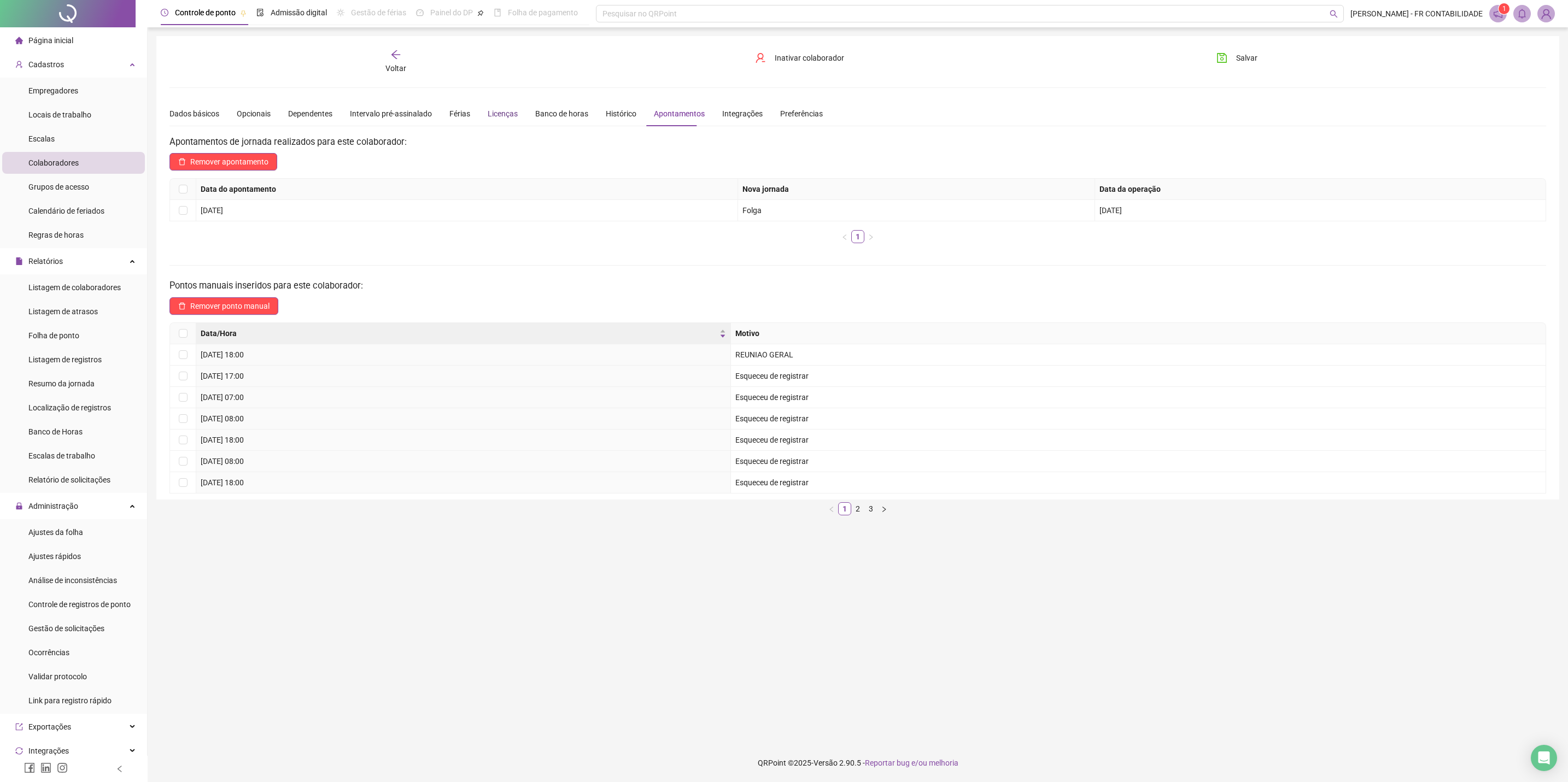
click at [497, 109] on div "Licenças" at bounding box center [502, 114] width 30 height 12
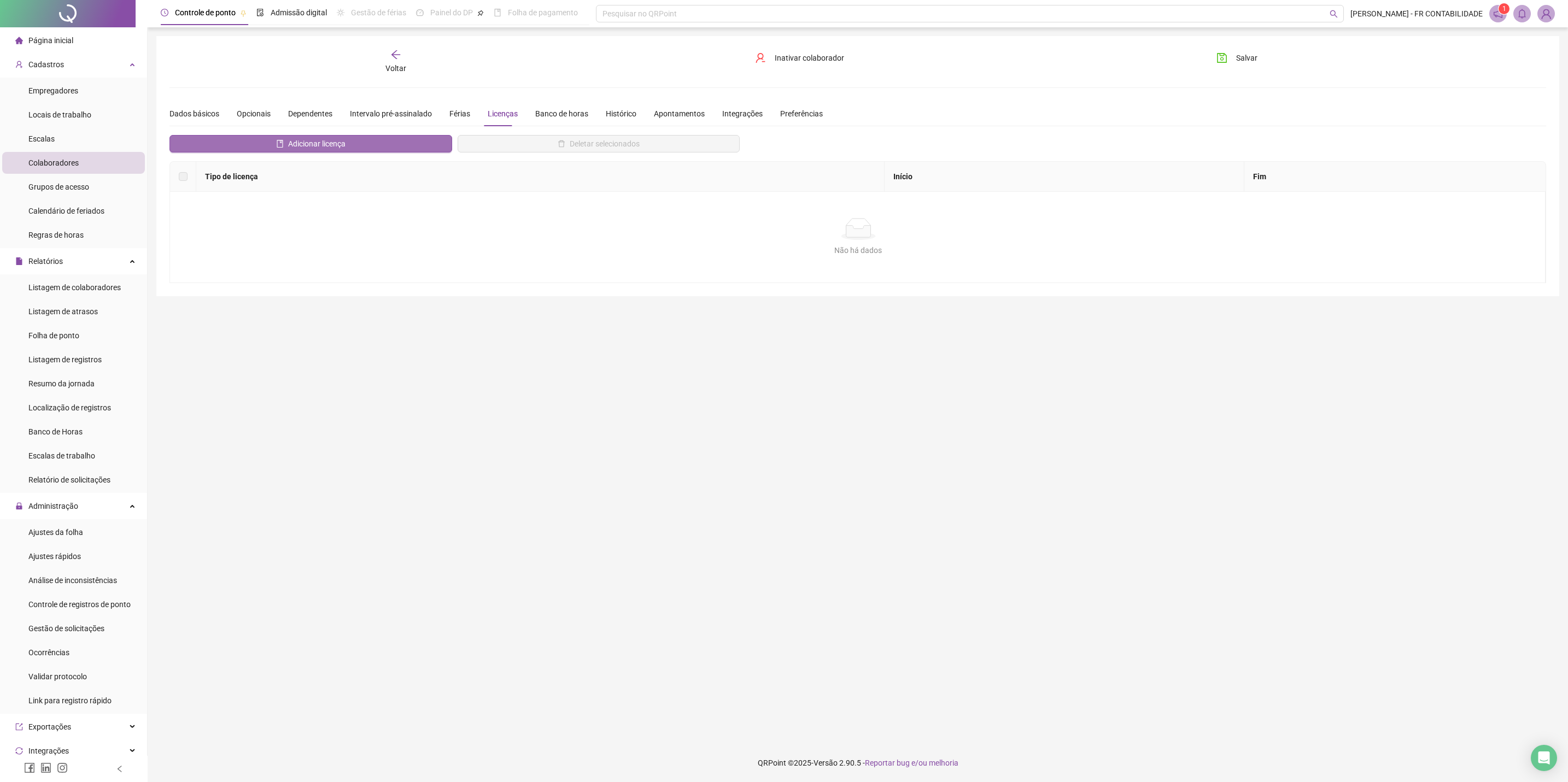
click at [428, 138] on button "Adicionar licença" at bounding box center [310, 144] width 282 height 18
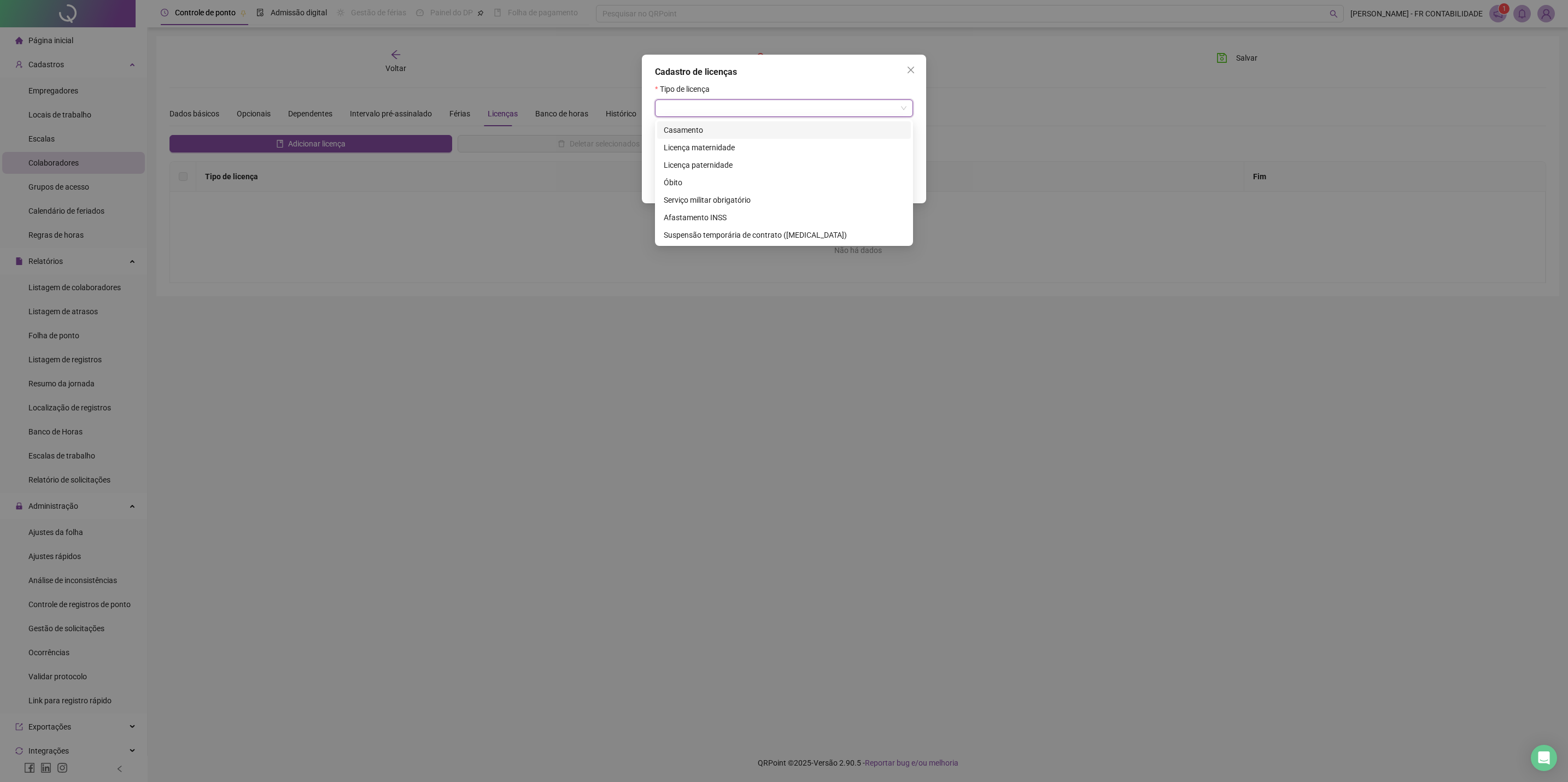
click at [749, 102] on input "search" at bounding box center [779, 108] width 235 height 16
click at [914, 69] on icon "close" at bounding box center [911, 70] width 9 height 9
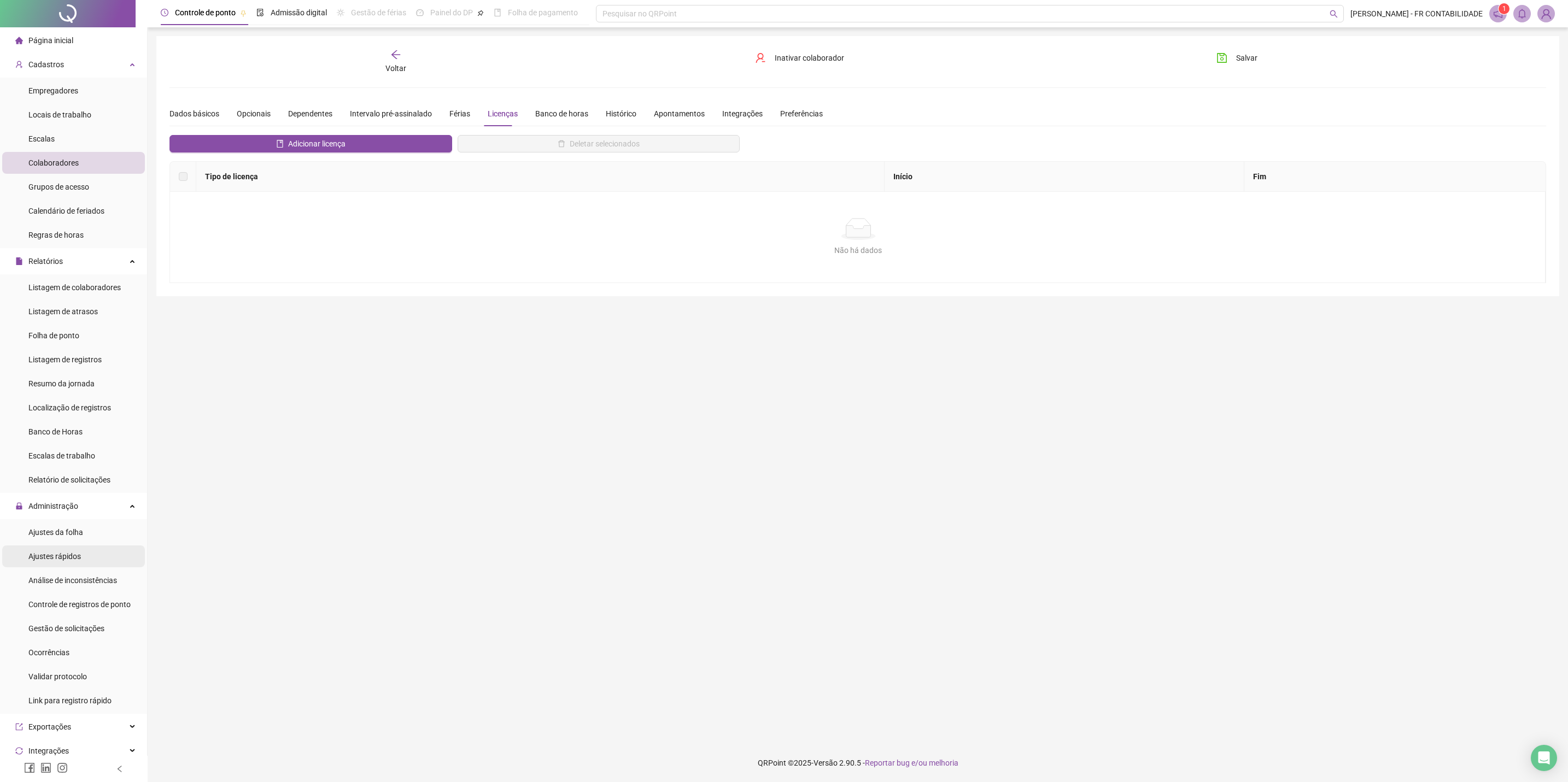
drag, startPoint x: 75, startPoint y: 556, endPoint x: 59, endPoint y: 551, distance: 16.8
click at [59, 526] on span "Ajustes rápidos" at bounding box center [55, 556] width 52 height 9
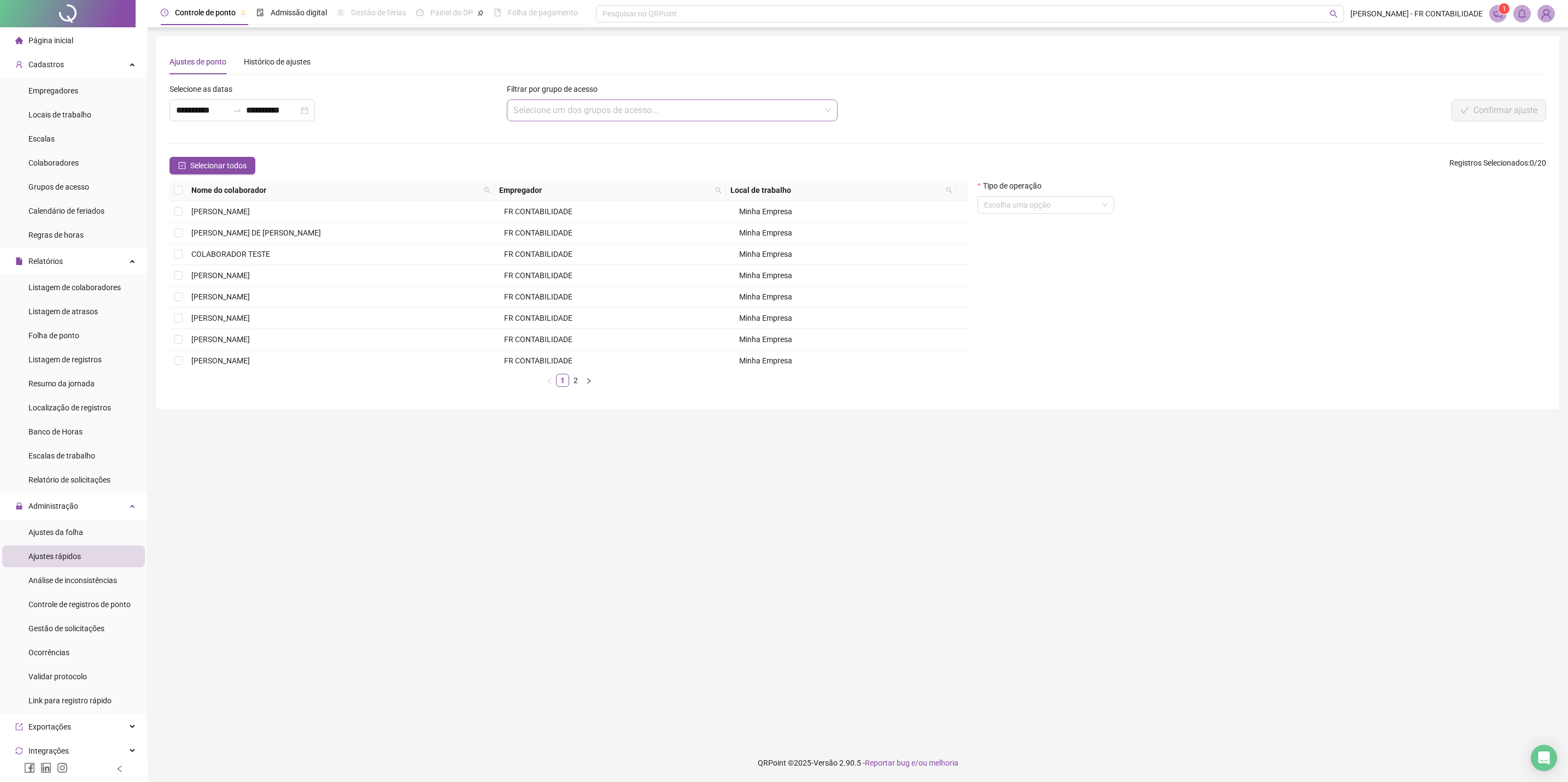
click at [662, 105] on input "search" at bounding box center [667, 110] width 308 height 21
click at [584, 131] on div "FR CONTABILIDADE" at bounding box center [672, 134] width 313 height 12
click at [569, 116] on span "FR CONTABILIDADE" at bounding box center [672, 110] width 318 height 21
click at [583, 153] on div "GESTOR DO CONTROLE DO PONTO" at bounding box center [672, 152] width 313 height 12
click at [489, 194] on icon "search" at bounding box center [488, 190] width 6 height 6
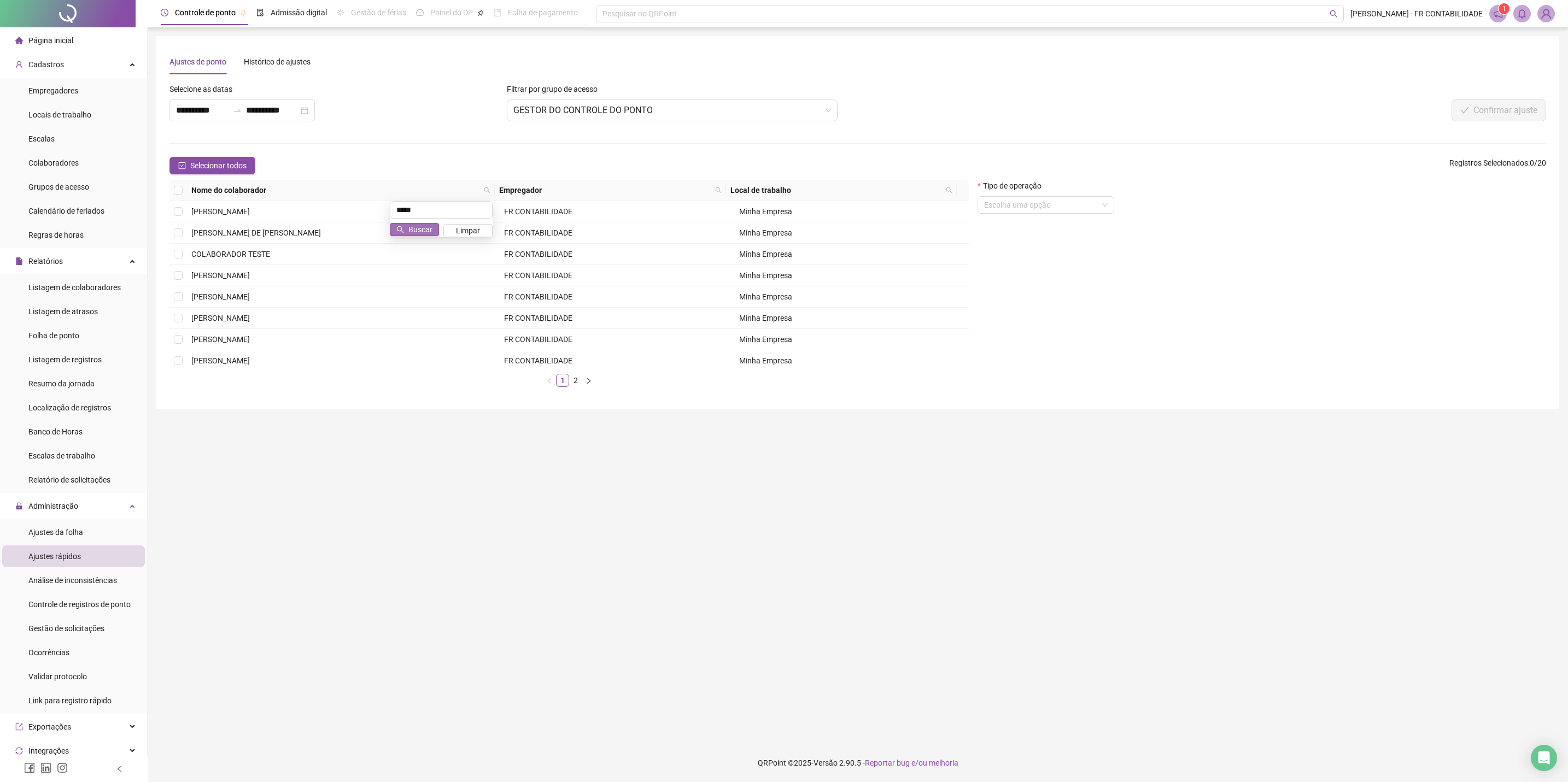
type input "*****"
click at [419, 231] on span "Buscar" at bounding box center [421, 229] width 24 height 12
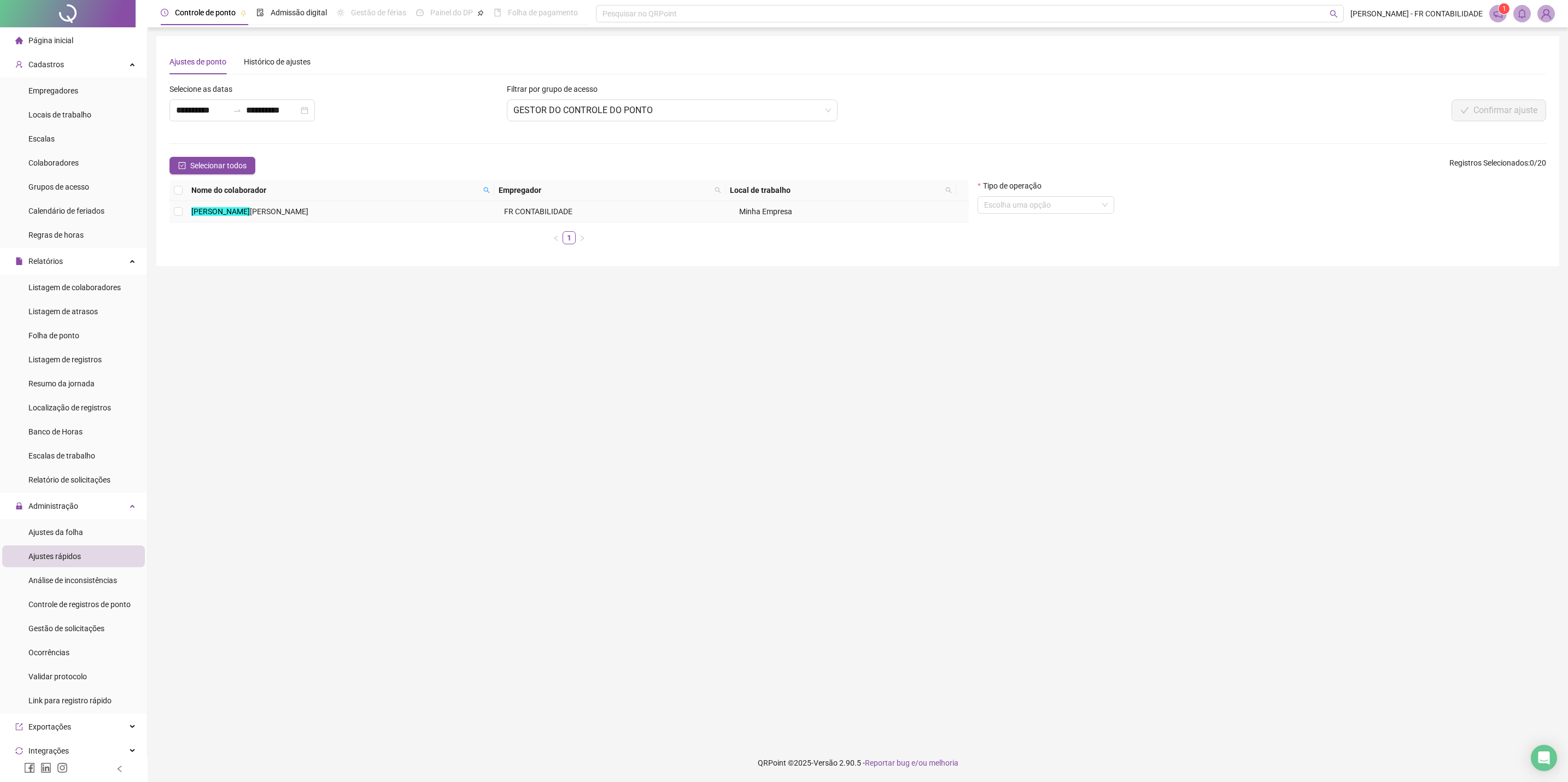
click at [309, 209] on span "[PERSON_NAME]" at bounding box center [279, 211] width 58 height 9
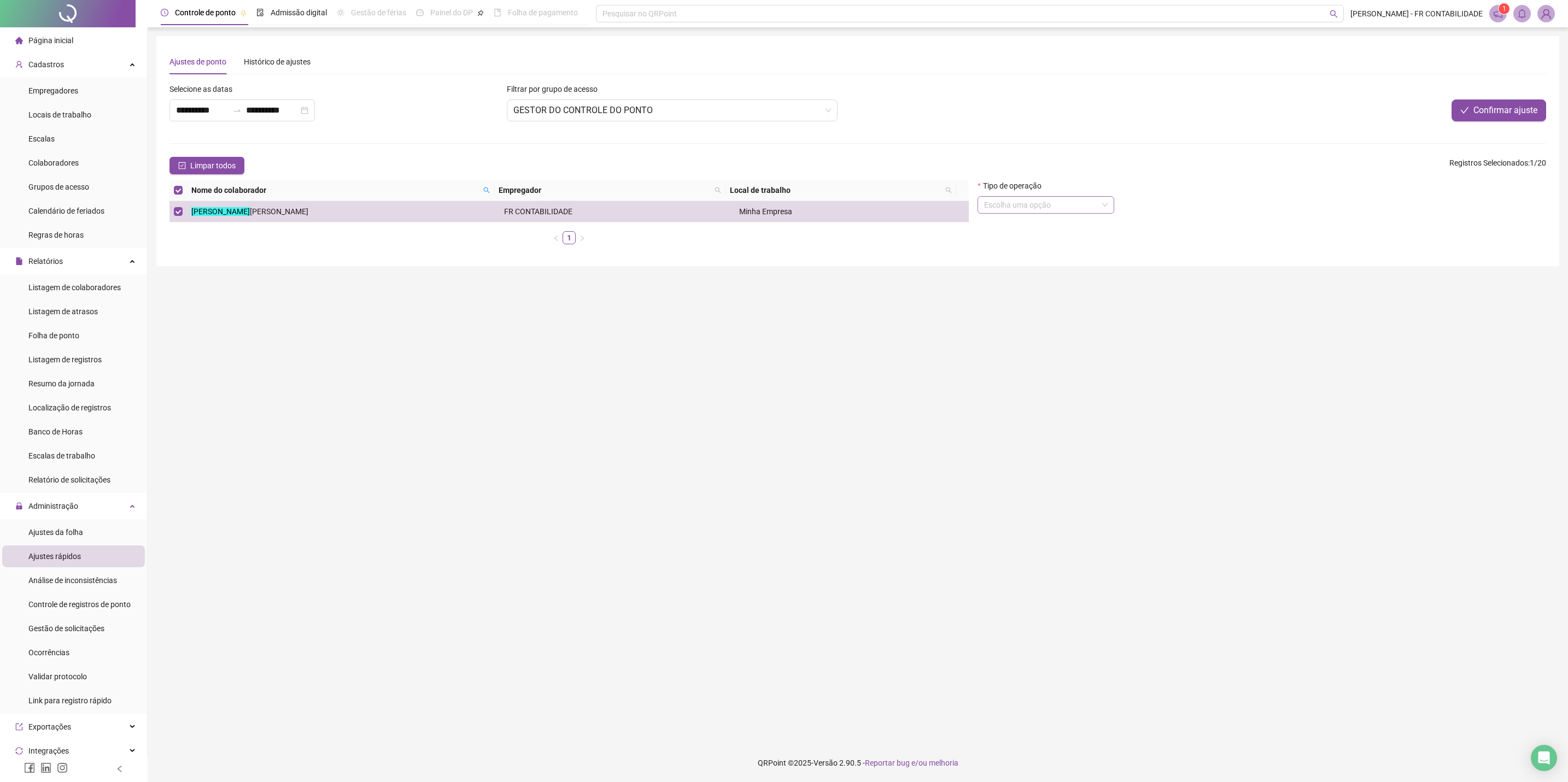
click at [1051, 201] on input "search" at bounding box center [1041, 204] width 114 height 16
type input "*"
drag, startPoint x: 1113, startPoint y: 331, endPoint x: 1113, endPoint y: 344, distance: 13.0
click at [1108, 344] on div "11 12 13 Atualizar empregador Adicionar escala Atualizar local de trabalho Abon…" at bounding box center [1046, 289] width 137 height 144
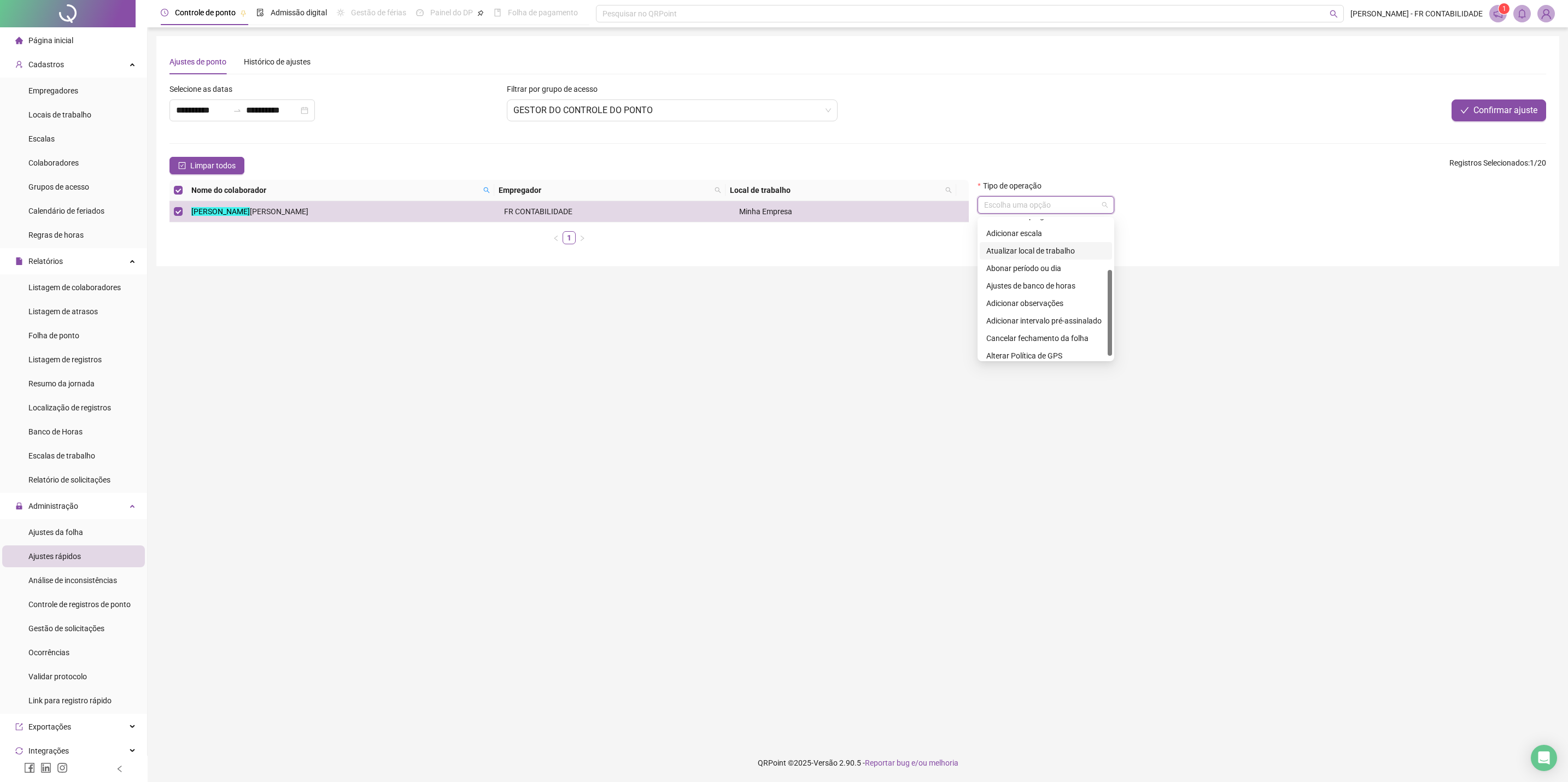
scroll to position [0, 0]
click at [1068, 264] on div "Adicionar licença" at bounding box center [1046, 263] width 119 height 12
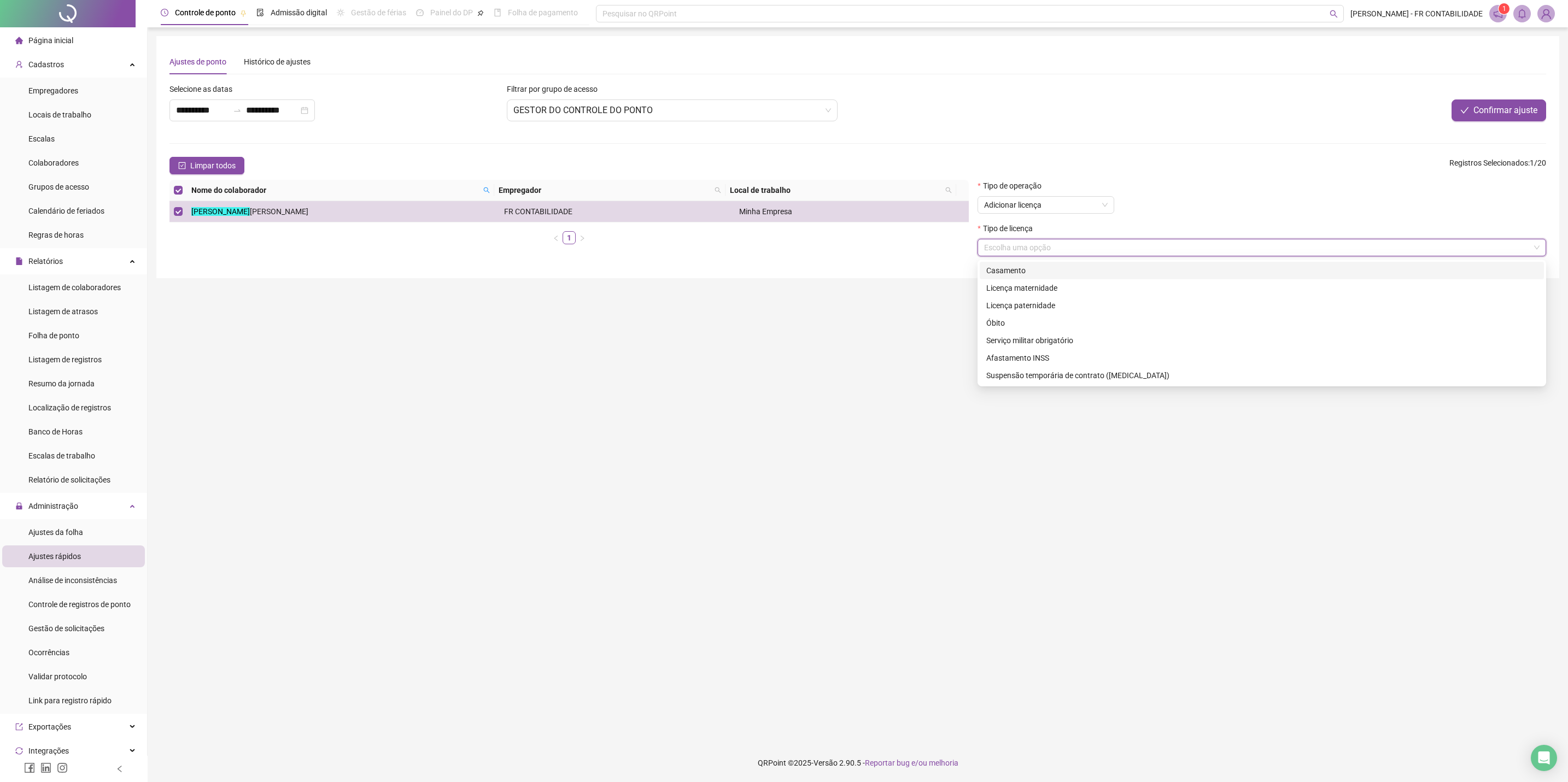
click at [1068, 242] on input "search" at bounding box center [1257, 247] width 545 height 16
click at [1046, 199] on span "Adicionar licença" at bounding box center [1046, 204] width 124 height 16
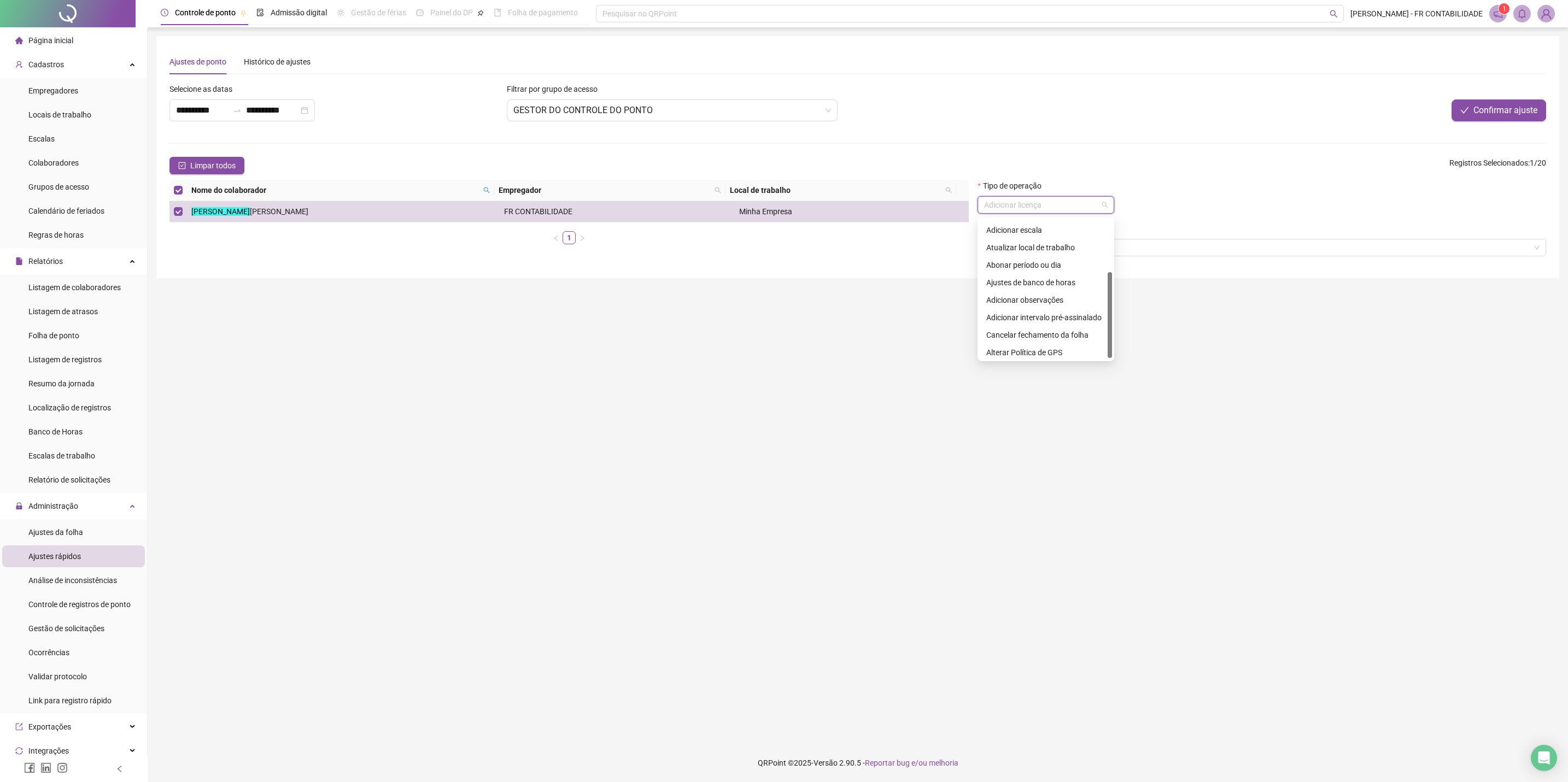
scroll to position [87, 0]
drag, startPoint x: 1110, startPoint y: 271, endPoint x: 1109, endPoint y: 353, distance: 82.0
click at [1108, 353] on div at bounding box center [1110, 316] width 4 height 86
click at [1108, 403] on main "**********" at bounding box center [858, 385] width 1403 height 699
click at [1089, 253] on input "search" at bounding box center [1257, 247] width 545 height 16
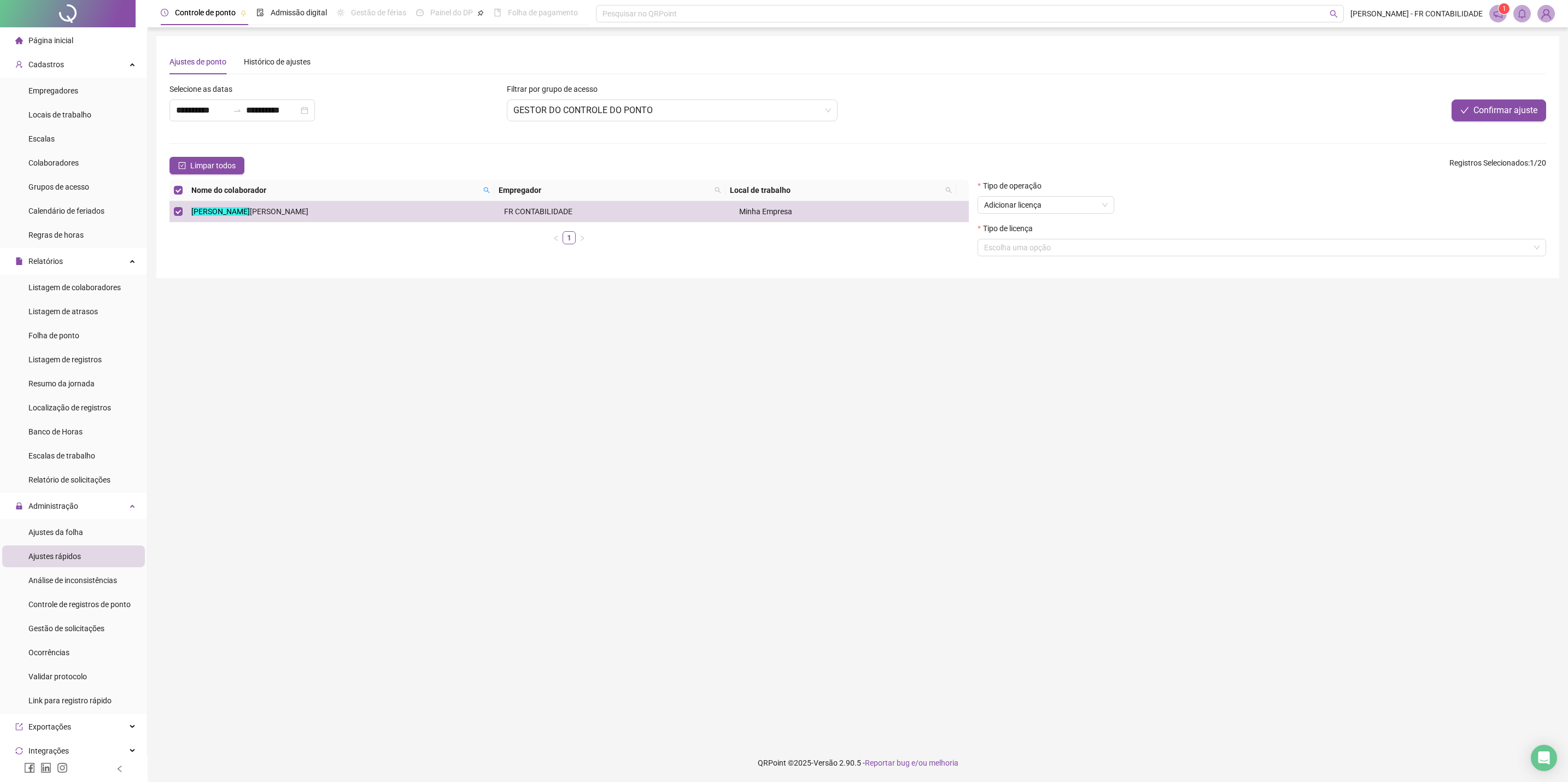
click at [914, 414] on main "**********" at bounding box center [858, 385] width 1403 height 699
click at [1035, 206] on span "Adicionar licença" at bounding box center [1046, 204] width 124 height 16
click at [1077, 341] on div "Abonar período ou dia" at bounding box center [1046, 345] width 119 height 12
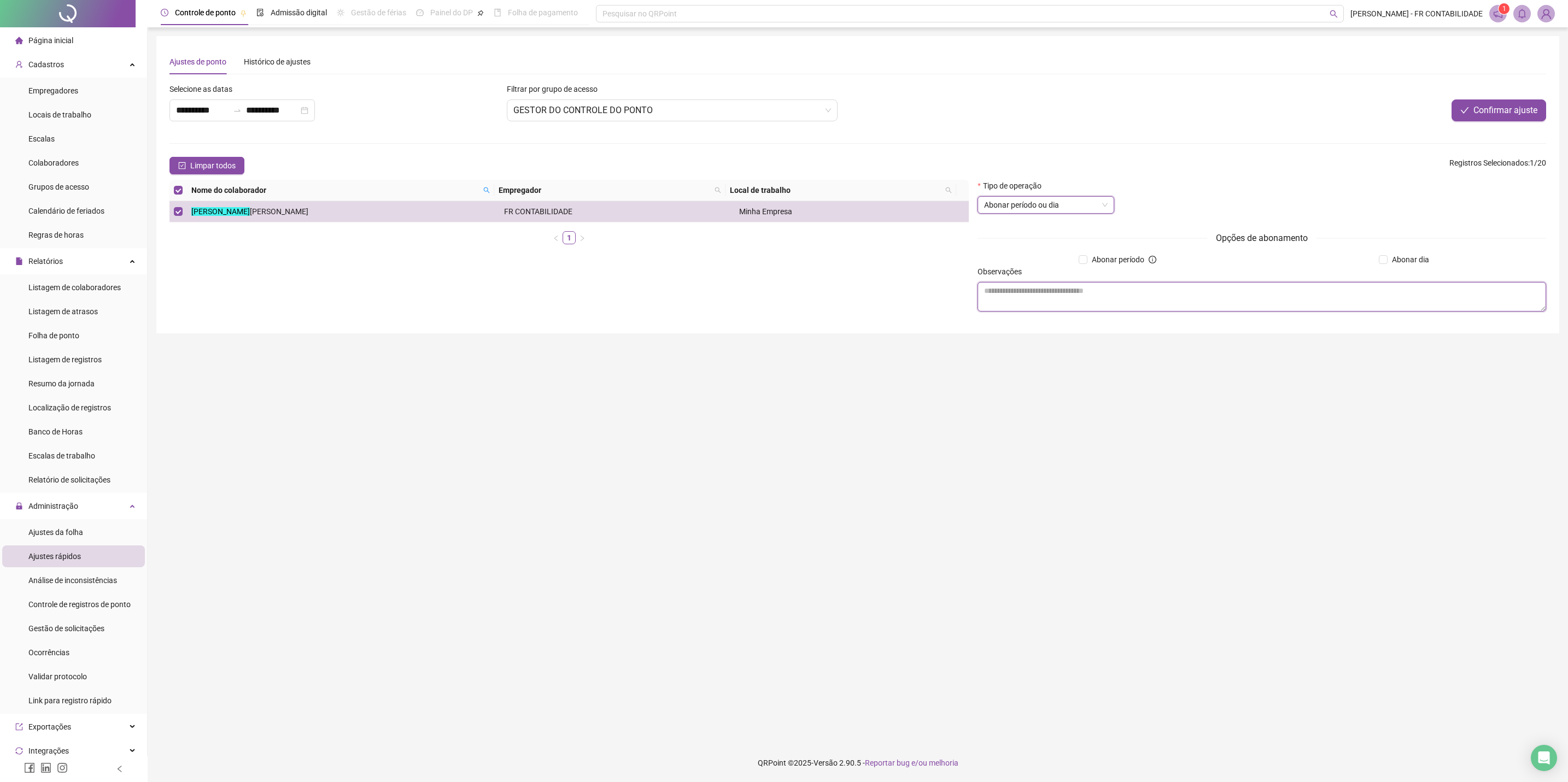
click at [1069, 287] on textarea at bounding box center [1262, 296] width 569 height 30
click at [1108, 290] on textarea at bounding box center [1262, 296] width 569 height 30
type textarea "********"
click at [201, 109] on input "**********" at bounding box center [202, 111] width 52 height 13
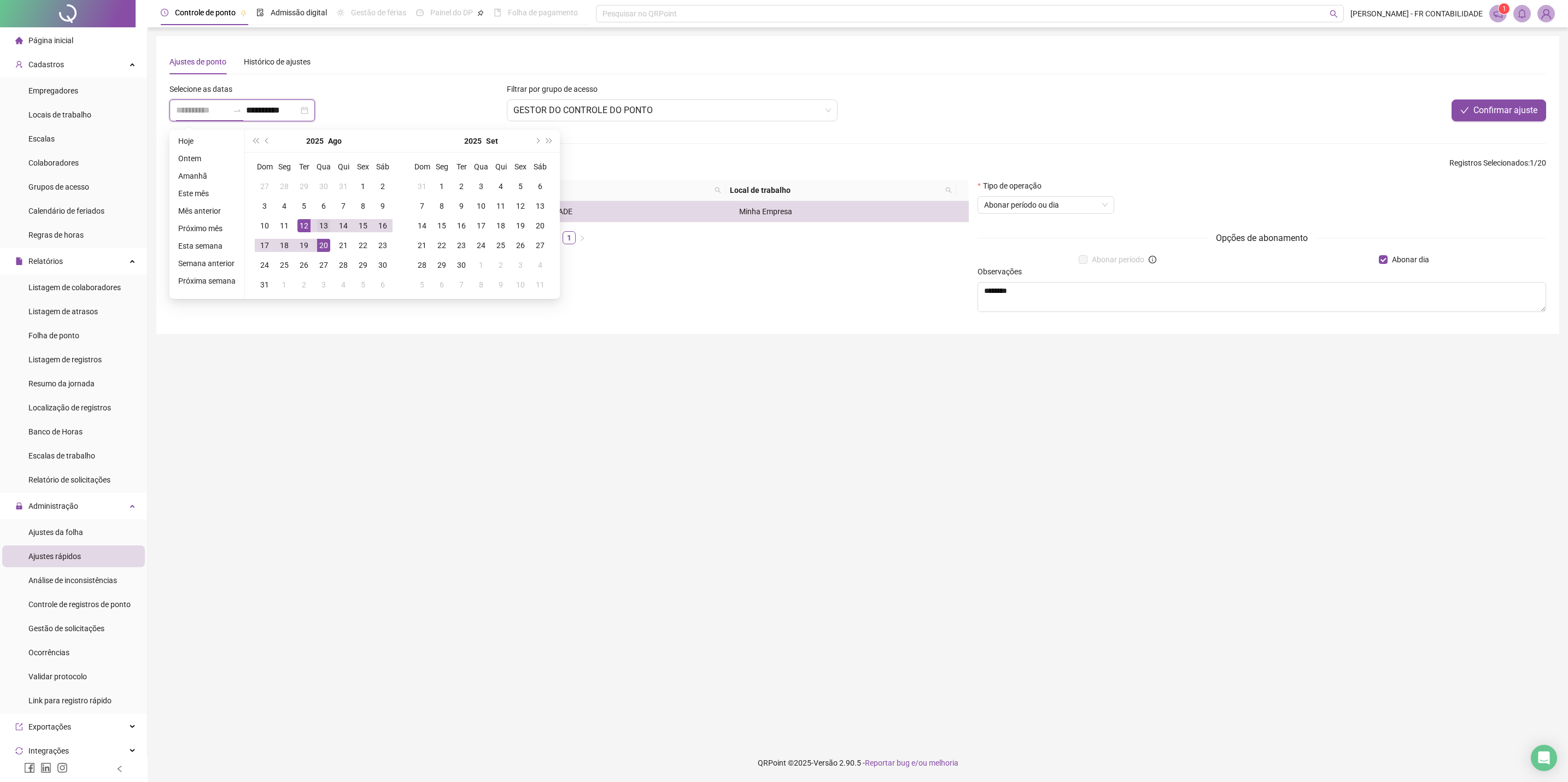
type input "**********"
click at [326, 226] on div "13" at bounding box center [324, 226] width 13 height 13
type input "**********"
click at [287, 225] on div "11" at bounding box center [284, 226] width 13 height 13
type input "**********"
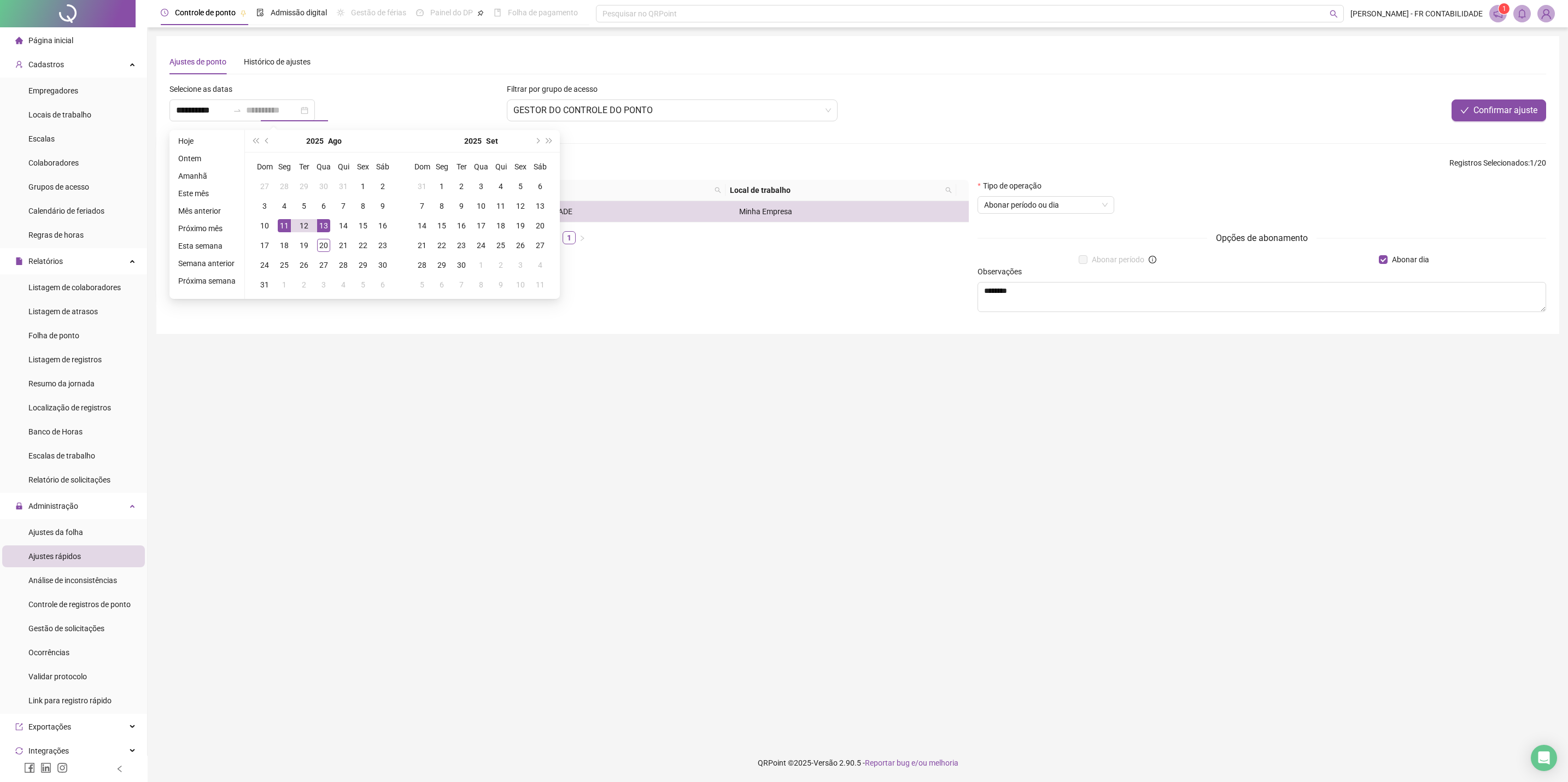
type input "**********"
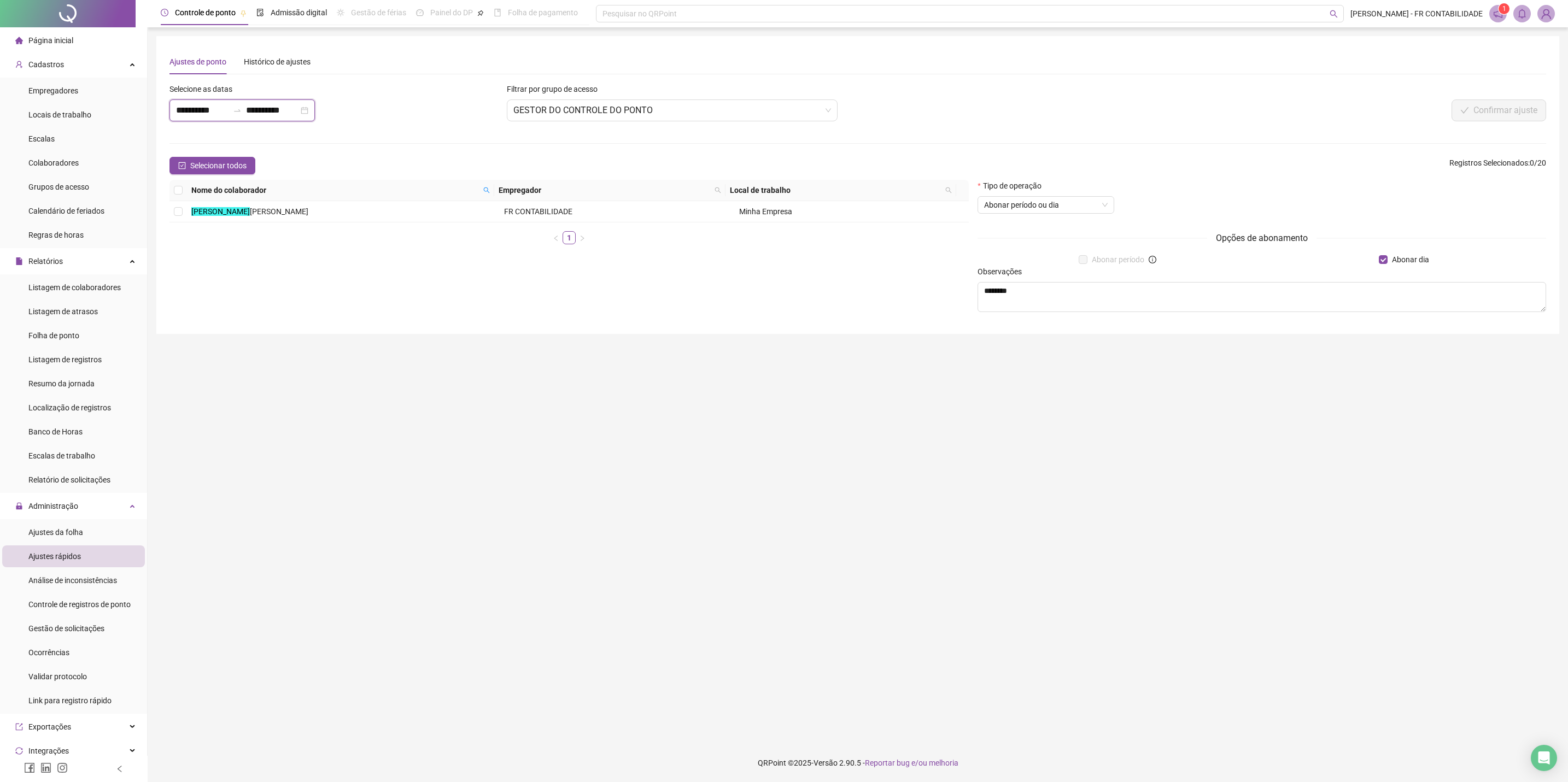
click at [206, 107] on input "**********" at bounding box center [202, 111] width 52 height 13
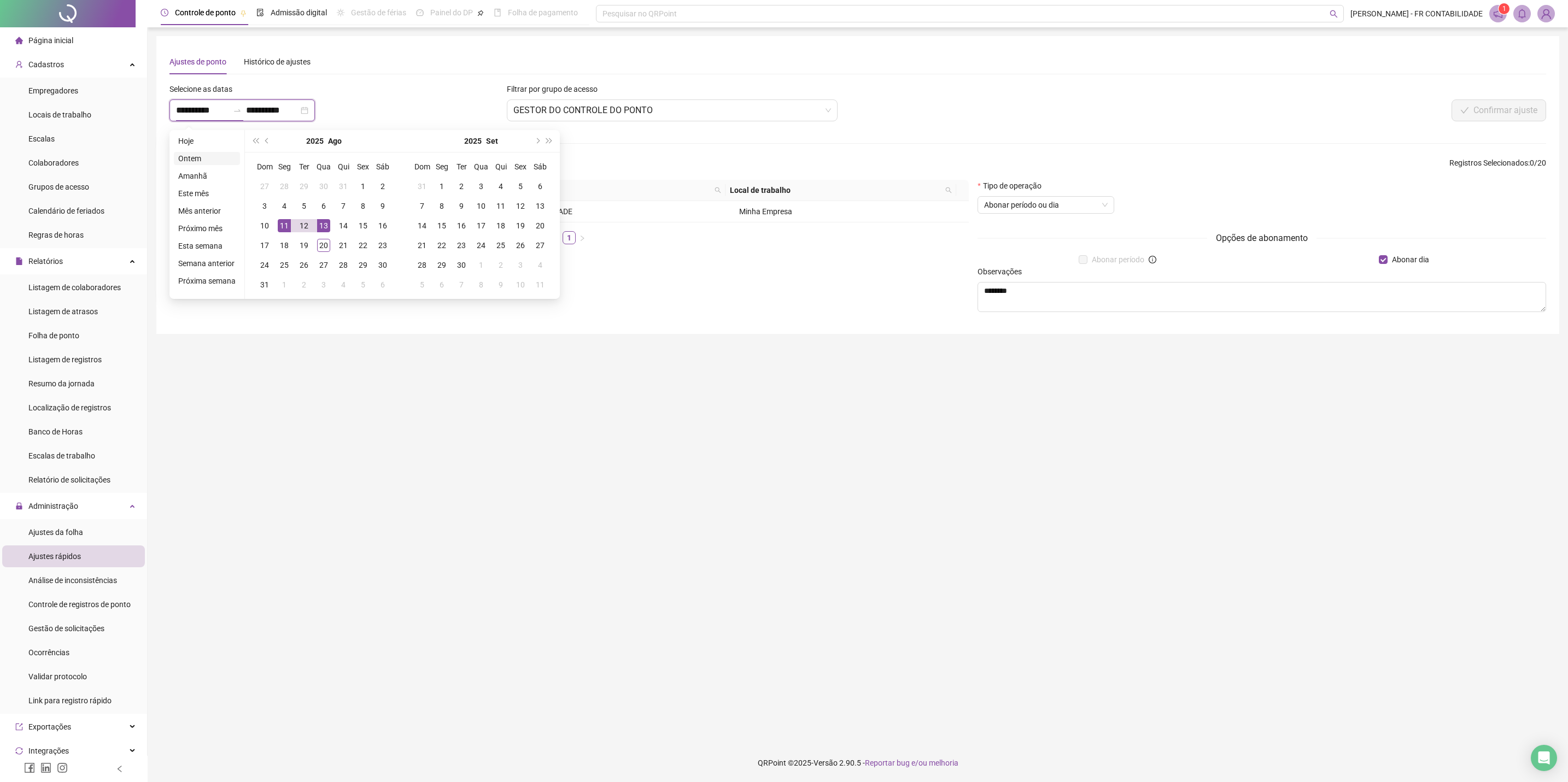
type input "**********"
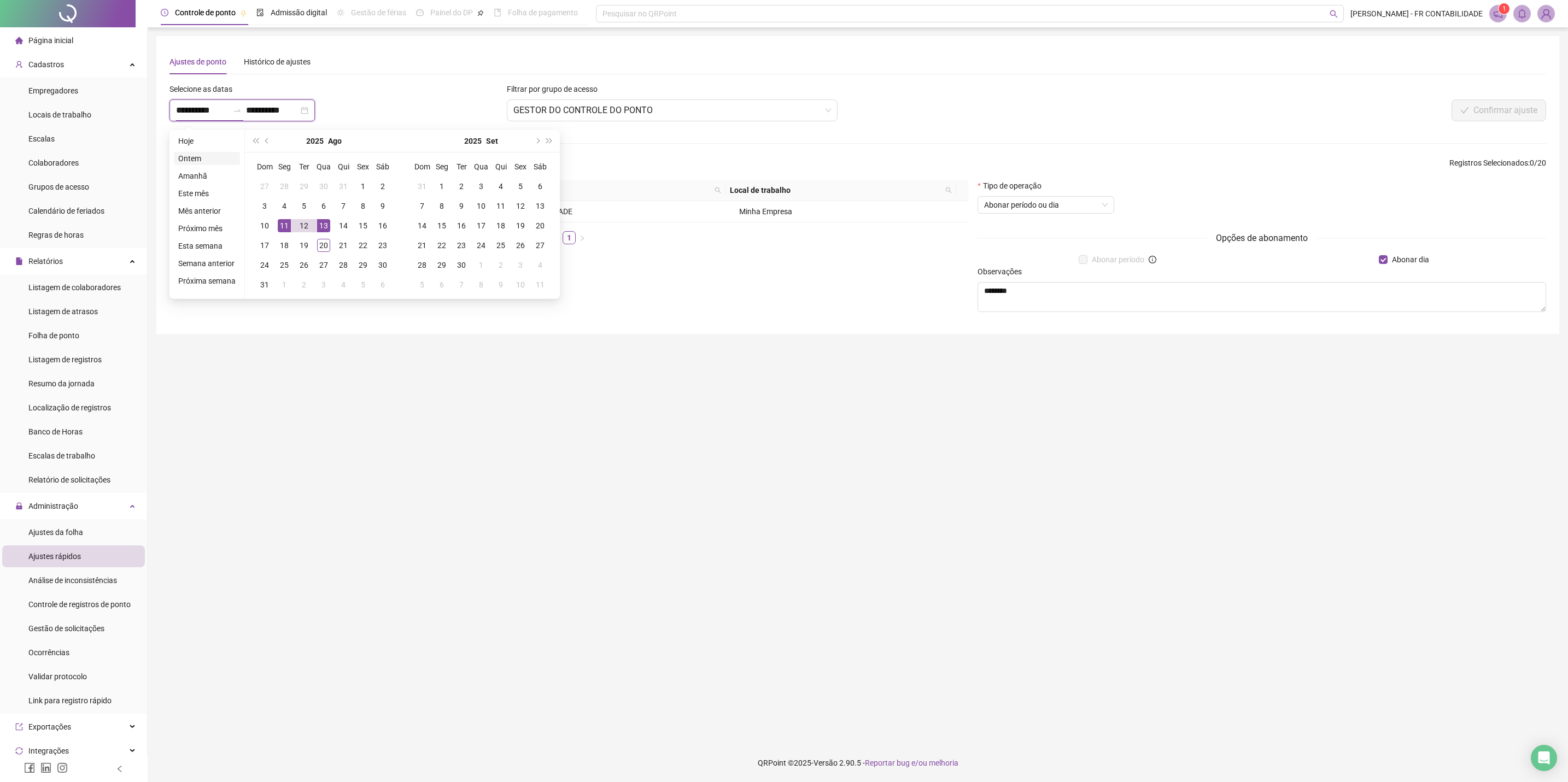
type input "**********"
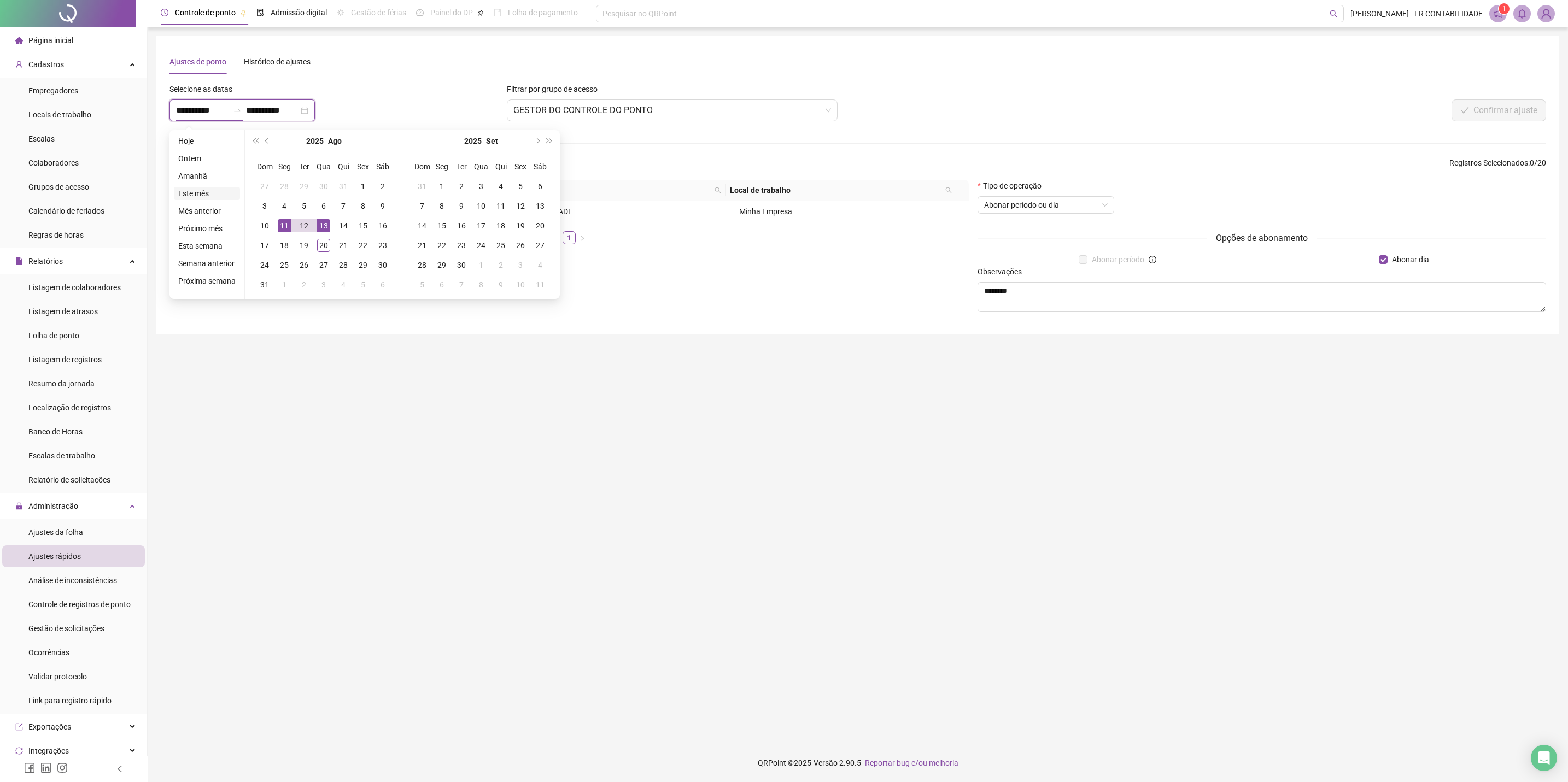
type input "**********"
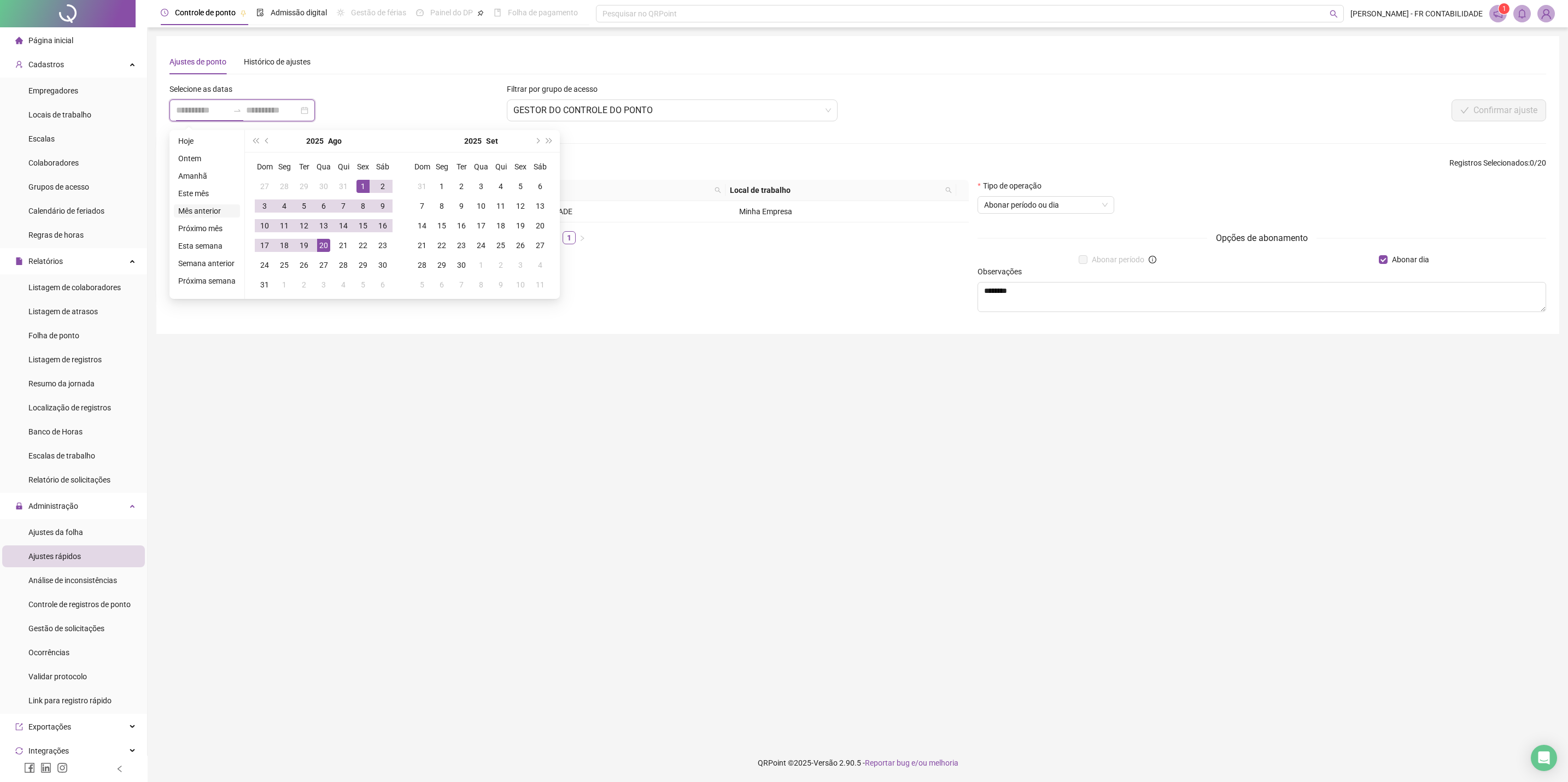
type input "**********"
click at [282, 222] on div "11" at bounding box center [284, 226] width 13 height 13
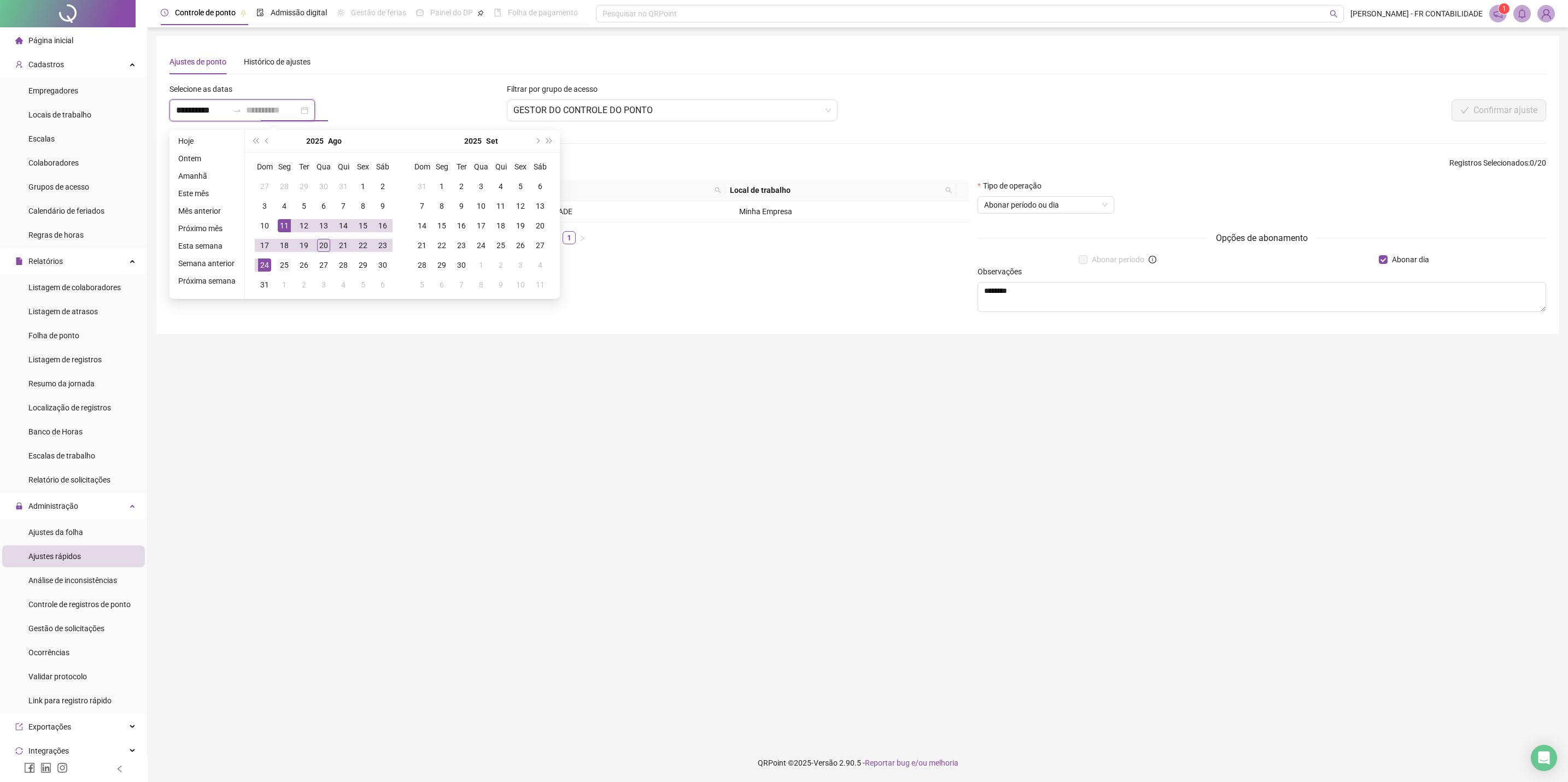
type input "**********"
click at [279, 264] on div "25" at bounding box center [284, 265] width 13 height 13
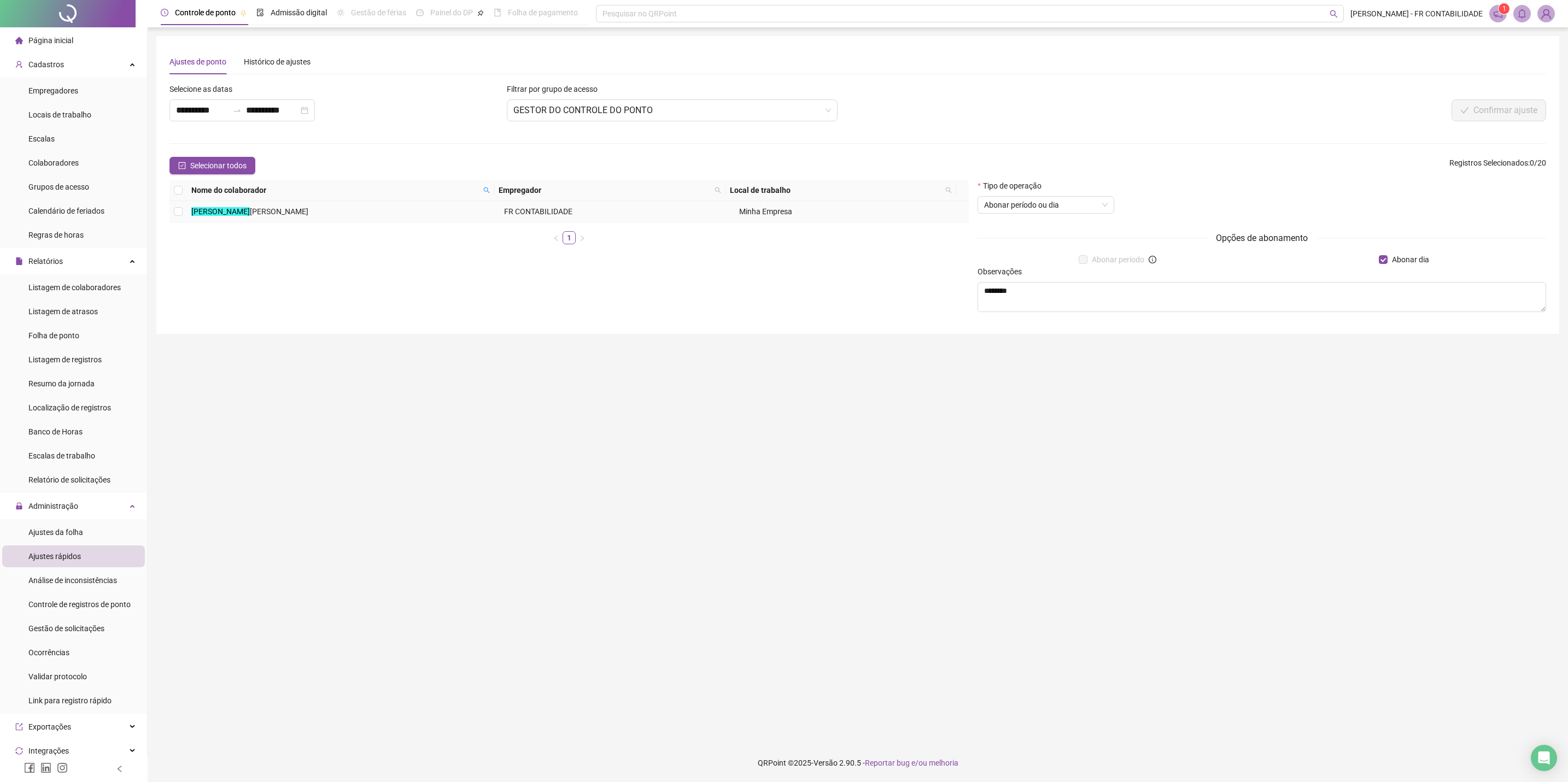
click at [183, 212] on td at bounding box center [178, 212] width 18 height 21
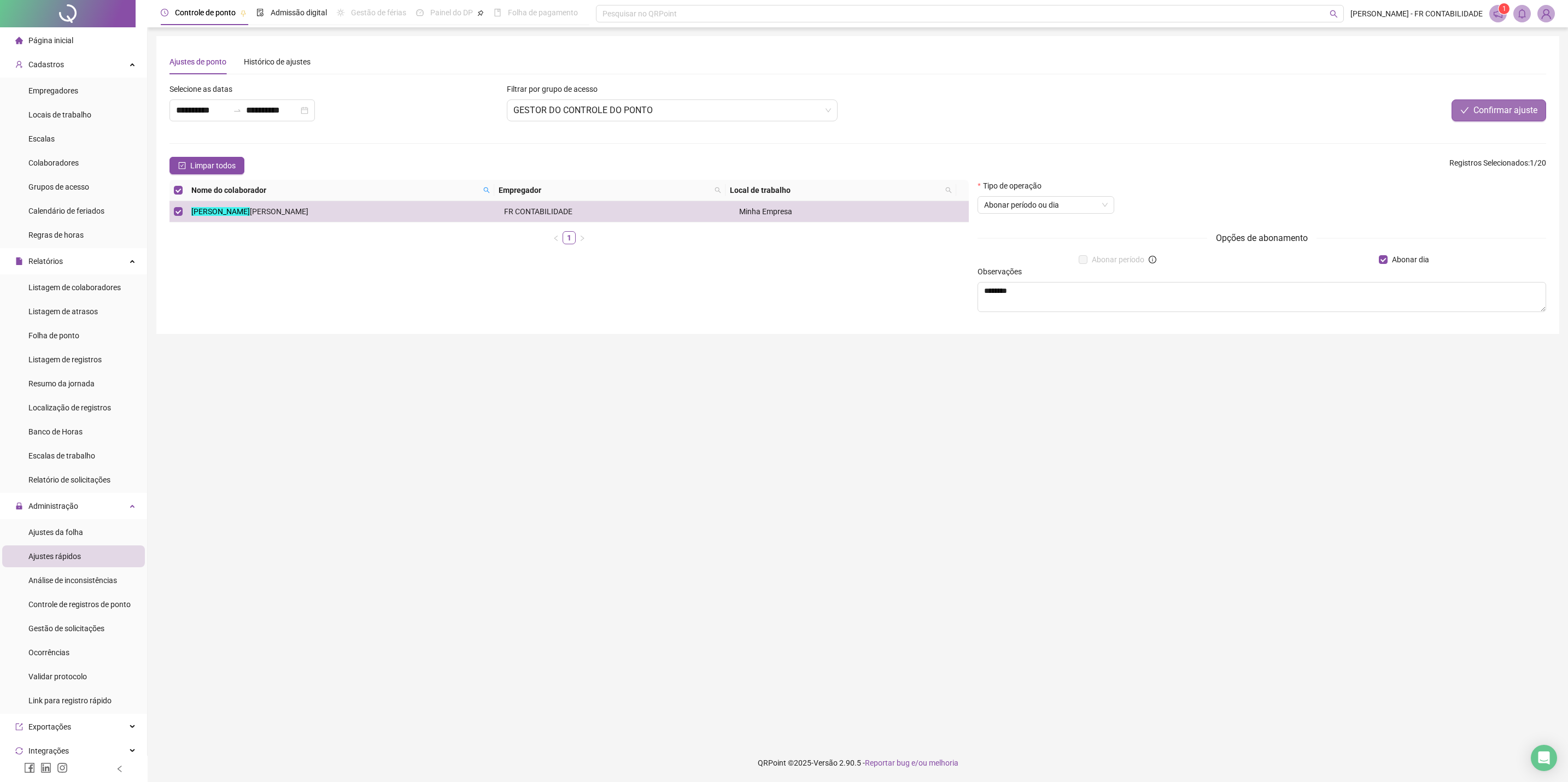
click at [1108, 115] on span "Confirmar ajuste" at bounding box center [1505, 111] width 64 height 13
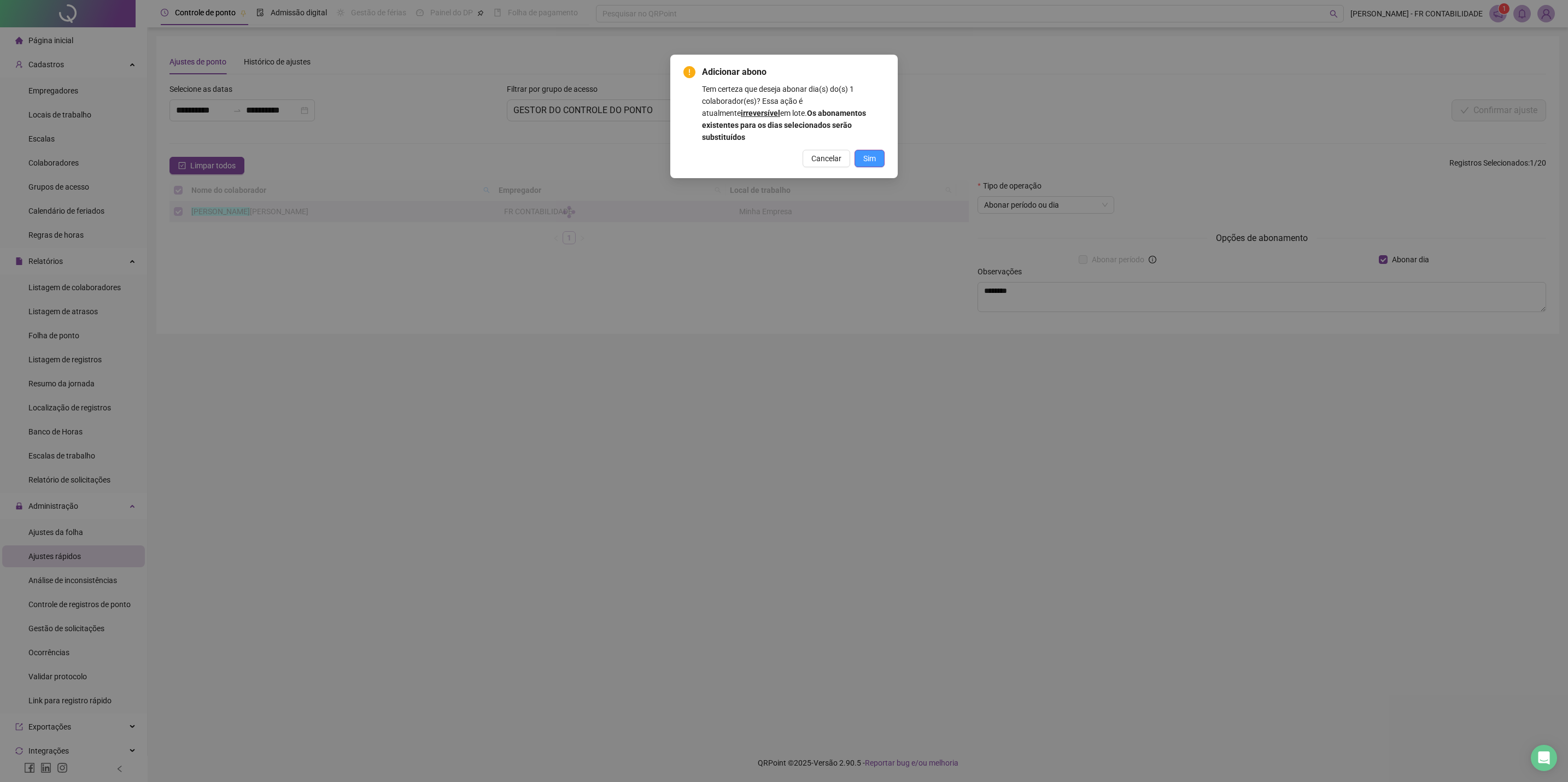
click at [867, 153] on span "Sim" at bounding box center [869, 159] width 13 height 12
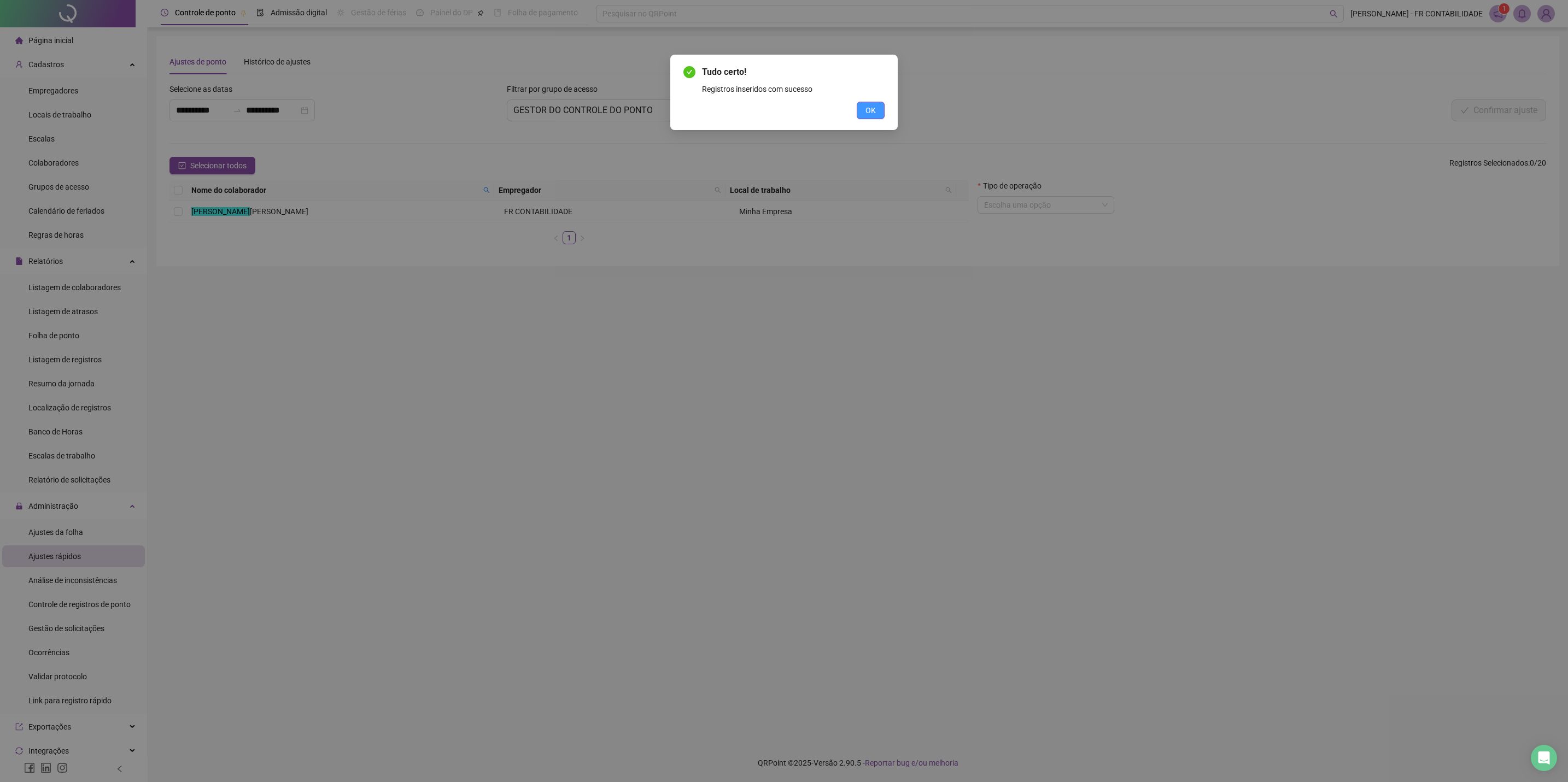
click at [868, 114] on span "OK" at bounding box center [870, 111] width 10 height 12
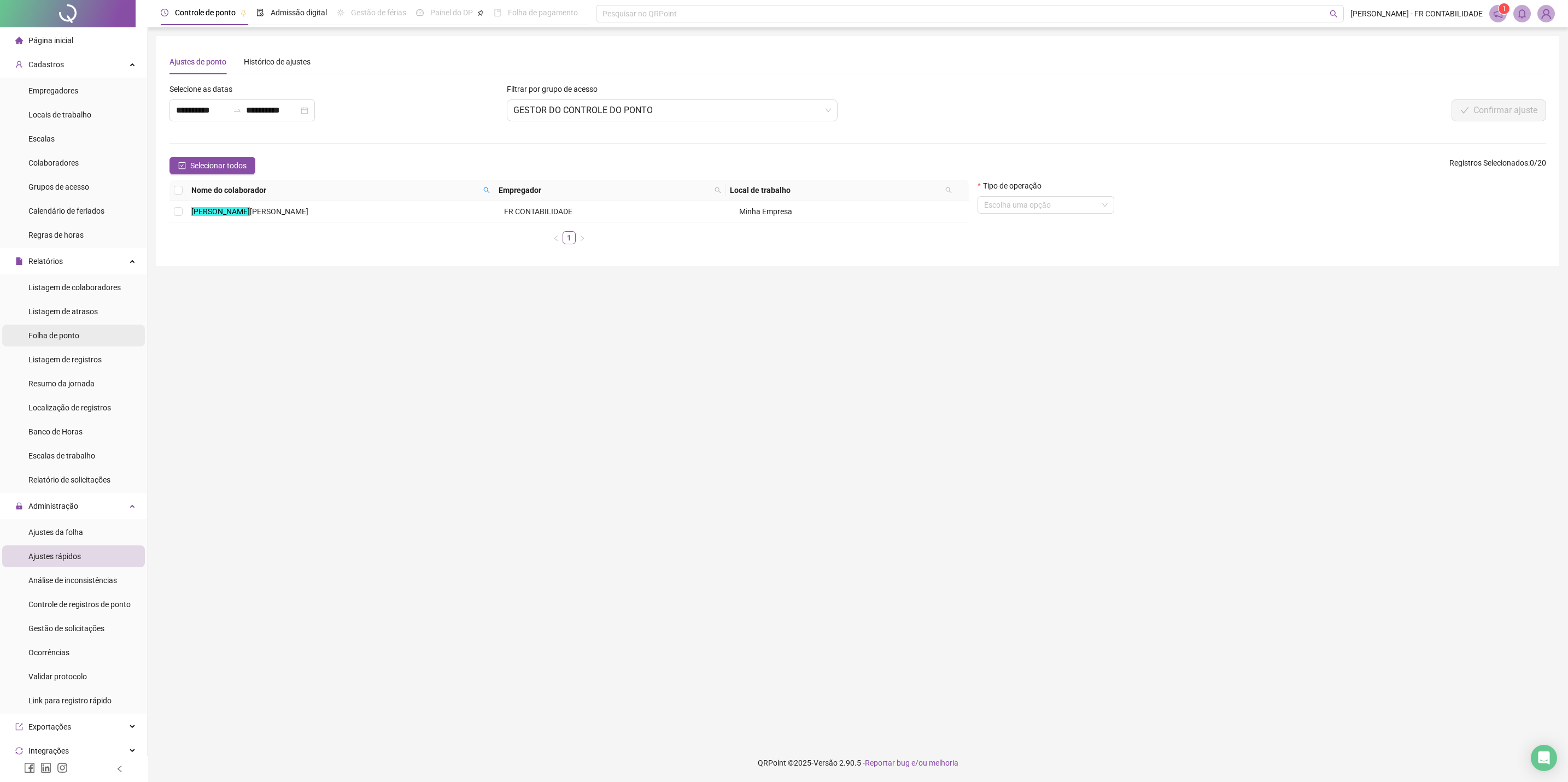
click at [90, 333] on li "Folha de ponto" at bounding box center [74, 336] width 142 height 22
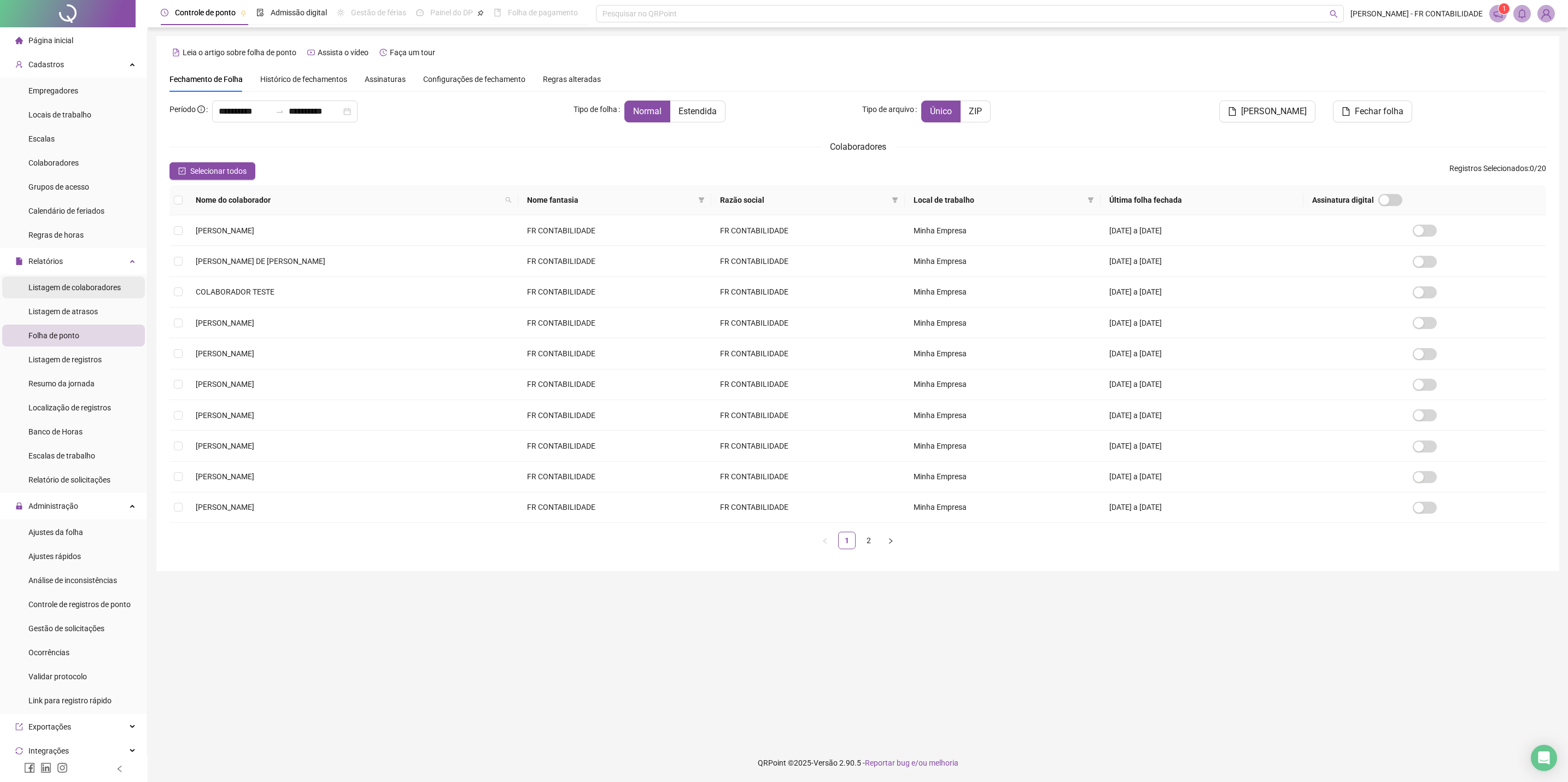
click at [96, 287] on span "Listagem de colaboradores" at bounding box center [75, 287] width 93 height 9
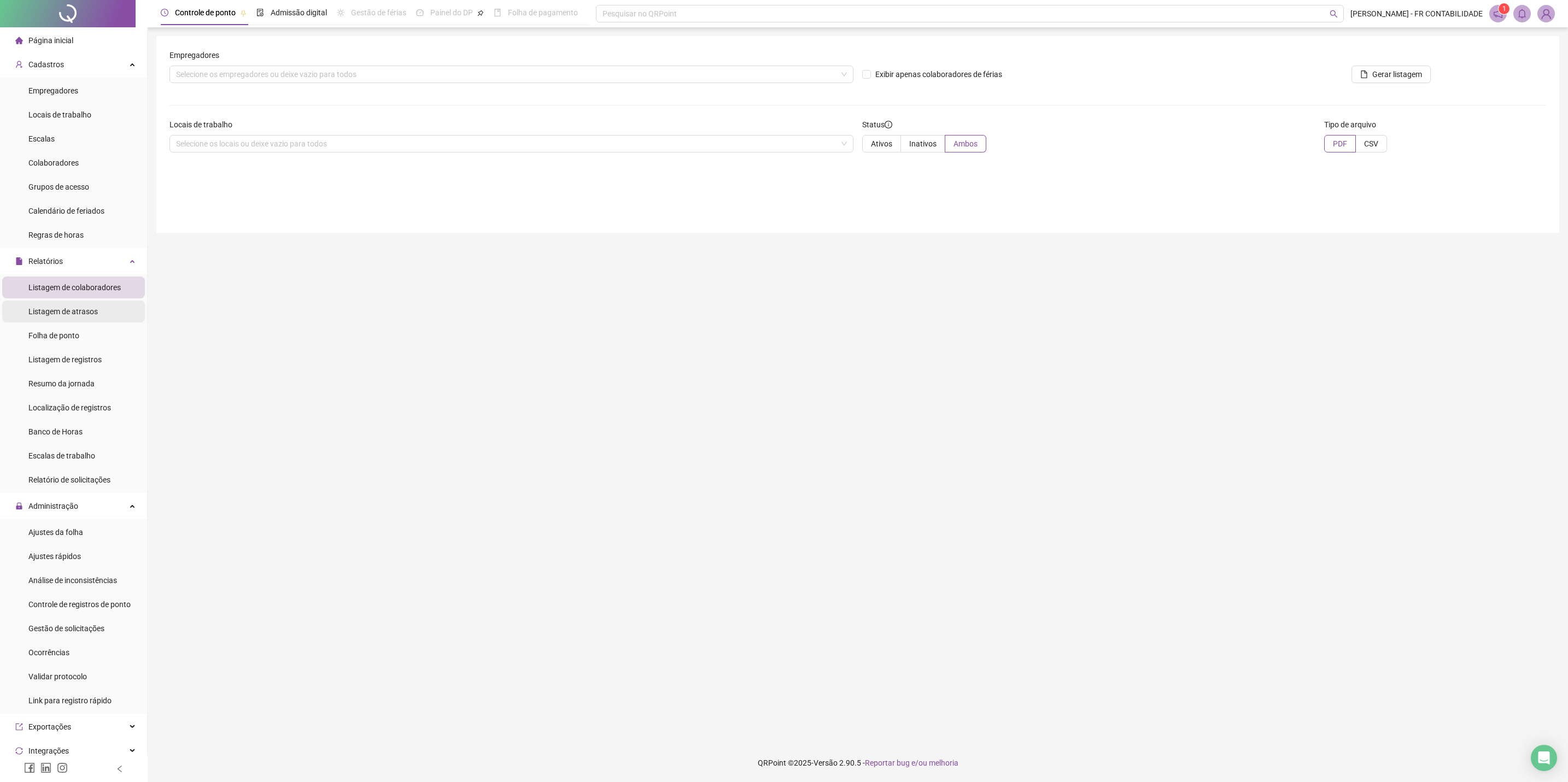
click at [96, 305] on li "Listagem de atrasos" at bounding box center [74, 312] width 142 height 22
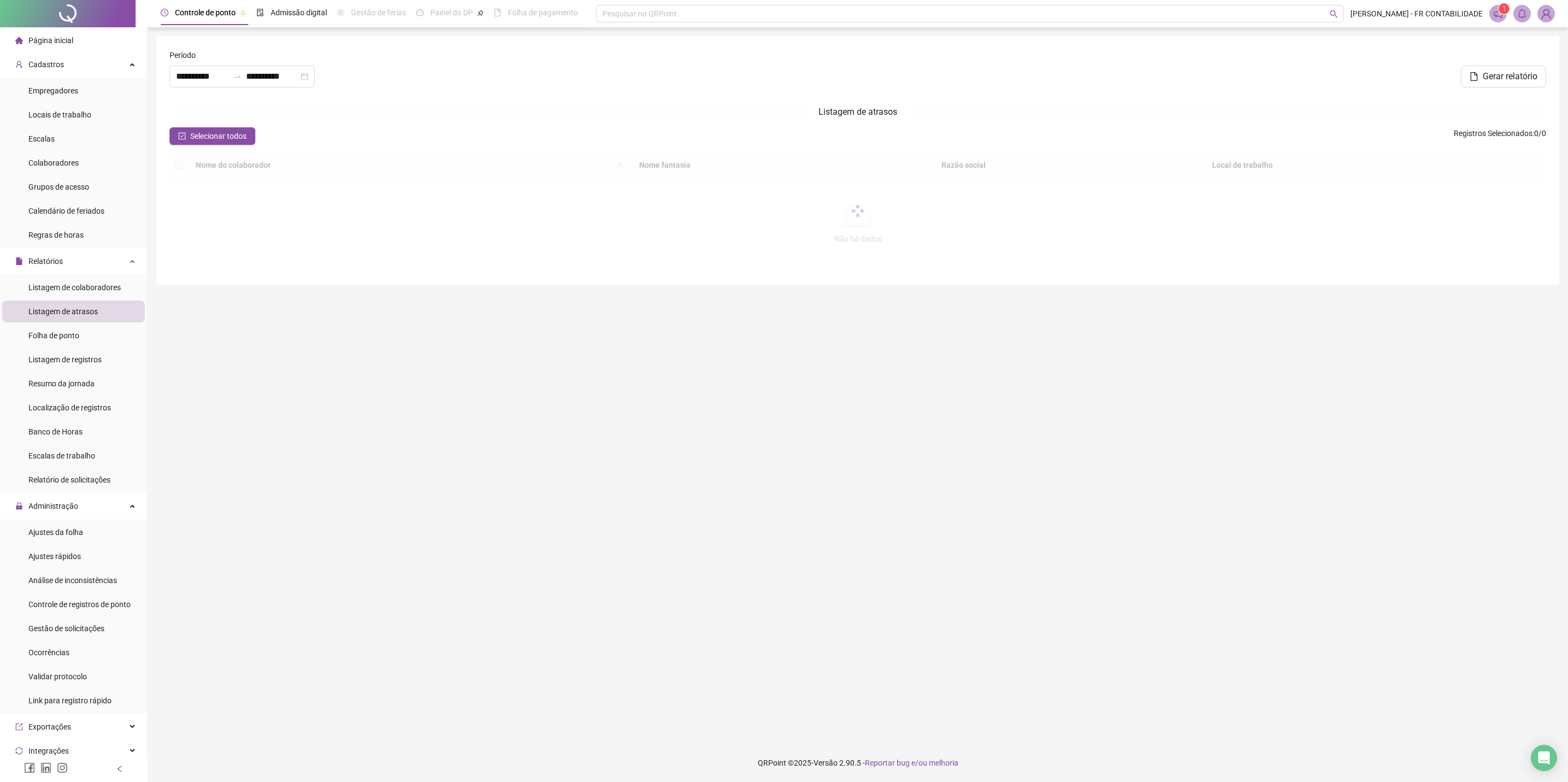
type input "**********"
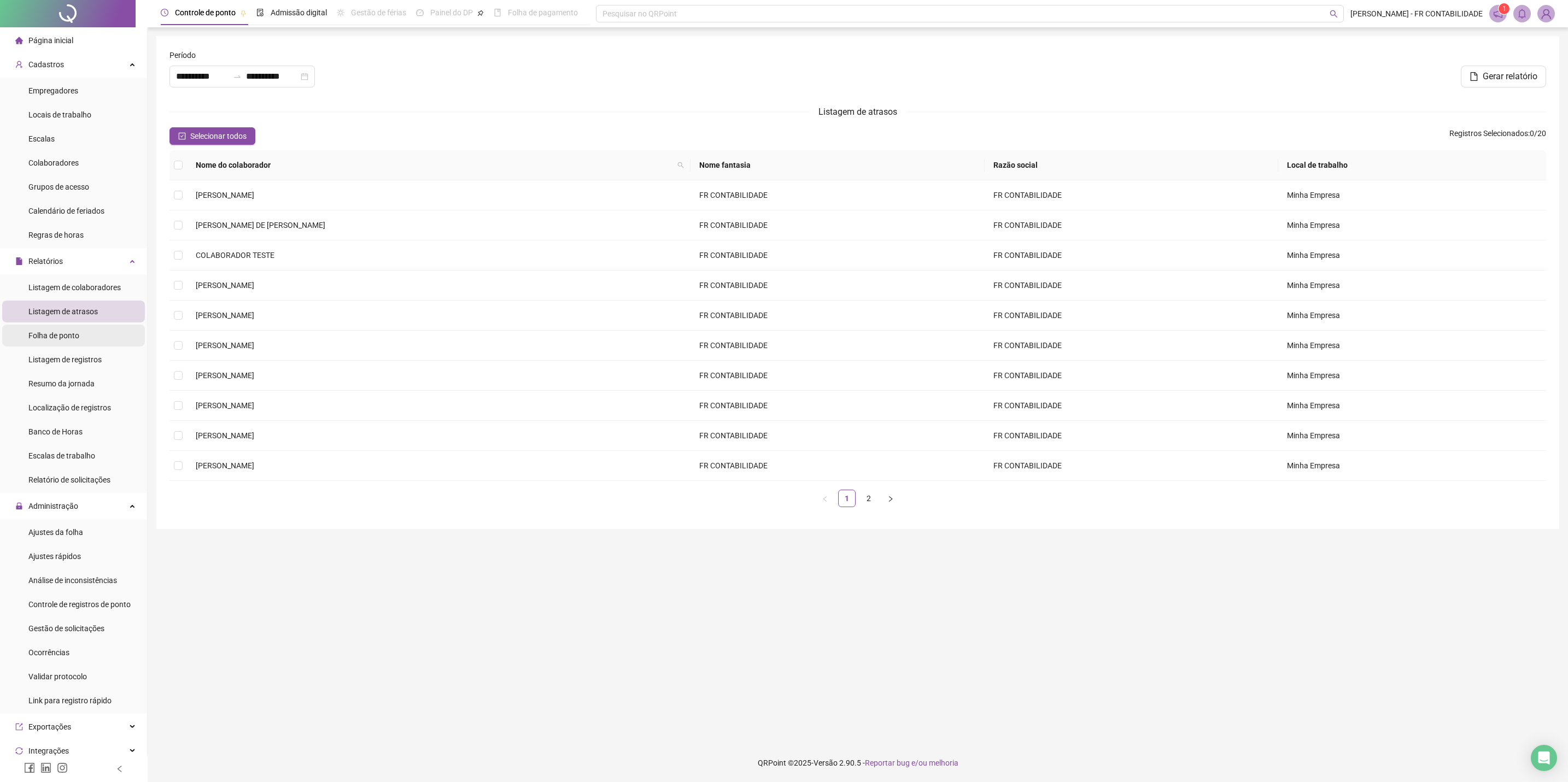
click at [99, 338] on li "Folha de ponto" at bounding box center [74, 336] width 142 height 22
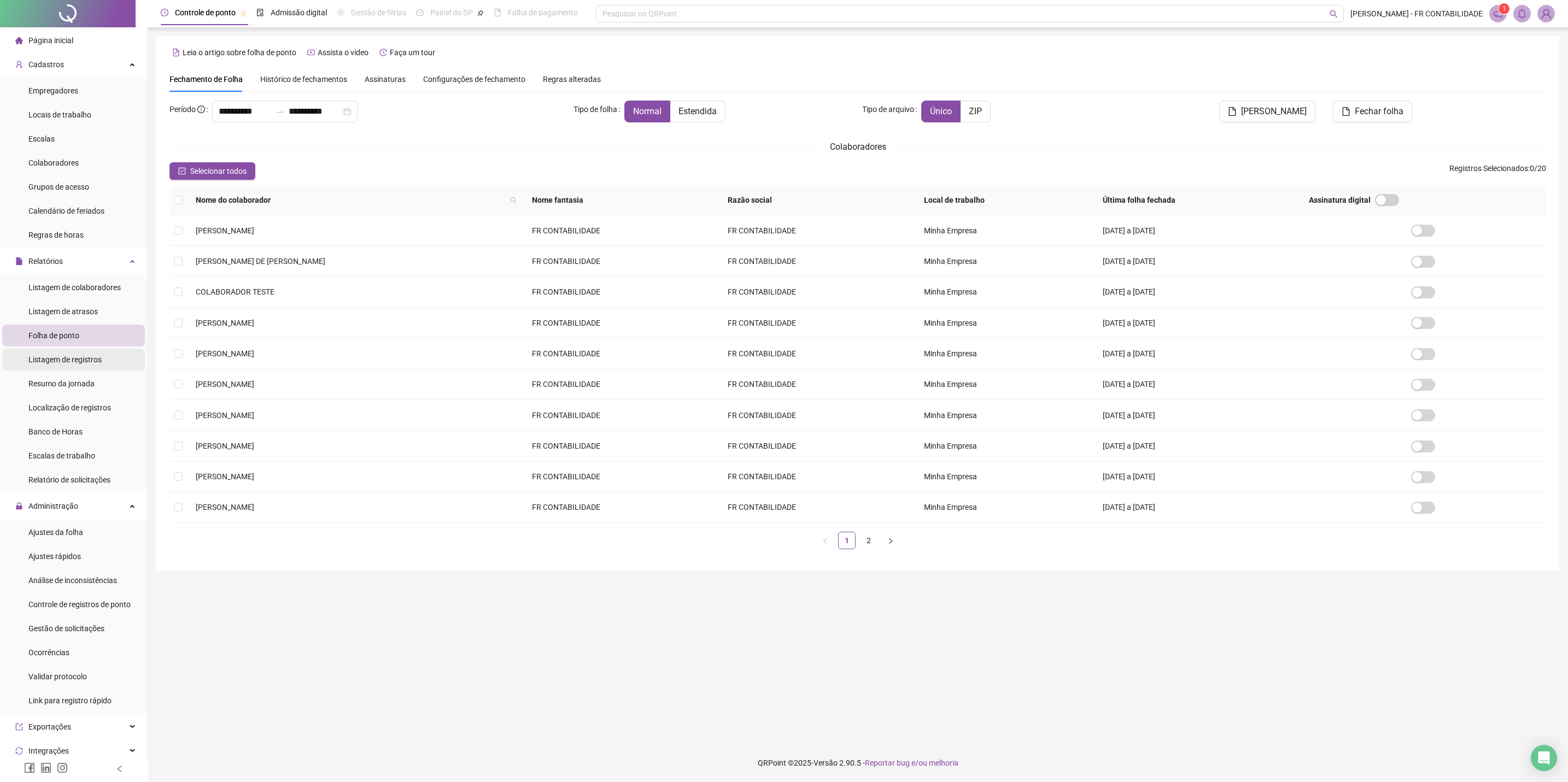
click at [97, 358] on span "Listagem de registros" at bounding box center [65, 360] width 73 height 9
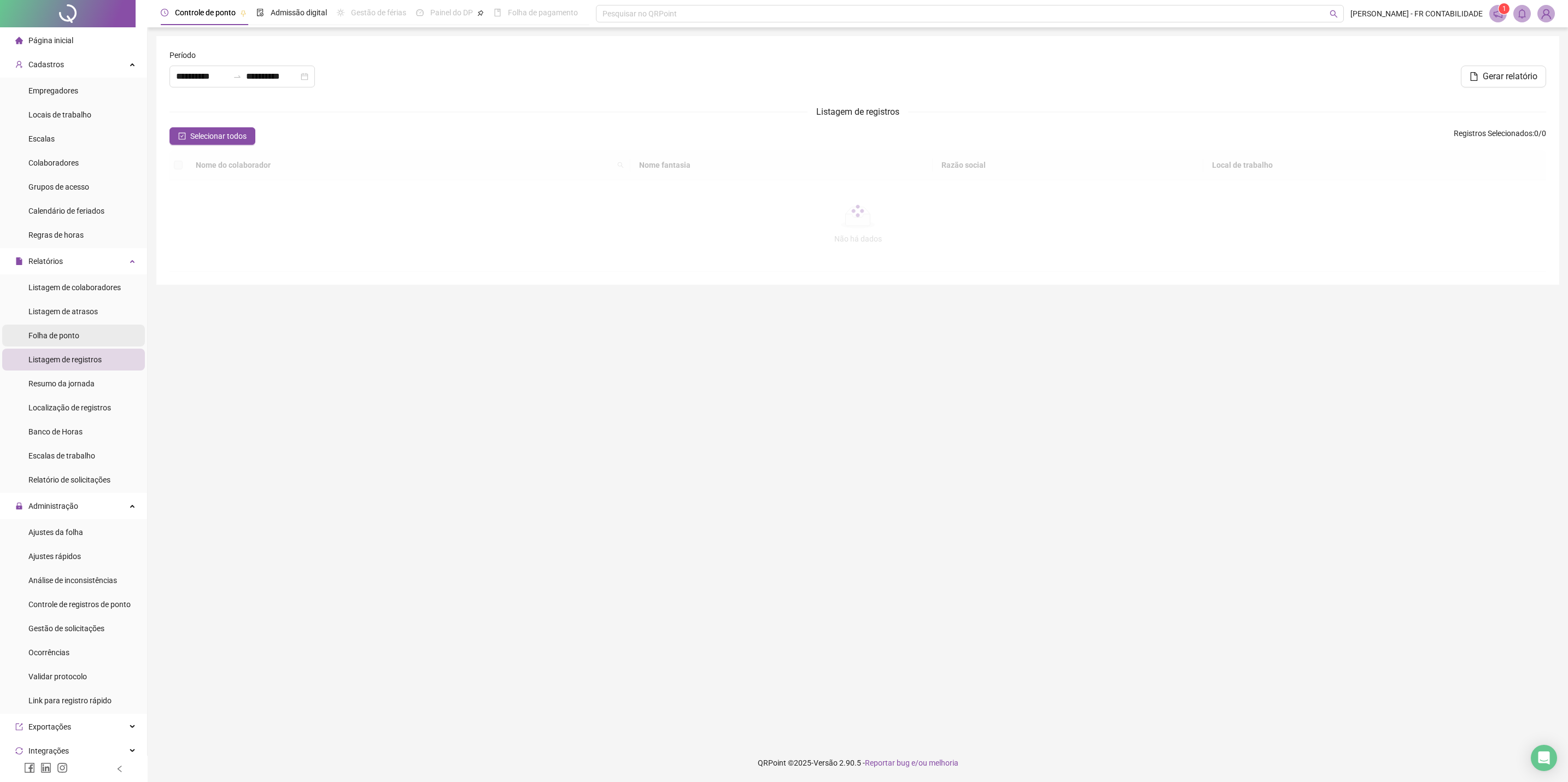
type input "**********"
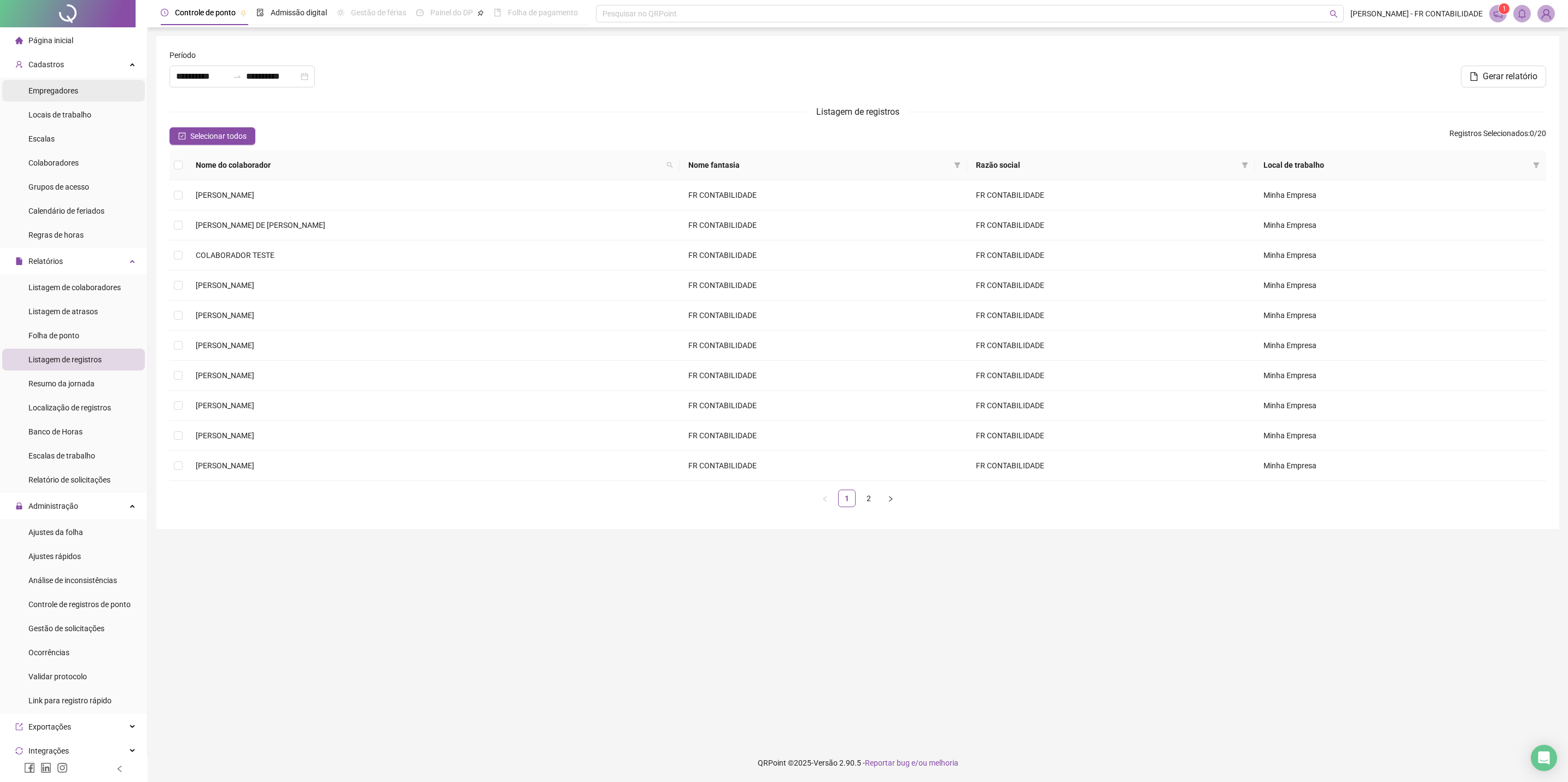
click at [69, 86] on span "Empregadores" at bounding box center [54, 91] width 50 height 9
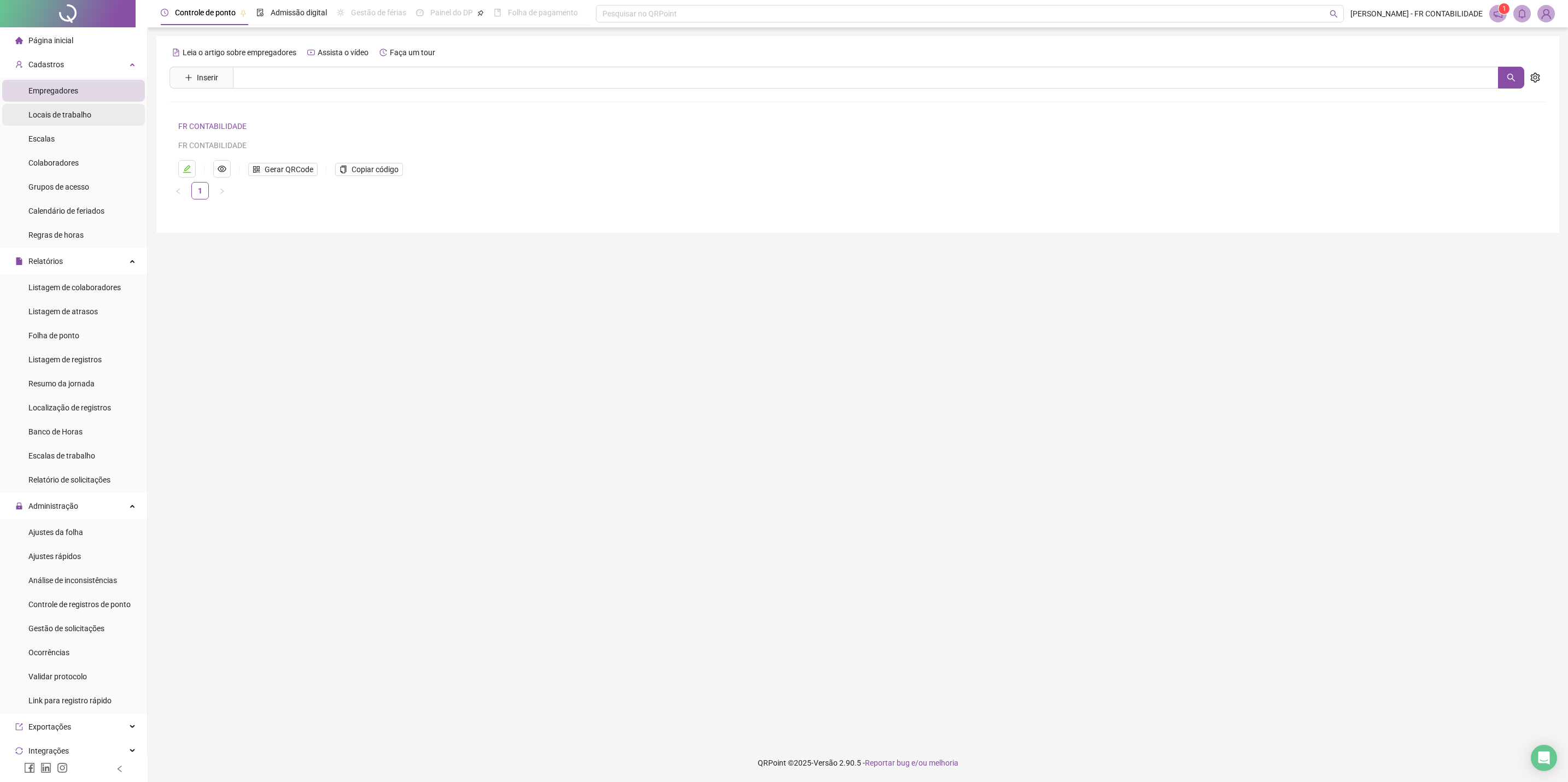
click at [80, 110] on span "Locais de trabalho" at bounding box center [60, 114] width 63 height 9
click at [89, 172] on li "Colaboradores" at bounding box center [74, 163] width 142 height 22
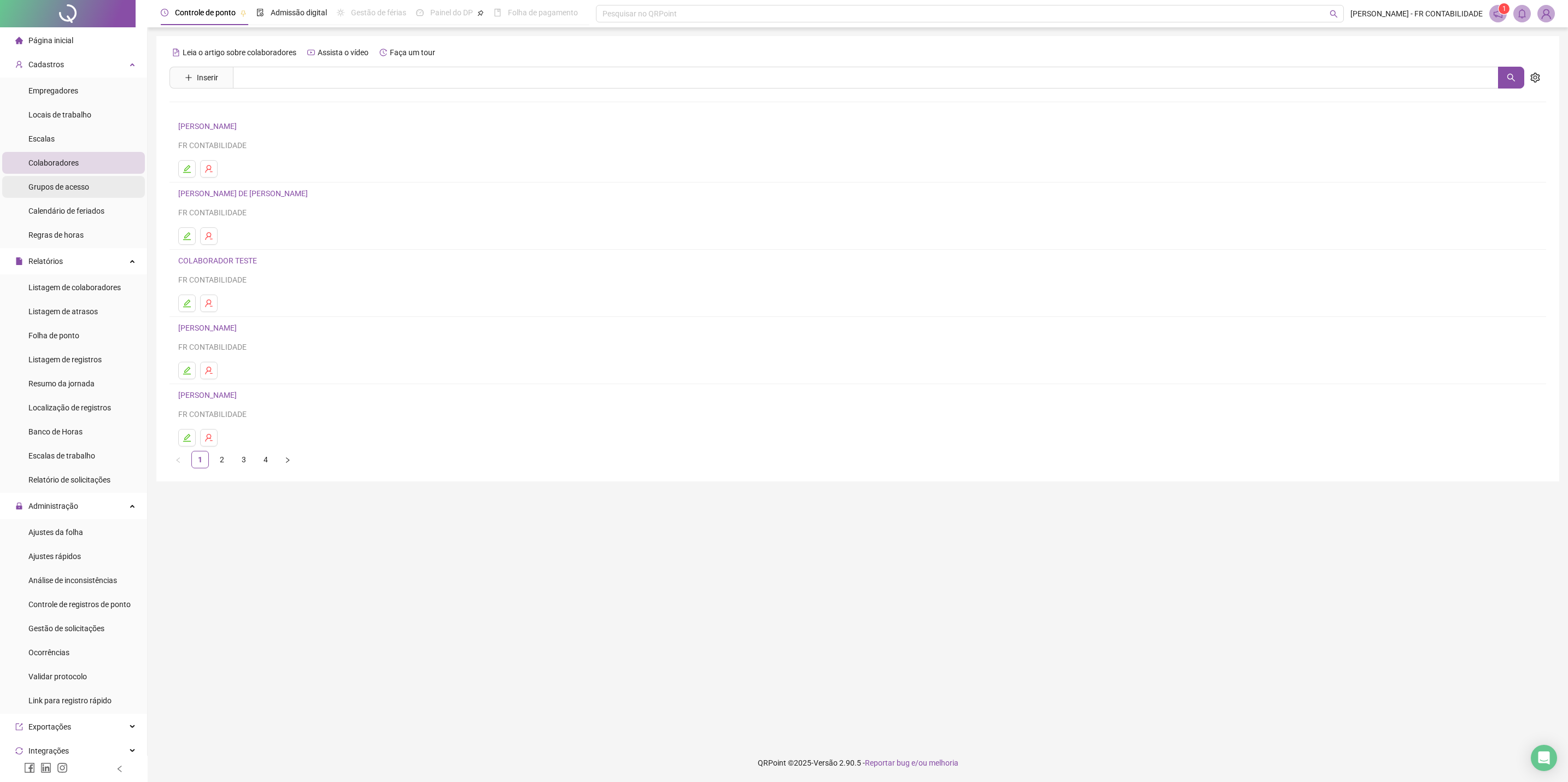
click at [85, 183] on span "Grupos de acesso" at bounding box center [59, 187] width 61 height 9
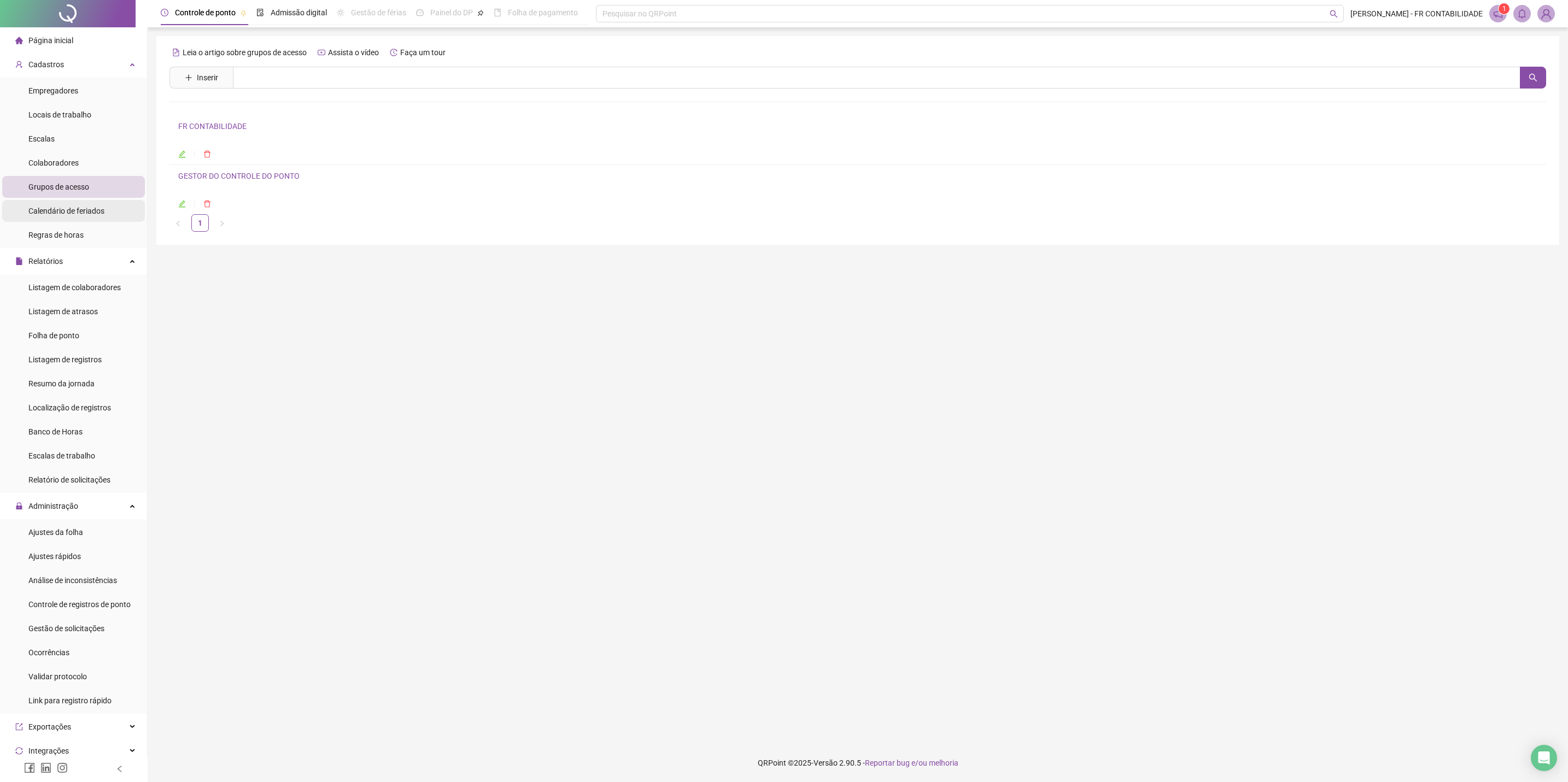
click at [118, 202] on li "Calendário de feriados" at bounding box center [74, 211] width 142 height 22
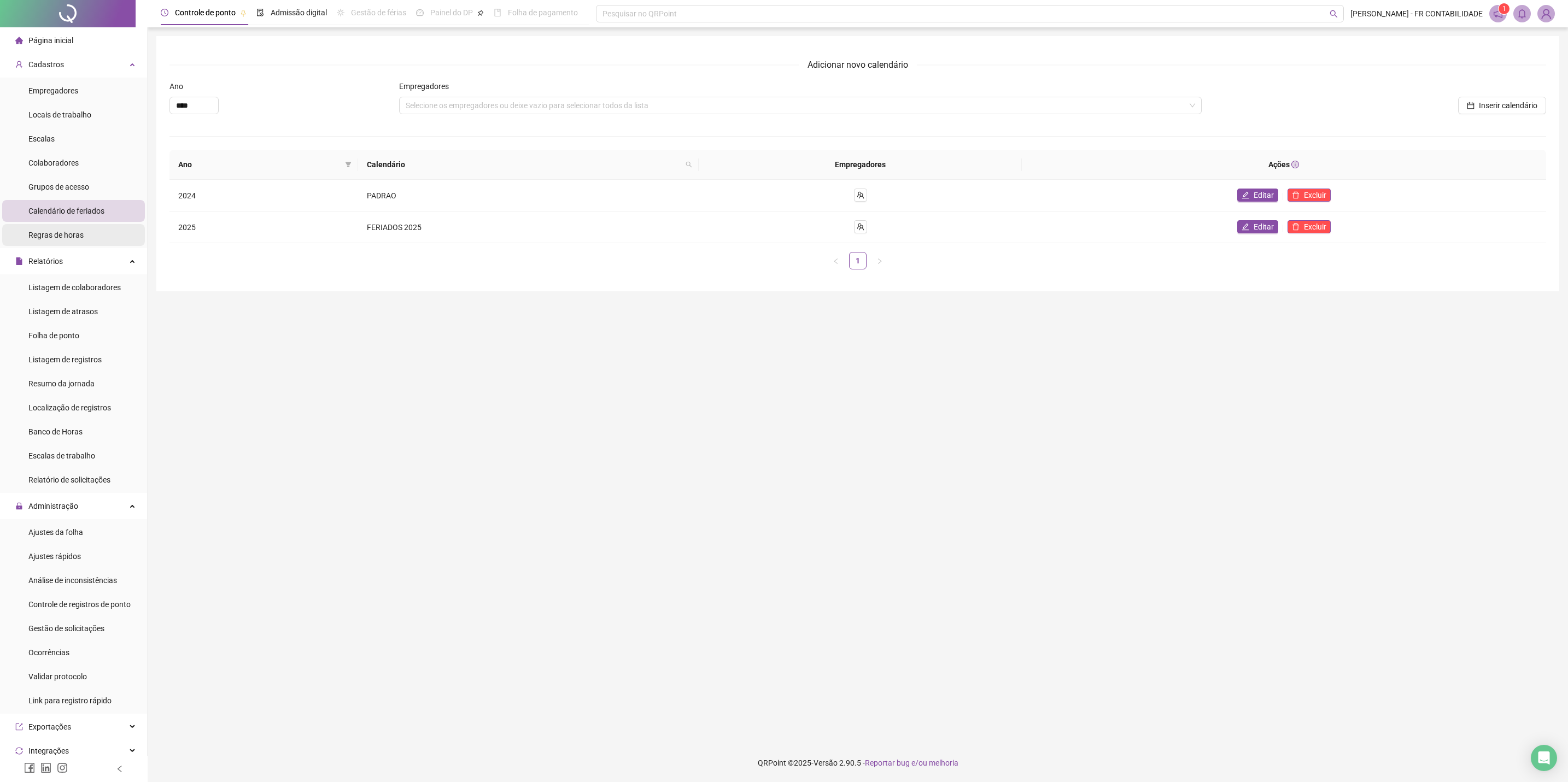
click at [116, 228] on li "Regras de horas" at bounding box center [74, 235] width 142 height 22
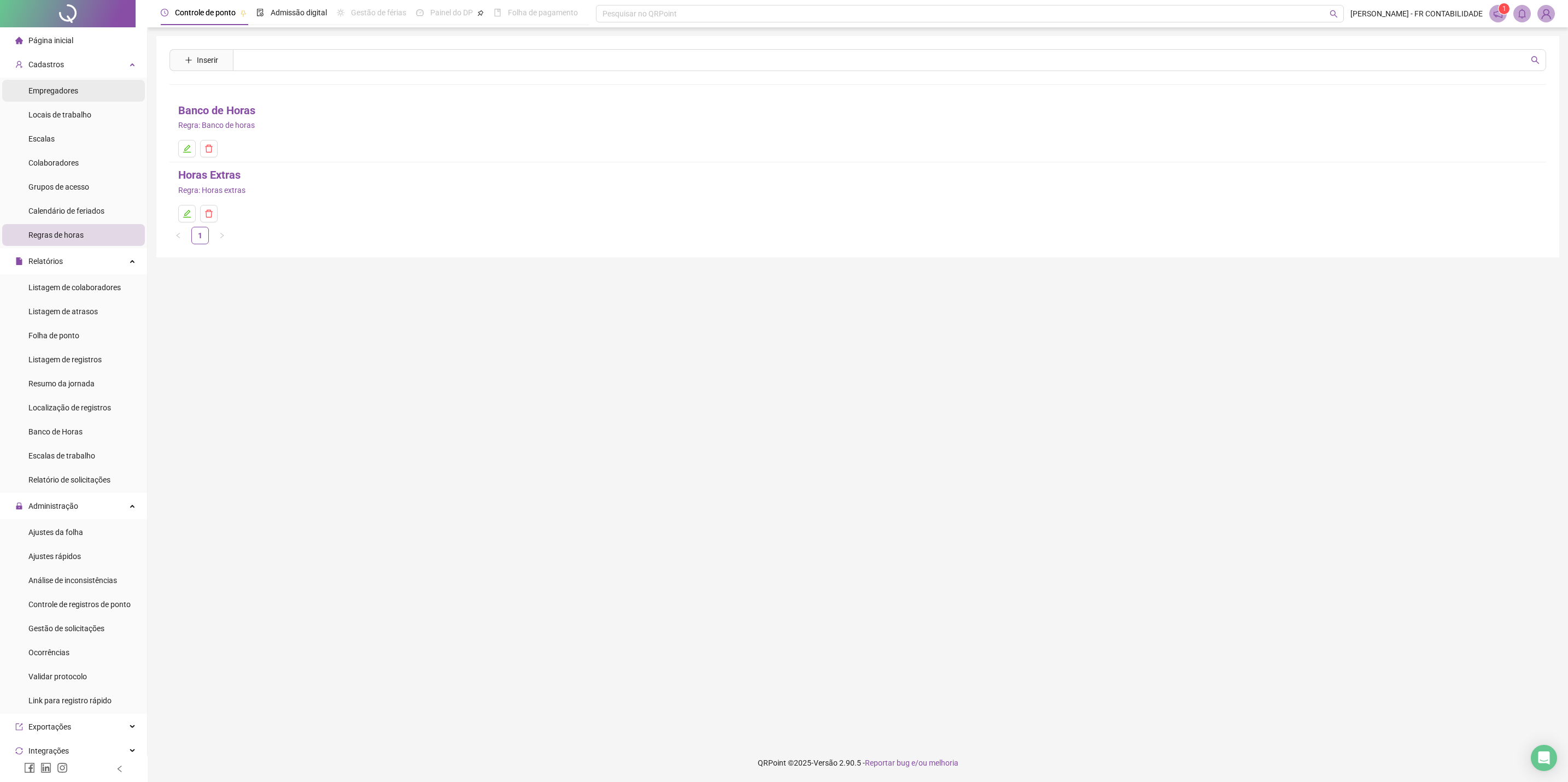
click at [79, 91] on li "Empregadores" at bounding box center [74, 91] width 142 height 22
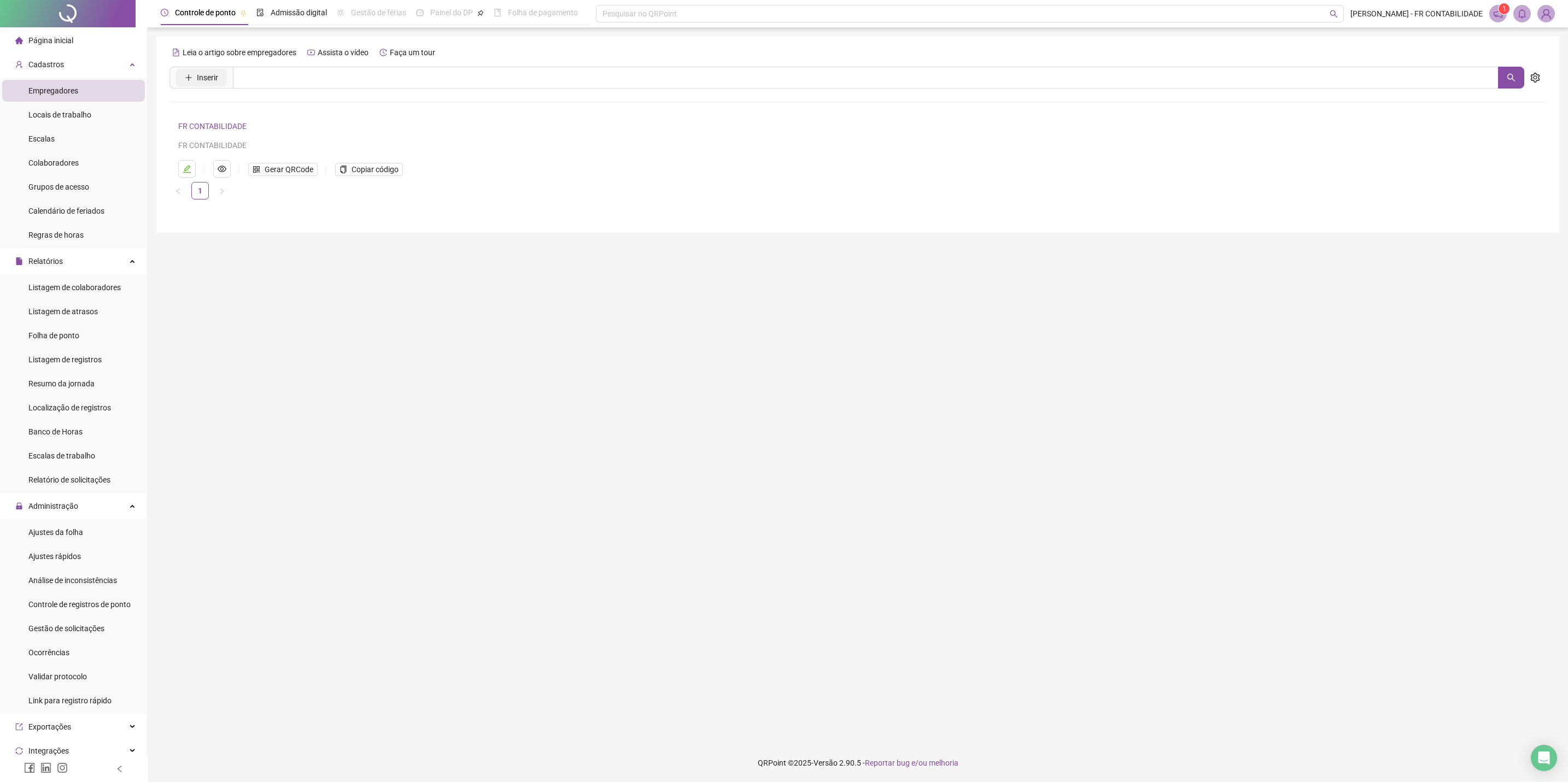
click at [223, 79] on button "Inserir" at bounding box center [201, 77] width 51 height 18
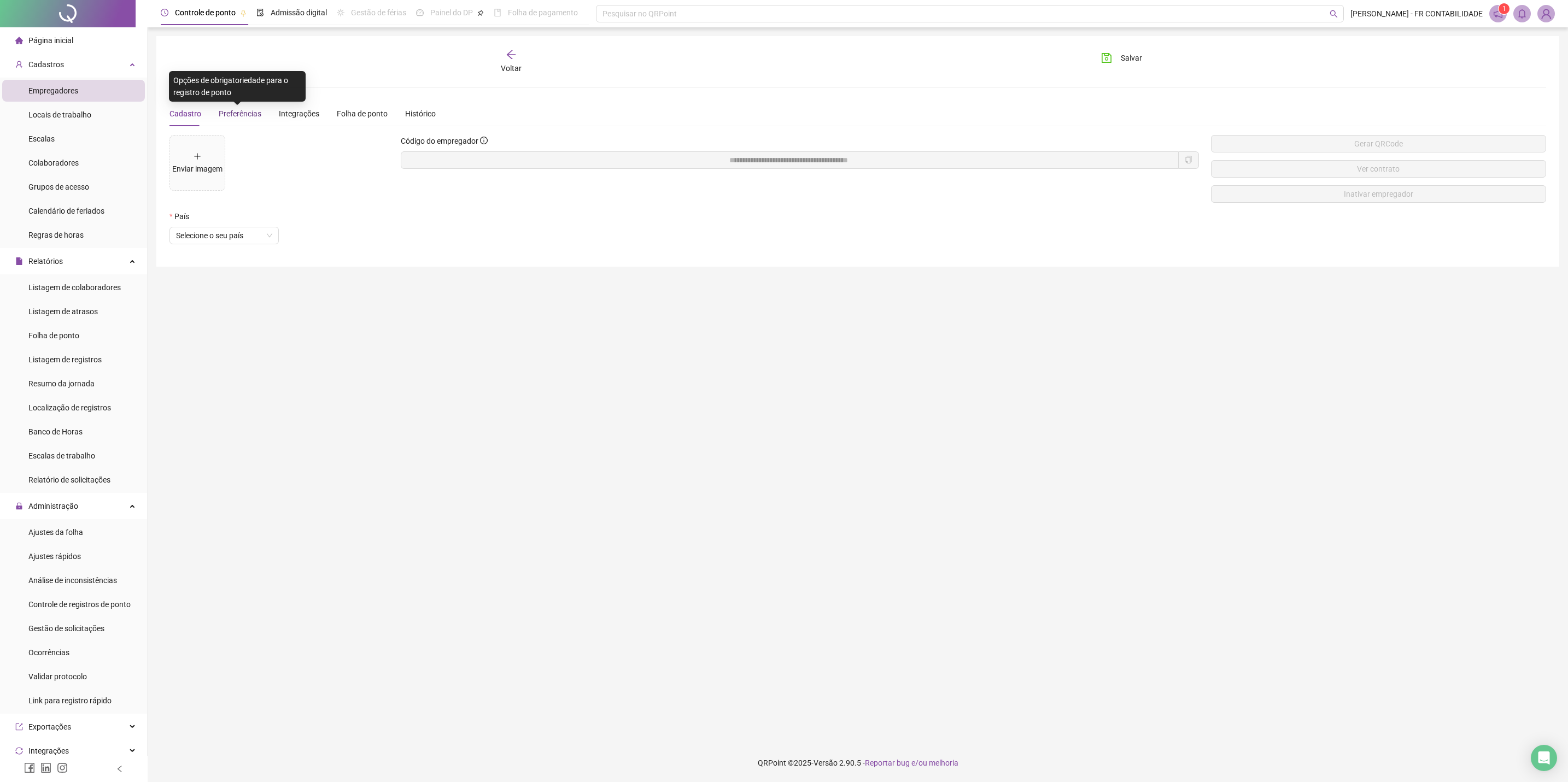
click at [231, 114] on span "Preferências" at bounding box center [240, 114] width 43 height 9
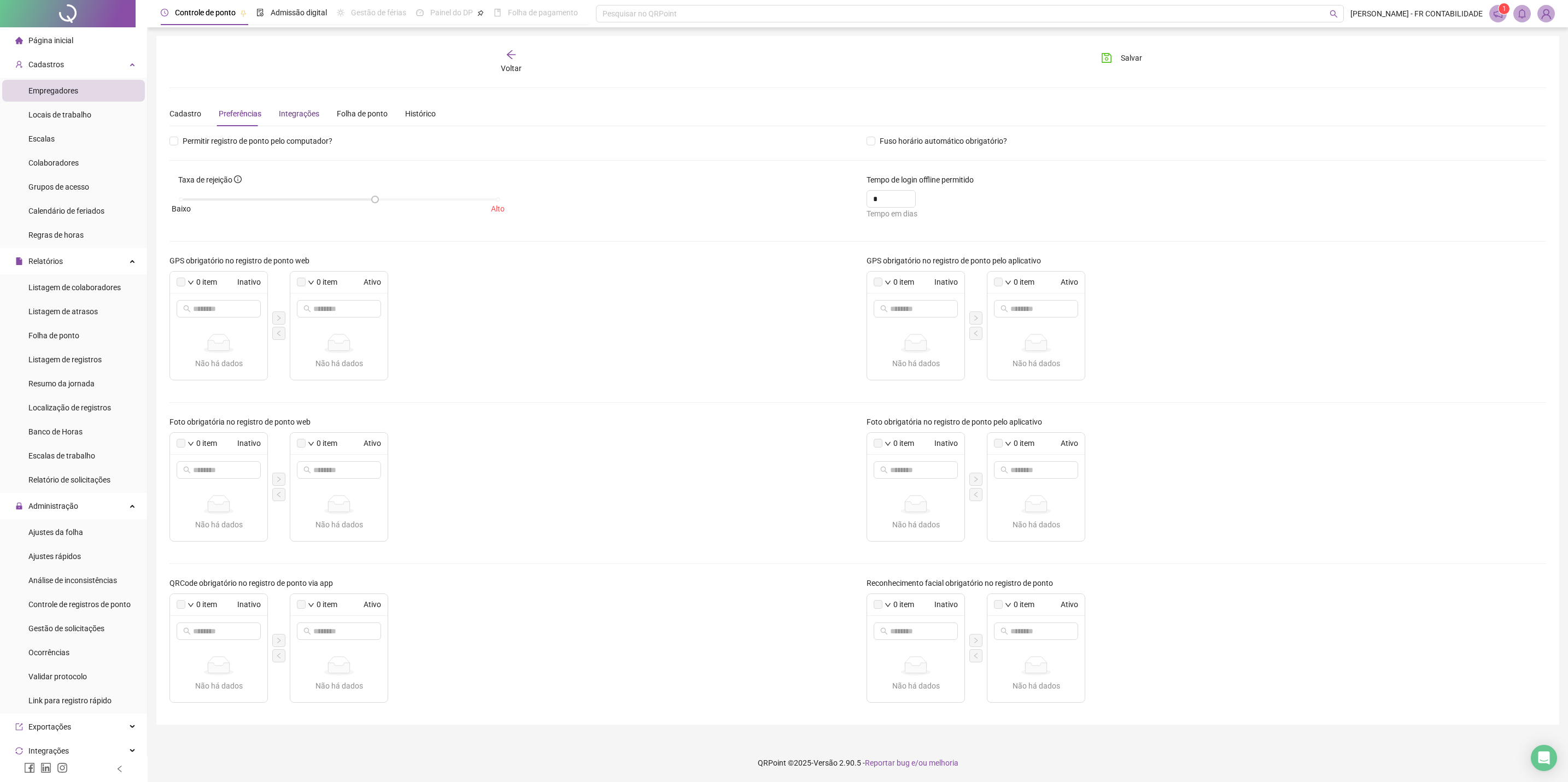
click at [298, 114] on div "Integrações" at bounding box center [299, 114] width 40 height 12
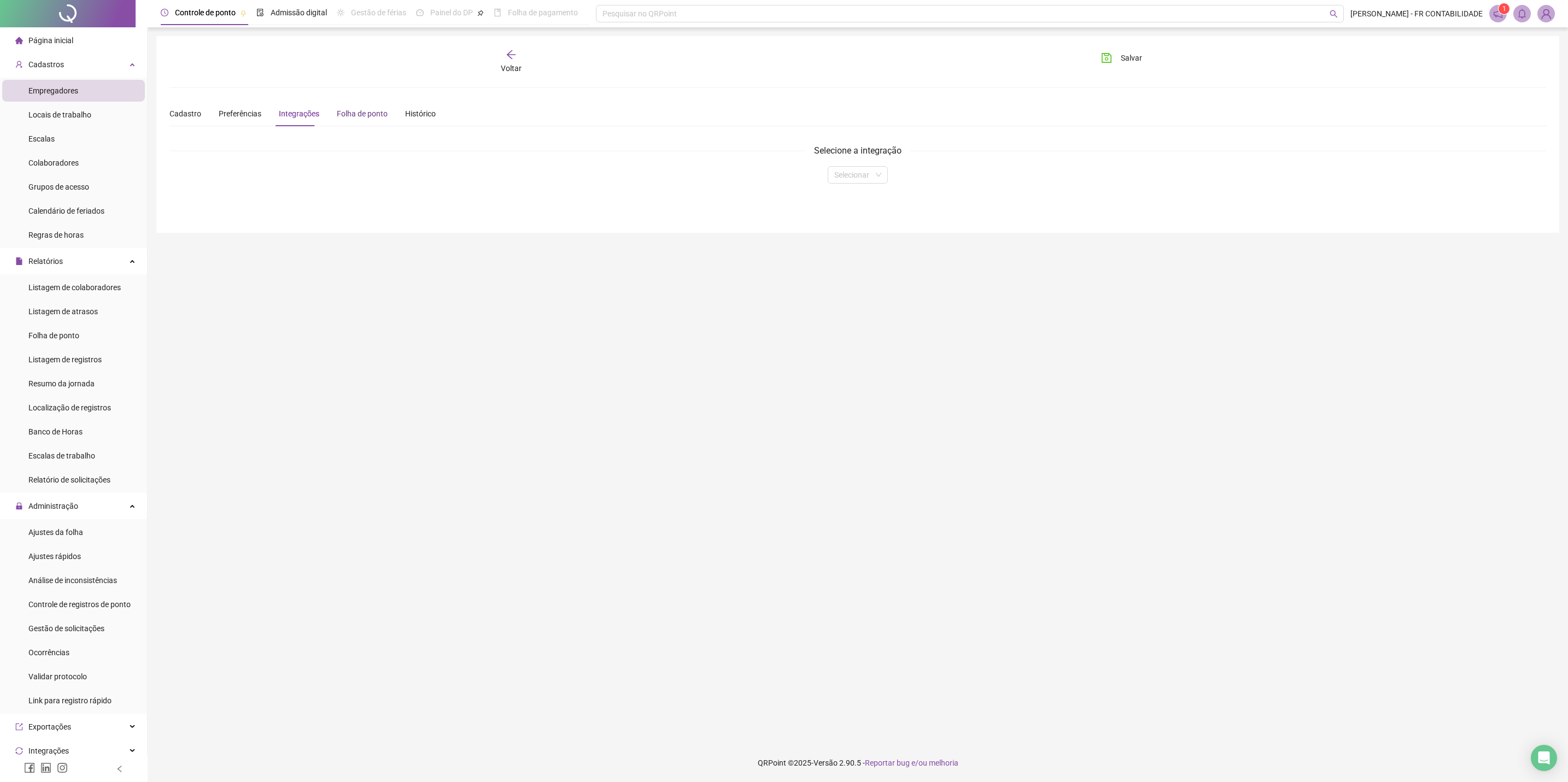
click at [338, 116] on div "Folha de ponto" at bounding box center [362, 114] width 51 height 12
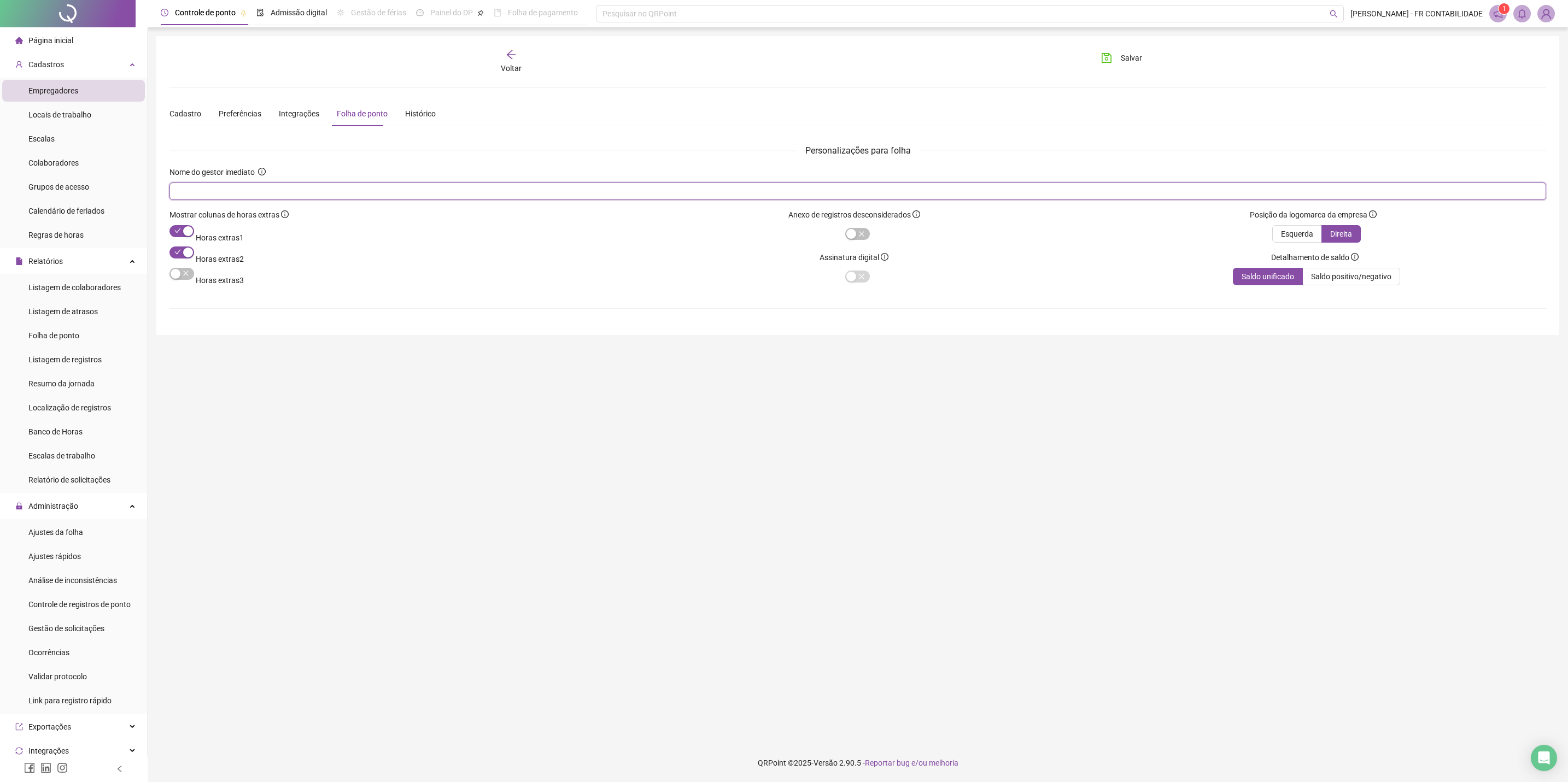
click at [215, 187] on input "text" at bounding box center [856, 191] width 1361 height 12
click at [337, 102] on div "Folha de ponto" at bounding box center [362, 113] width 51 height 25
click at [301, 111] on div "Integrações" at bounding box center [299, 114] width 40 height 12
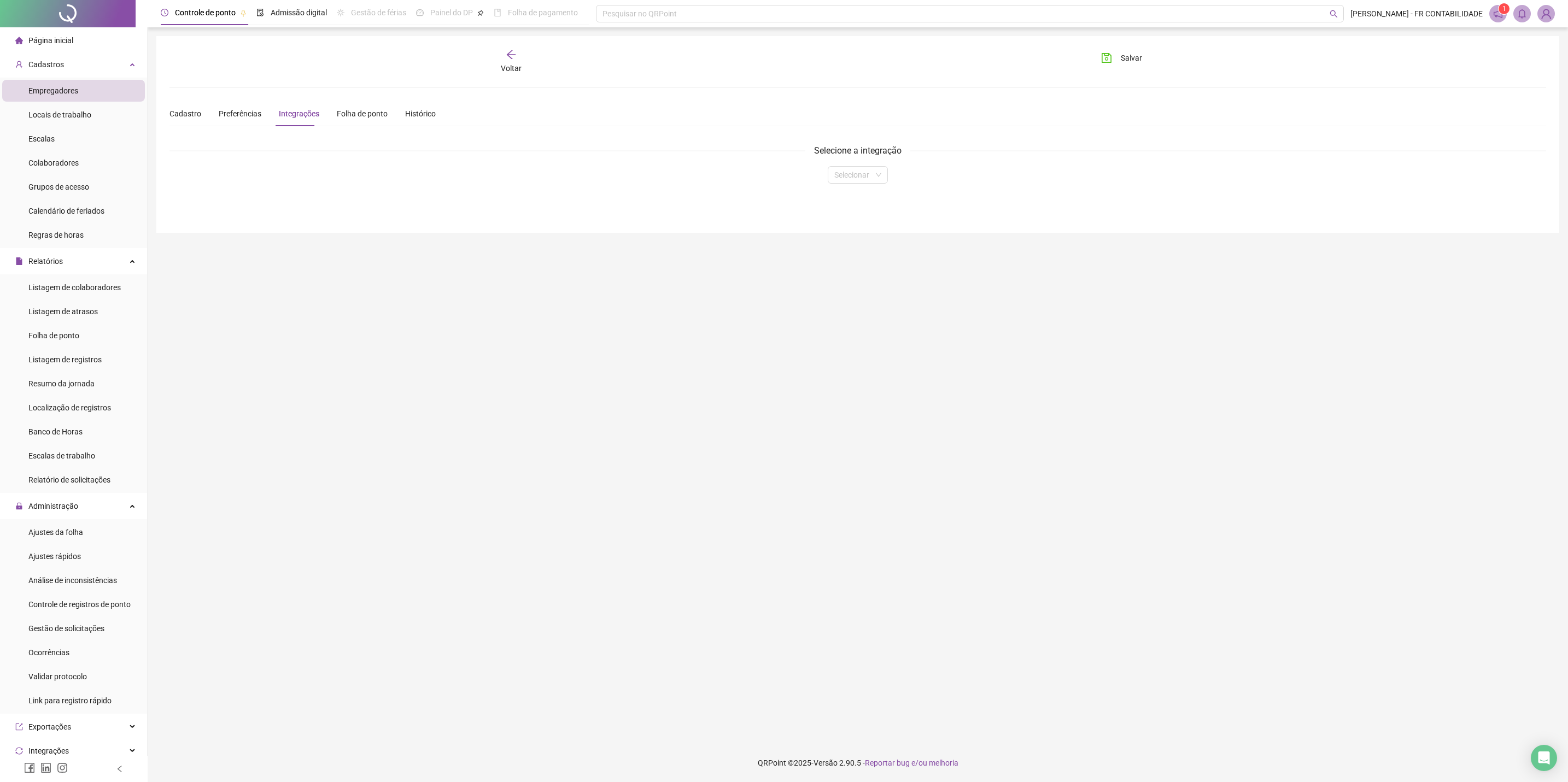
click at [258, 112] on div "Cadastro Preferências Integrações Folha de ponto Histórico" at bounding box center [302, 113] width 266 height 25
click at [235, 112] on span "Preferências" at bounding box center [240, 114] width 43 height 9
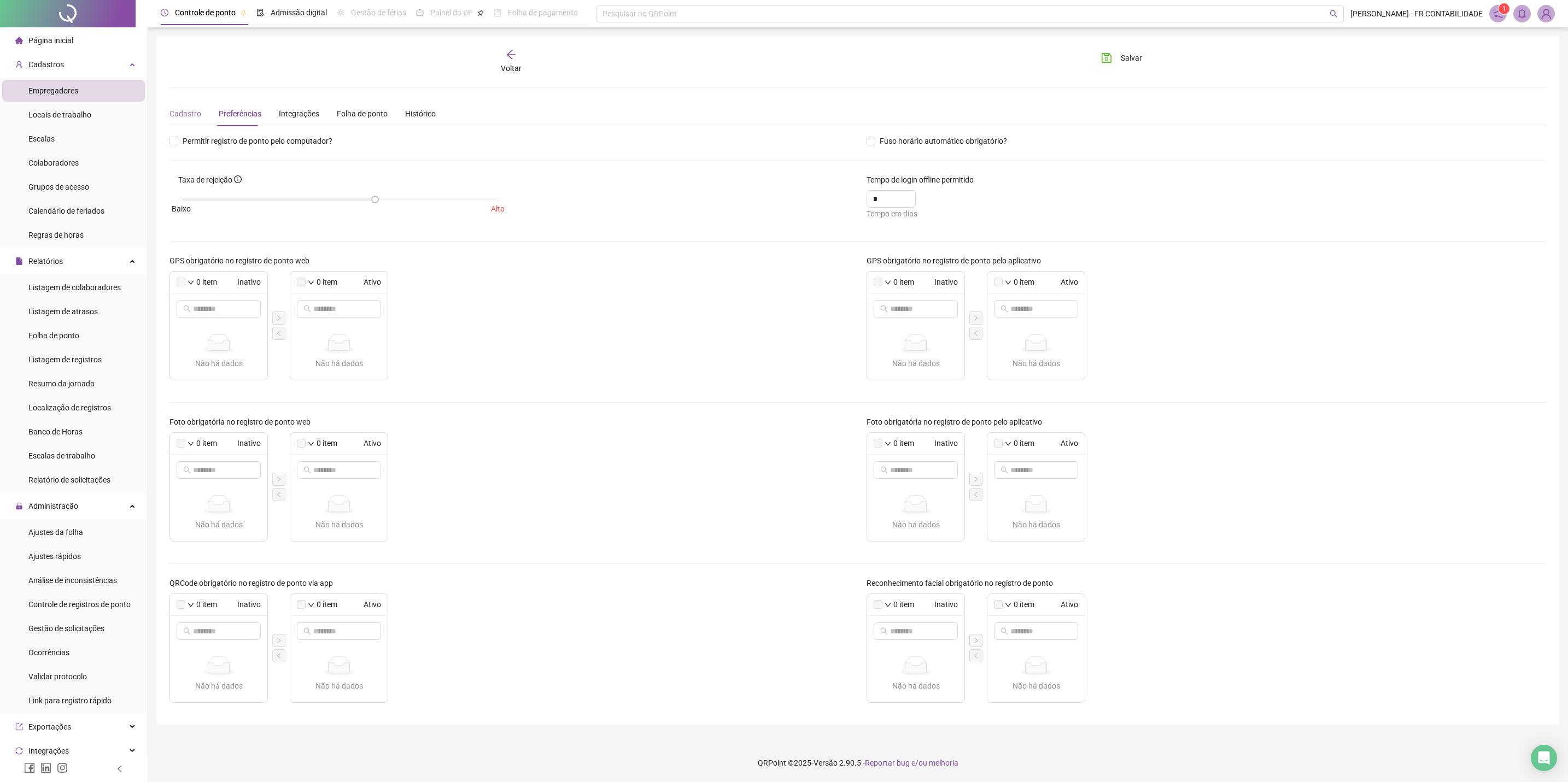
click at [192, 120] on div "Cadastro" at bounding box center [185, 113] width 32 height 25
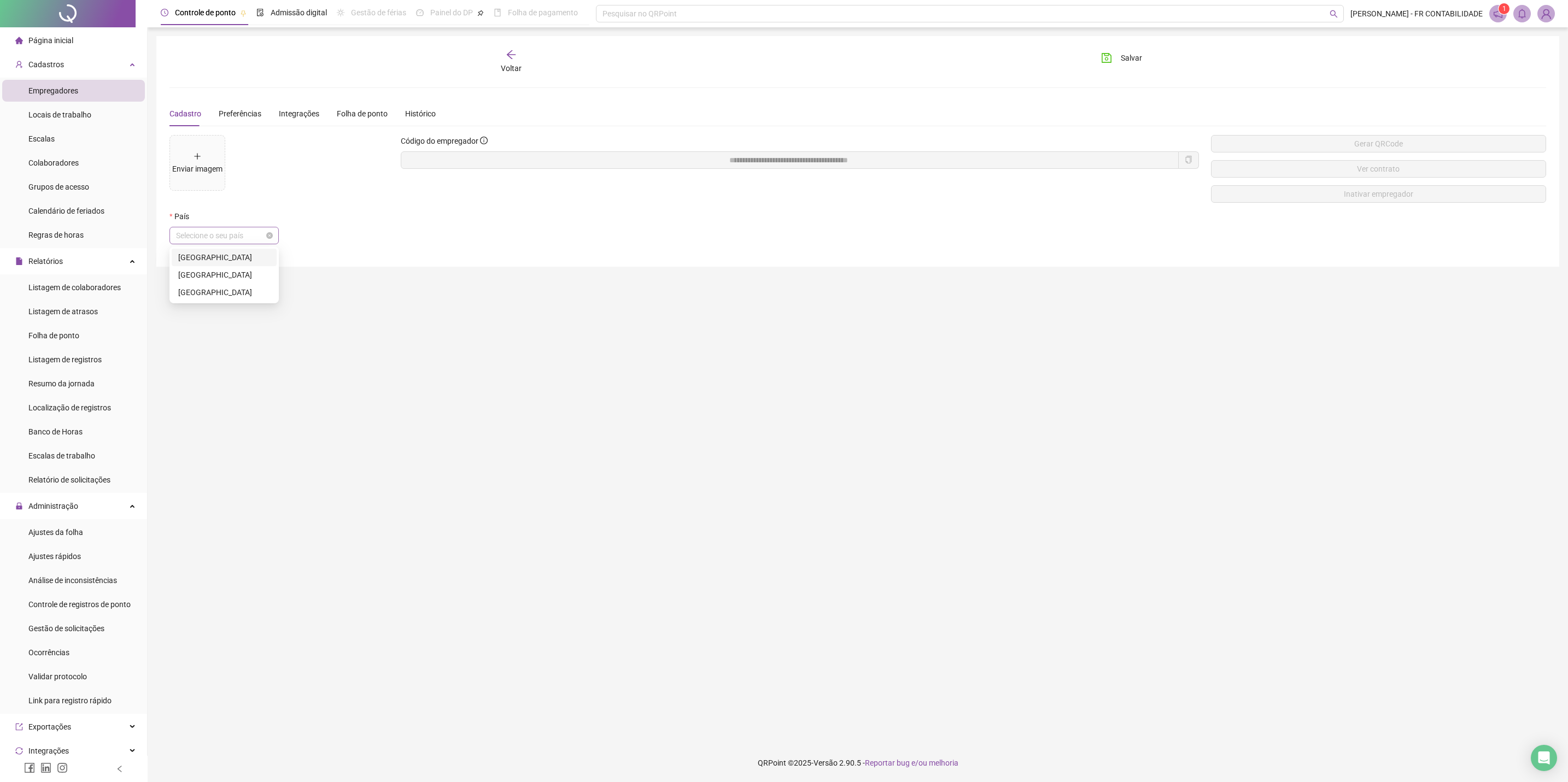
click at [239, 235] on span "Selecione o seu país" at bounding box center [224, 236] width 96 height 16
click at [227, 254] on div "[GEOGRAPHIC_DATA]" at bounding box center [224, 257] width 92 height 12
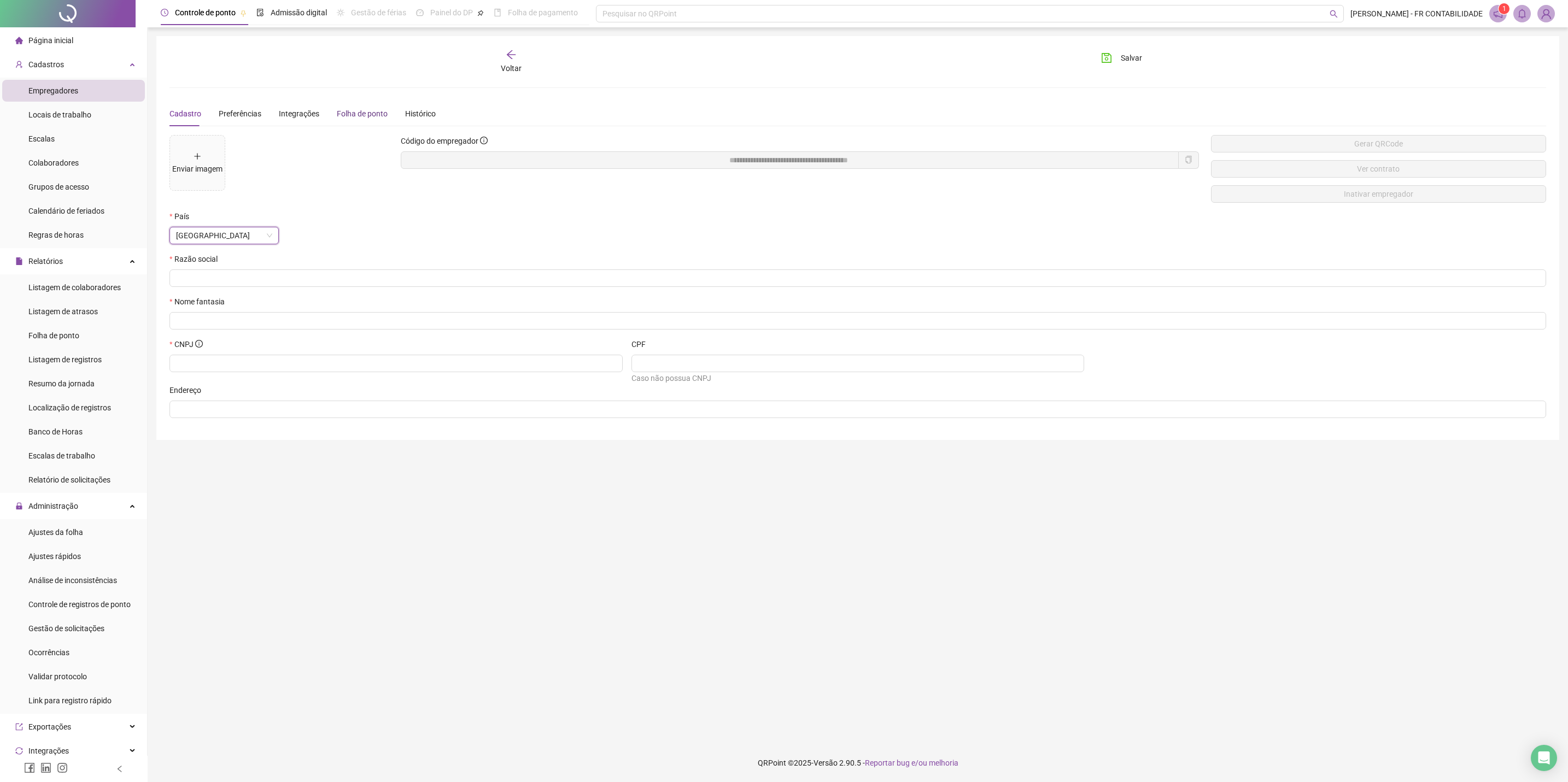
click at [357, 115] on div "Folha de ponto" at bounding box center [362, 114] width 51 height 12
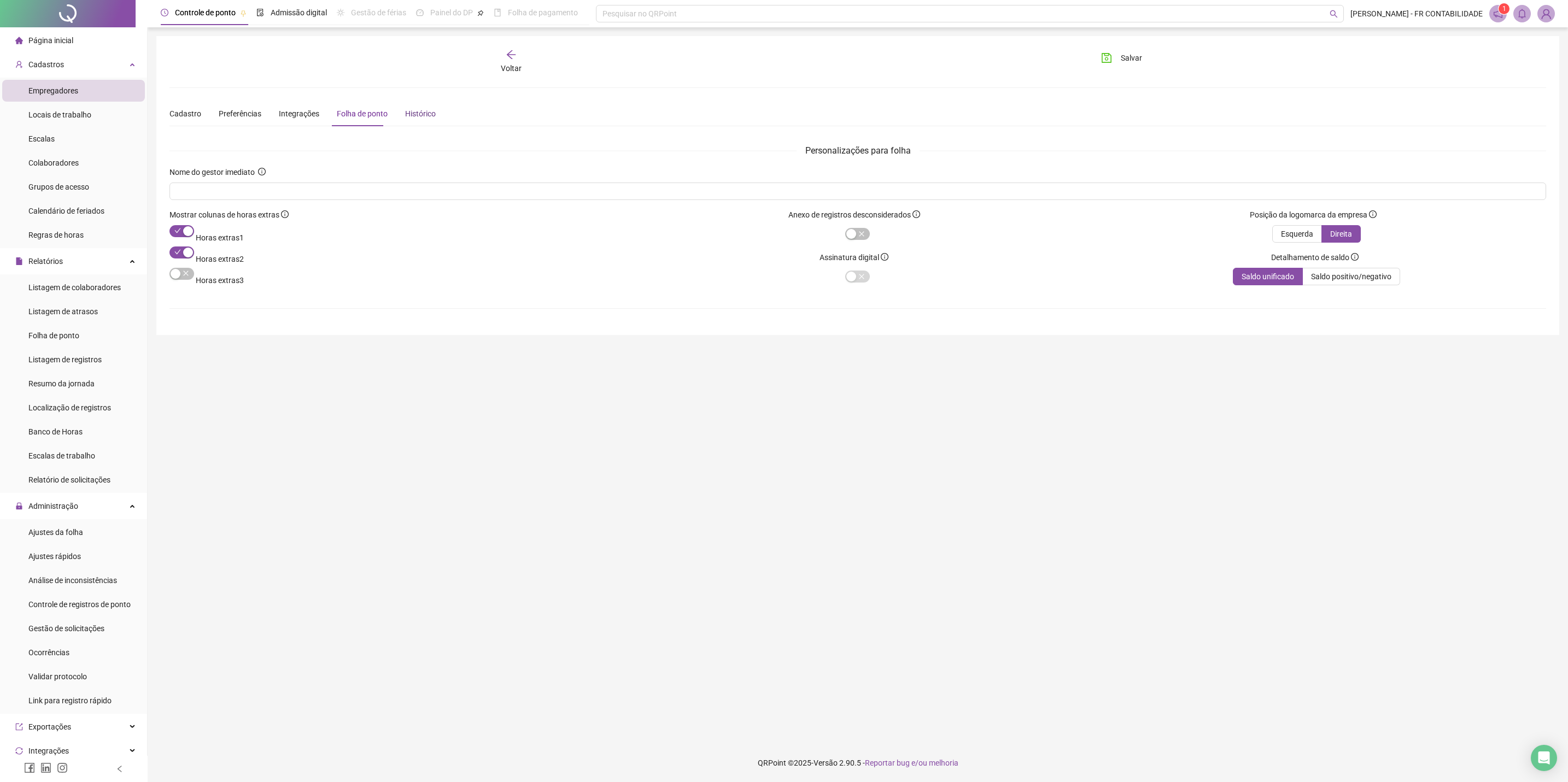
click at [417, 112] on div "Histórico" at bounding box center [421, 114] width 30 height 12
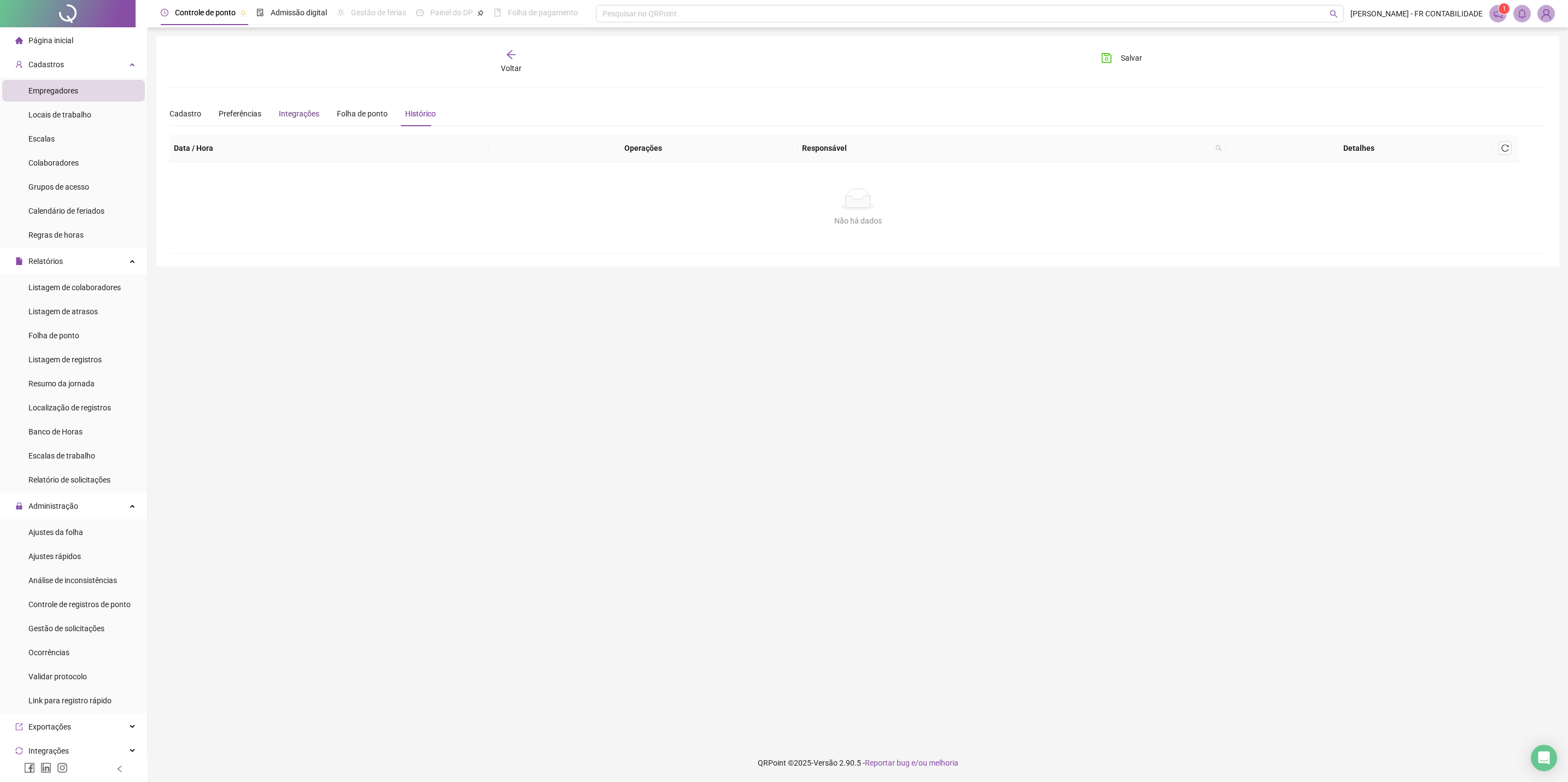
click at [284, 117] on div "Integrações" at bounding box center [299, 114] width 40 height 12
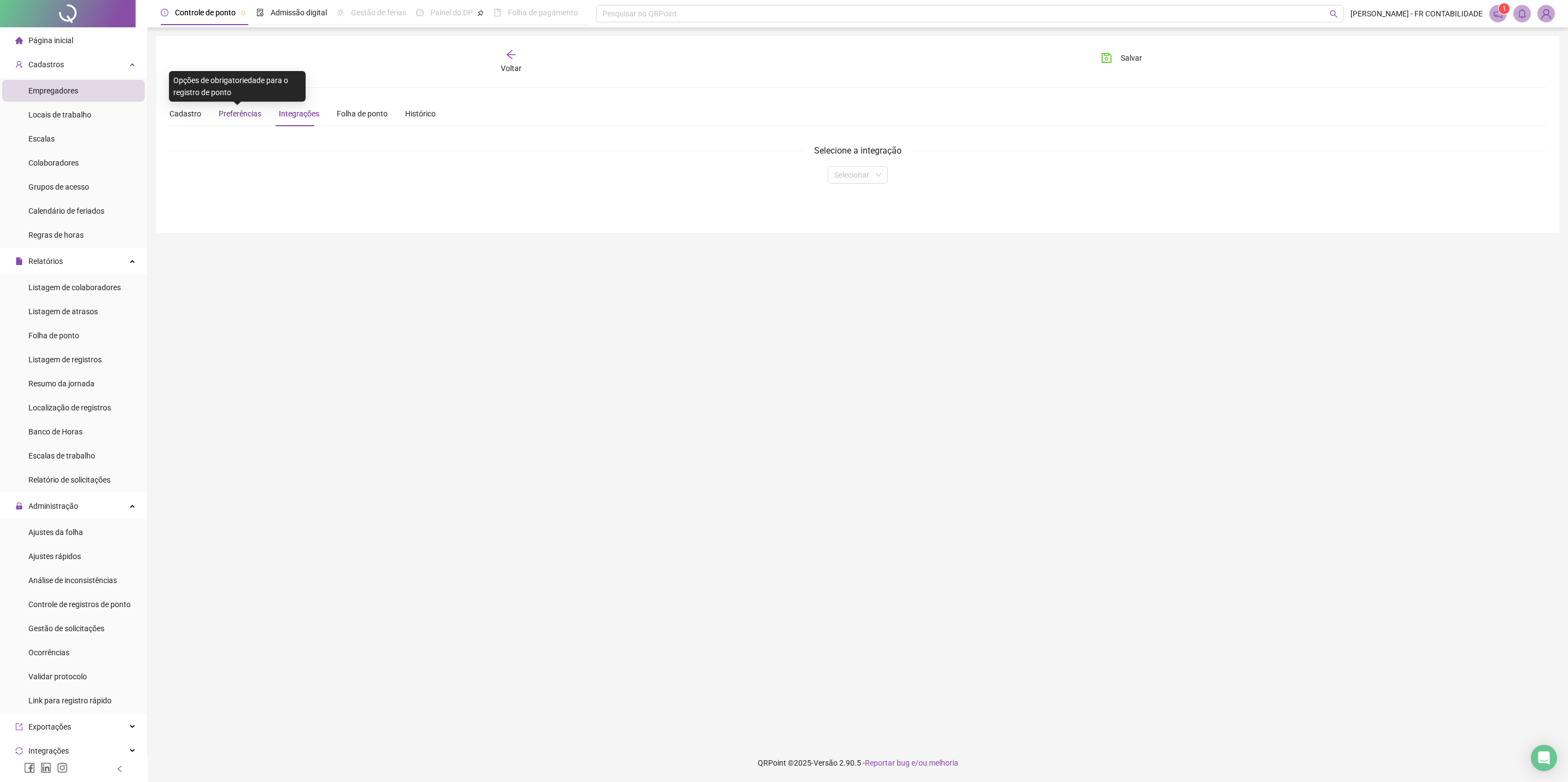
click at [237, 116] on span "Preferências" at bounding box center [240, 114] width 43 height 9
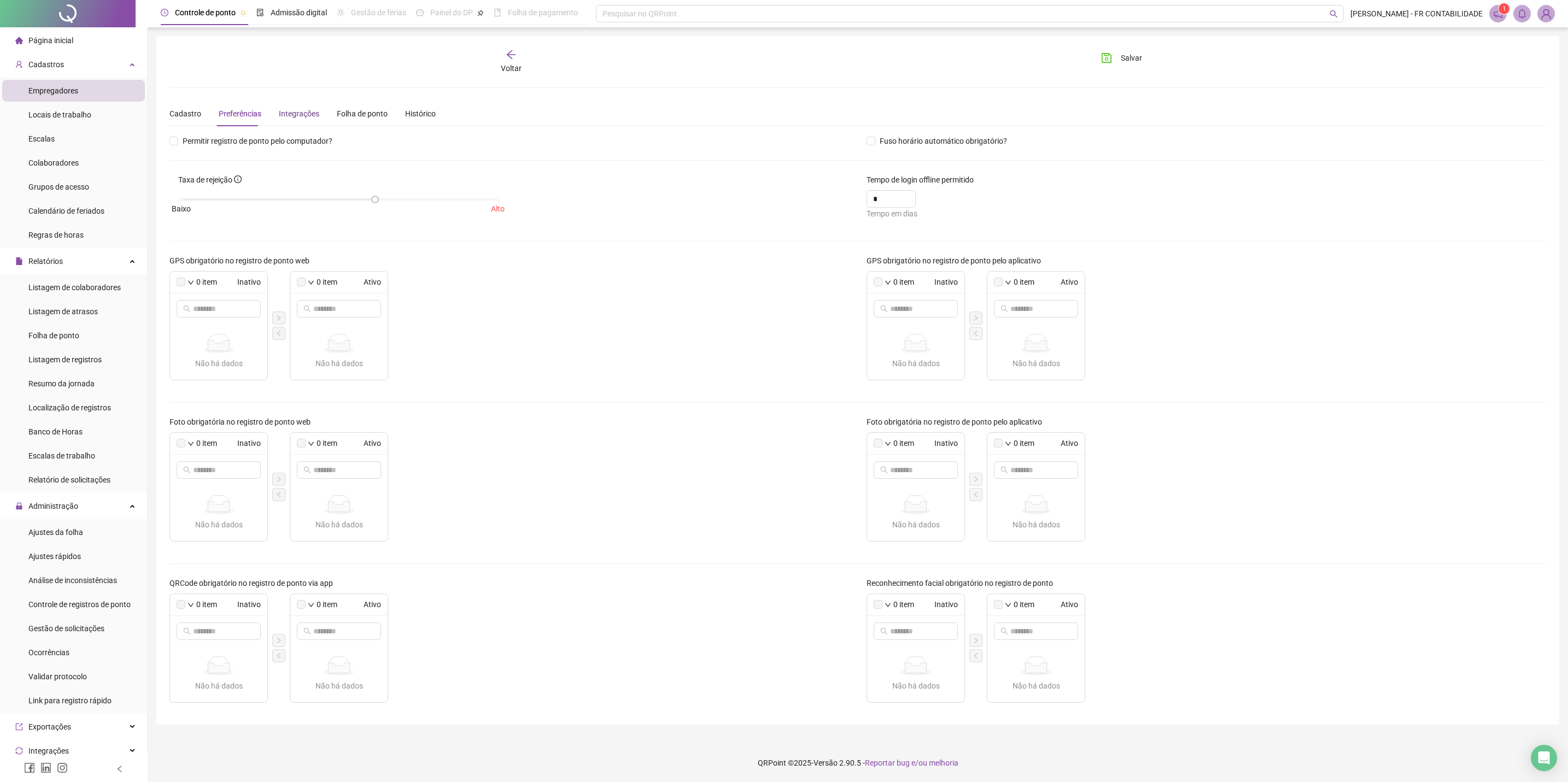
click at [287, 112] on div "Integrações" at bounding box center [299, 114] width 40 height 12
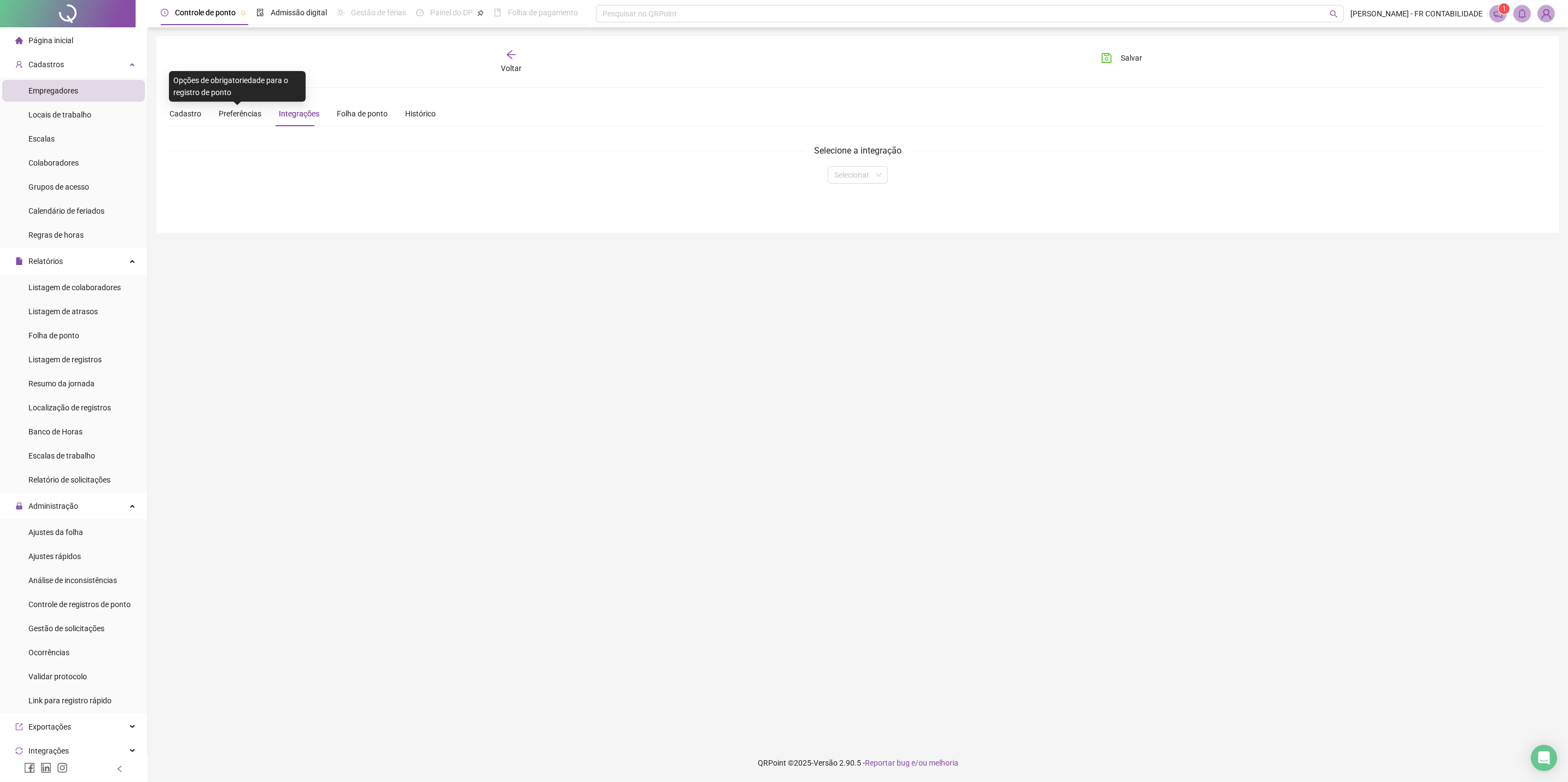
click at [215, 115] on div "Cadastro Preferências Integrações Folha de ponto Histórico" at bounding box center [302, 113] width 266 height 25
click at [191, 115] on div "Cadastro" at bounding box center [185, 114] width 32 height 12
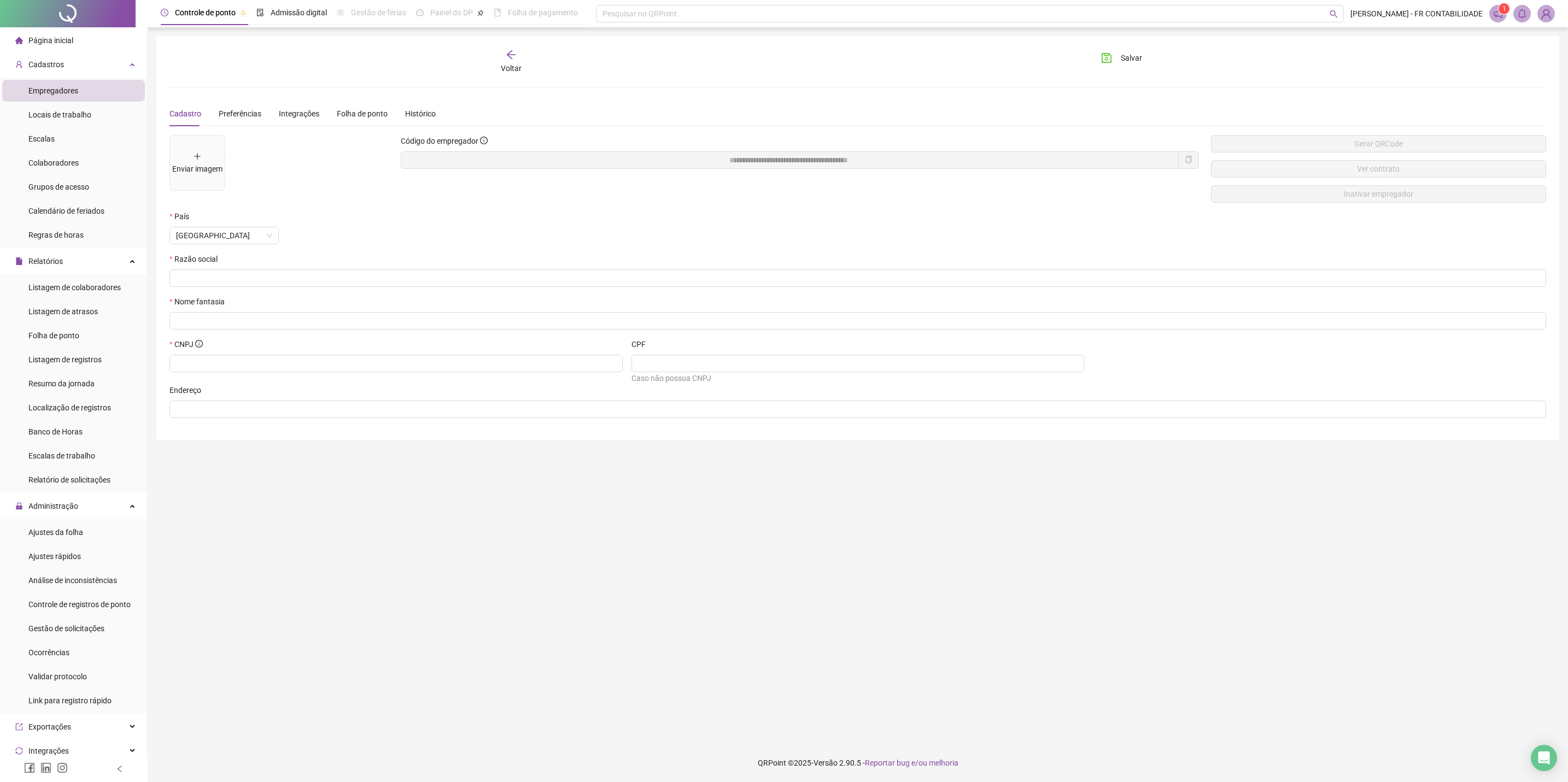
click at [513, 57] on icon "arrow-left" at bounding box center [511, 55] width 11 height 11
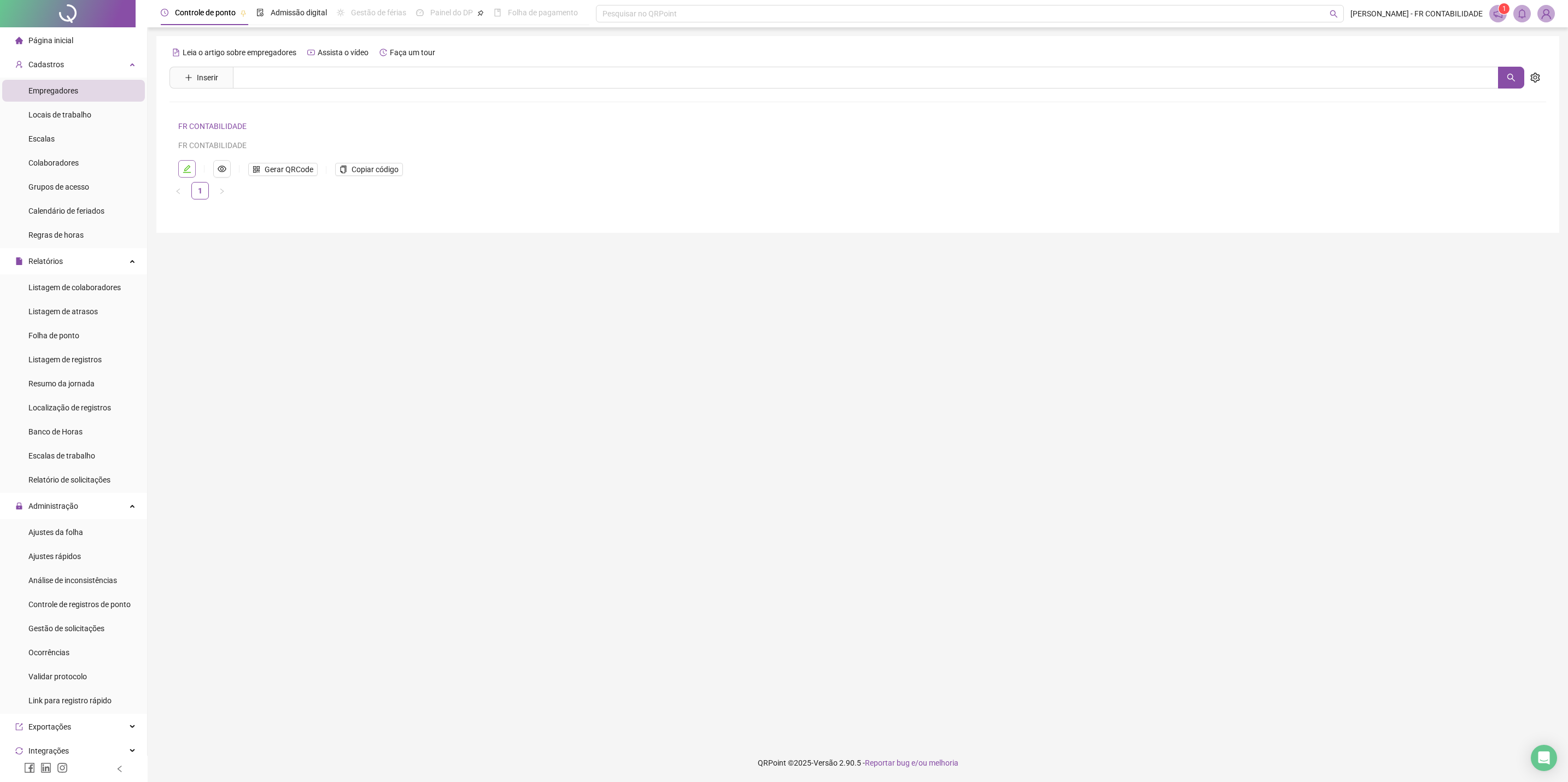
click at [185, 167] on icon "edit" at bounding box center [187, 169] width 9 height 9
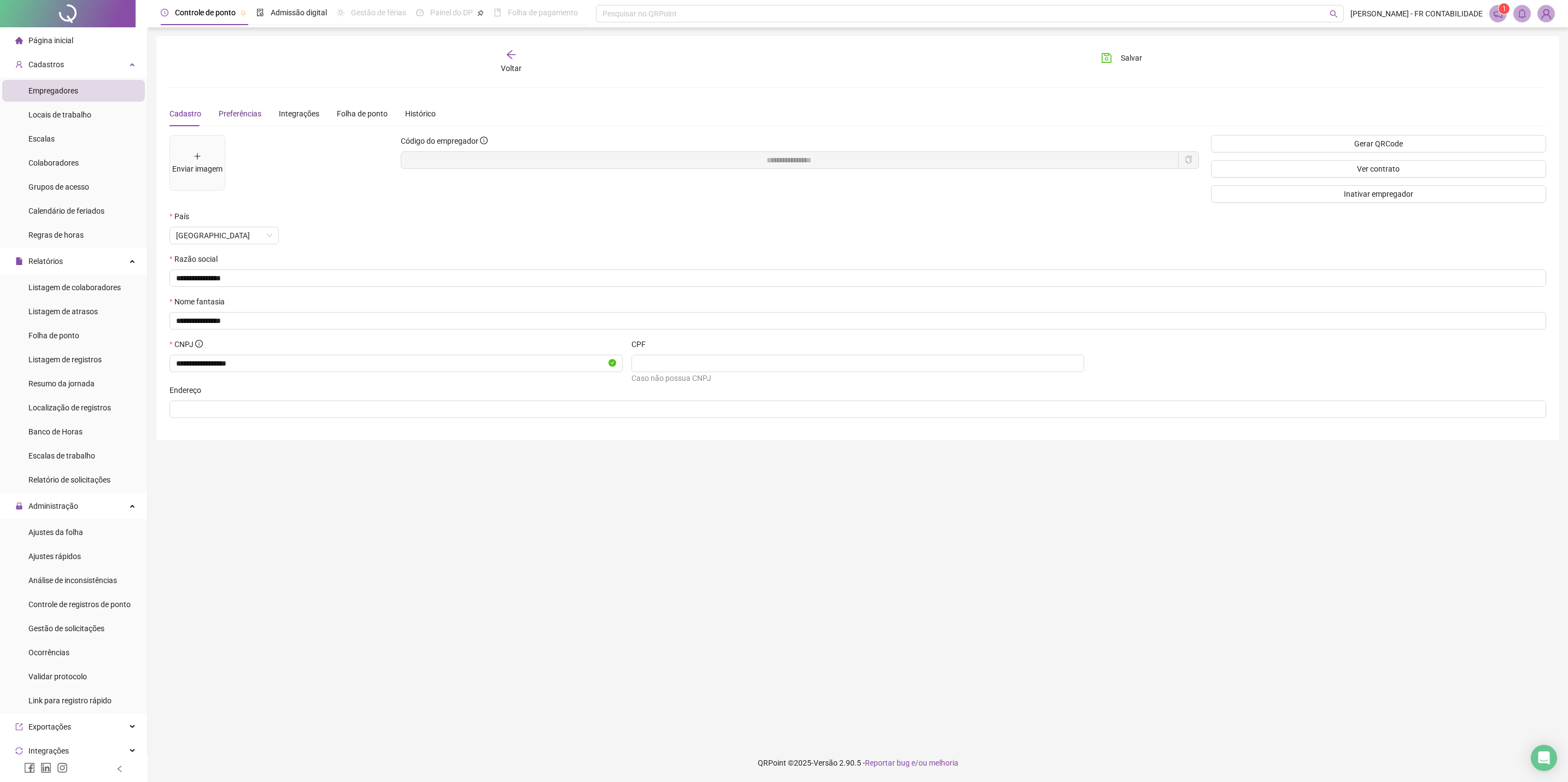
click at [239, 118] on div "Preferências" at bounding box center [240, 114] width 43 height 12
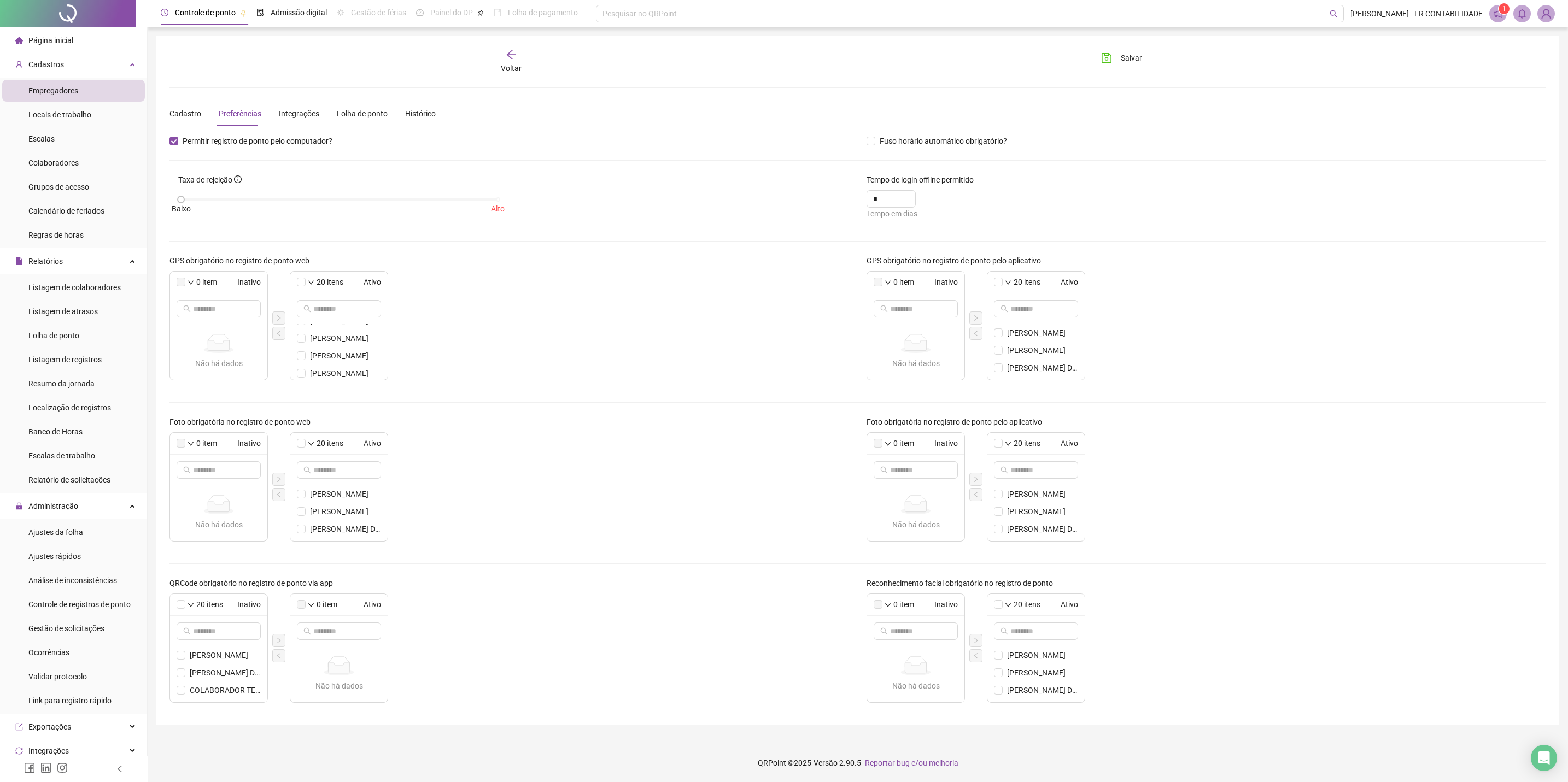
scroll to position [295, 0]
click at [515, 57] on icon "arrow-left" at bounding box center [511, 55] width 11 height 11
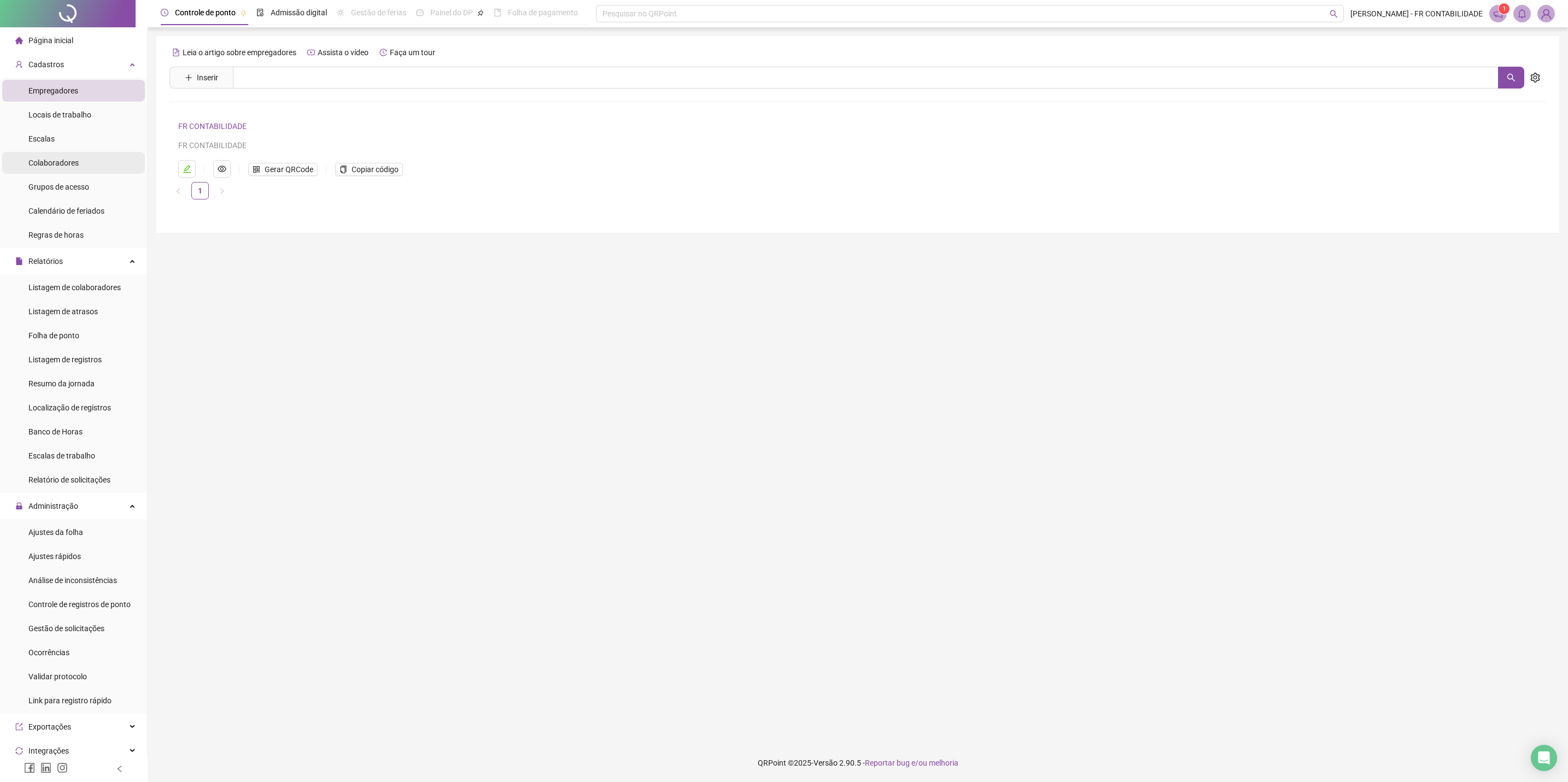
click at [68, 159] on span "Colaboradores" at bounding box center [54, 162] width 51 height 9
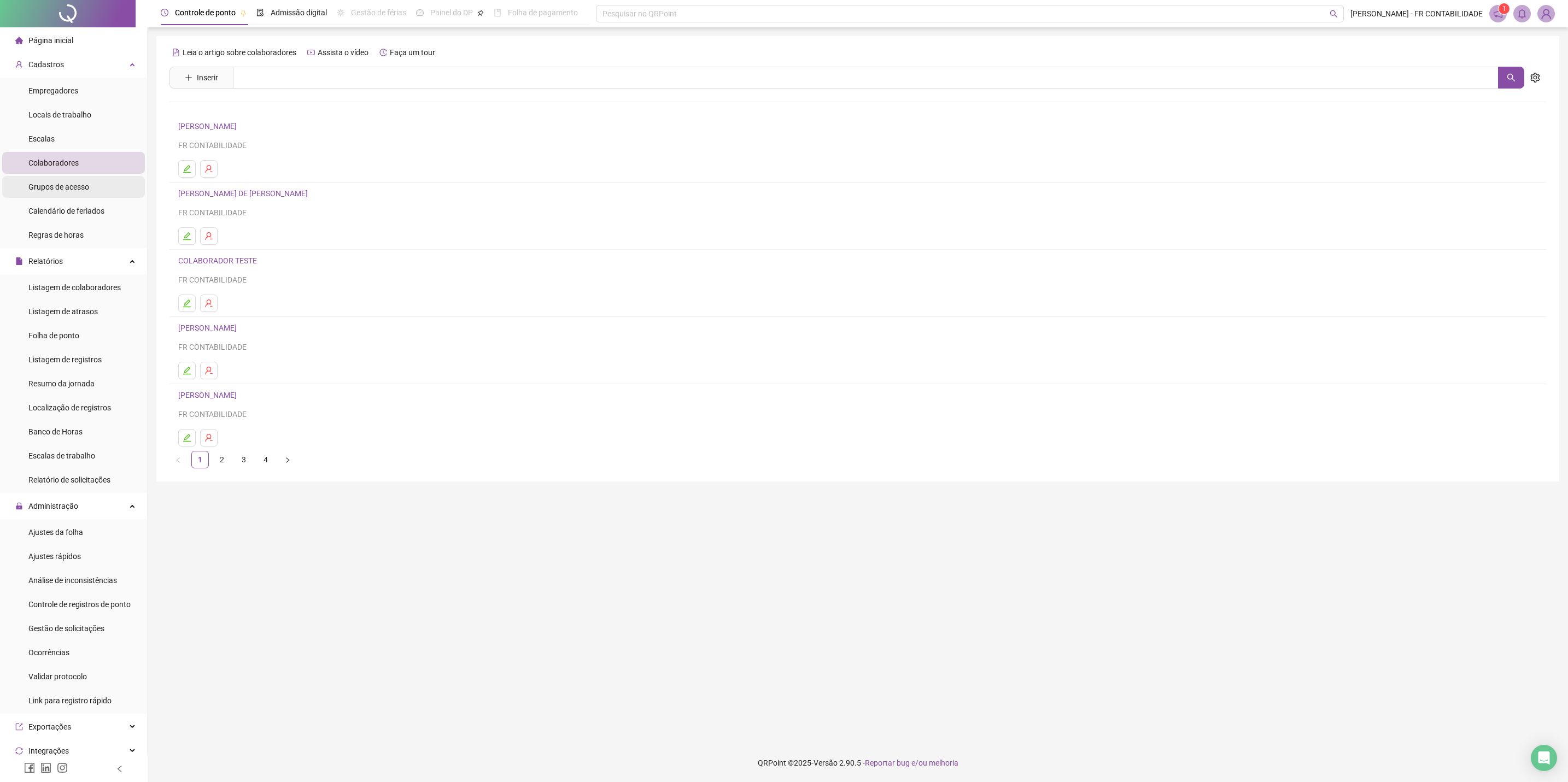
click at [65, 186] on span "Grupos de acesso" at bounding box center [59, 187] width 61 height 9
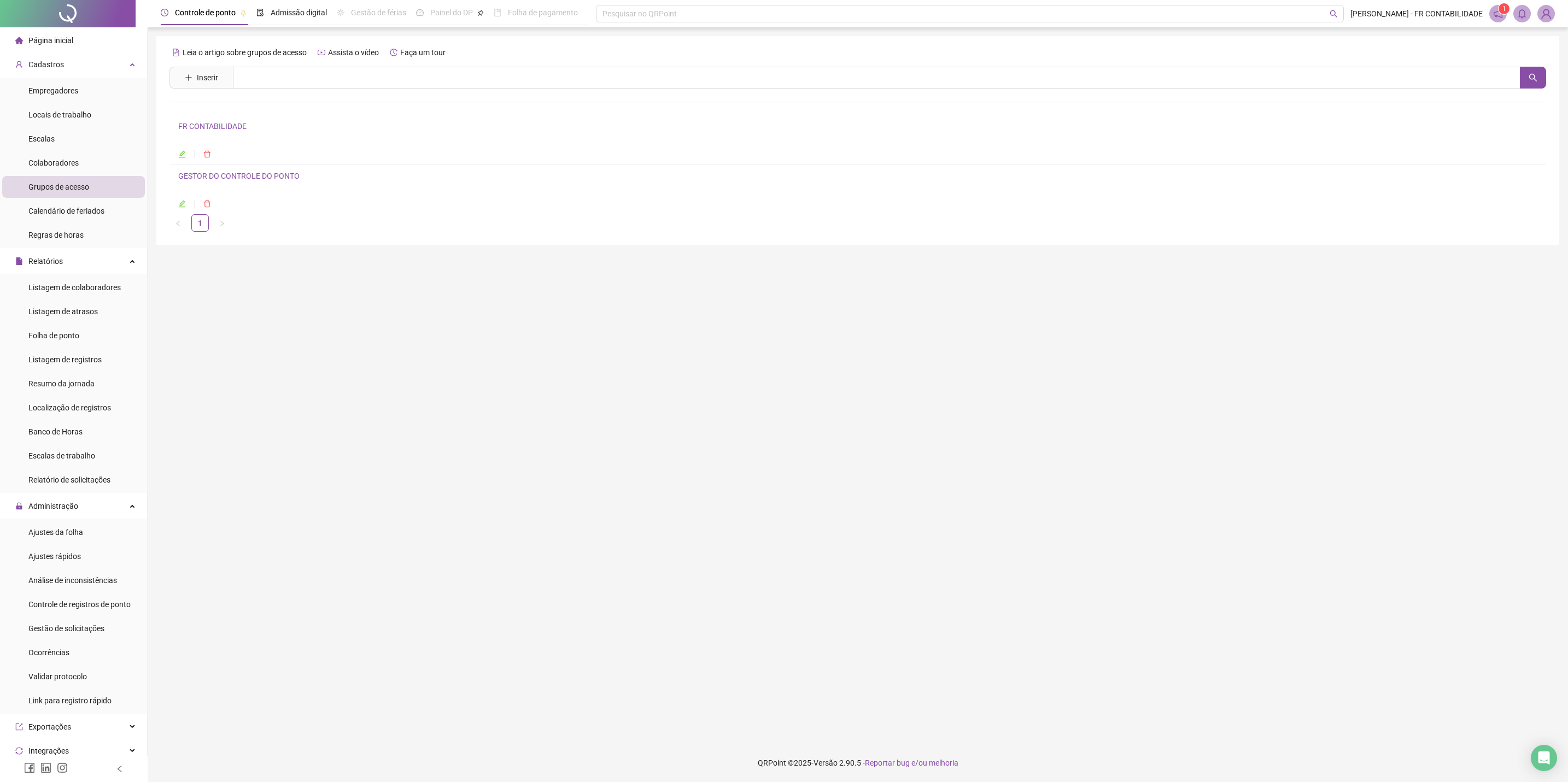
click at [178, 207] on icon "edit" at bounding box center [182, 204] width 8 height 8
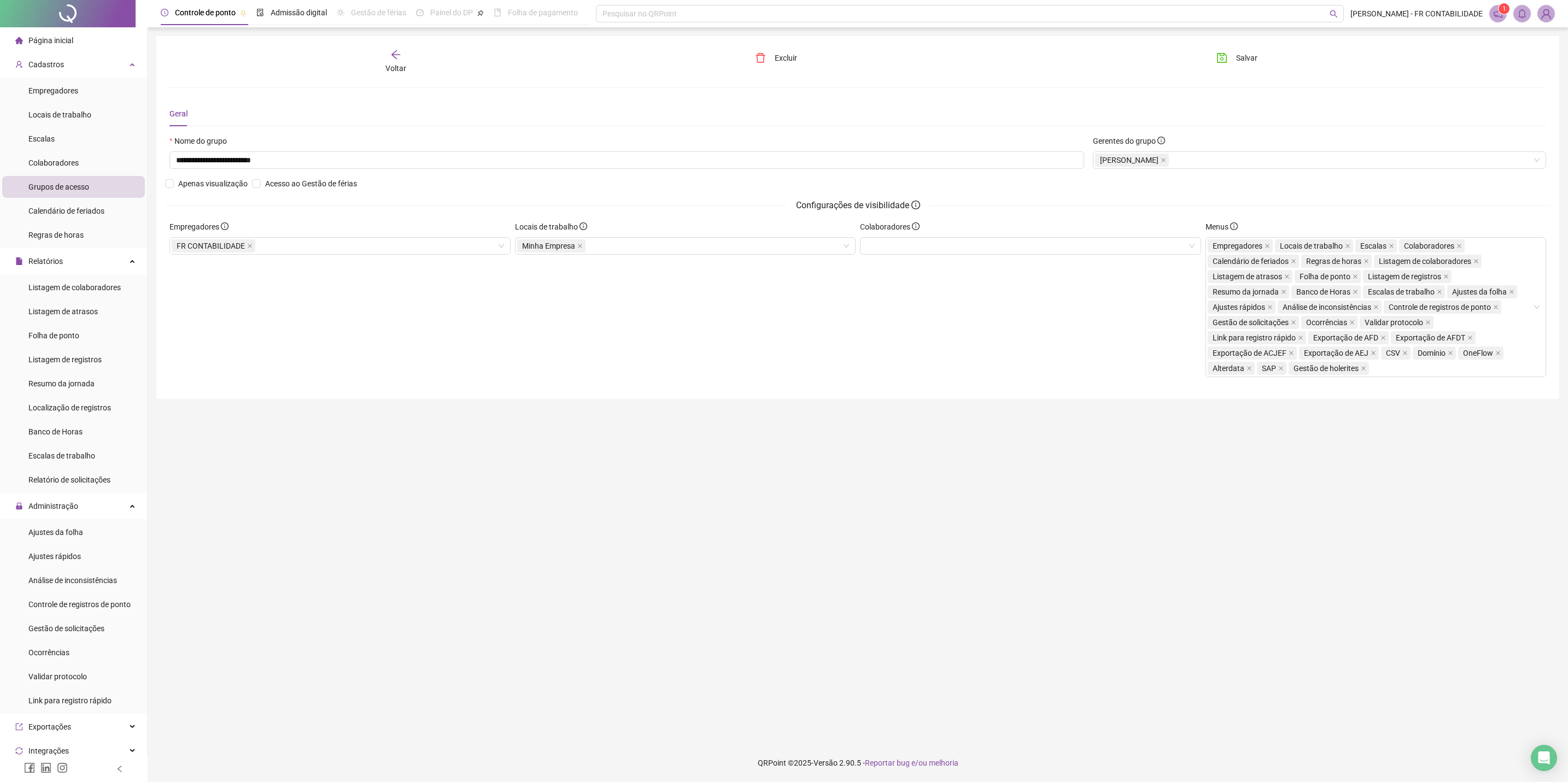
click at [393, 67] on span "Voltar" at bounding box center [396, 68] width 21 height 9
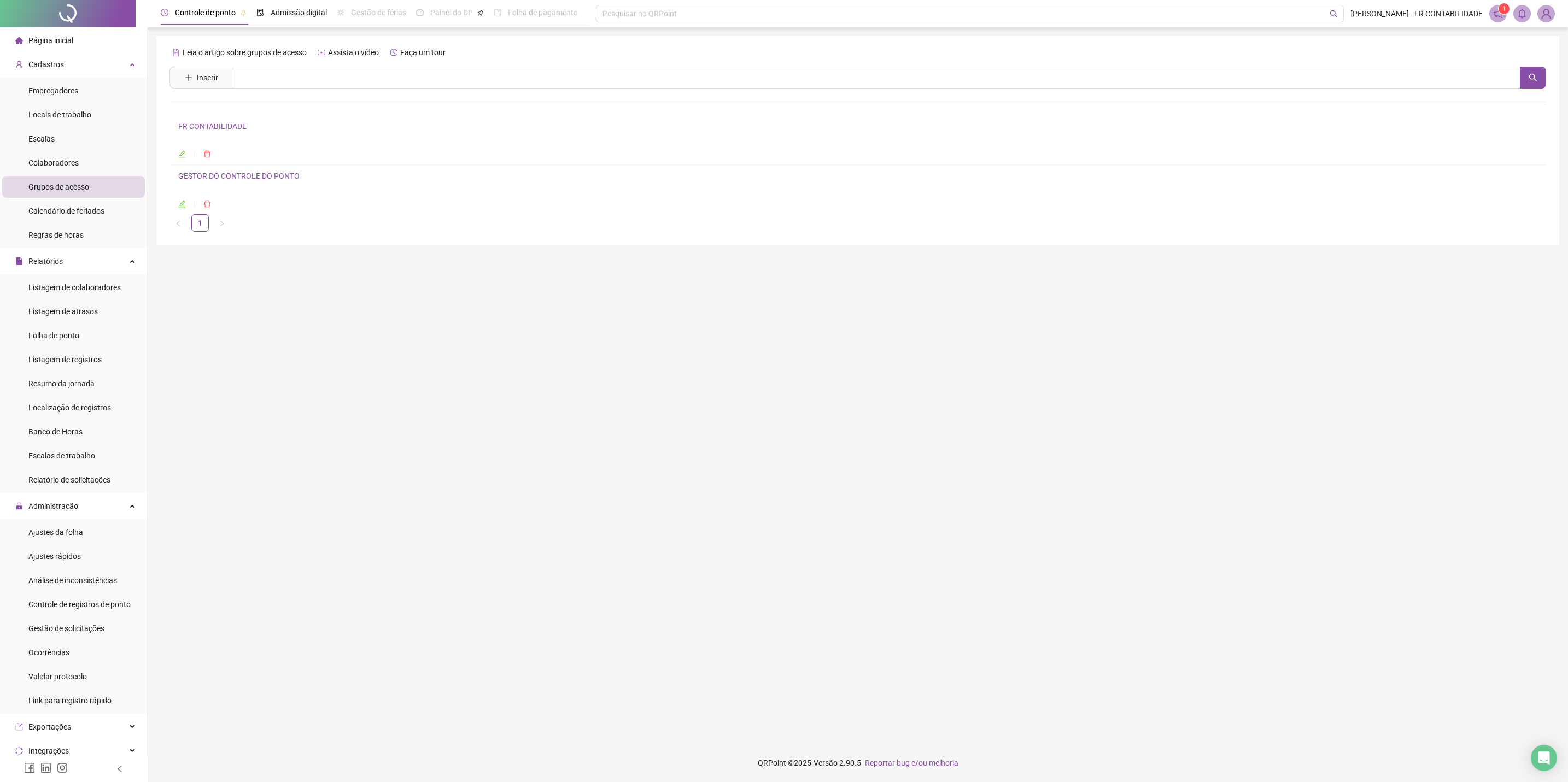
click at [1108, 13] on img at bounding box center [1546, 13] width 16 height 16
click at [1108, 66] on link "Configurações" at bounding box center [1494, 71] width 59 height 9
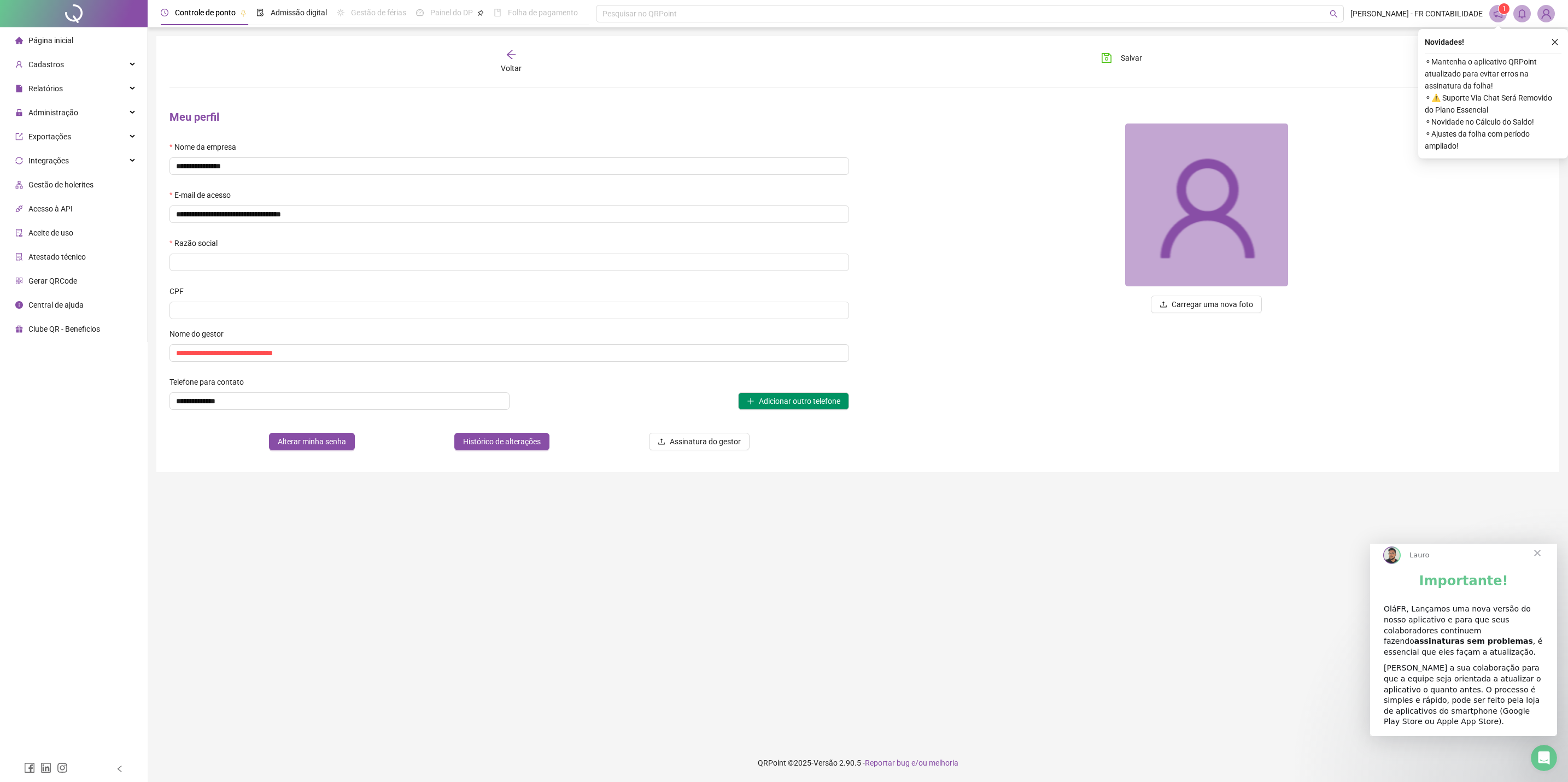
click at [1531, 558] on span "Fechar" at bounding box center [1537, 553] width 40 height 40
